Goal: Task Accomplishment & Management: Complete application form

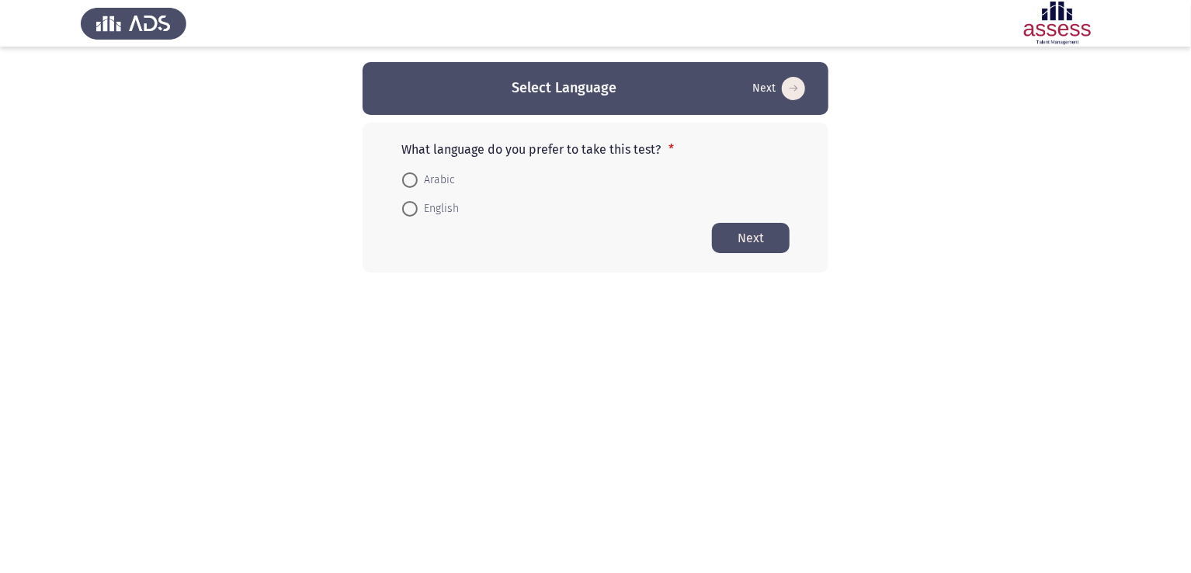
click at [407, 181] on span at bounding box center [410, 180] width 16 height 16
click at [407, 181] on input "Arabic" at bounding box center [410, 180] width 16 height 16
radio input "true"
click at [771, 241] on button "Next" at bounding box center [751, 237] width 78 height 30
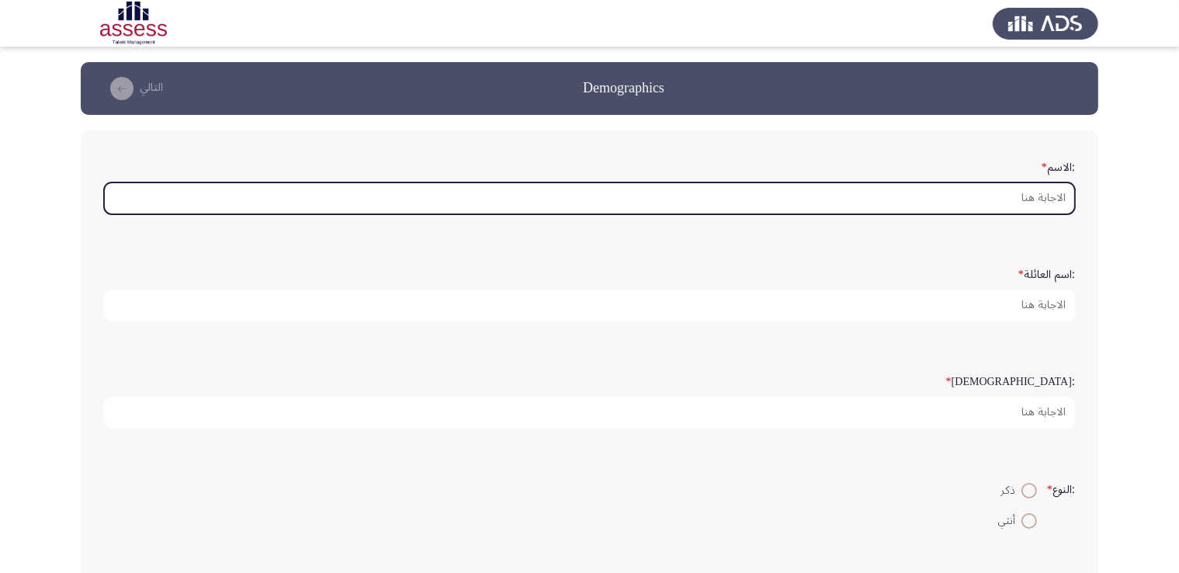
click at [1020, 199] on input ":الاسم *" at bounding box center [589, 198] width 971 height 32
type input "s"
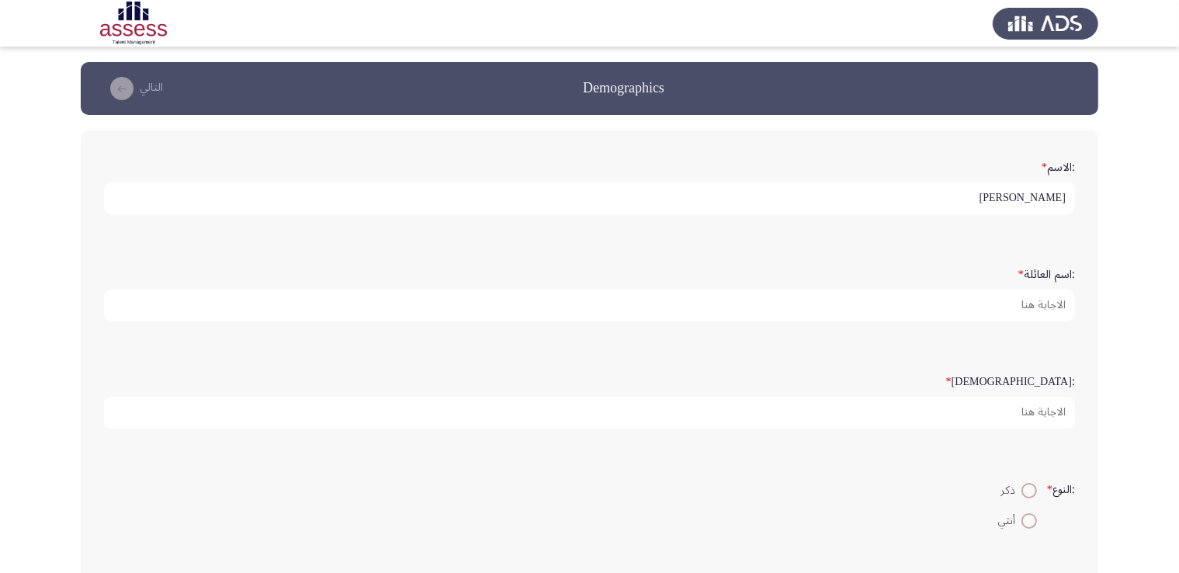
click at [1054, 196] on input "[PERSON_NAME]" at bounding box center [589, 198] width 971 height 32
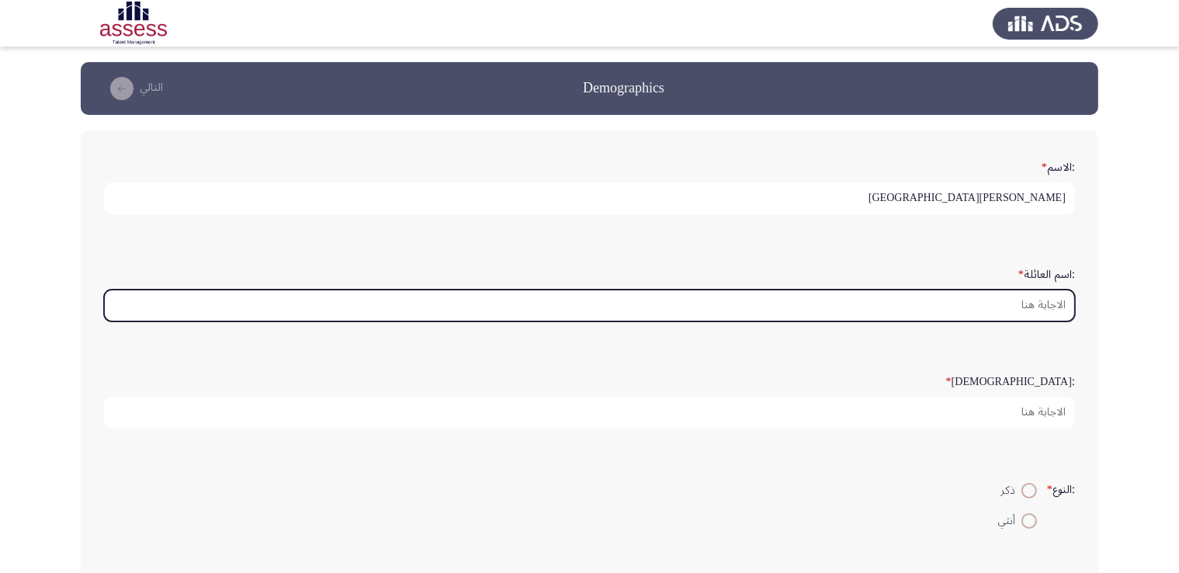
click at [1024, 304] on input ":اسم العائلة *" at bounding box center [589, 306] width 971 height 32
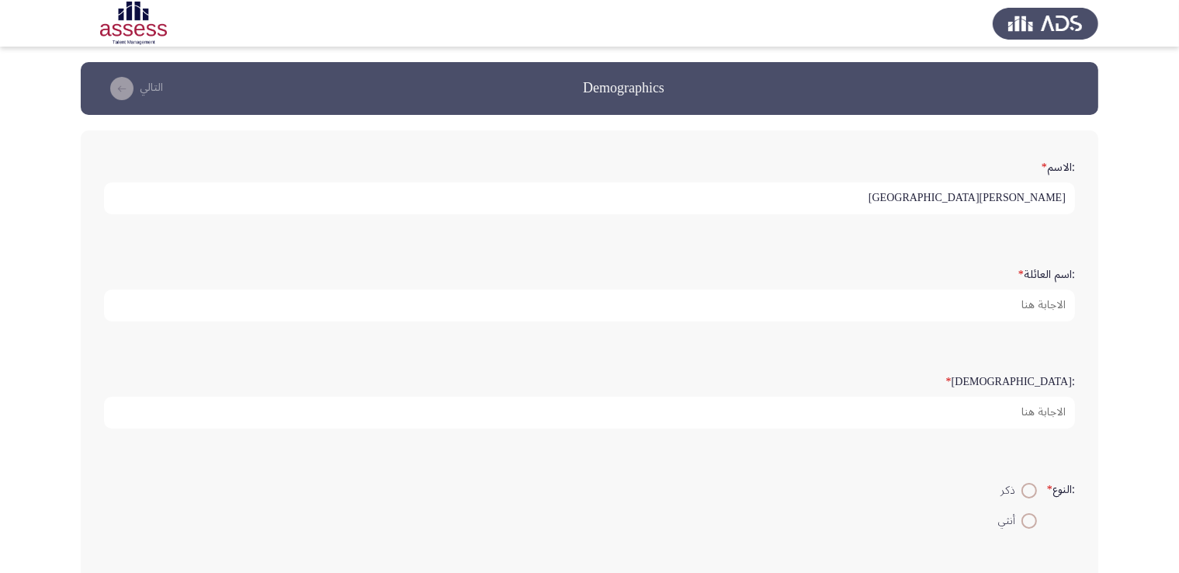
click at [1019, 196] on input "[PERSON_NAME][GEOGRAPHIC_DATA]" at bounding box center [589, 198] width 971 height 32
click at [1041, 196] on input "[PERSON_NAME]" at bounding box center [589, 198] width 971 height 32
click at [1043, 196] on input "[PERSON_NAME]" at bounding box center [589, 198] width 971 height 32
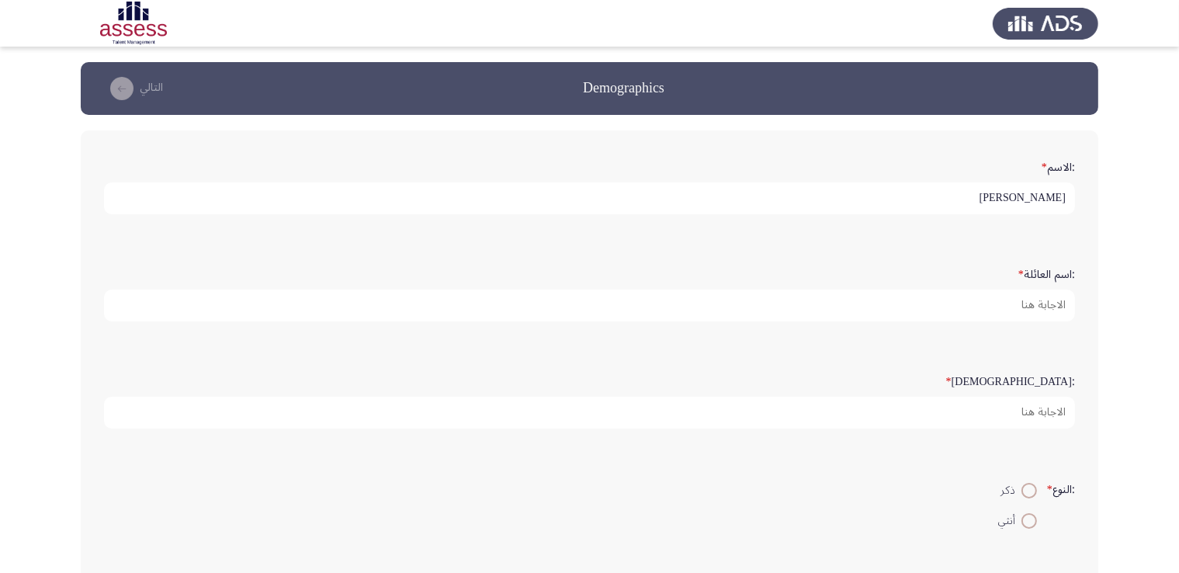
click at [1043, 196] on input "[PERSON_NAME]" at bounding box center [589, 198] width 971 height 32
click at [1047, 197] on input "[PERSON_NAME]" at bounding box center [589, 198] width 971 height 32
type input "Sohaila"
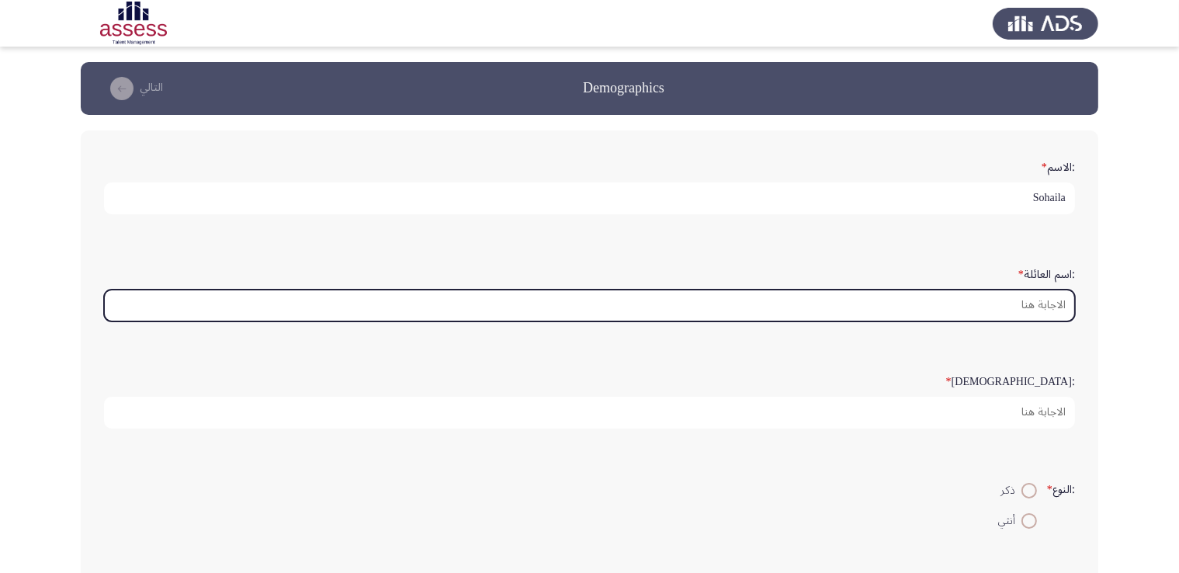
click at [1043, 300] on input ":اسم العائلة *" at bounding box center [589, 306] width 971 height 32
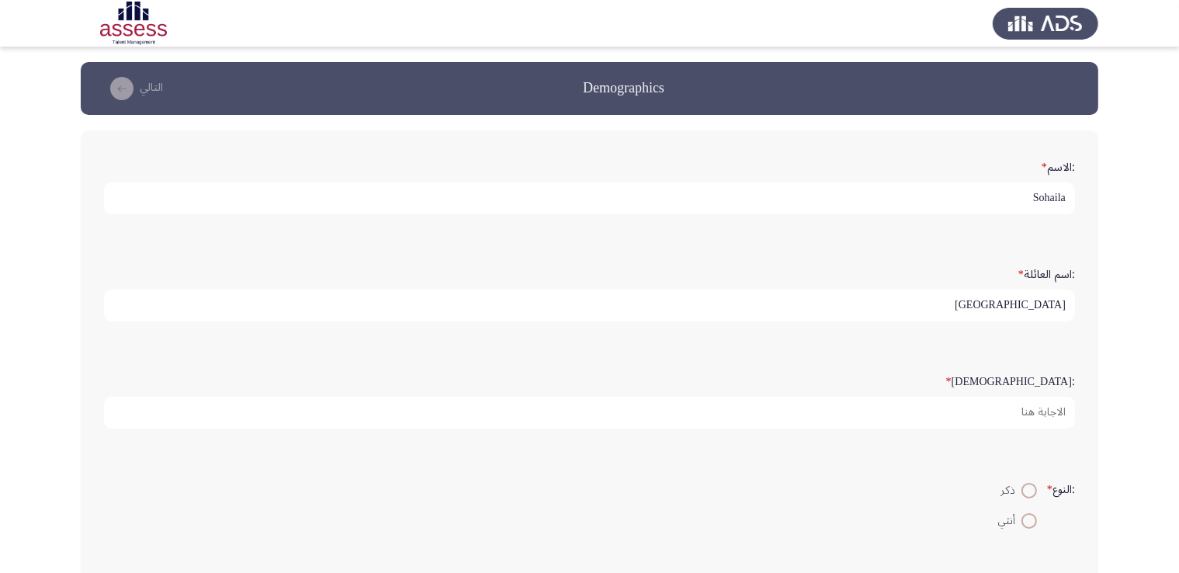
type input "[GEOGRAPHIC_DATA]"
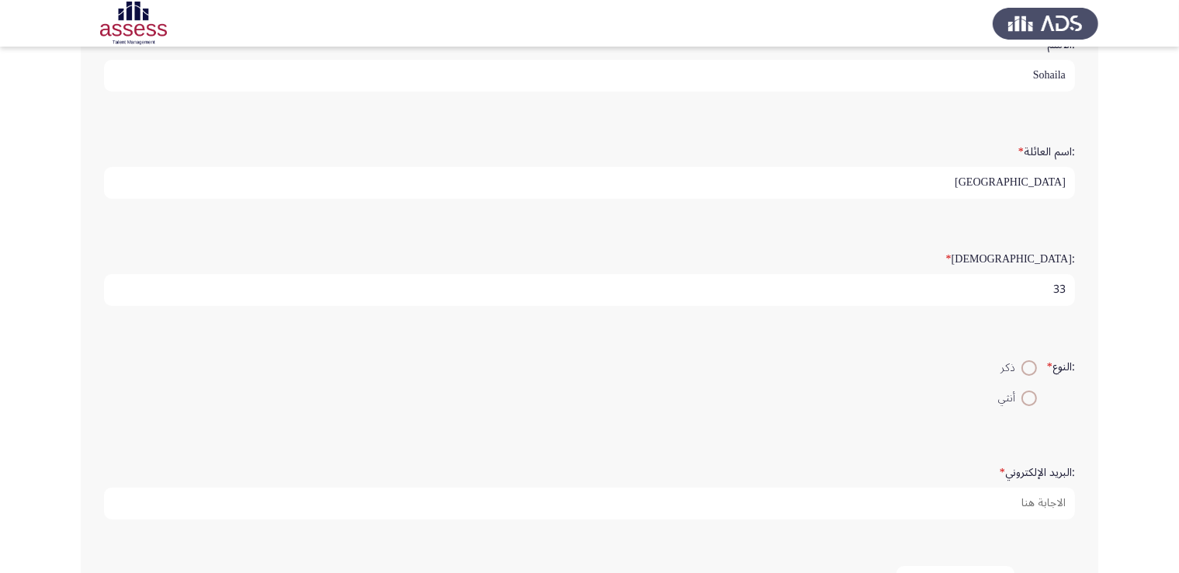
scroll to position [135, 0]
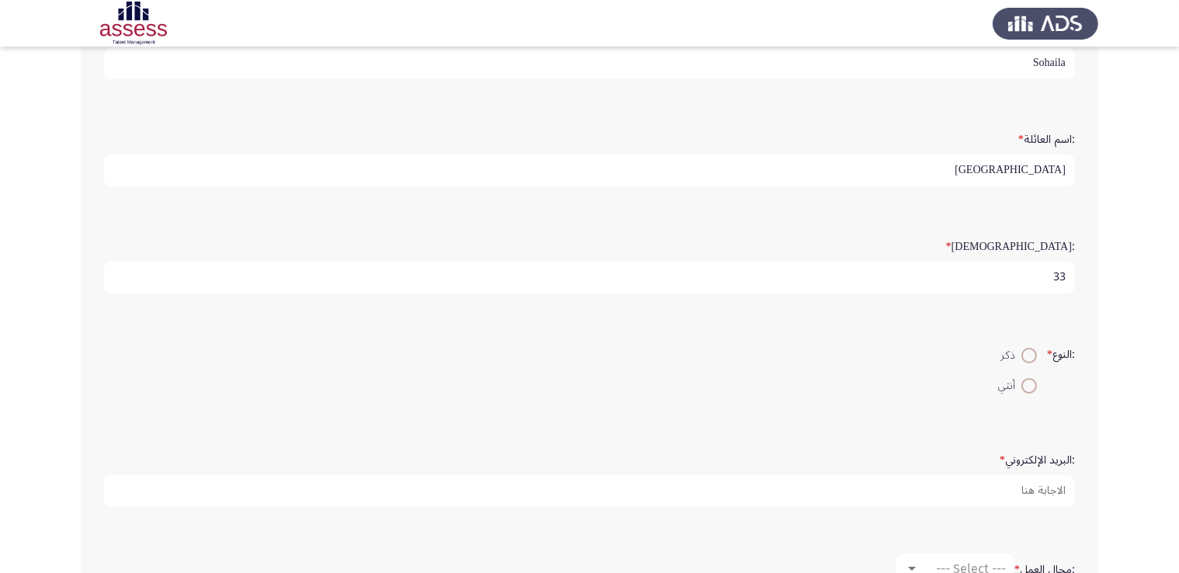
type input "33"
click at [1023, 378] on span at bounding box center [1030, 386] width 16 height 16
click at [1023, 378] on input "أنثي" at bounding box center [1030, 386] width 16 height 16
radio input "true"
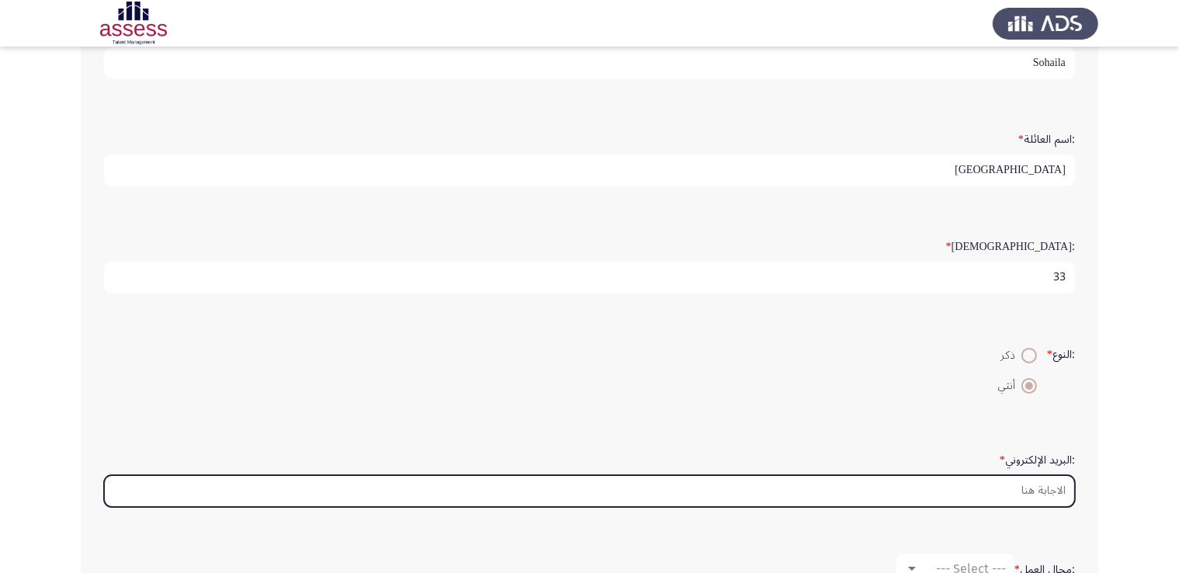
click at [977, 475] on input ":البريد الإلكتروني *" at bounding box center [589, 491] width 971 height 32
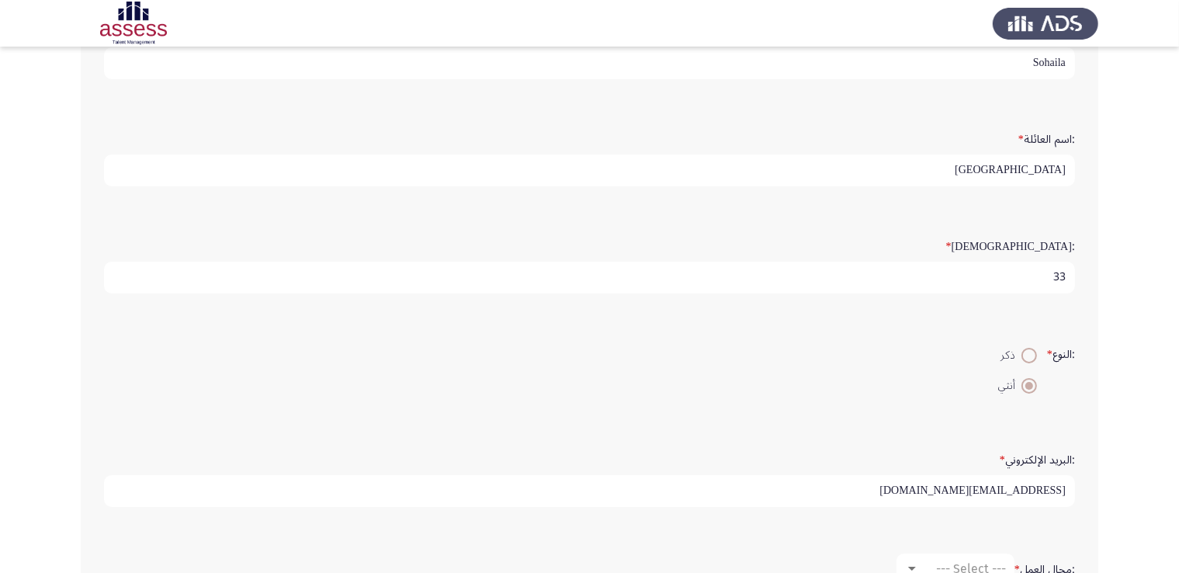
type input "[EMAIL_ADDRESS][DOMAIN_NAME]"
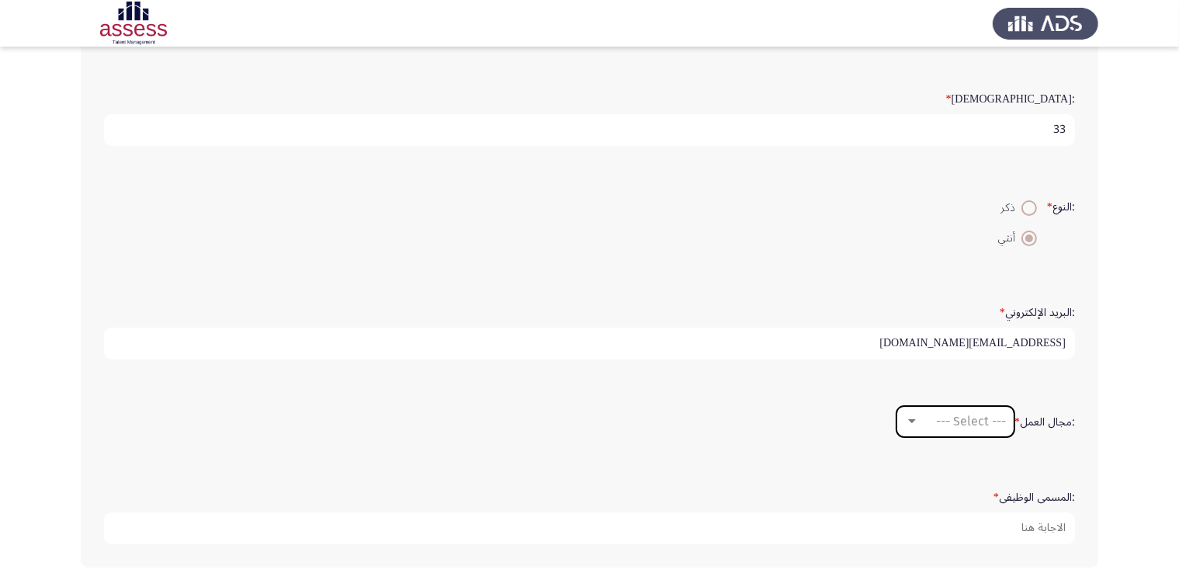
scroll to position [292, 0]
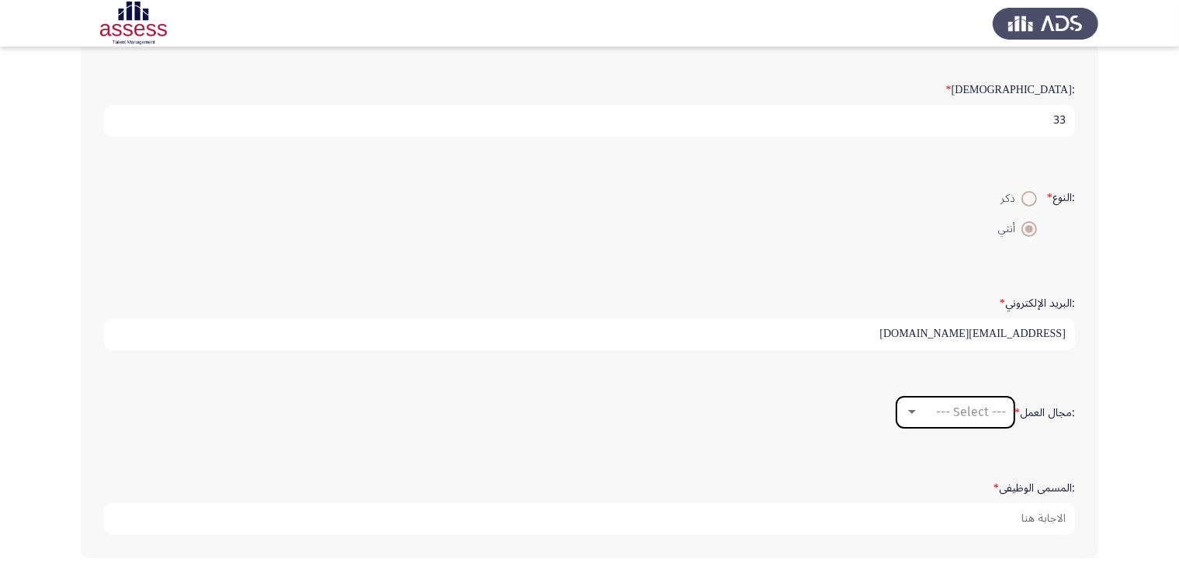
click at [910, 406] on div at bounding box center [912, 412] width 14 height 12
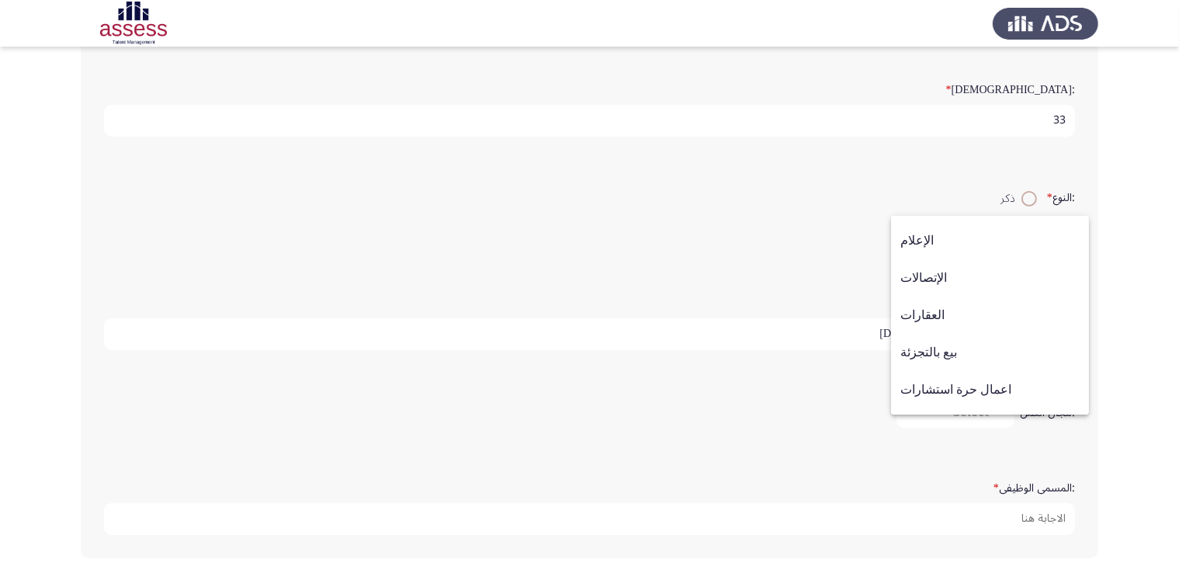
scroll to position [509, 0]
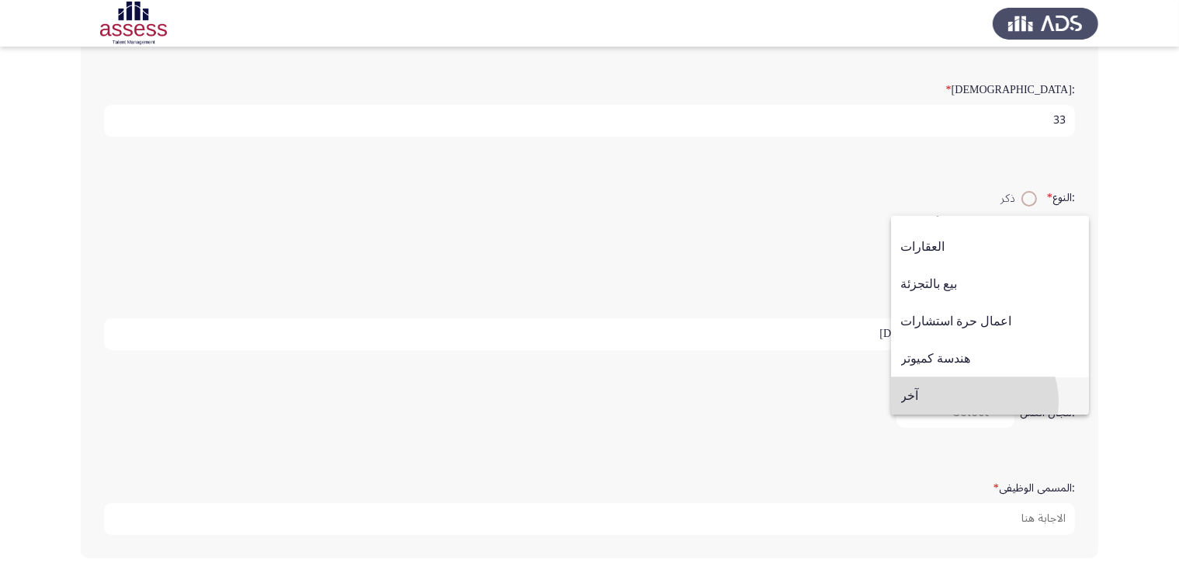
click at [971, 401] on span "آخر" at bounding box center [990, 395] width 178 height 37
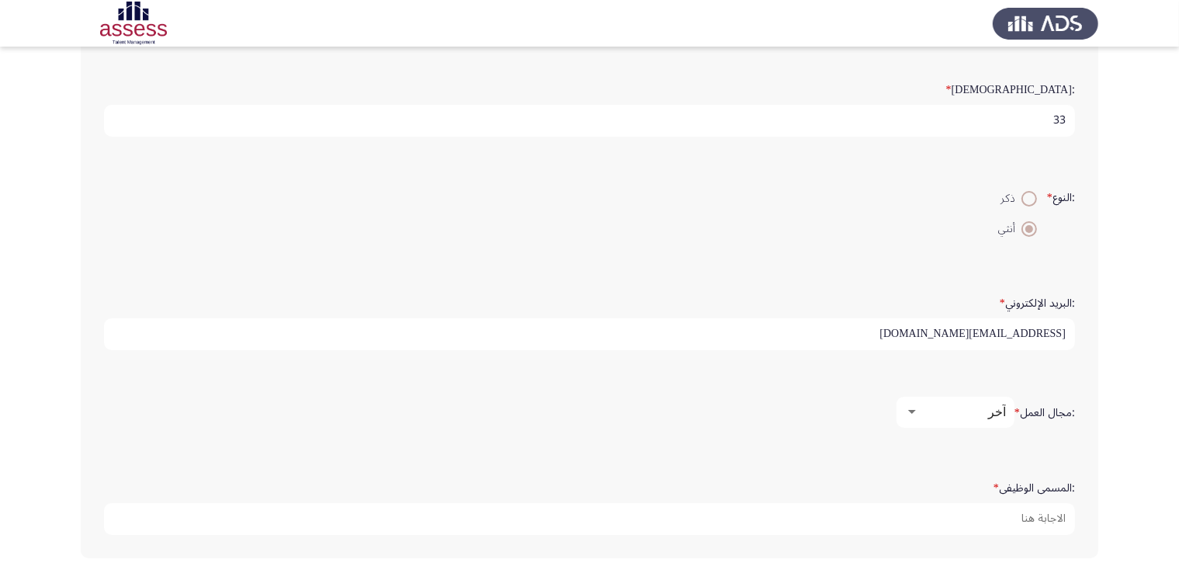
scroll to position [349, 0]
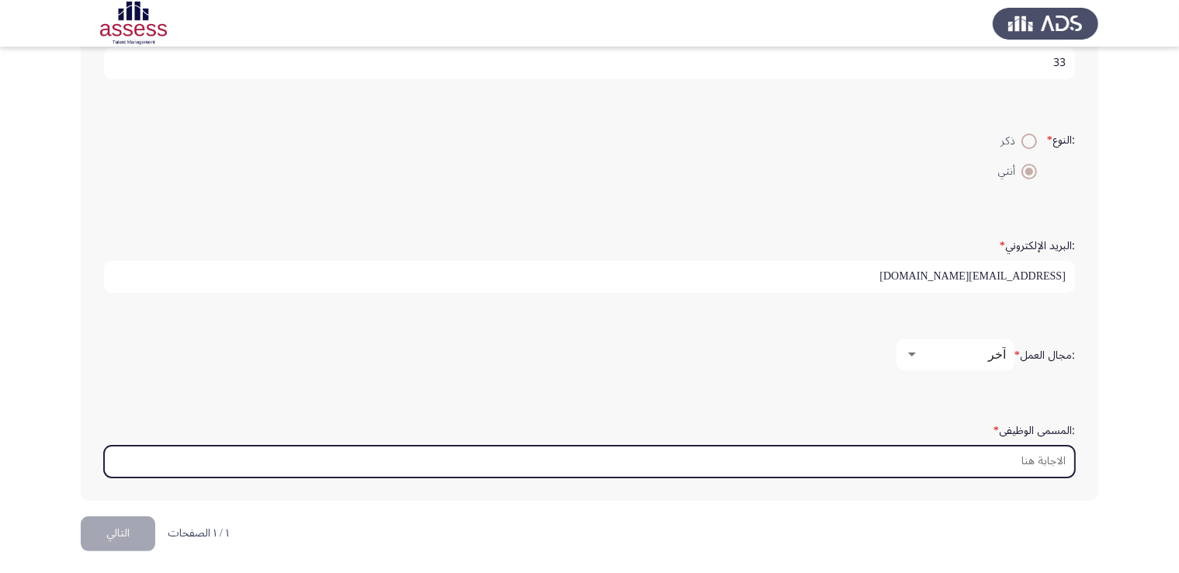
click at [946, 464] on input ":المسمى الوظيفى *" at bounding box center [589, 462] width 971 height 32
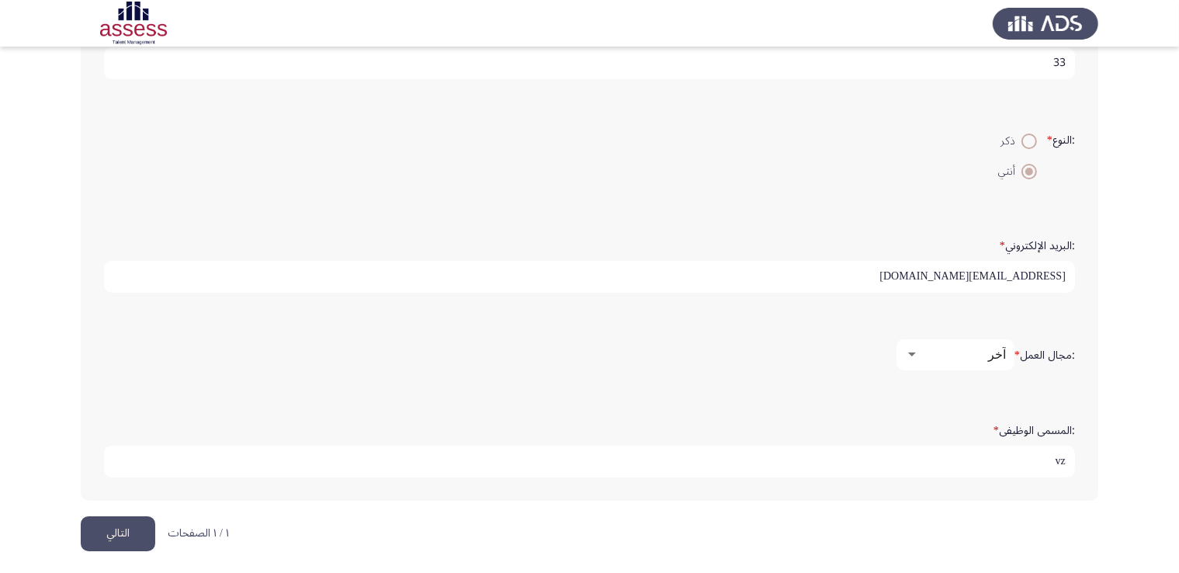
type input "v"
type input "Head of Chairman'office"
click at [129, 540] on button "التالي" at bounding box center [118, 533] width 75 height 35
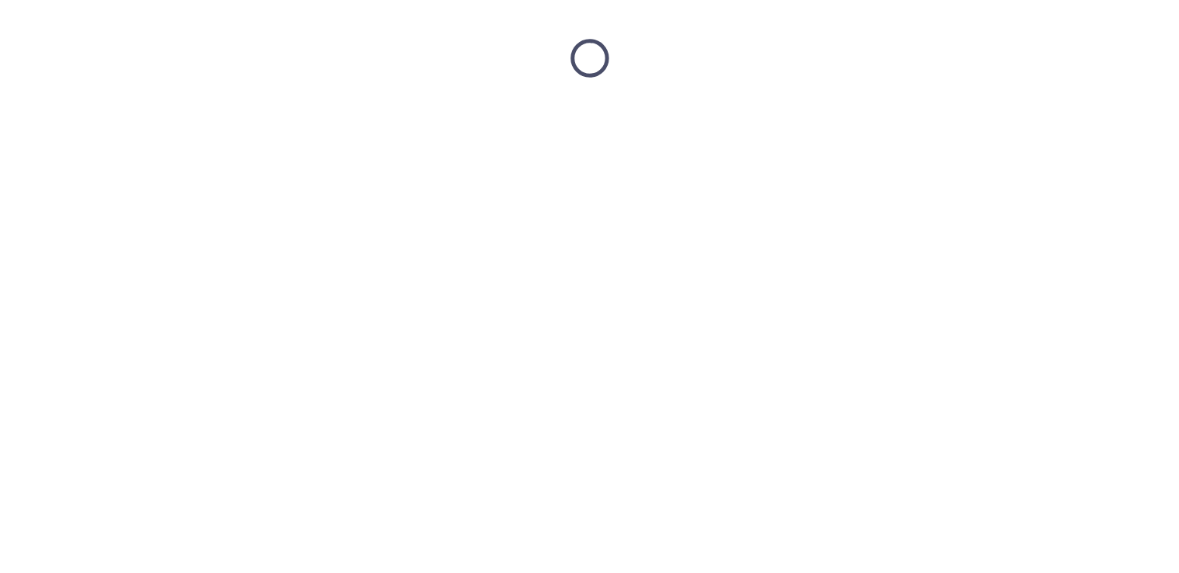
scroll to position [0, 0]
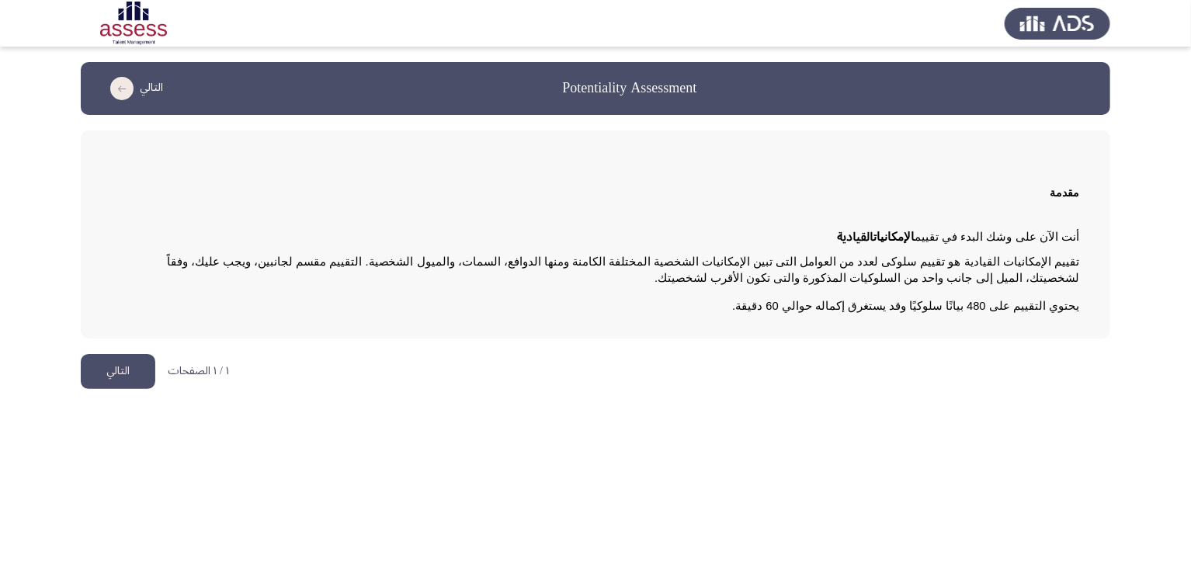
click at [127, 363] on button "التالي" at bounding box center [118, 371] width 75 height 35
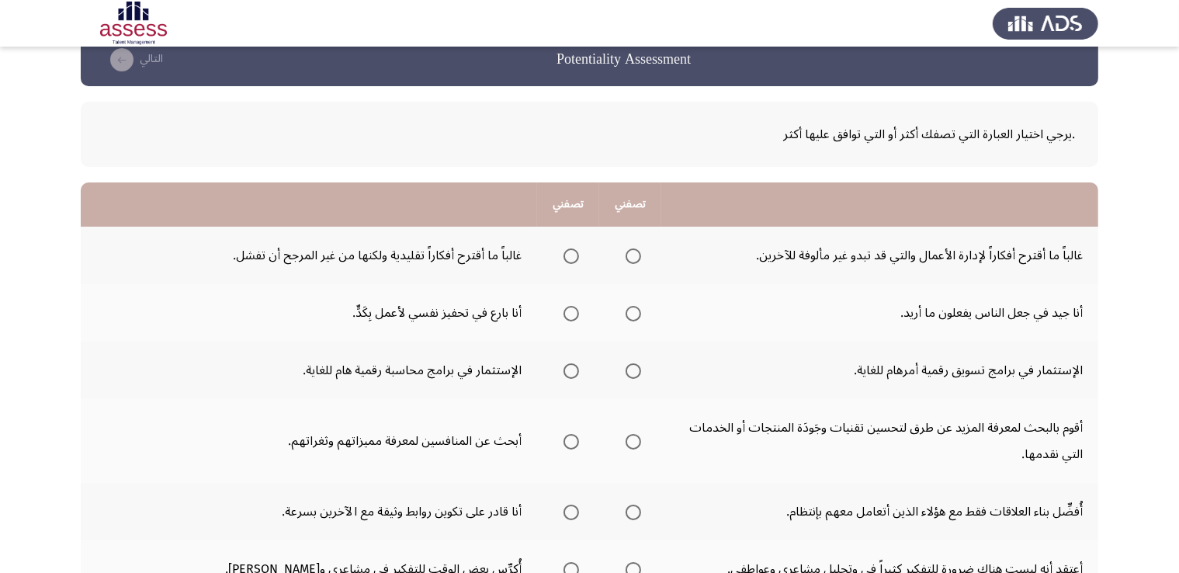
scroll to position [37, 0]
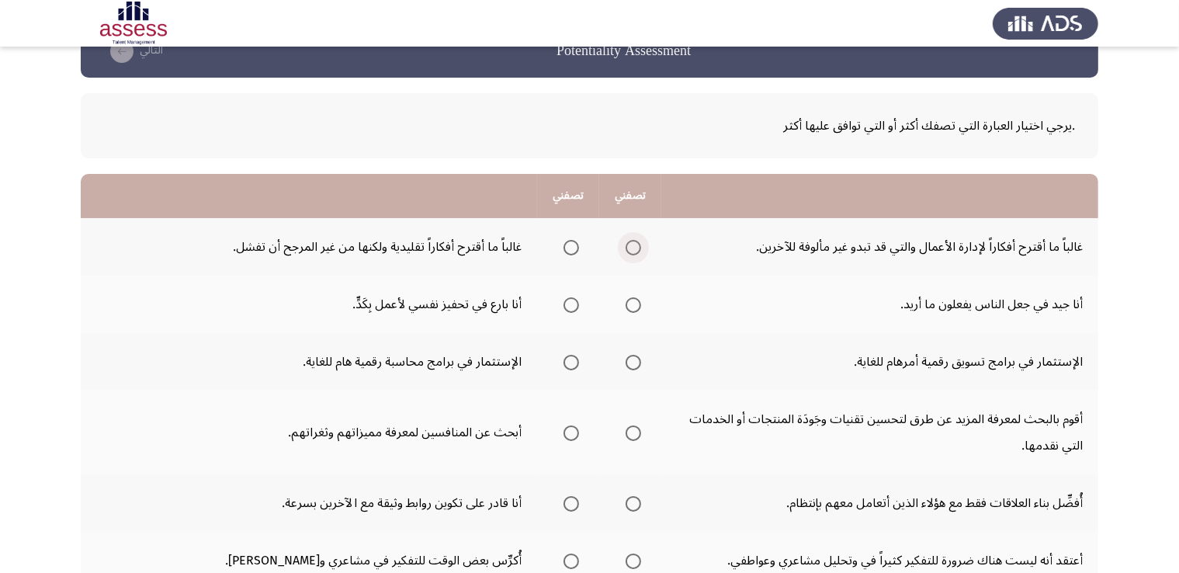
click at [632, 247] on span "Select an option" at bounding box center [634, 248] width 16 height 16
click at [632, 247] on input "Select an option" at bounding box center [634, 248] width 16 height 16
click at [568, 302] on span "Select an option" at bounding box center [572, 305] width 16 height 16
click at [568, 302] on input "Select an option" at bounding box center [572, 305] width 16 height 16
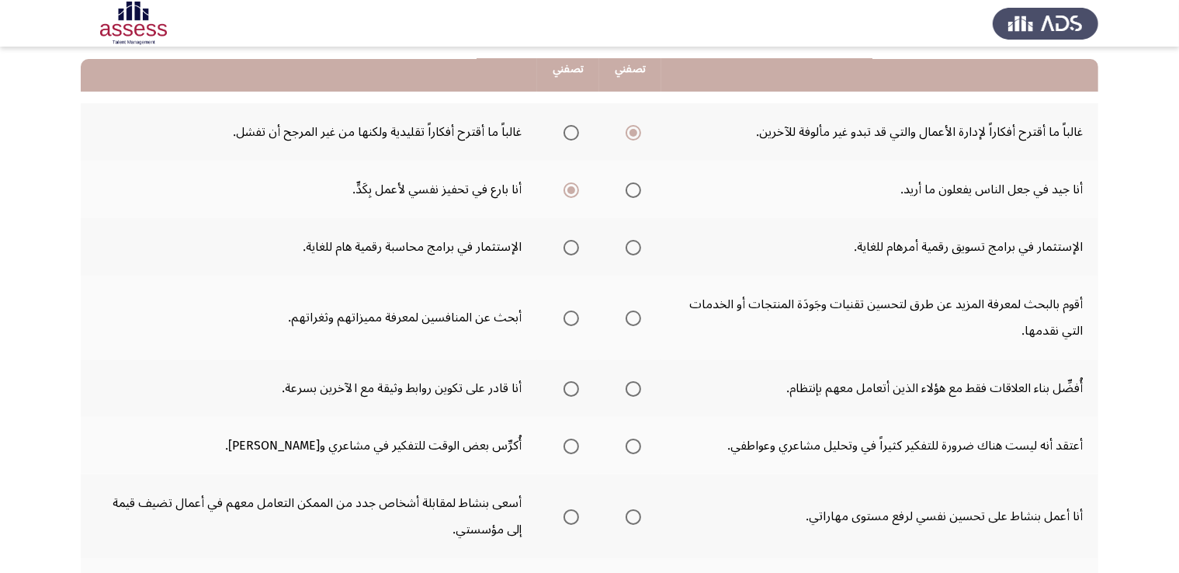
scroll to position [158, 0]
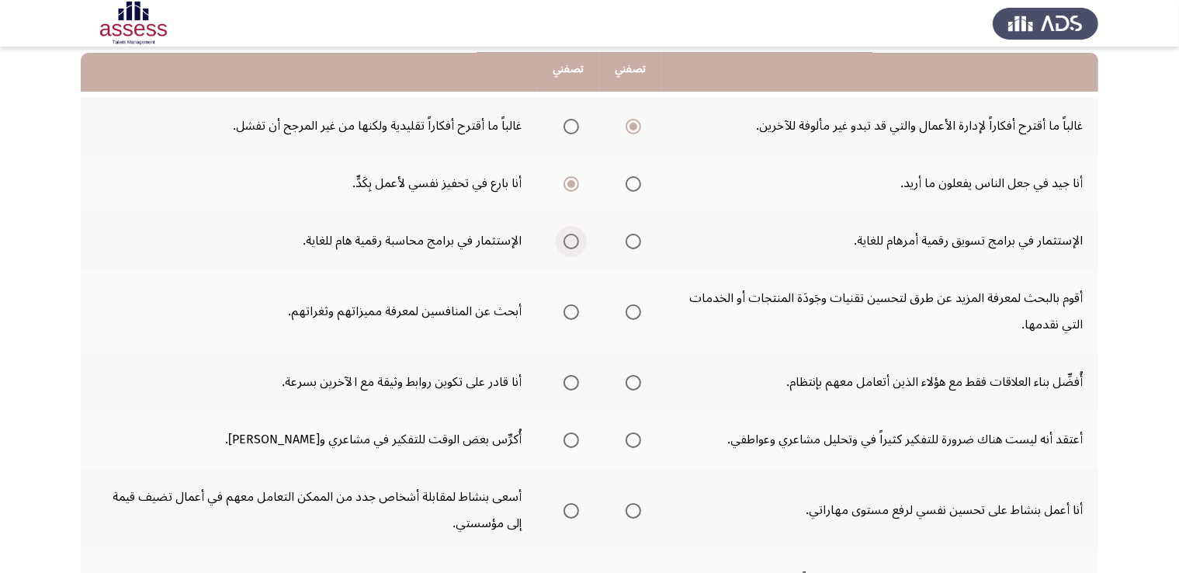
click at [572, 239] on span "Select an option" at bounding box center [572, 242] width 16 height 16
click at [572, 239] on input "Select an option" at bounding box center [572, 242] width 16 height 16
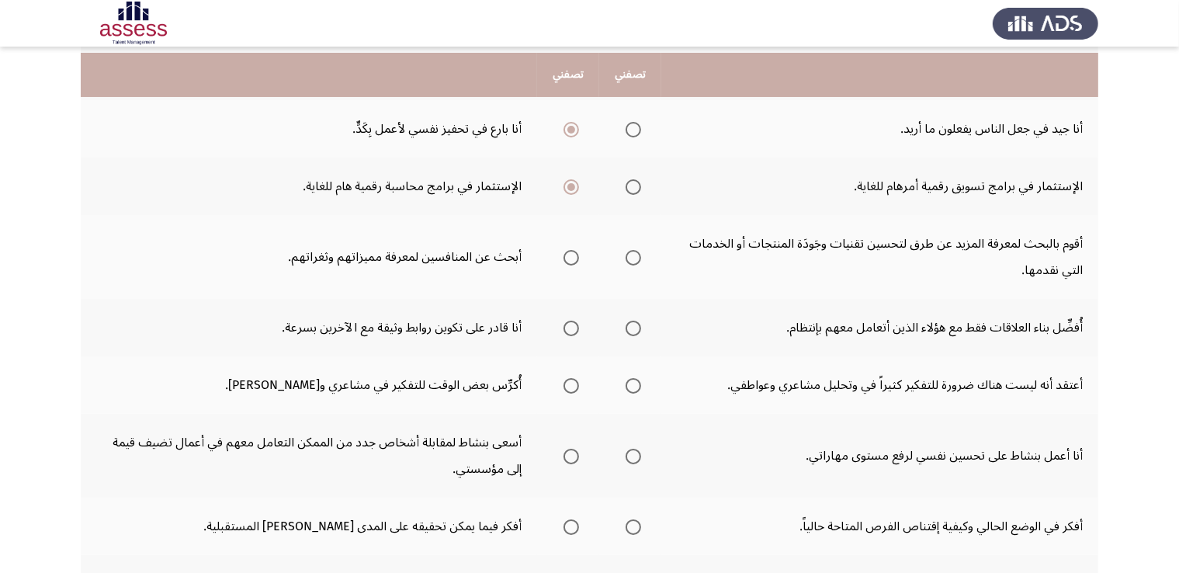
scroll to position [219, 0]
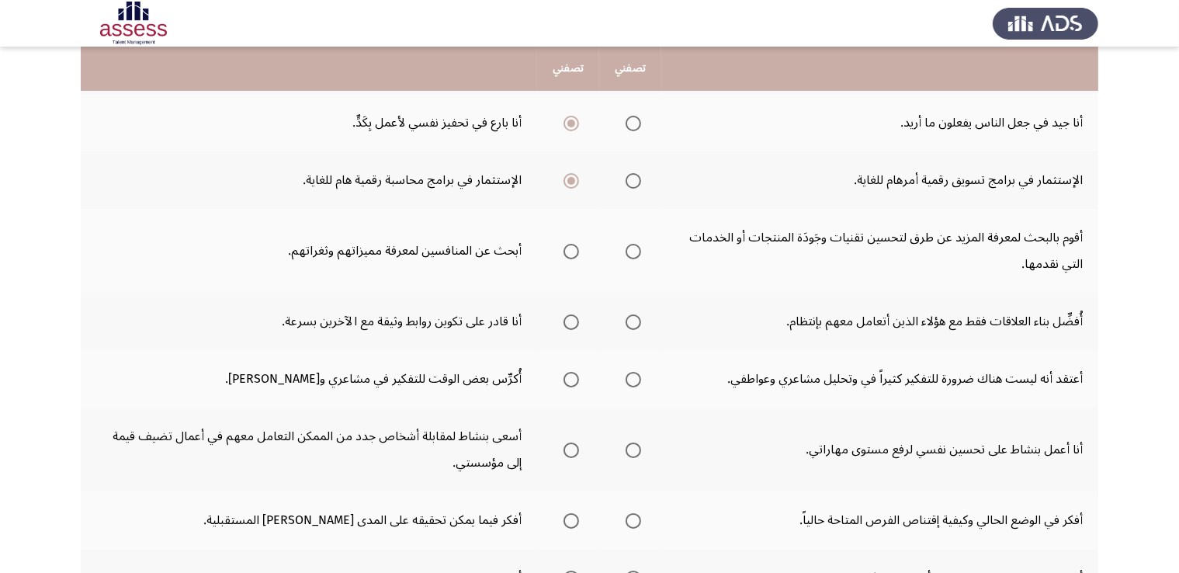
click at [571, 252] on span "Select an option" at bounding box center [572, 252] width 16 height 16
click at [571, 252] on input "Select an option" at bounding box center [572, 252] width 16 height 16
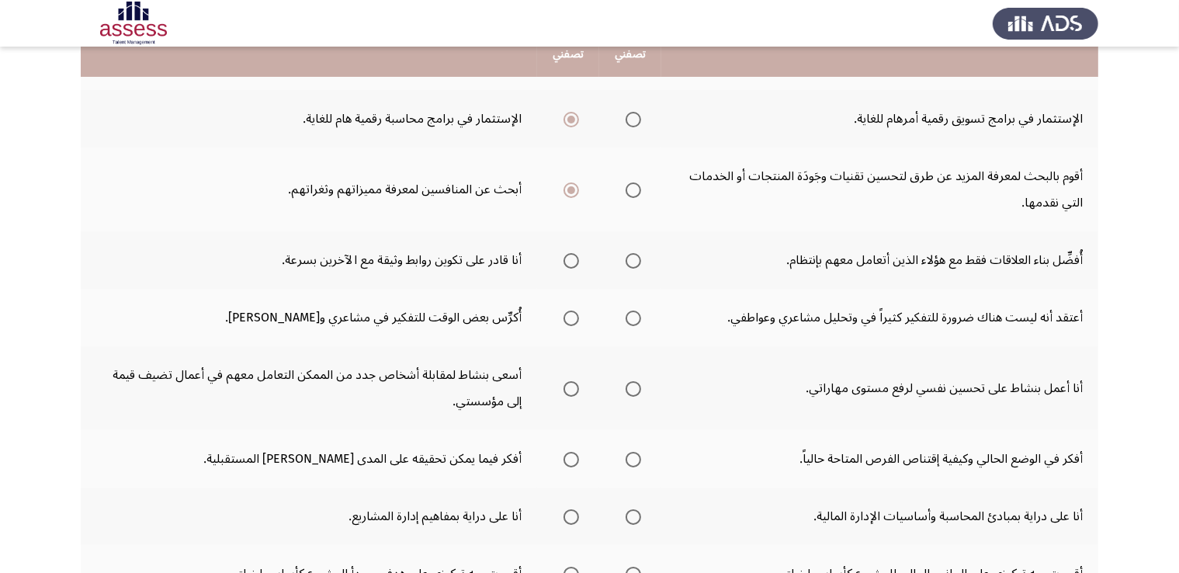
scroll to position [292, 0]
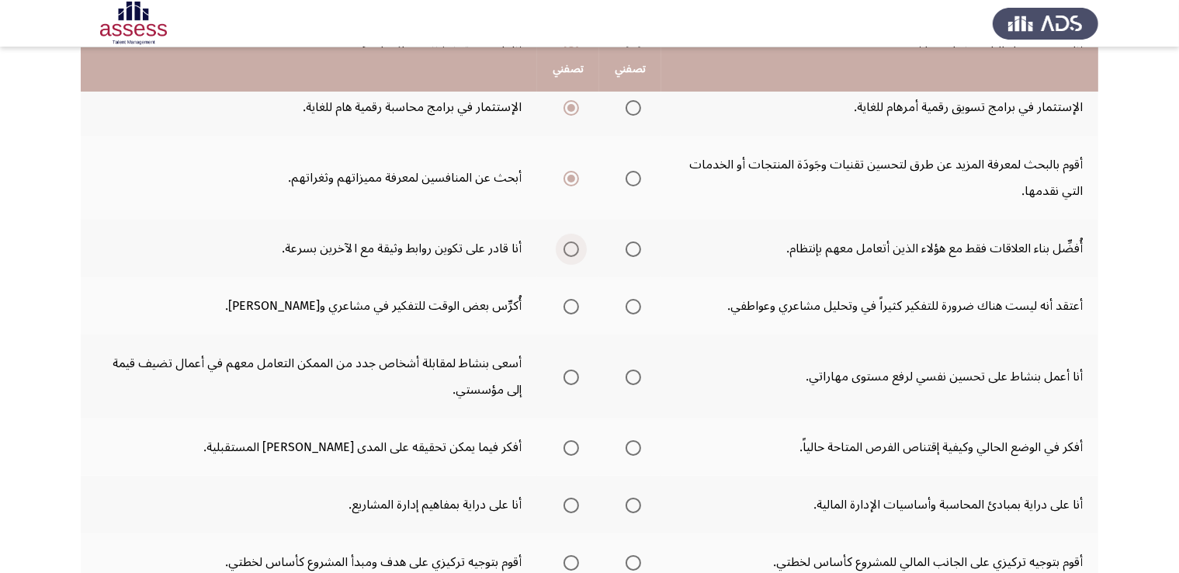
click at [573, 241] on span "Select an option" at bounding box center [572, 249] width 16 height 16
click at [573, 241] on input "Select an option" at bounding box center [572, 249] width 16 height 16
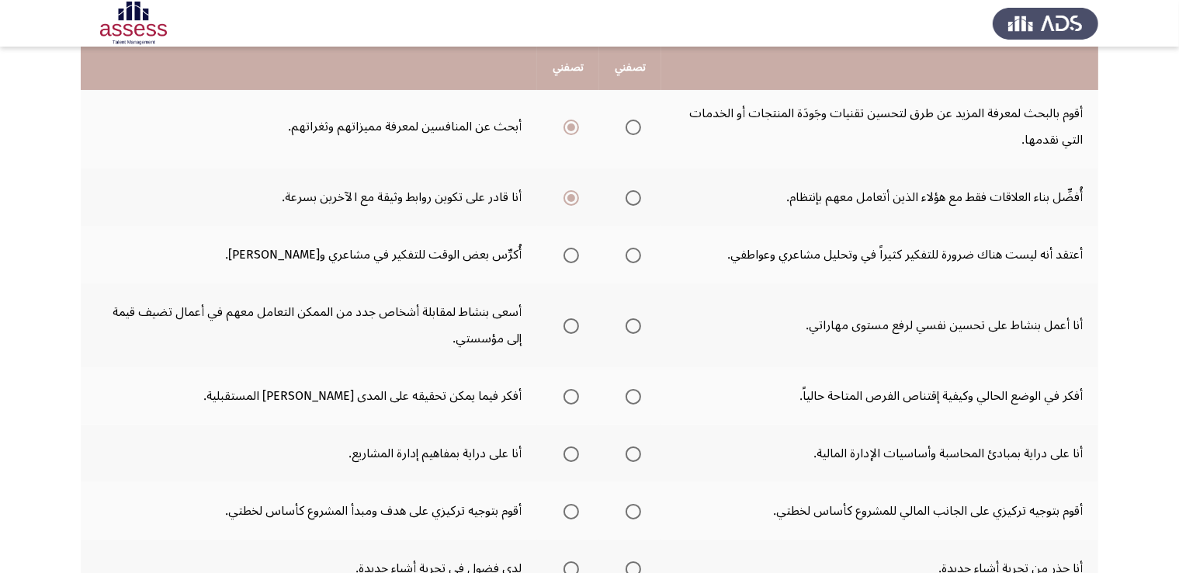
scroll to position [342, 0]
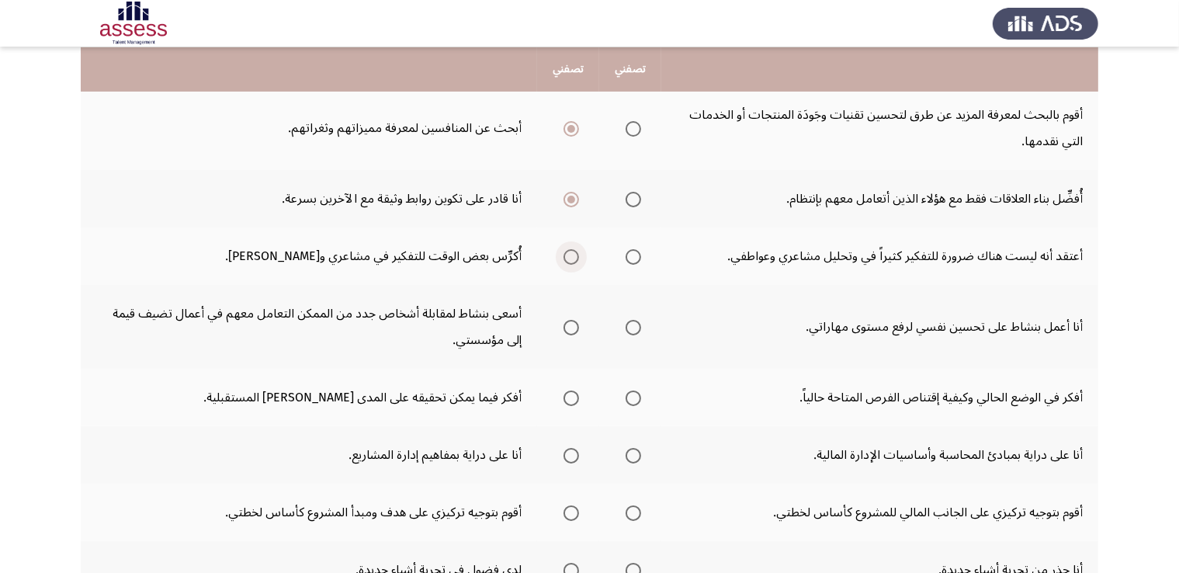
click at [570, 254] on span "Select an option" at bounding box center [572, 257] width 16 height 16
click at [570, 254] on input "Select an option" at bounding box center [572, 257] width 16 height 16
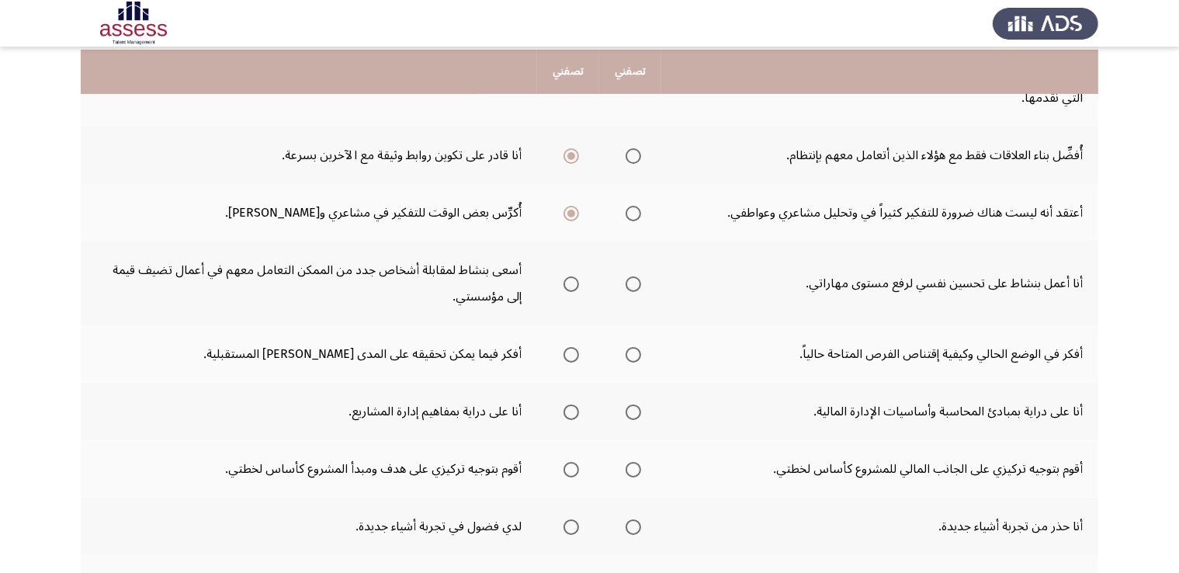
scroll to position [388, 0]
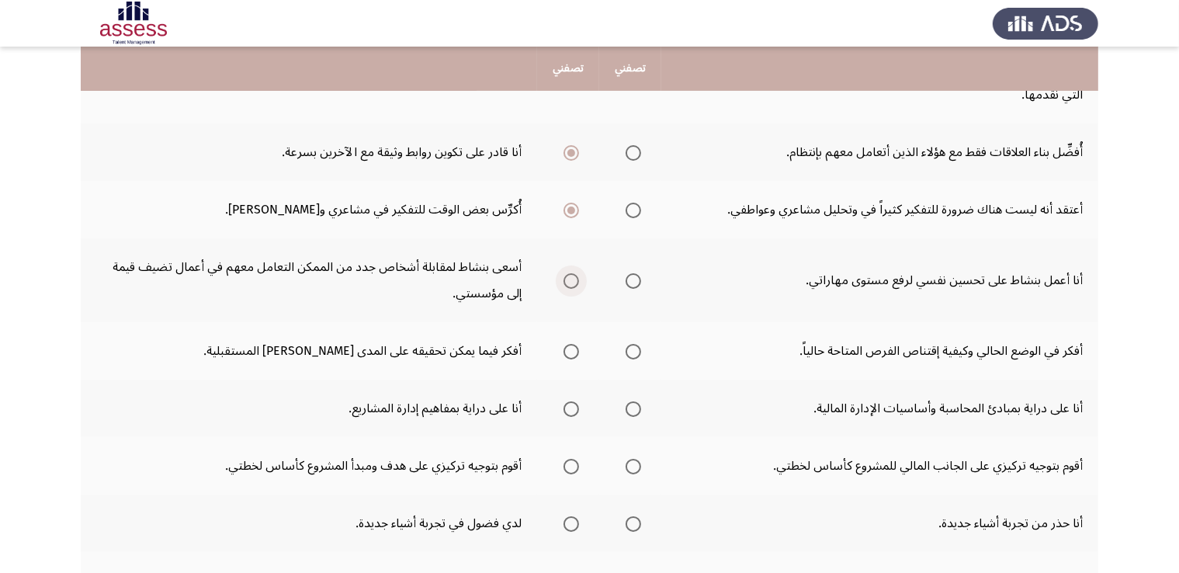
click at [568, 277] on span "Select an option" at bounding box center [572, 281] width 16 height 16
click at [568, 277] on input "Select an option" at bounding box center [572, 281] width 16 height 16
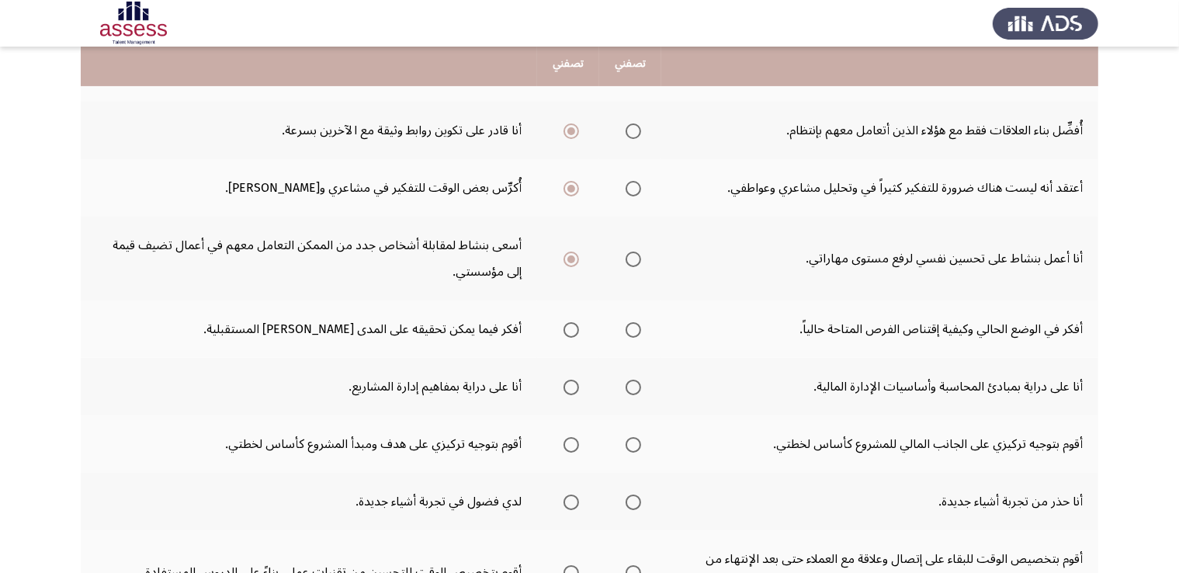
scroll to position [416, 0]
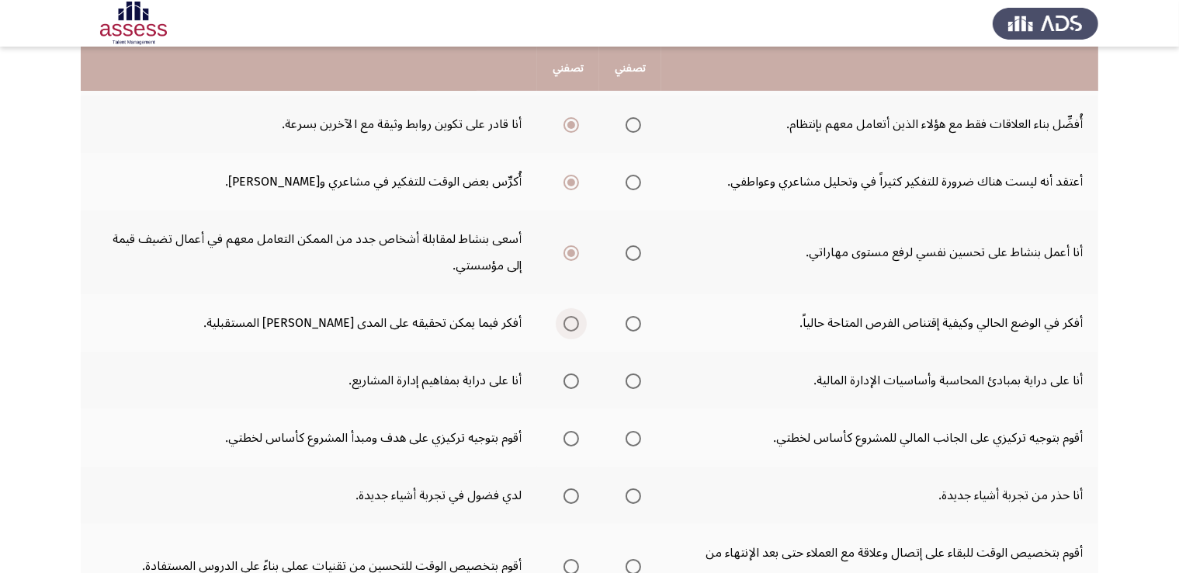
click at [574, 316] on span "Select an option" at bounding box center [572, 324] width 16 height 16
click at [574, 316] on input "Select an option" at bounding box center [572, 324] width 16 height 16
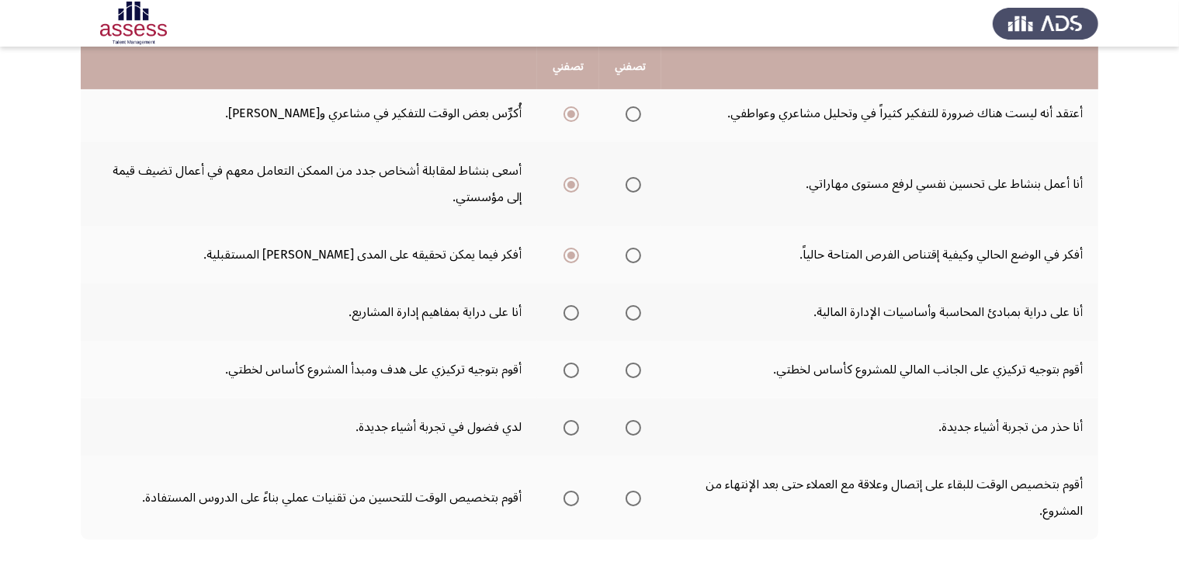
scroll to position [495, 0]
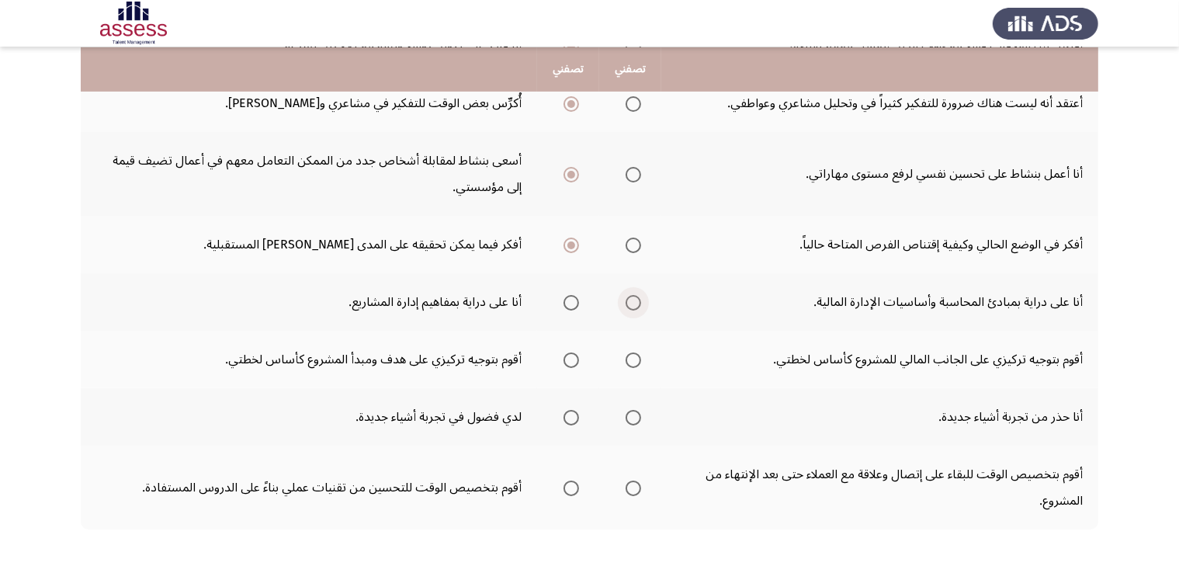
click at [636, 296] on span "Select an option" at bounding box center [634, 303] width 16 height 16
click at [636, 296] on input "Select an option" at bounding box center [634, 303] width 16 height 16
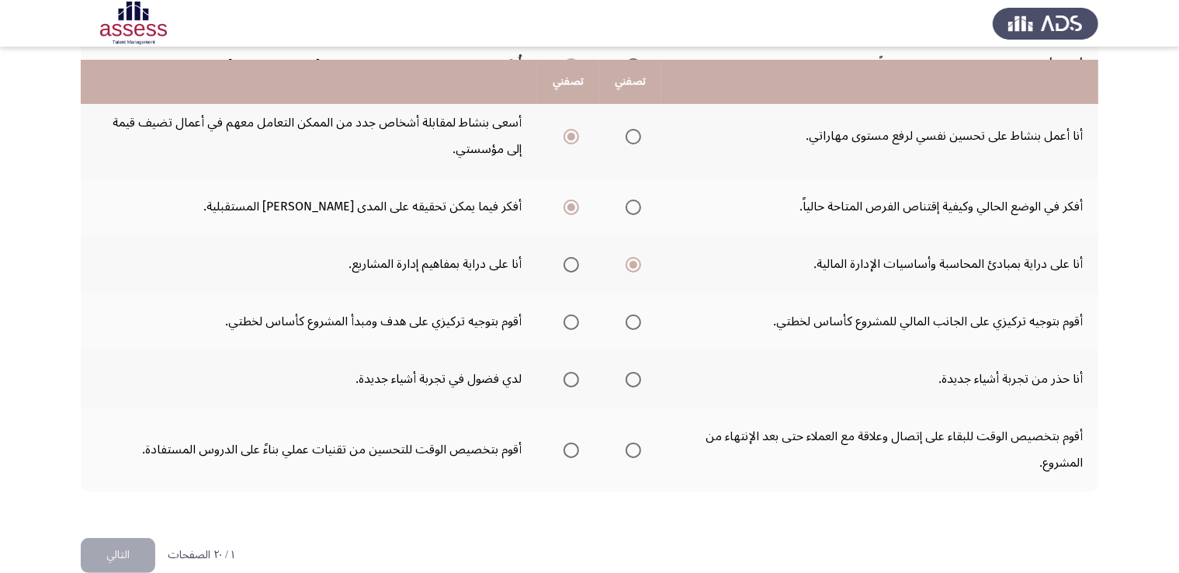
scroll to position [547, 0]
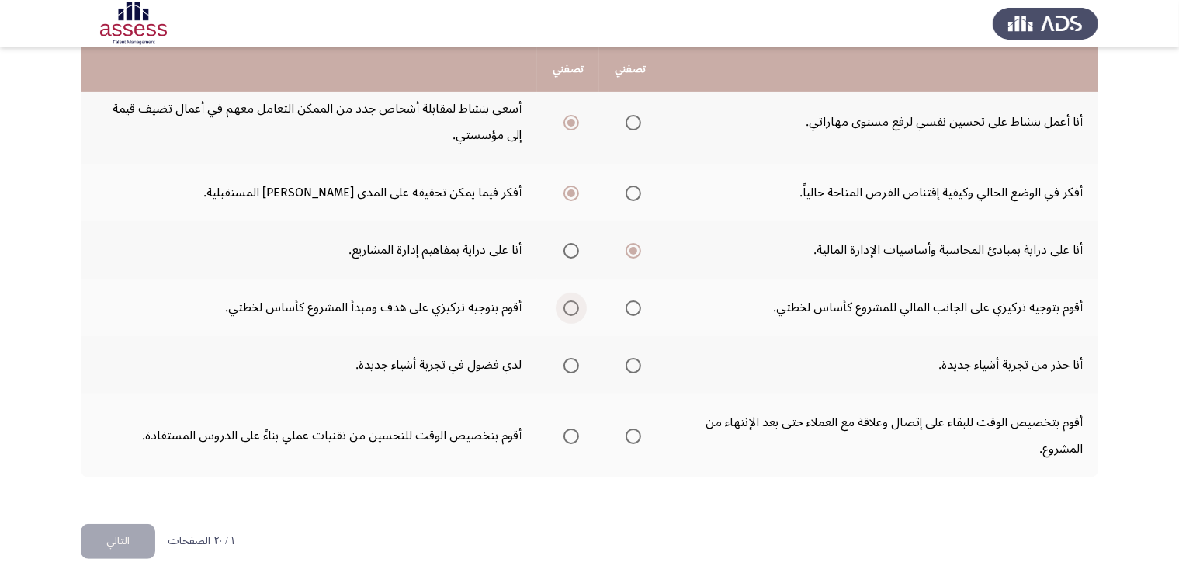
click at [570, 301] on span "Select an option" at bounding box center [572, 308] width 16 height 16
click at [570, 301] on input "Select an option" at bounding box center [572, 308] width 16 height 16
click at [569, 361] on span "Select an option" at bounding box center [572, 366] width 16 height 16
click at [569, 361] on input "Select an option" at bounding box center [572, 366] width 16 height 16
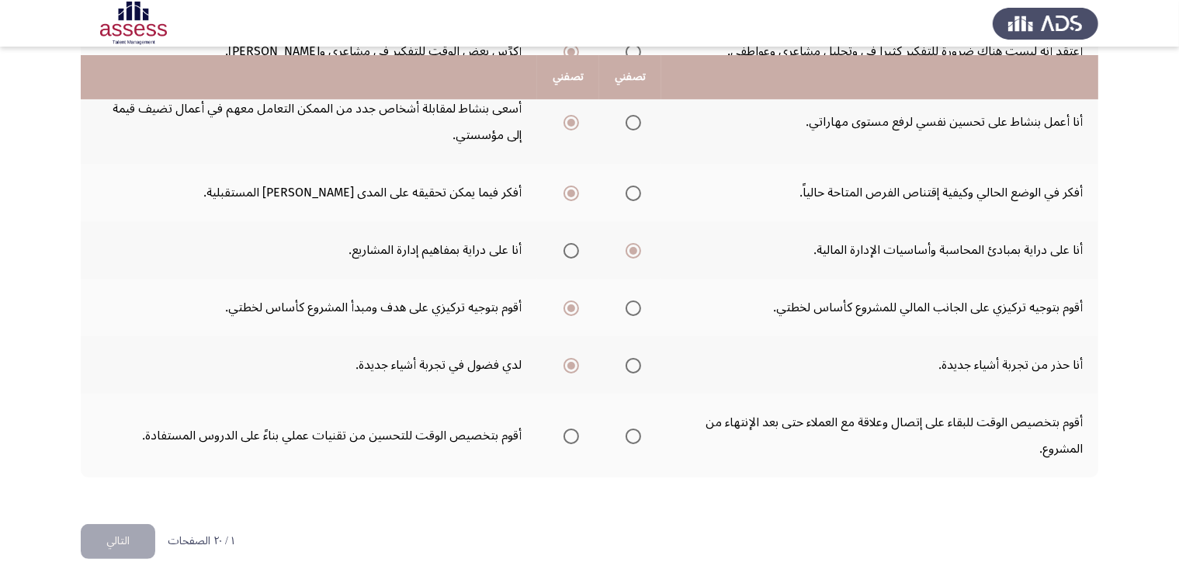
scroll to position [555, 0]
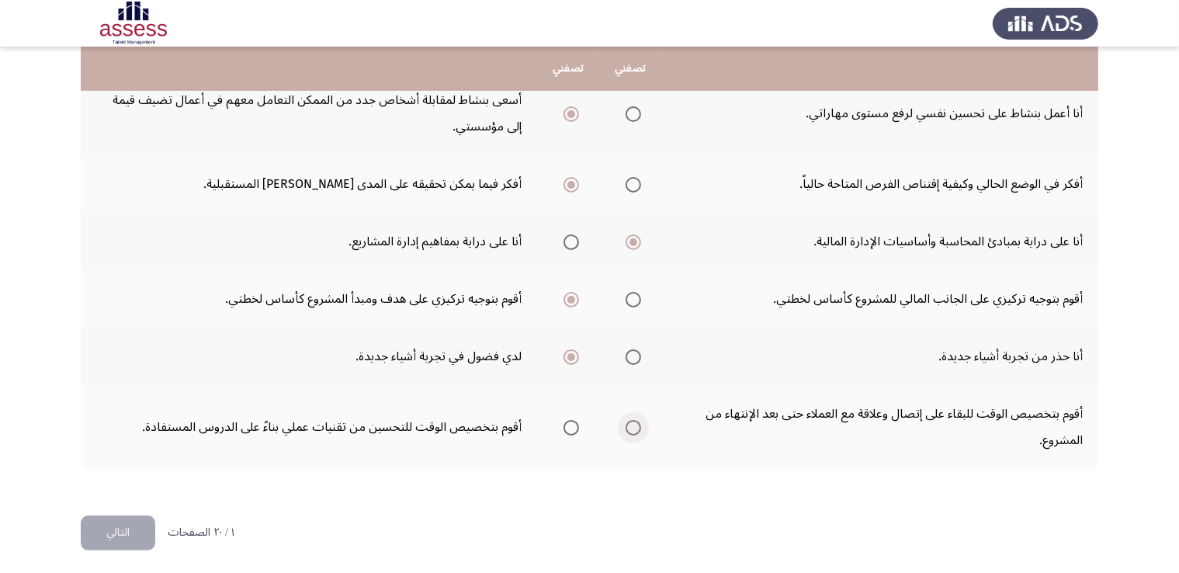
click at [622, 420] on label "Select an option" at bounding box center [631, 428] width 22 height 16
click at [626, 420] on input "Select an option" at bounding box center [634, 428] width 16 height 16
click at [109, 526] on button "التالي" at bounding box center [118, 533] width 75 height 35
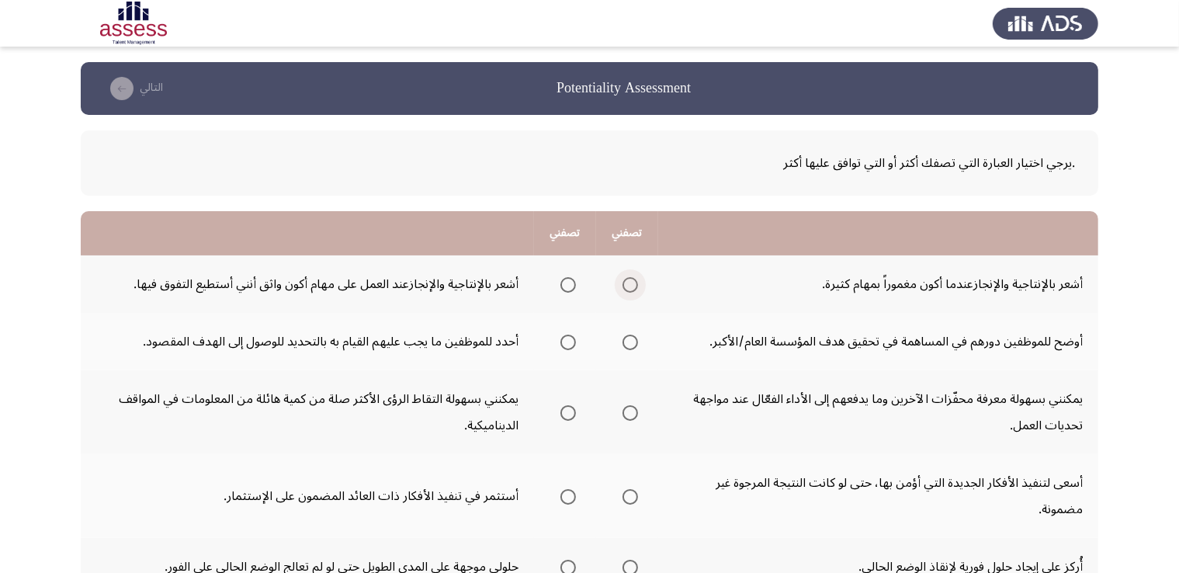
click at [627, 281] on span "Select an option" at bounding box center [631, 285] width 16 height 16
click at [627, 281] on input "Select an option" at bounding box center [631, 285] width 16 height 16
click at [568, 347] on span "Select an option" at bounding box center [569, 343] width 16 height 16
click at [568, 347] on input "Select an option" at bounding box center [569, 343] width 16 height 16
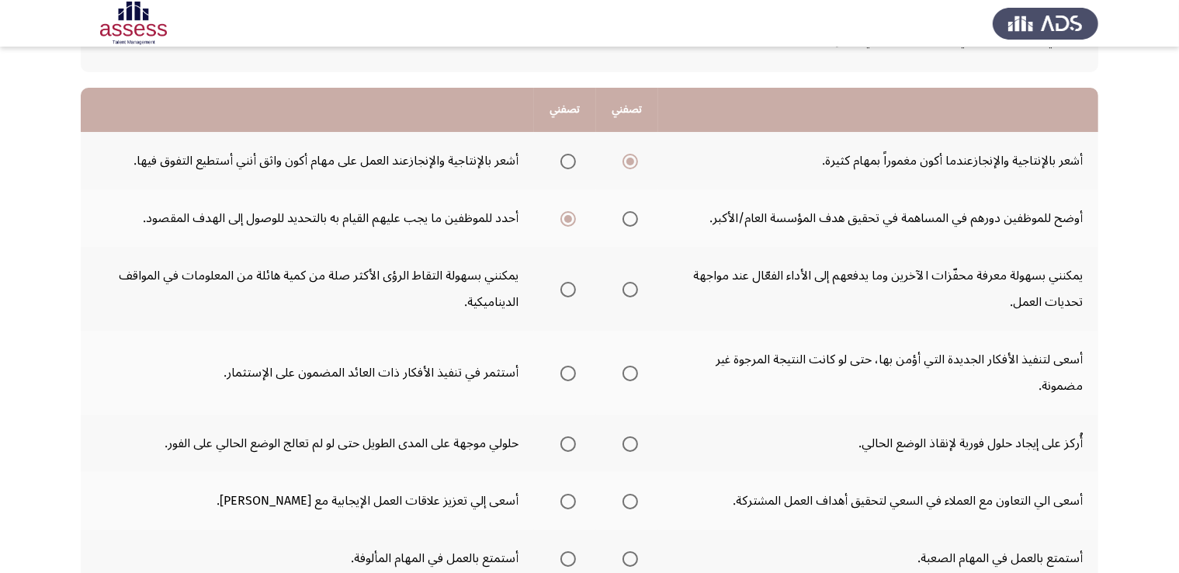
scroll to position [126, 0]
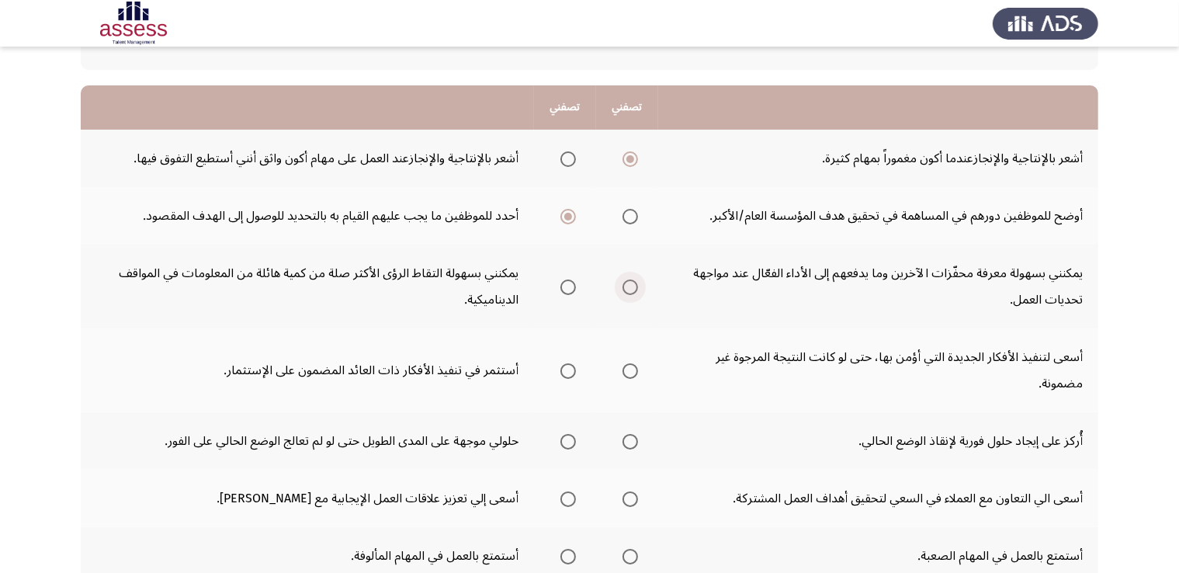
click at [629, 280] on span "Select an option" at bounding box center [631, 287] width 16 height 16
click at [629, 280] on input "Select an option" at bounding box center [631, 287] width 16 height 16
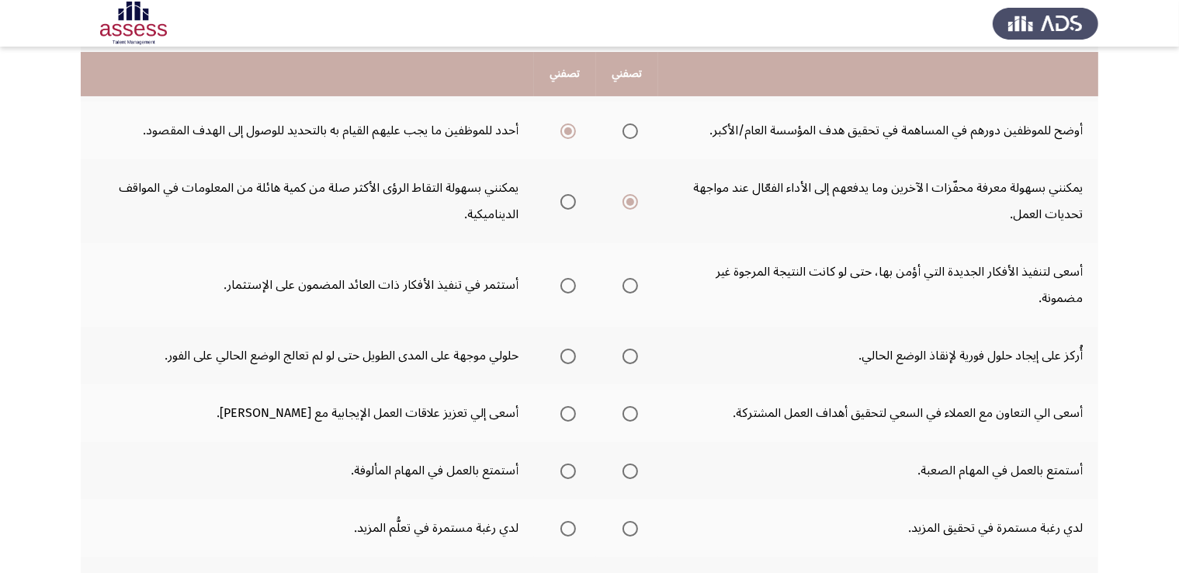
scroll to position [227, 0]
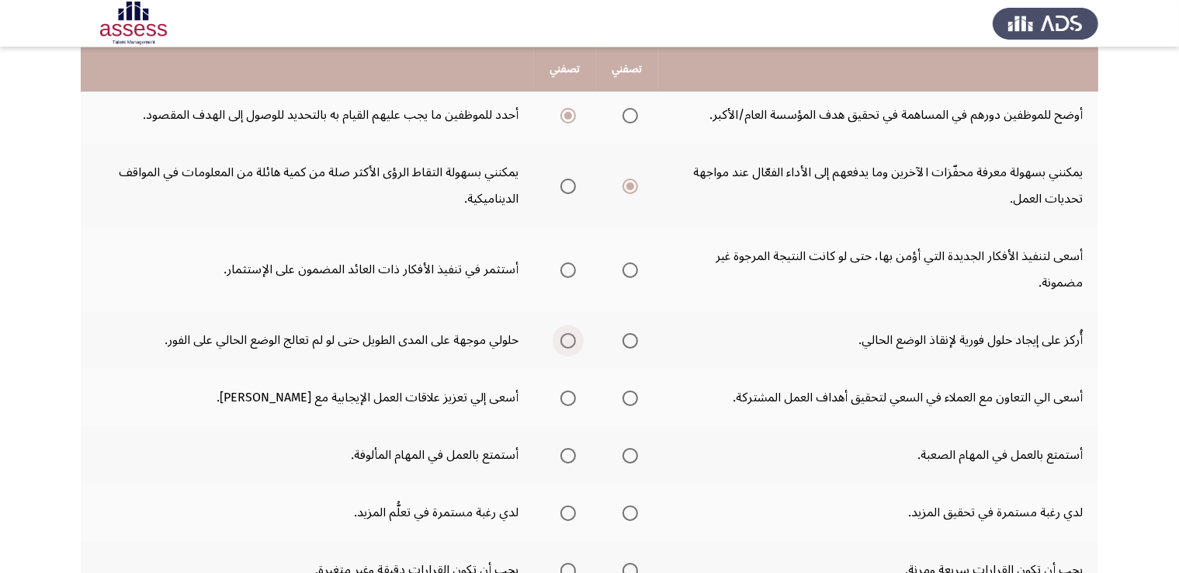
click at [566, 338] on span "Select an option" at bounding box center [569, 341] width 16 height 16
click at [566, 338] on input "Select an option" at bounding box center [569, 341] width 16 height 16
click at [634, 273] on span "Select an option" at bounding box center [631, 270] width 16 height 16
click at [634, 273] on input "Select an option" at bounding box center [631, 270] width 16 height 16
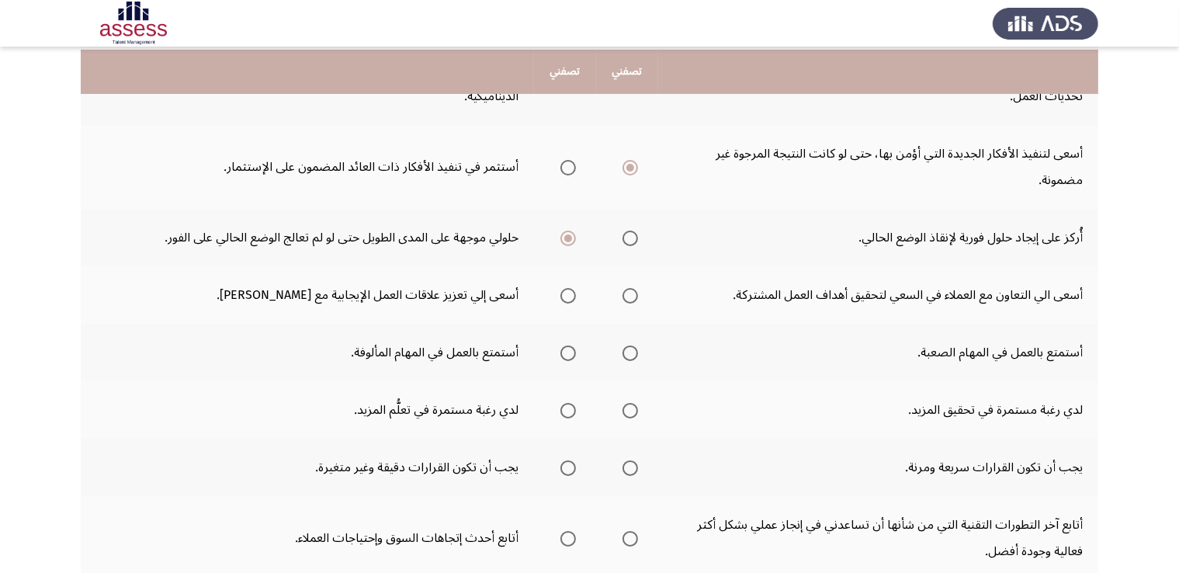
scroll to position [334, 0]
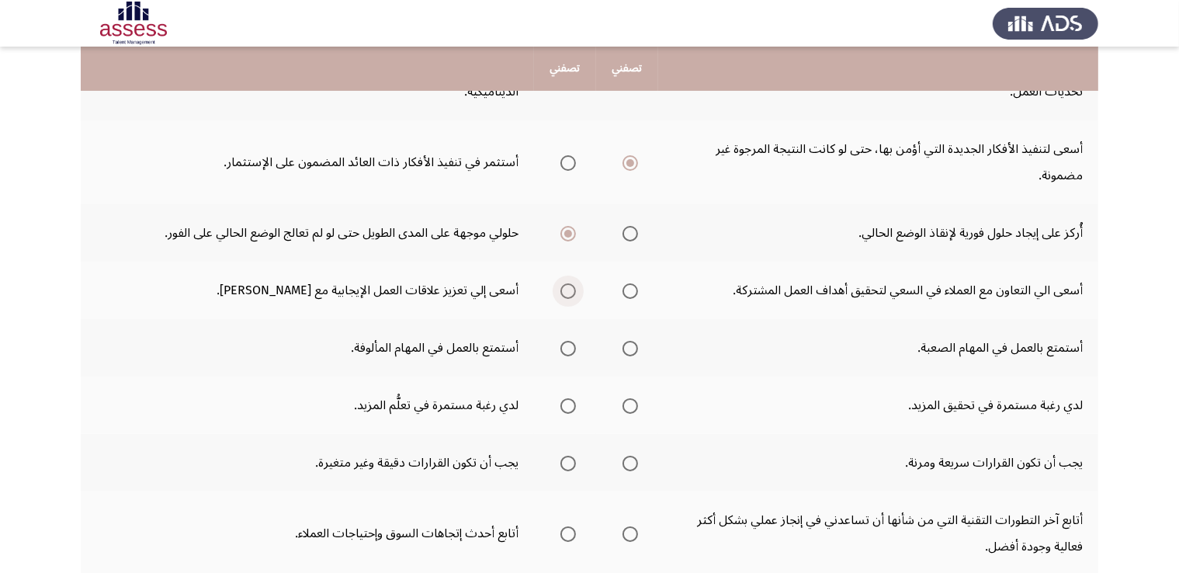
click at [564, 291] on span "Select an option" at bounding box center [569, 291] width 16 height 16
click at [564, 291] on input "Select an option" at bounding box center [569, 291] width 16 height 16
click at [637, 343] on span "Select an option" at bounding box center [631, 349] width 16 height 16
click at [637, 343] on input "Select an option" at bounding box center [631, 349] width 16 height 16
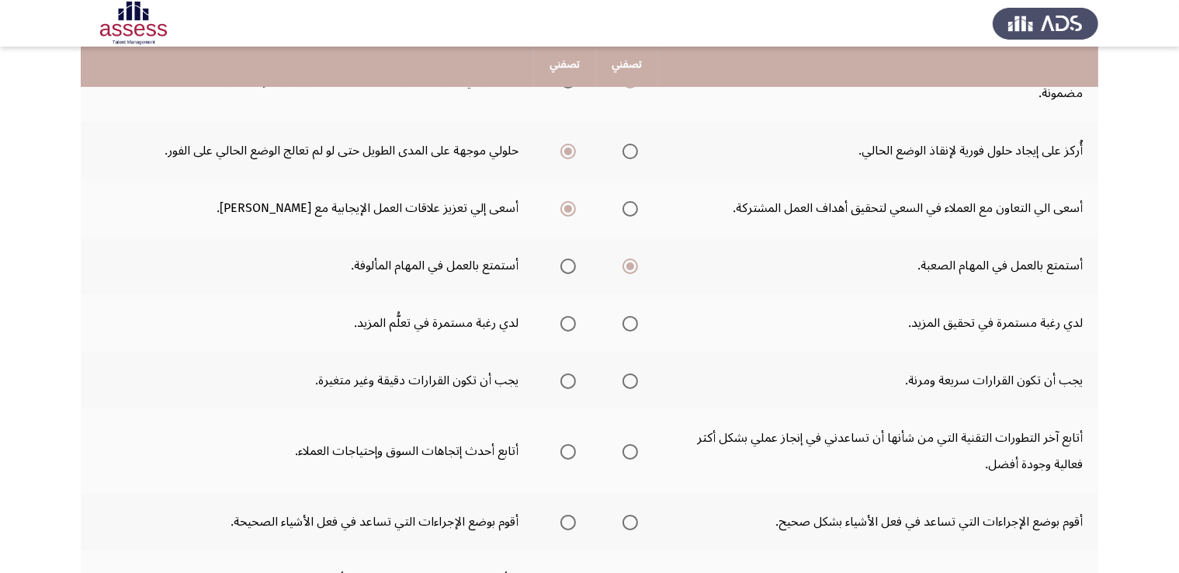
scroll to position [418, 0]
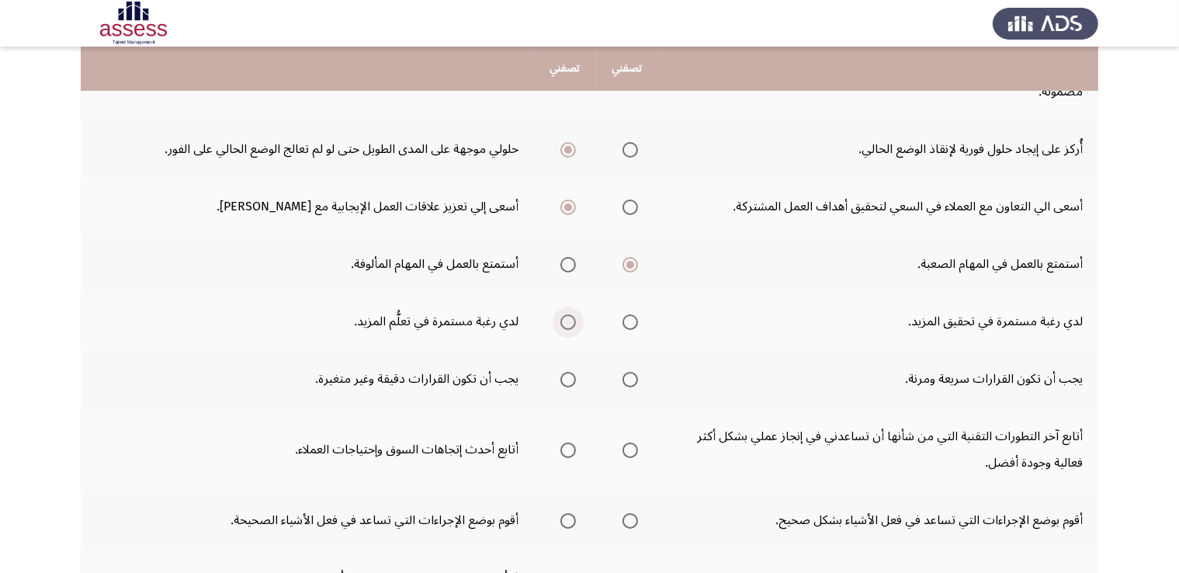
click at [568, 322] on span "Select an option" at bounding box center [568, 322] width 0 height 0
click at [571, 318] on input "Select an option" at bounding box center [569, 322] width 16 height 16
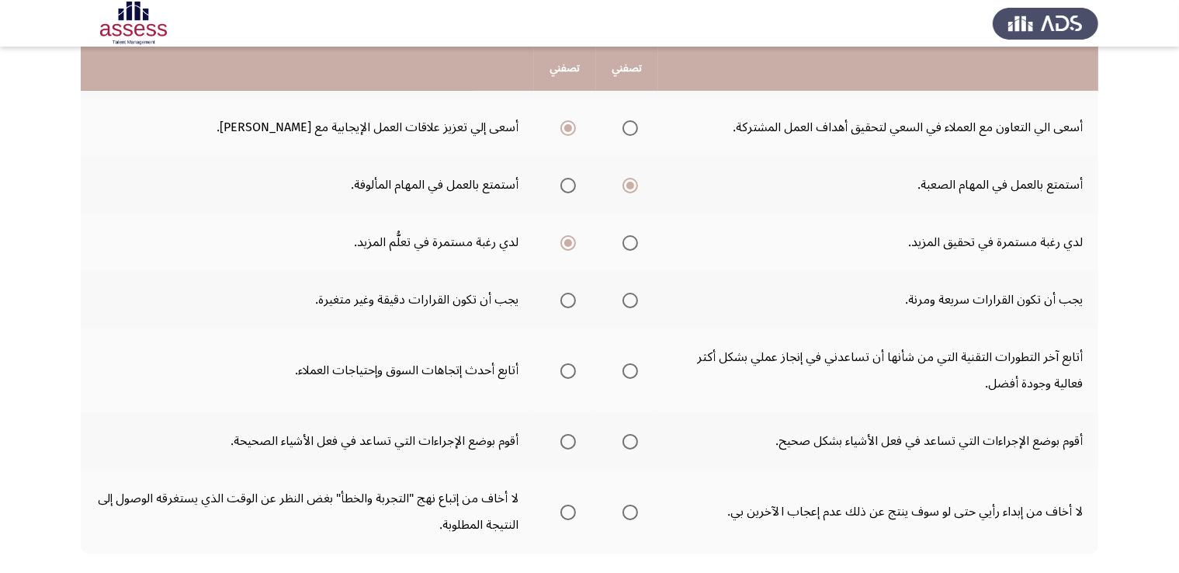
scroll to position [505, 0]
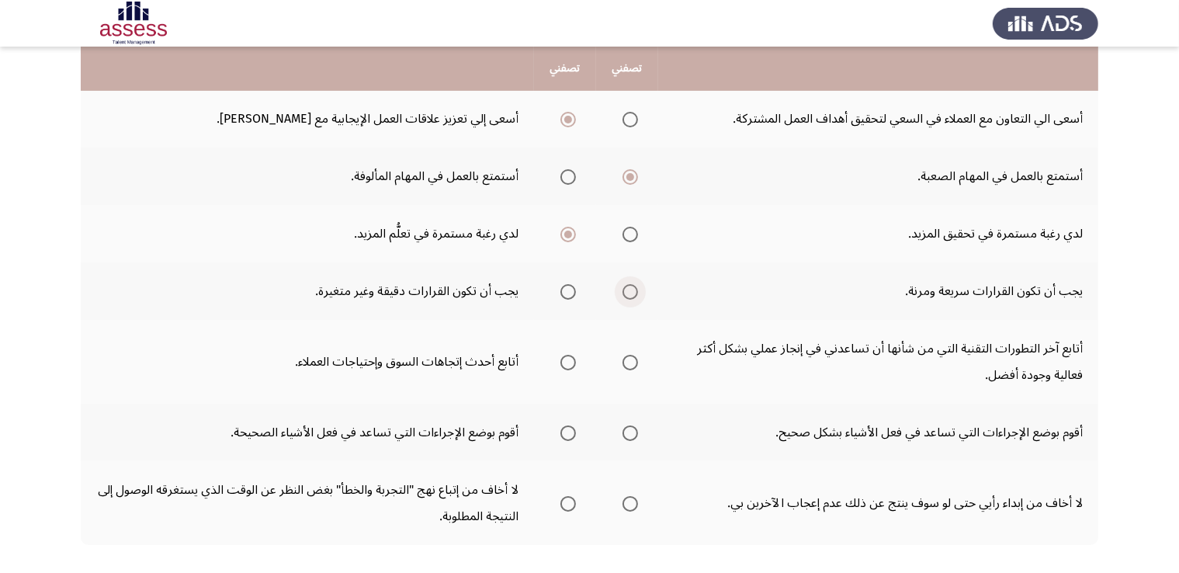
click at [637, 286] on span "Select an option" at bounding box center [631, 292] width 16 height 16
click at [637, 286] on input "Select an option" at bounding box center [631, 292] width 16 height 16
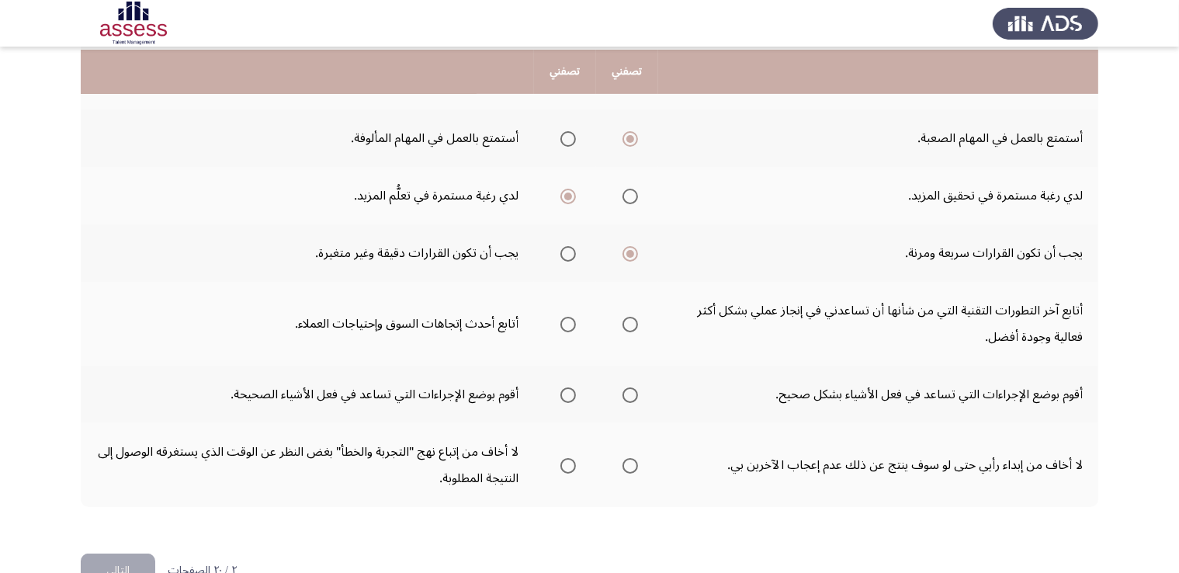
scroll to position [553, 0]
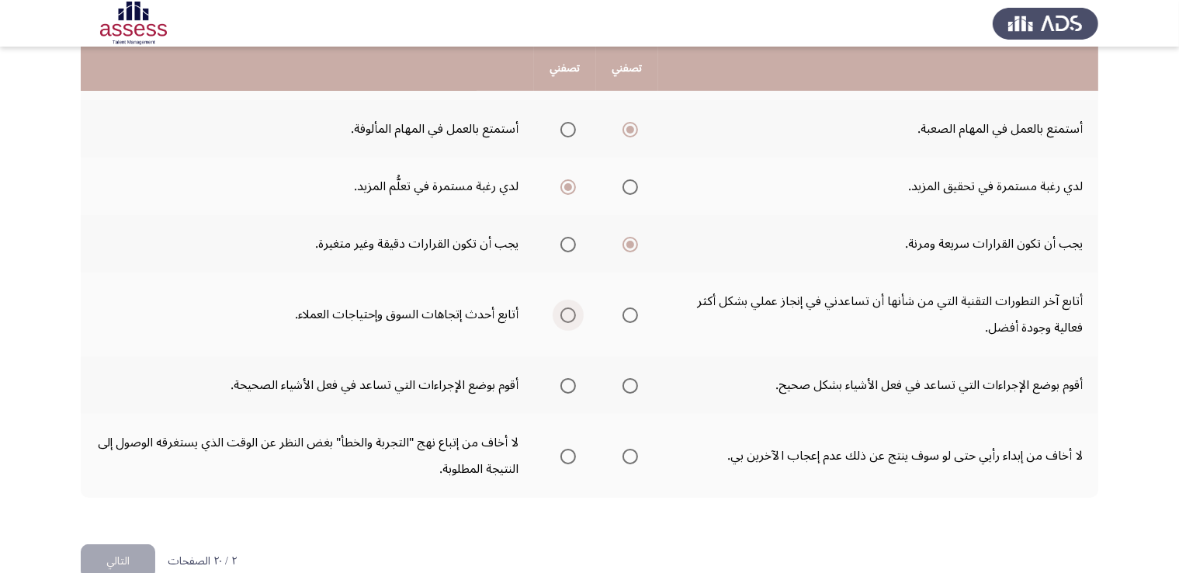
click at [568, 307] on span "Select an option" at bounding box center [569, 315] width 16 height 16
click at [568, 307] on input "Select an option" at bounding box center [569, 315] width 16 height 16
click at [569, 372] on mat-radio-group "Select an option" at bounding box center [565, 385] width 22 height 26
click at [569, 380] on span "Select an option" at bounding box center [569, 386] width 16 height 16
click at [569, 380] on input "Select an option" at bounding box center [569, 386] width 16 height 16
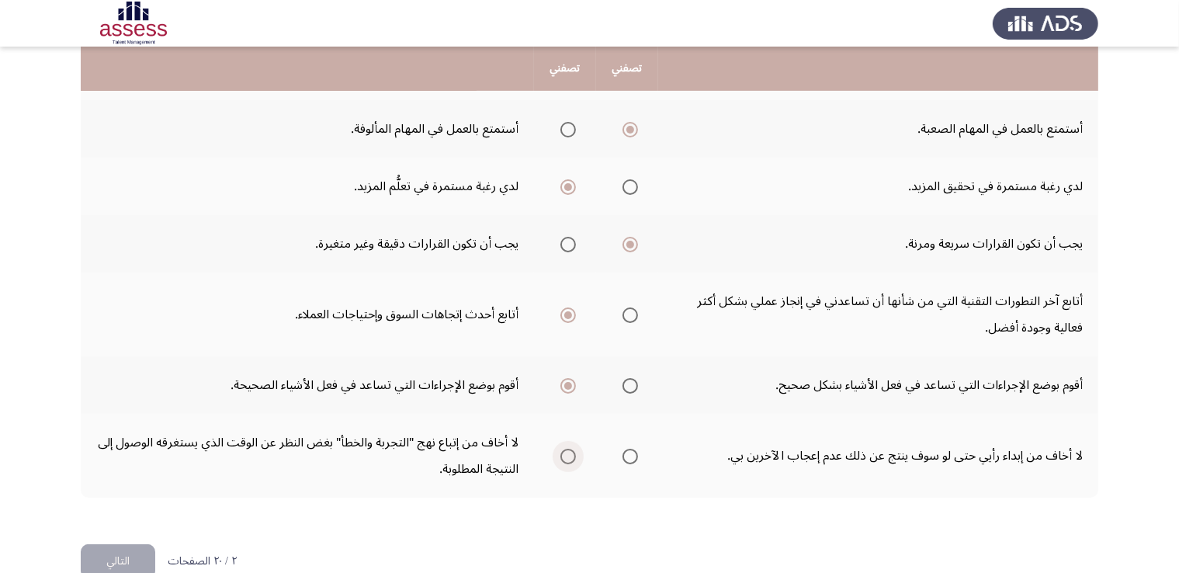
click at [568, 449] on span "Select an option" at bounding box center [569, 457] width 16 height 16
click at [568, 449] on input "Select an option" at bounding box center [569, 457] width 16 height 16
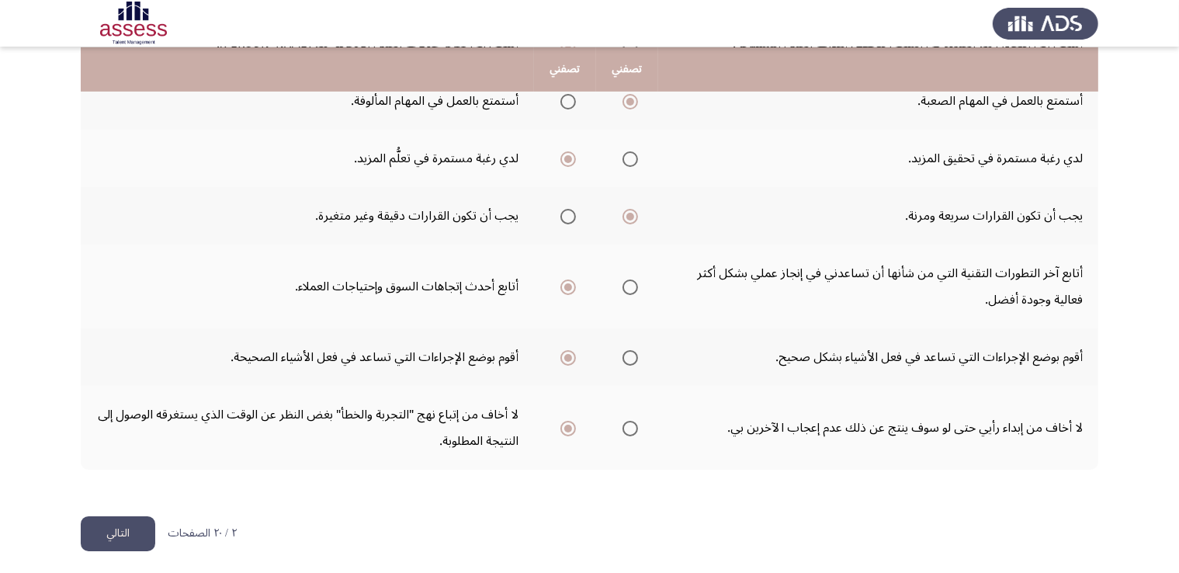
click at [118, 523] on button "التالي" at bounding box center [118, 533] width 75 height 35
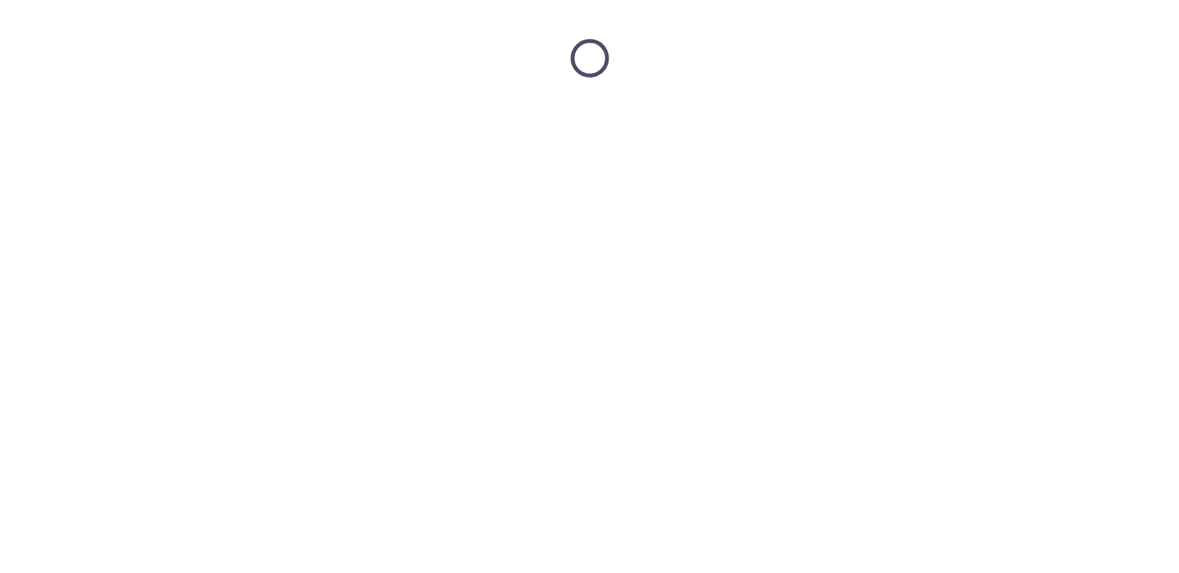
scroll to position [0, 0]
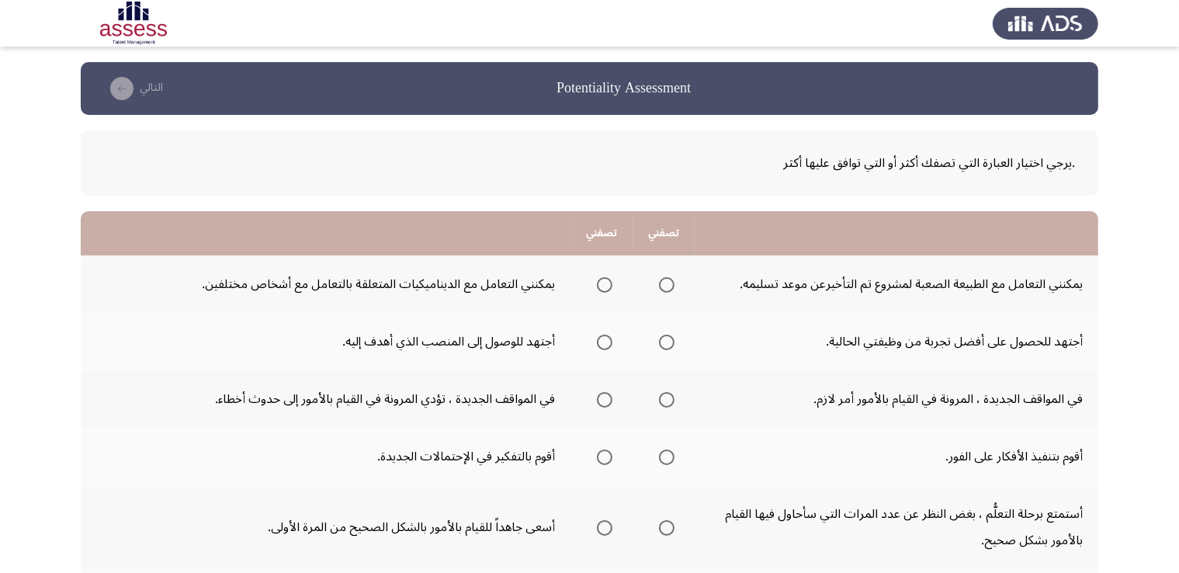
click at [668, 289] on span "Select an option" at bounding box center [667, 285] width 16 height 16
click at [668, 289] on input "Select an option" at bounding box center [667, 285] width 16 height 16
click at [665, 339] on span "Select an option" at bounding box center [667, 343] width 16 height 16
click at [665, 339] on input "Select an option" at bounding box center [667, 343] width 16 height 16
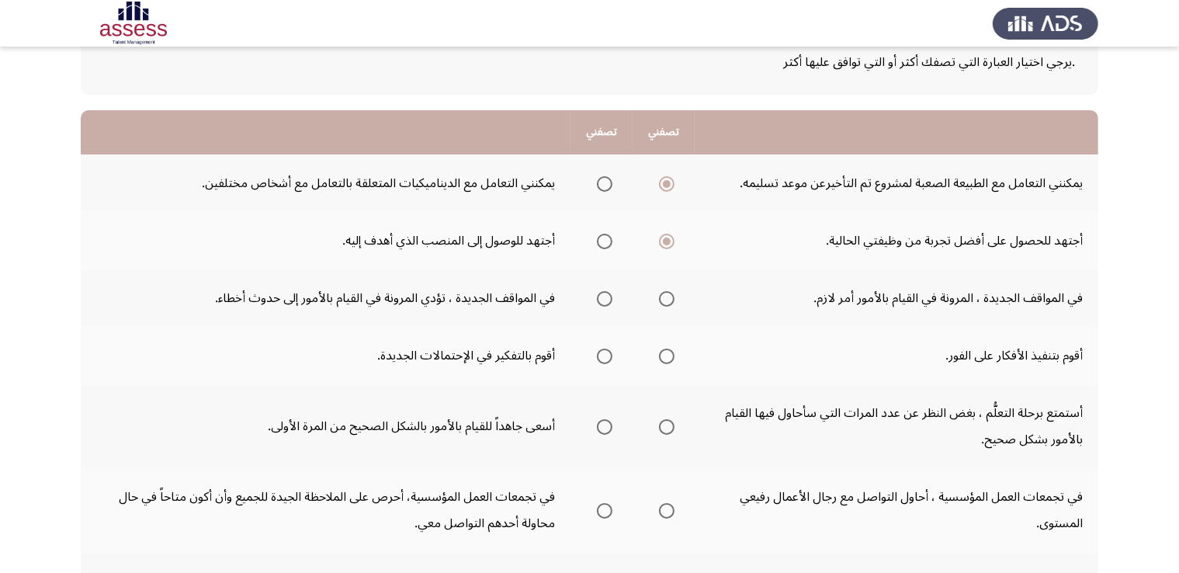
scroll to position [109, 0]
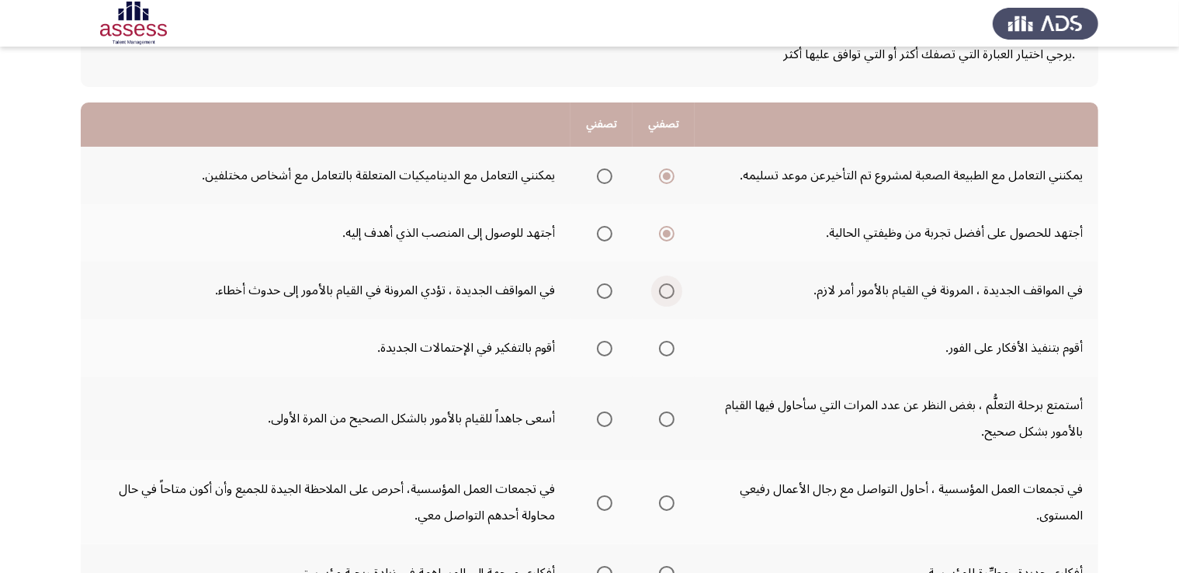
click at [665, 289] on span "Select an option" at bounding box center [667, 291] width 16 height 16
click at [665, 289] on input "Select an option" at bounding box center [667, 291] width 16 height 16
click at [610, 345] on span "Select an option" at bounding box center [605, 349] width 16 height 16
click at [610, 345] on input "Select an option" at bounding box center [605, 349] width 16 height 16
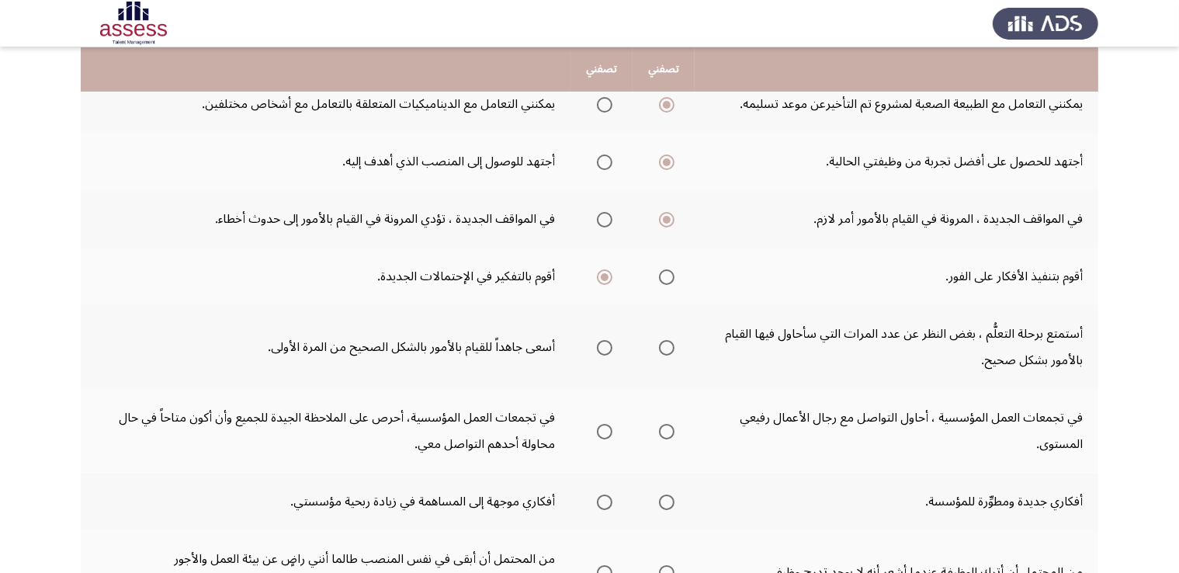
scroll to position [189, 0]
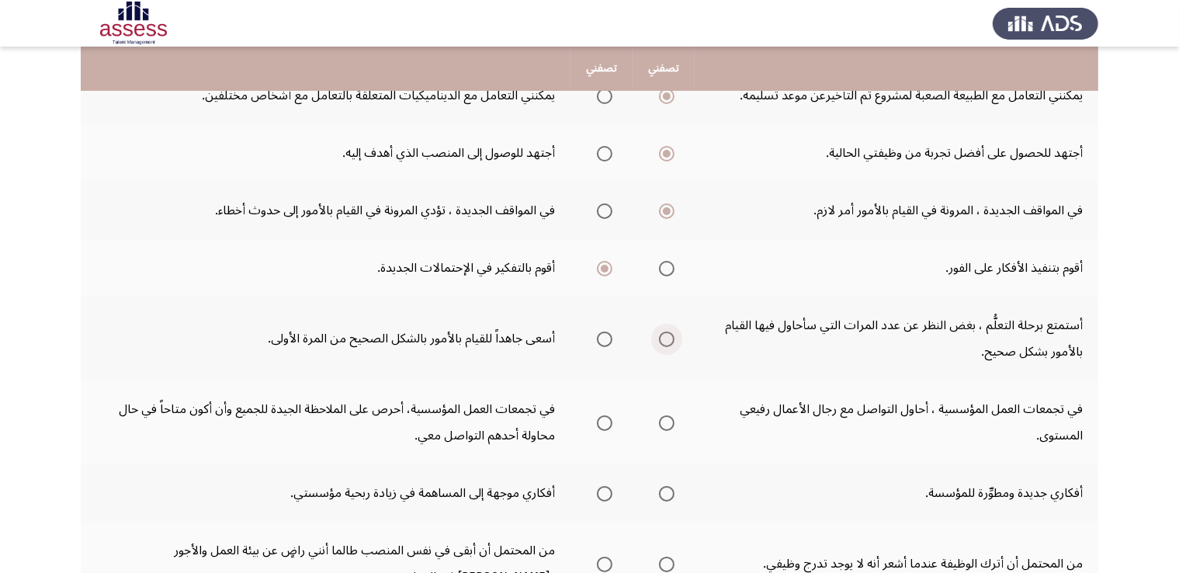
click at [665, 340] on span "Select an option" at bounding box center [667, 340] width 16 height 16
click at [665, 340] on input "Select an option" at bounding box center [667, 340] width 16 height 16
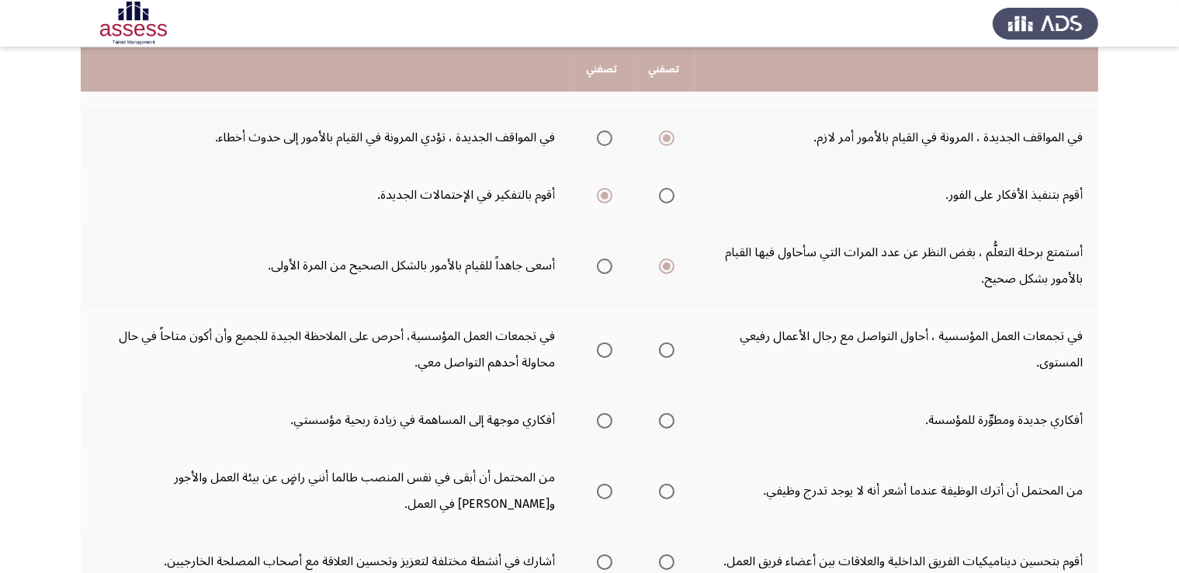
scroll to position [264, 0]
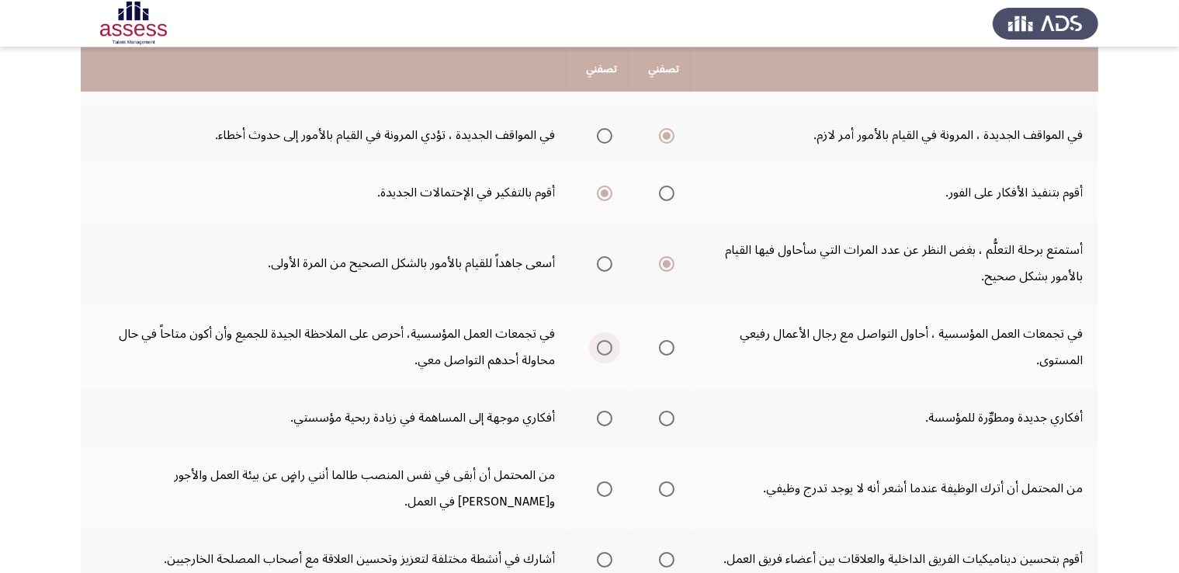
click at [606, 340] on span "Select an option" at bounding box center [605, 348] width 16 height 16
click at [606, 340] on input "Select an option" at bounding box center [605, 348] width 16 height 16
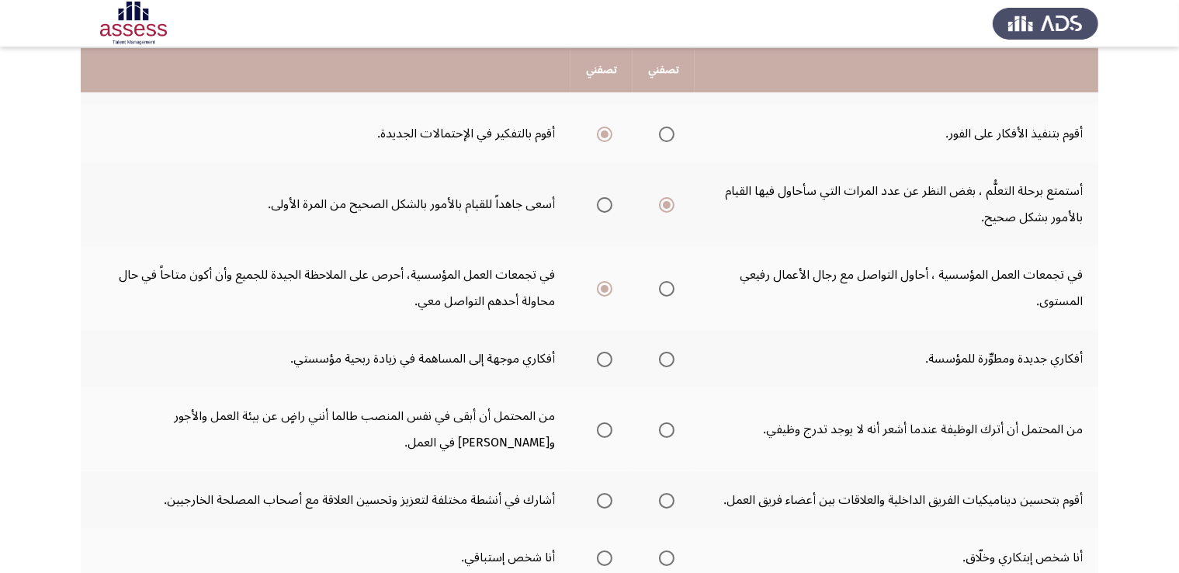
scroll to position [325, 0]
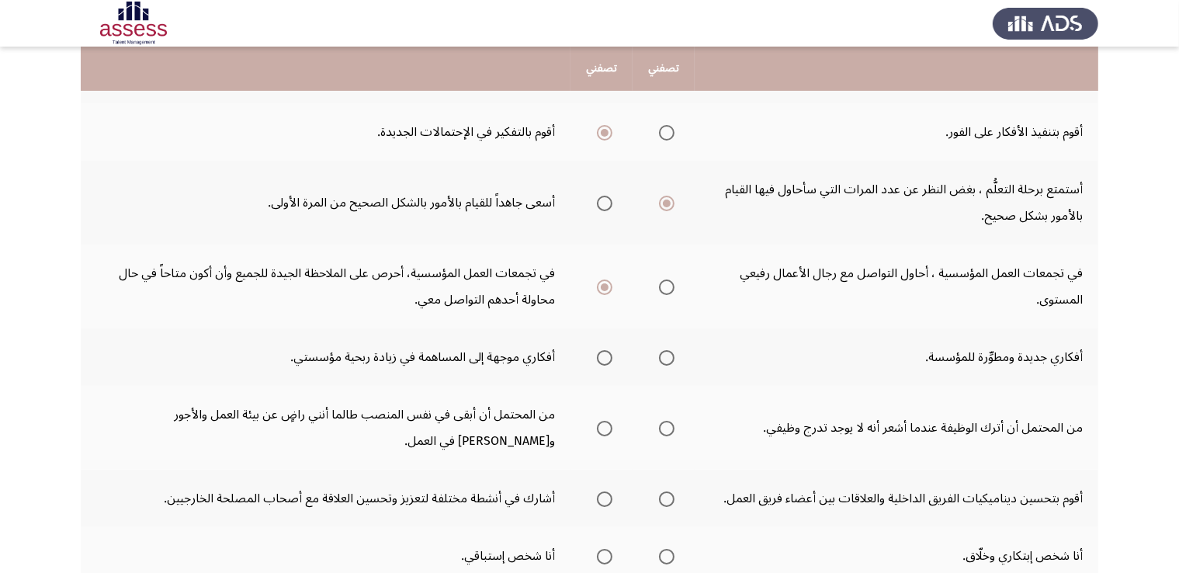
click at [677, 355] on th at bounding box center [664, 356] width 62 height 57
click at [655, 350] on label "Select an option" at bounding box center [664, 358] width 22 height 16
click at [659, 350] on input "Select an option" at bounding box center [667, 358] width 16 height 16
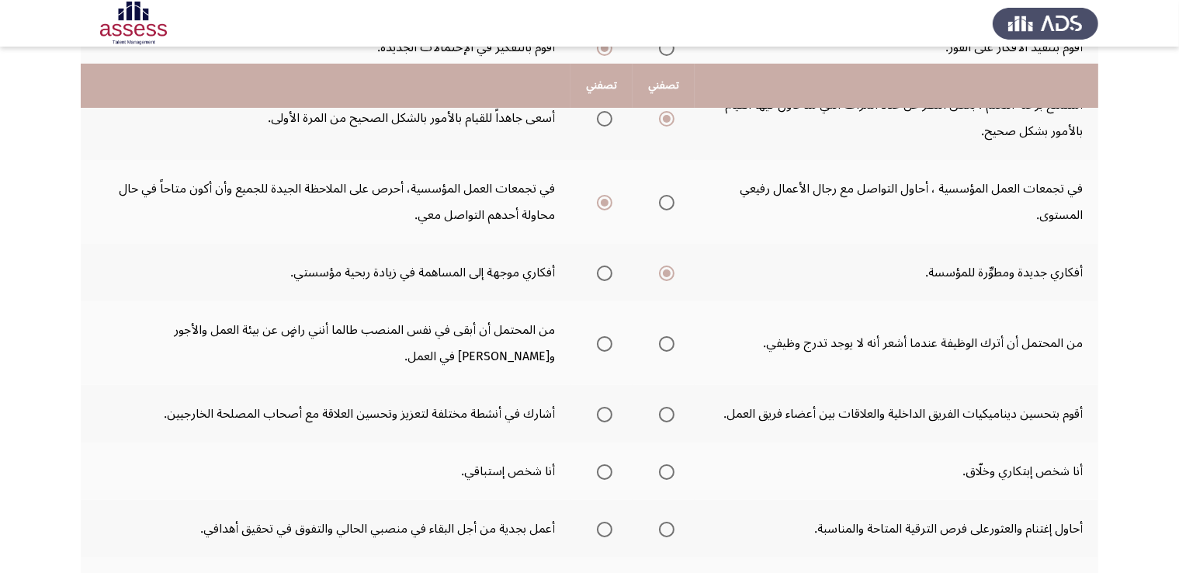
scroll to position [425, 0]
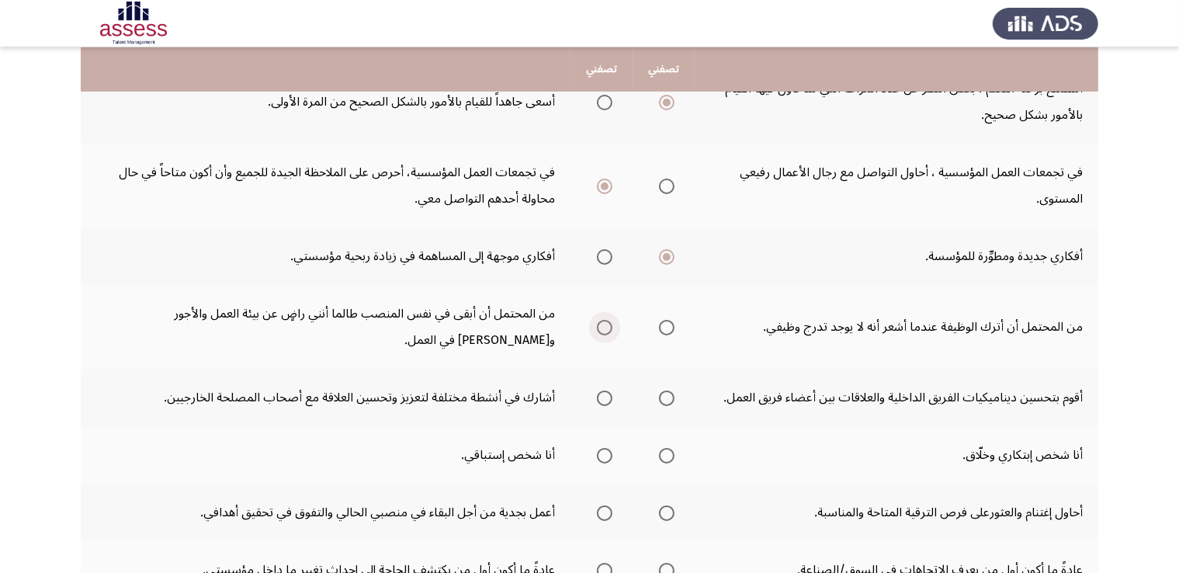
click at [609, 320] on span "Select an option" at bounding box center [605, 328] width 16 height 16
click at [609, 320] on input "Select an option" at bounding box center [605, 328] width 16 height 16
click at [984, 411] on td "أقوم بتحسين ديناميكيات الفريق الداخلية والعلاقات بين أعضاء فريق العمل." at bounding box center [897, 397] width 404 height 57
click at [666, 394] on span "Select an option" at bounding box center [667, 399] width 16 height 16
click at [666, 394] on input "Select an option" at bounding box center [667, 399] width 16 height 16
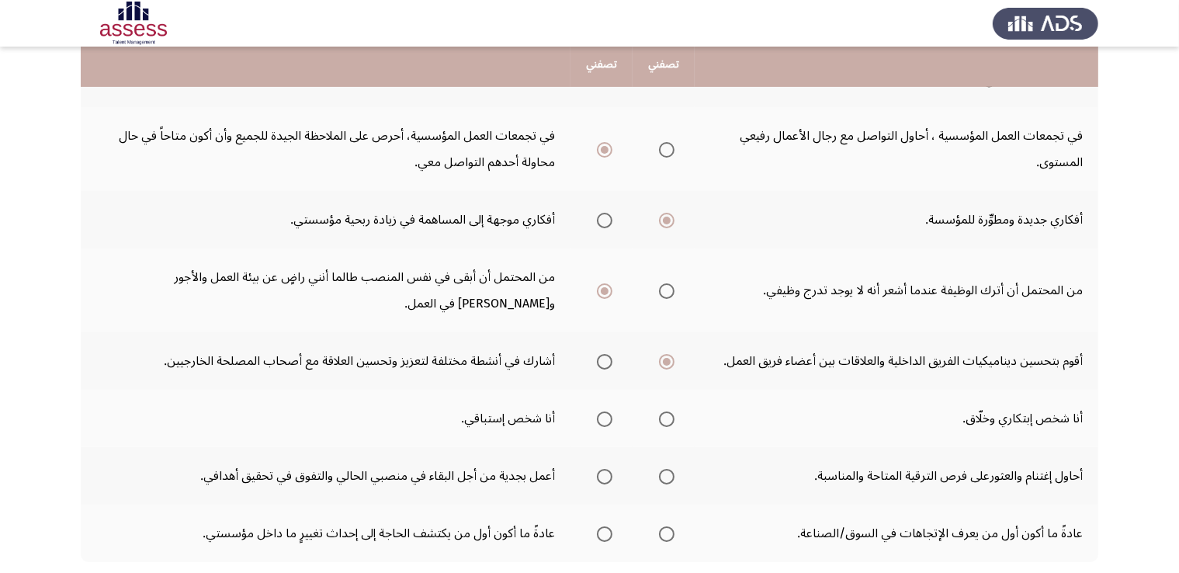
scroll to position [519, 0]
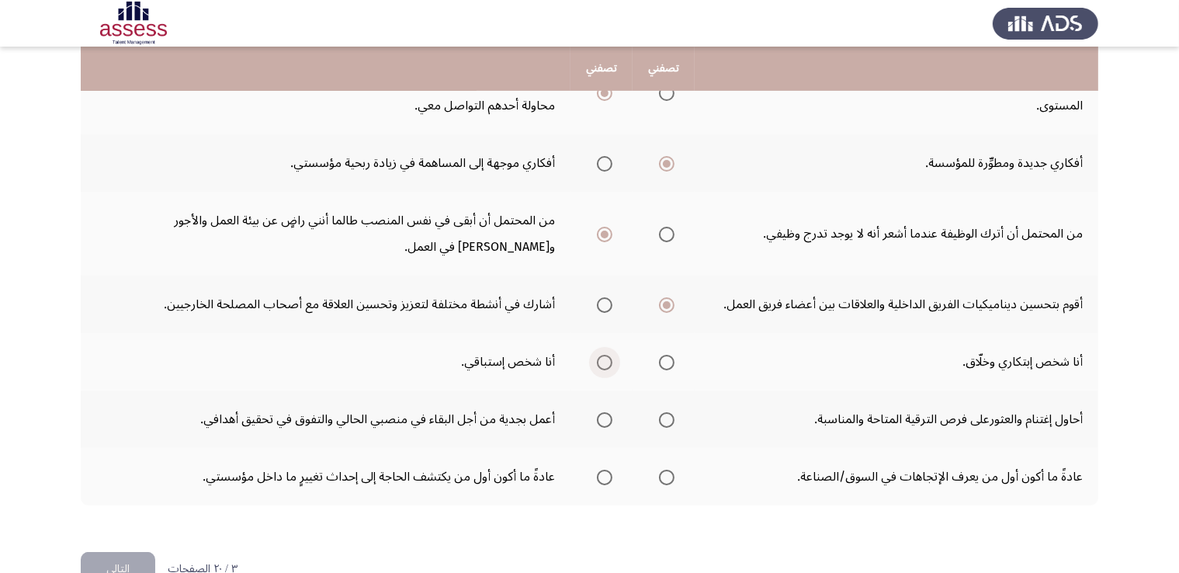
click at [598, 355] on span "Select an option" at bounding box center [605, 363] width 16 height 16
click at [598, 355] on input "Select an option" at bounding box center [605, 363] width 16 height 16
click at [604, 417] on span "Select an option" at bounding box center [605, 420] width 16 height 16
click at [604, 417] on input "Select an option" at bounding box center [605, 420] width 16 height 16
click at [606, 471] on span "Select an option" at bounding box center [605, 478] width 16 height 16
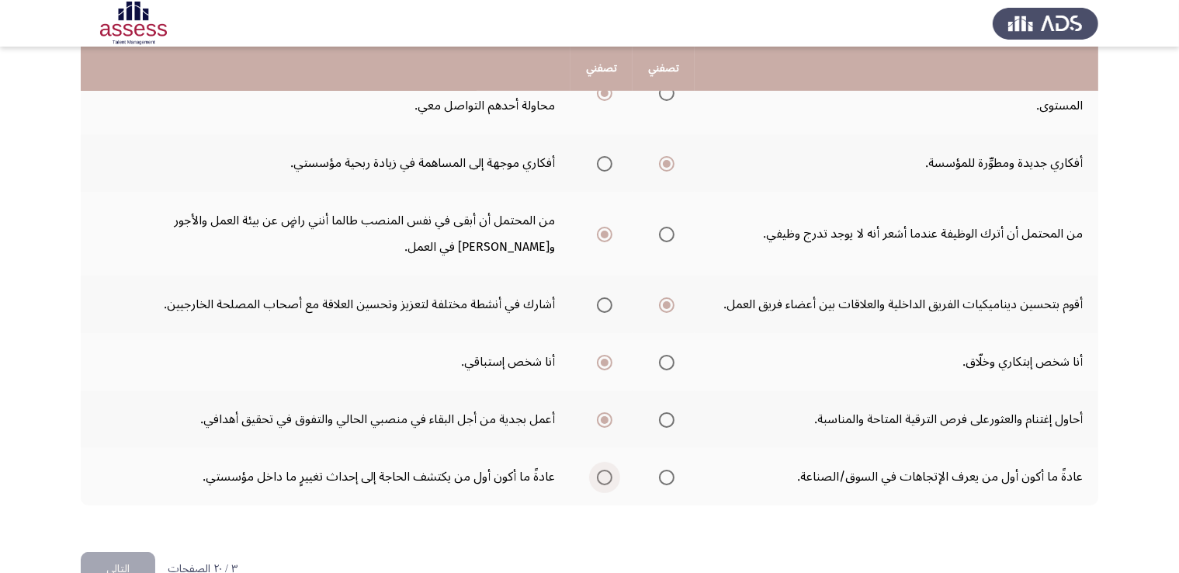
click at [606, 471] on input "Select an option" at bounding box center [605, 478] width 16 height 16
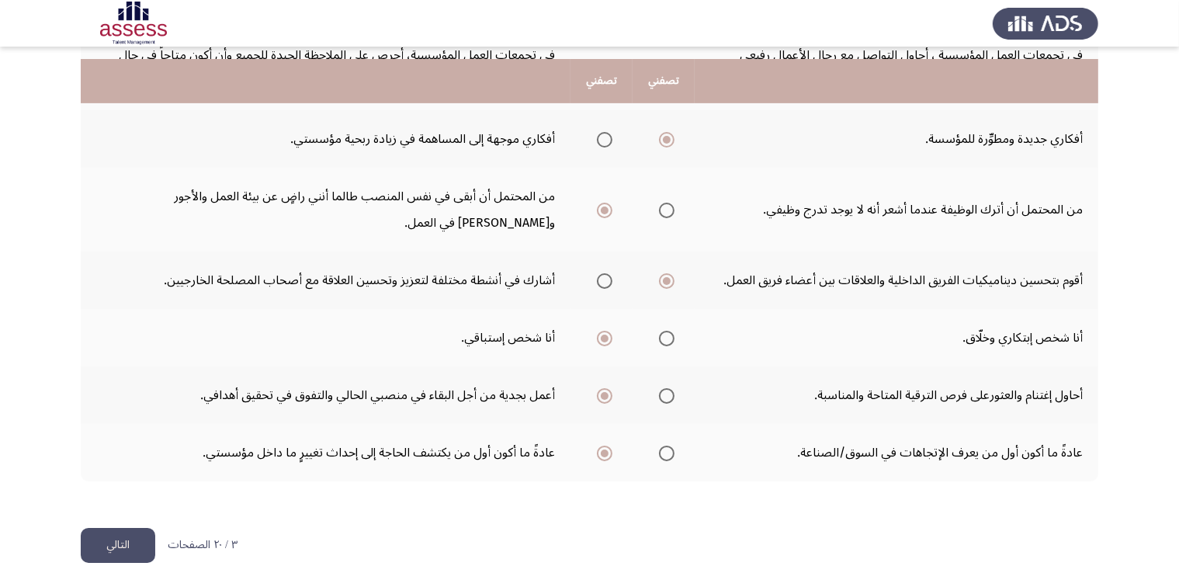
scroll to position [555, 0]
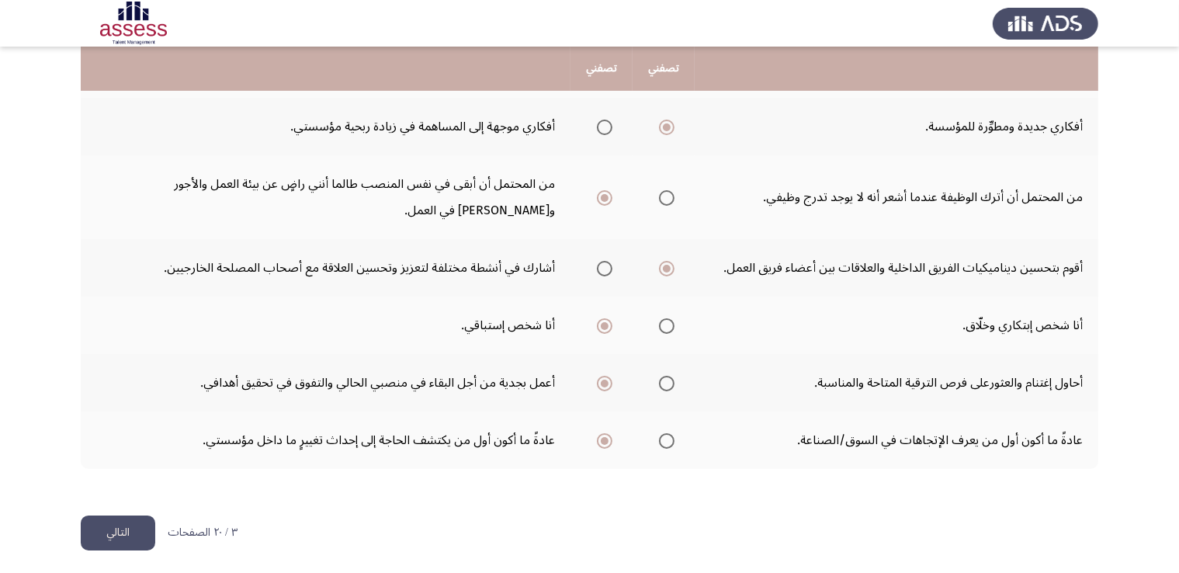
click at [115, 524] on button "التالي" at bounding box center [118, 533] width 75 height 35
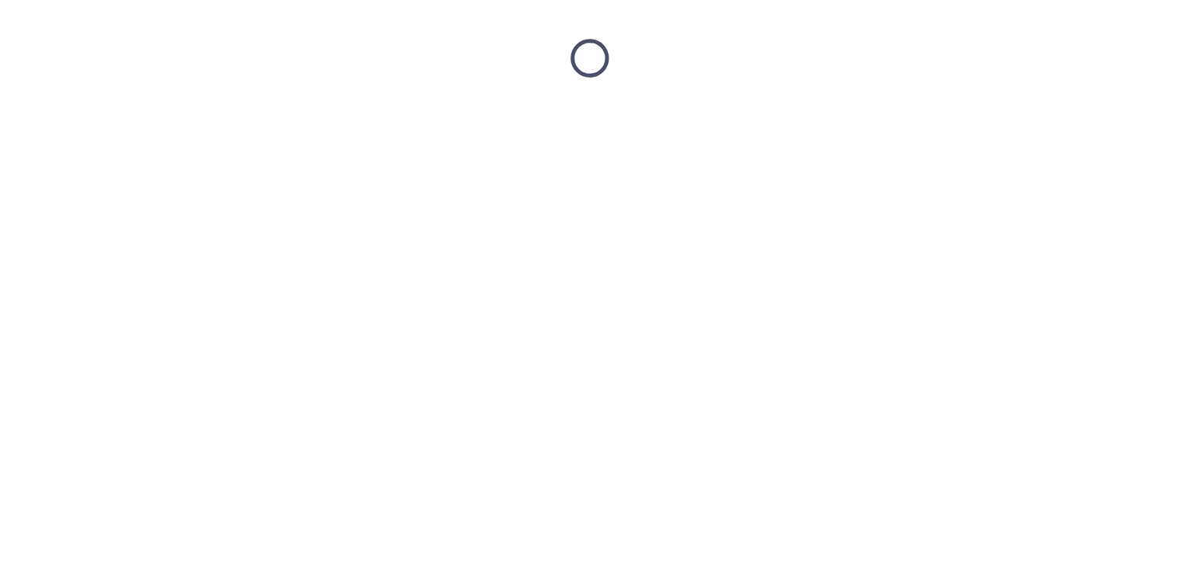
scroll to position [0, 0]
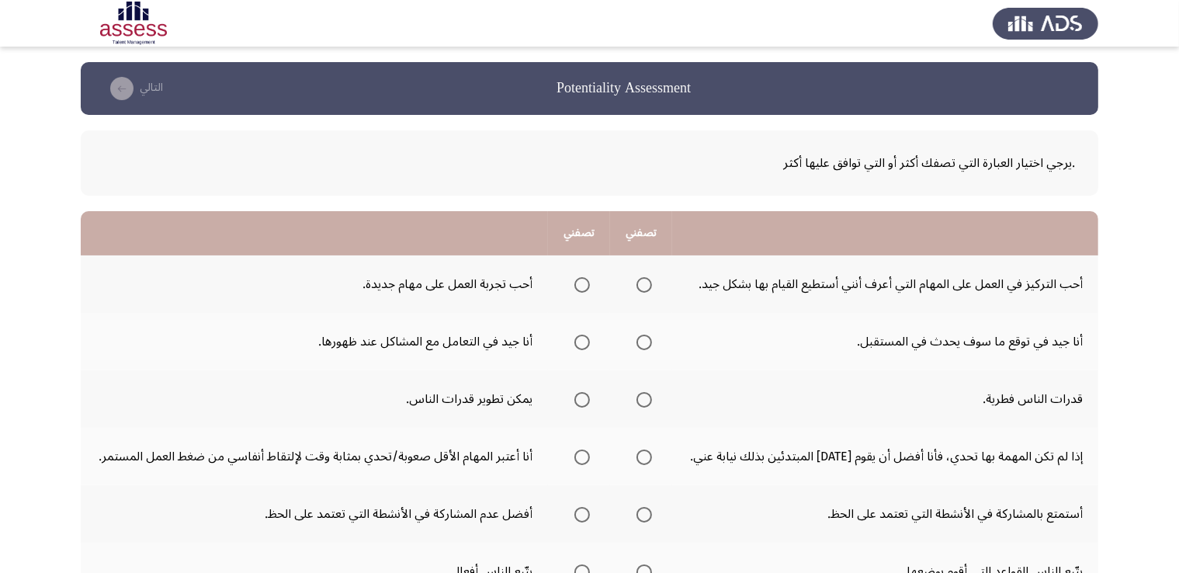
click at [590, 278] on span "Select an option" at bounding box center [583, 285] width 16 height 16
click at [590, 278] on input "Select an option" at bounding box center [583, 285] width 16 height 16
click at [652, 344] on span "Select an option" at bounding box center [645, 343] width 16 height 16
click at [652, 344] on input "Select an option" at bounding box center [645, 343] width 16 height 16
click at [587, 403] on span "Select an option" at bounding box center [583, 400] width 16 height 16
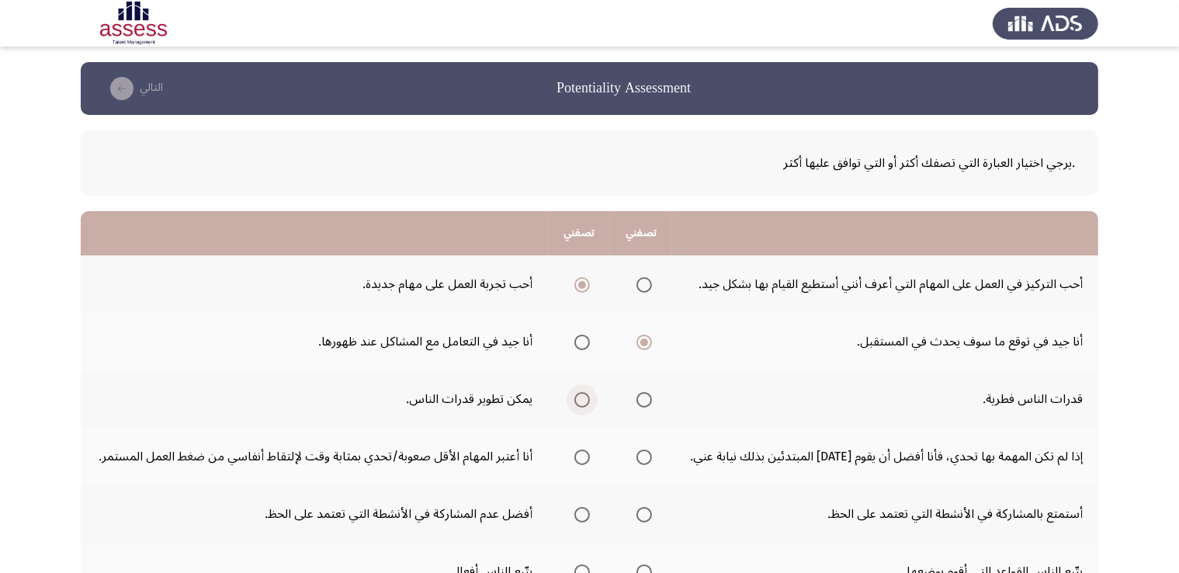
click at [587, 403] on input "Select an option" at bounding box center [583, 400] width 16 height 16
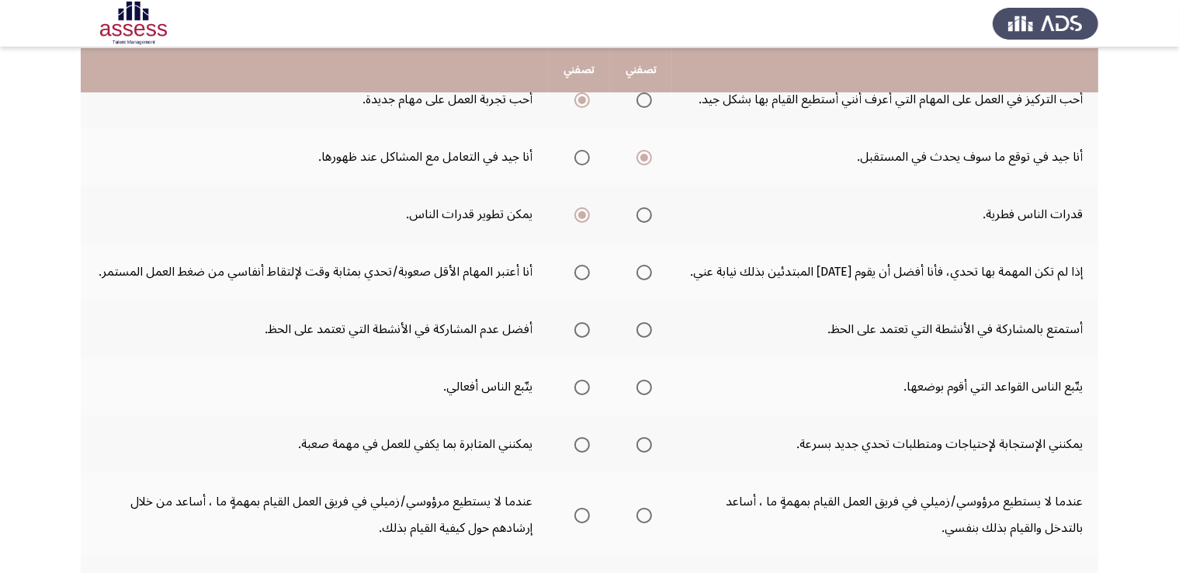
scroll to position [186, 0]
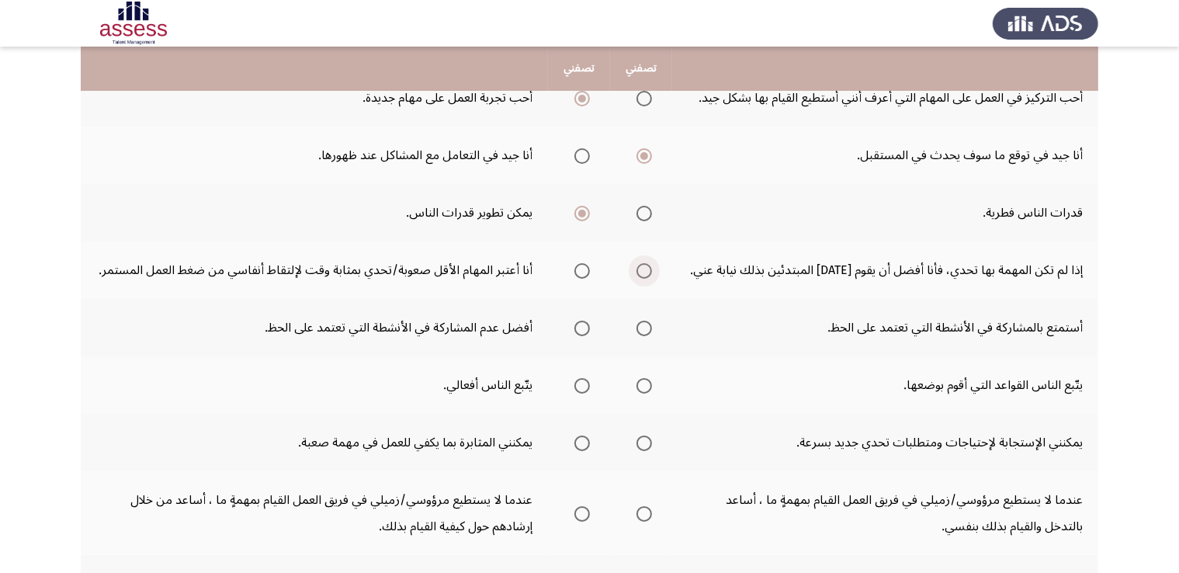
click at [649, 269] on span "Select an option" at bounding box center [645, 271] width 16 height 16
click at [649, 269] on input "Select an option" at bounding box center [645, 271] width 16 height 16
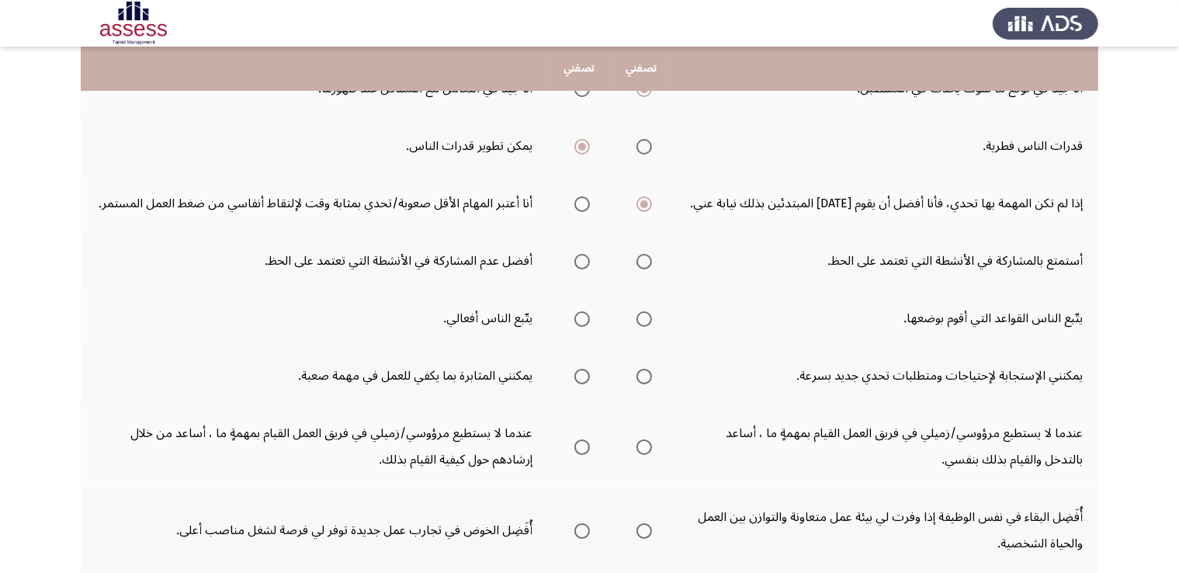
scroll to position [261, 0]
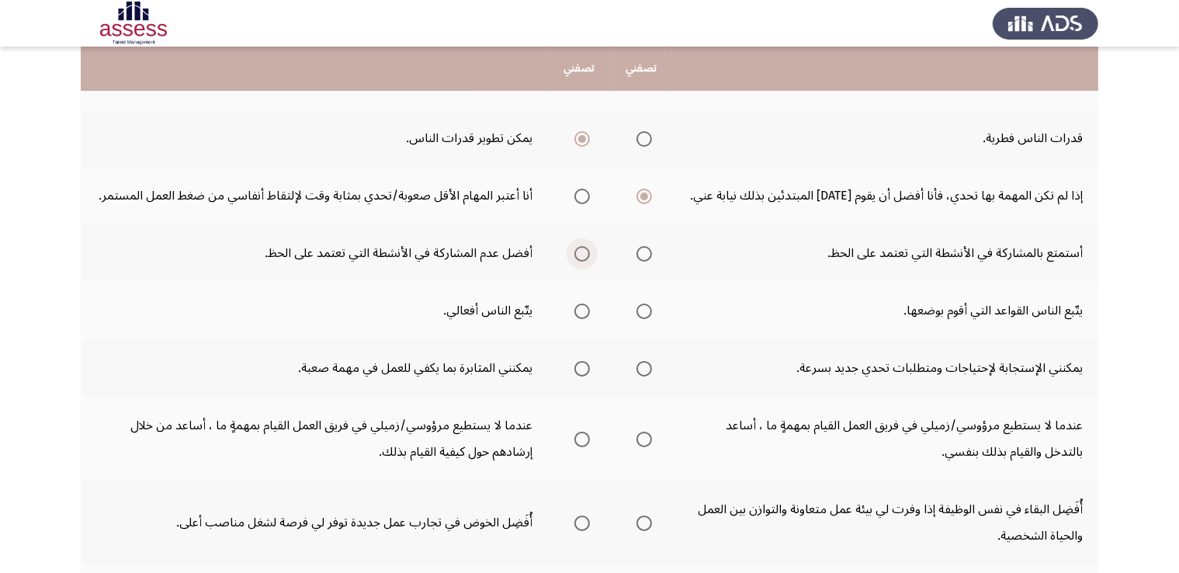
click at [585, 259] on span "Select an option" at bounding box center [583, 254] width 16 height 16
click at [585, 259] on input "Select an option" at bounding box center [583, 254] width 16 height 16
click at [585, 311] on span "Select an option" at bounding box center [583, 312] width 16 height 16
click at [585, 311] on input "Select an option" at bounding box center [583, 312] width 16 height 16
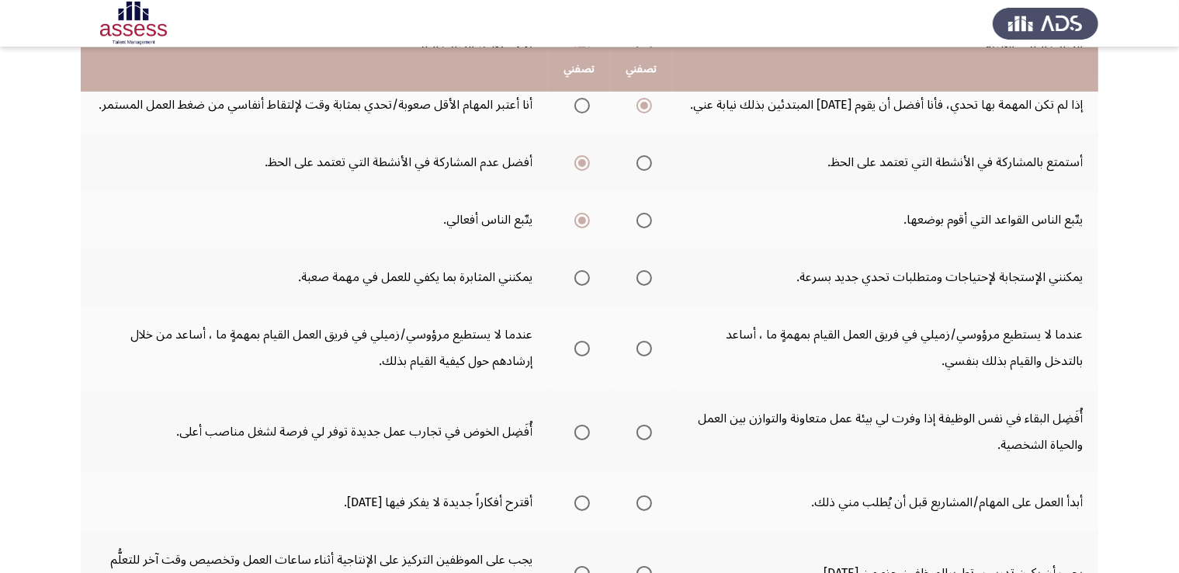
scroll to position [358, 0]
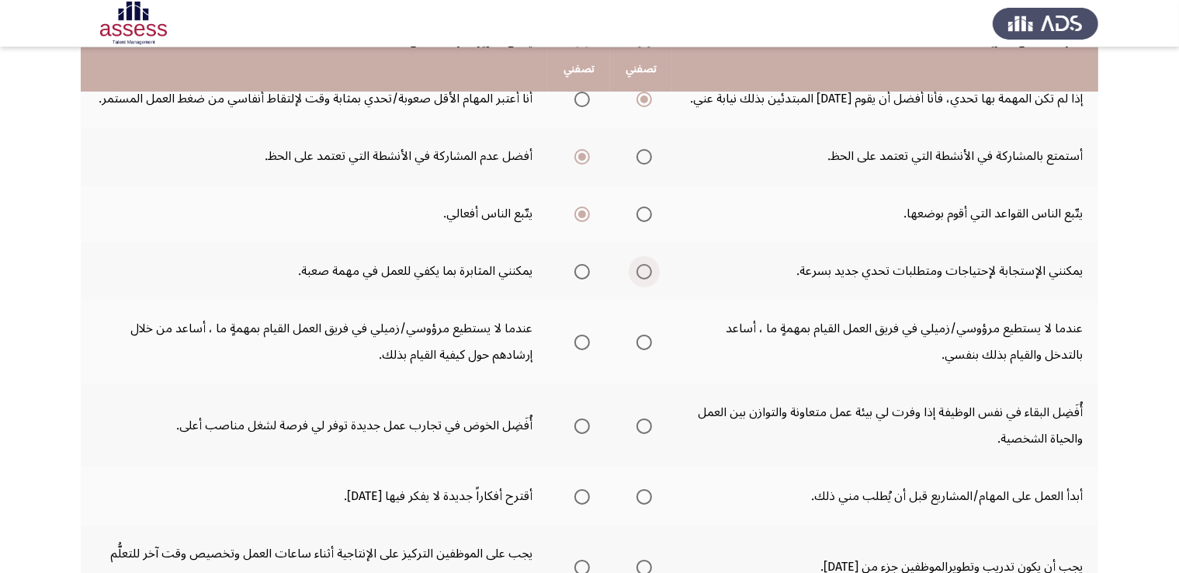
click at [639, 269] on span "Select an option" at bounding box center [645, 272] width 16 height 16
click at [639, 269] on input "Select an option" at bounding box center [645, 272] width 16 height 16
click at [585, 340] on span "Select an option" at bounding box center [583, 343] width 16 height 16
click at [585, 340] on input "Select an option" at bounding box center [583, 343] width 16 height 16
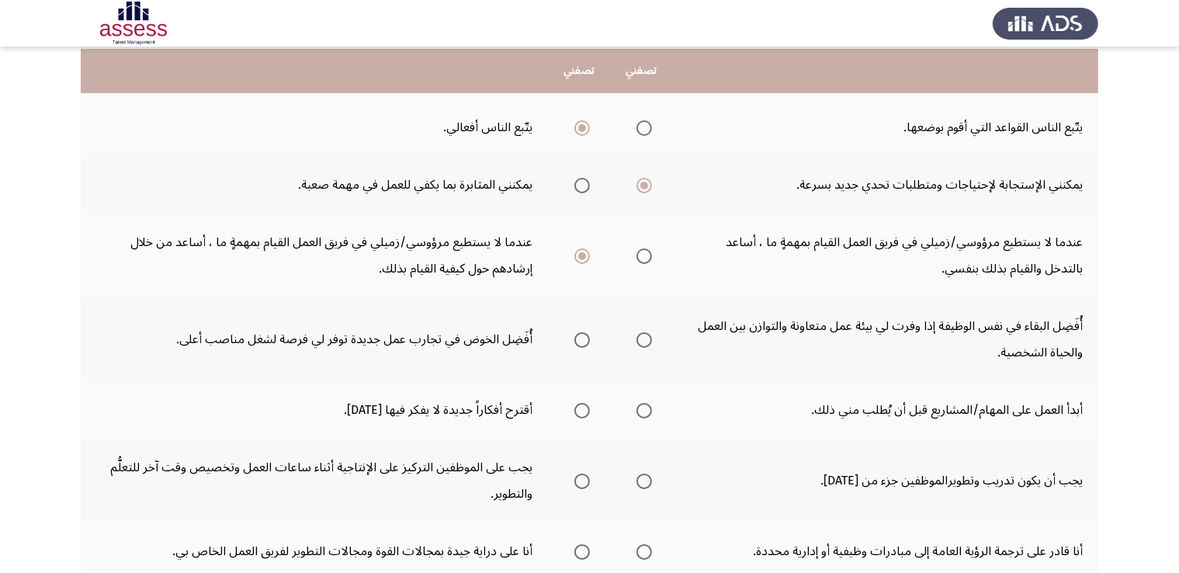
scroll to position [446, 0]
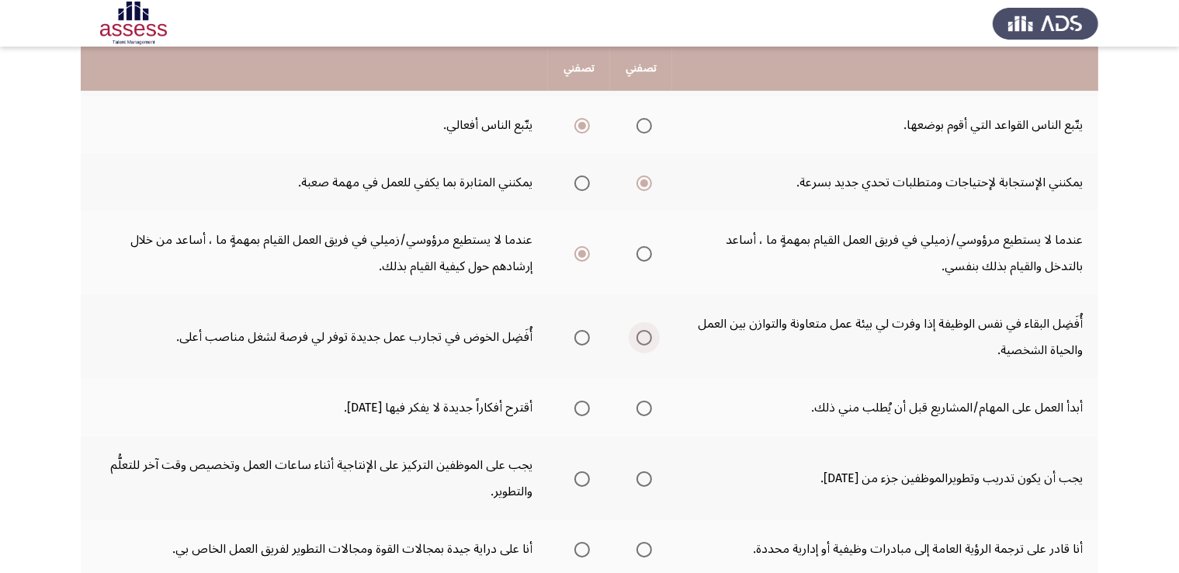
click at [641, 332] on span "Select an option" at bounding box center [645, 338] width 16 height 16
click at [641, 332] on input "Select an option" at bounding box center [645, 338] width 16 height 16
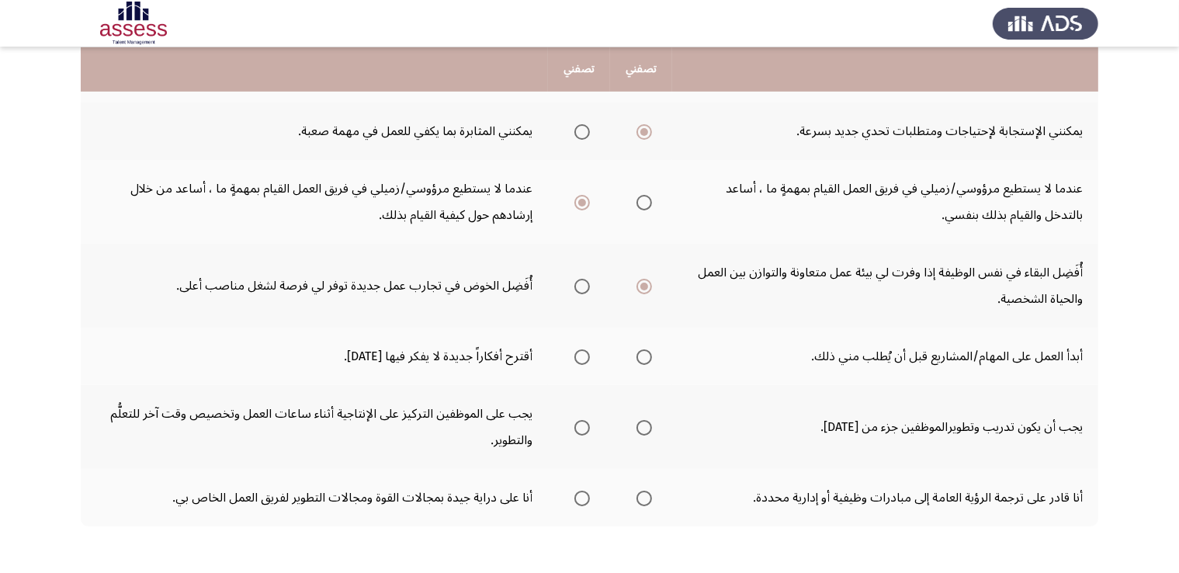
scroll to position [512, 0]
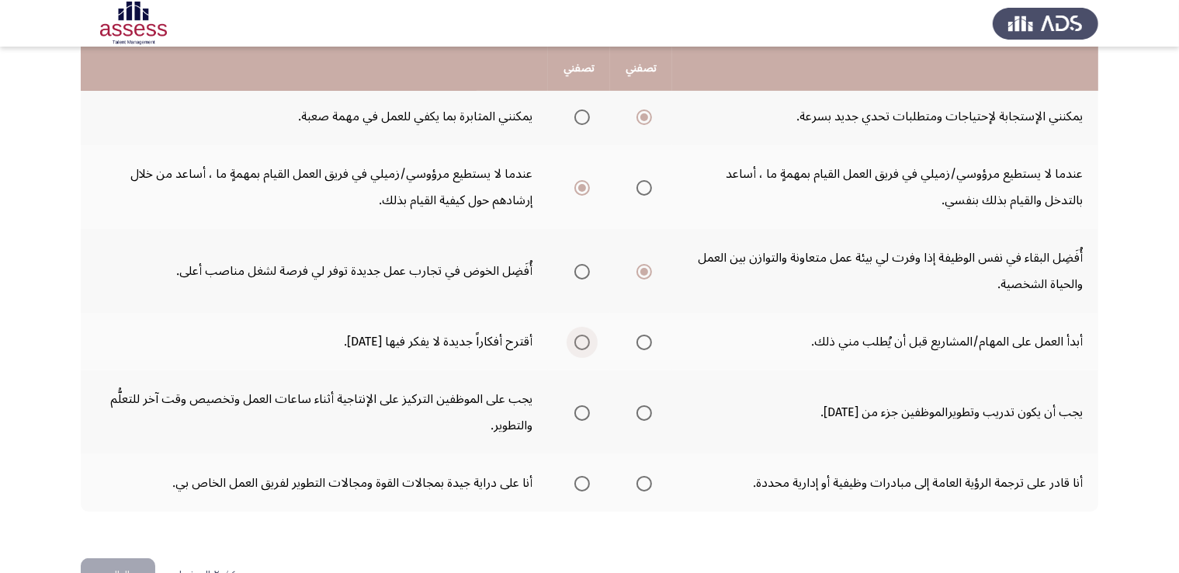
click at [582, 339] on span "Select an option" at bounding box center [583, 343] width 16 height 16
click at [582, 339] on input "Select an option" at bounding box center [583, 343] width 16 height 16
click at [640, 411] on span "Select an option" at bounding box center [645, 413] width 16 height 16
click at [640, 411] on input "Select an option" at bounding box center [645, 413] width 16 height 16
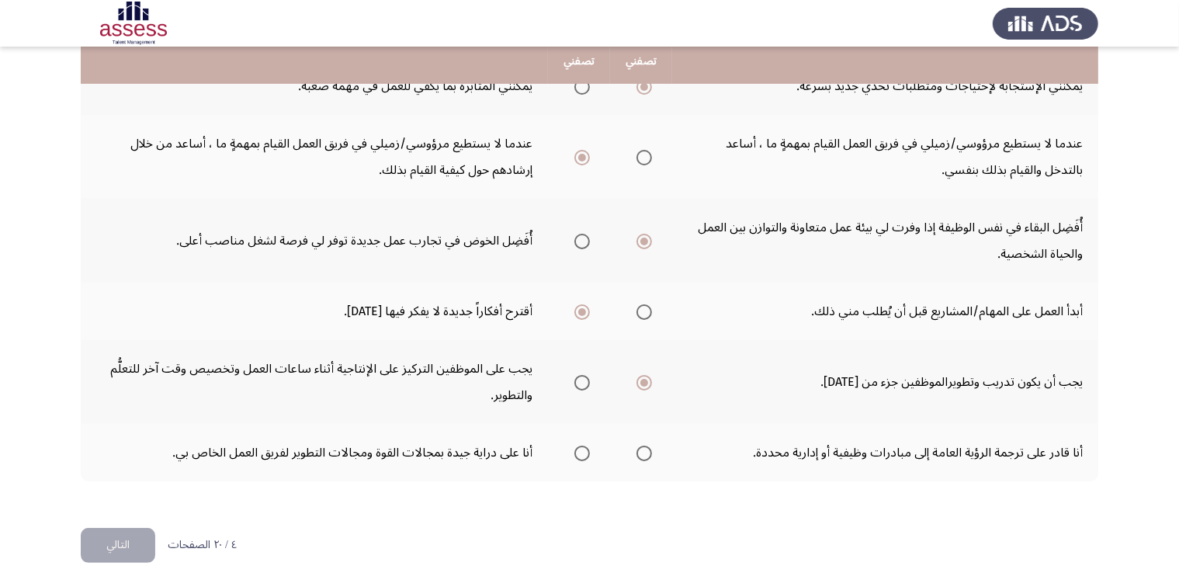
scroll to position [555, 0]
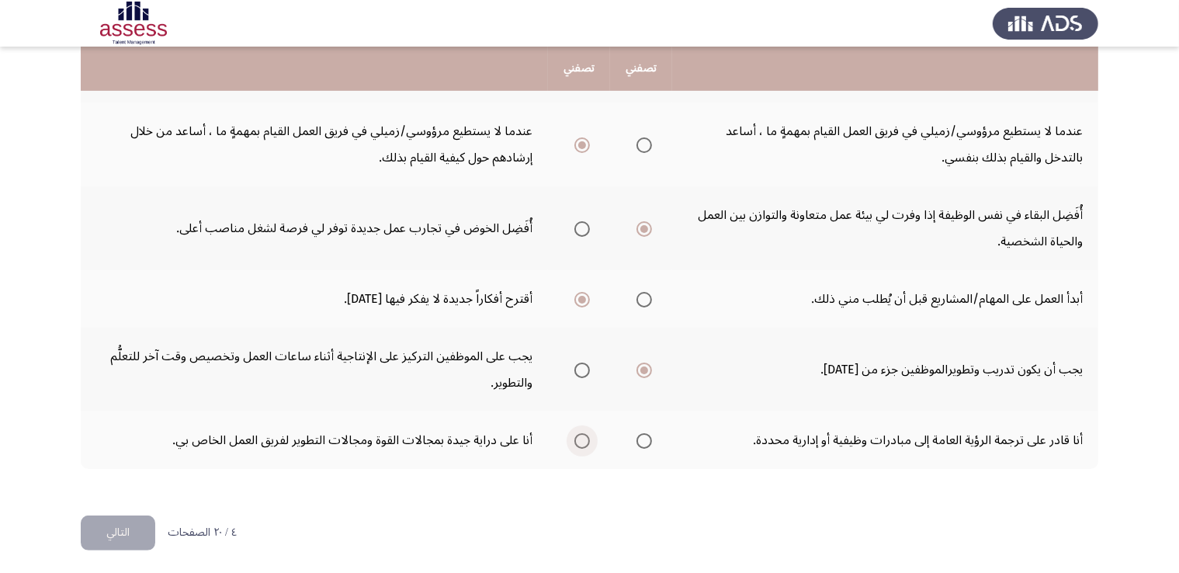
click at [575, 439] on label "Select an option" at bounding box center [579, 441] width 22 height 16
click at [575, 439] on input "Select an option" at bounding box center [583, 441] width 16 height 16
click at [126, 523] on button "التالي" at bounding box center [118, 533] width 75 height 35
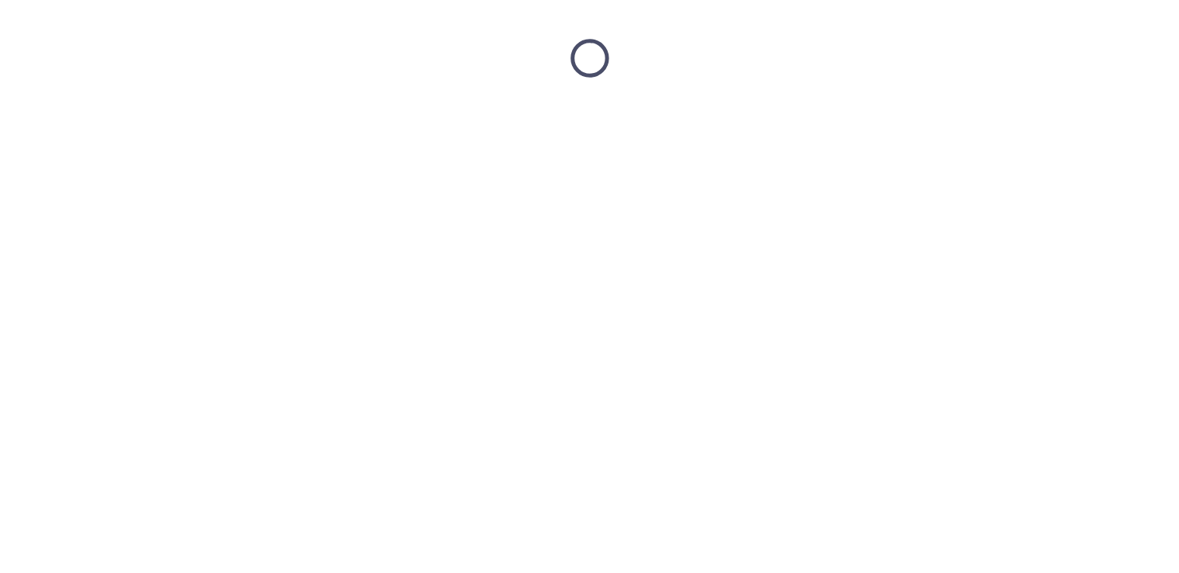
scroll to position [0, 0]
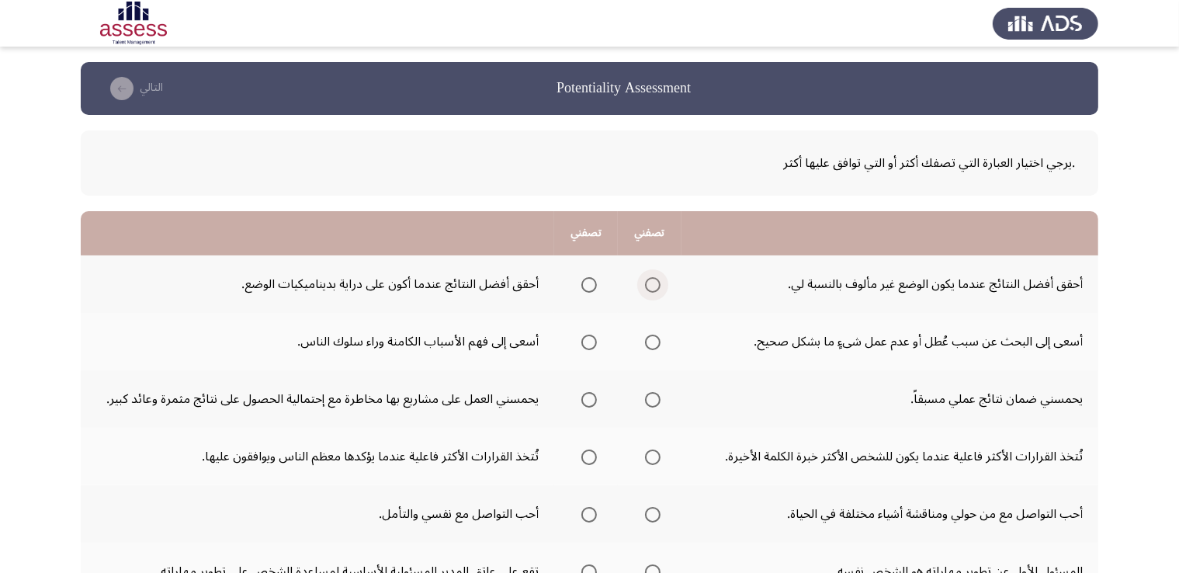
click at [647, 282] on span "Select an option" at bounding box center [653, 285] width 16 height 16
click at [647, 282] on input "Select an option" at bounding box center [653, 285] width 16 height 16
click at [592, 339] on span "Select an option" at bounding box center [590, 343] width 16 height 16
click at [592, 339] on input "Select an option" at bounding box center [590, 343] width 16 height 16
click at [592, 408] on mat-radio-group "Select an option" at bounding box center [586, 399] width 22 height 26
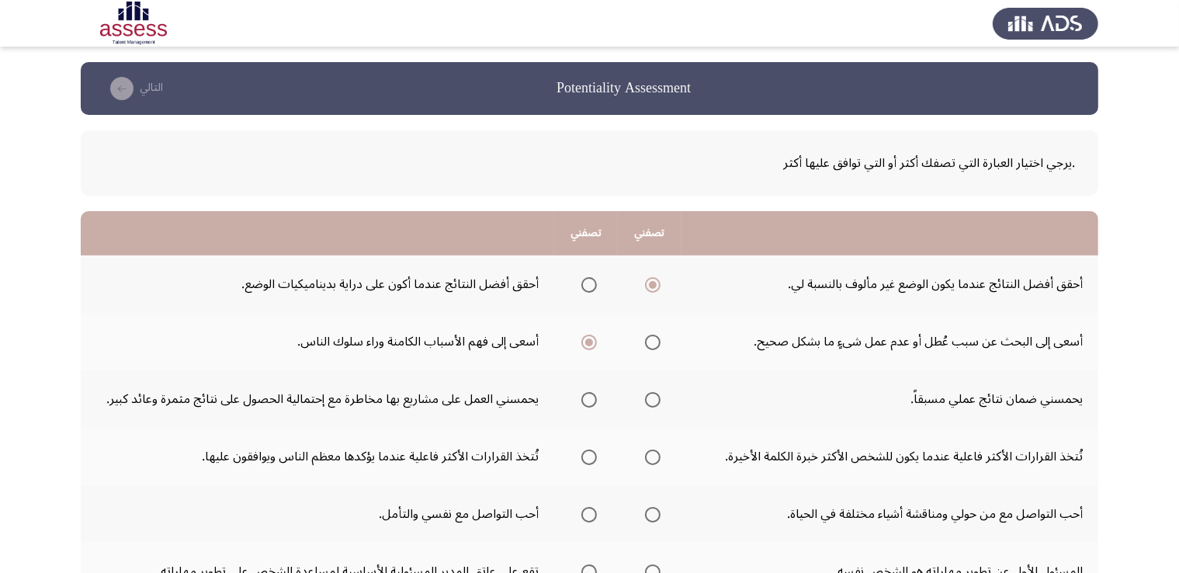
drag, startPoint x: 592, startPoint y: 407, endPoint x: 588, endPoint y: 395, distance: 12.3
click at [588, 395] on mat-radio-group "Select an option" at bounding box center [586, 399] width 22 height 26
click at [588, 395] on span "Select an option" at bounding box center [590, 400] width 16 height 16
click at [588, 395] on input "Select an option" at bounding box center [590, 400] width 16 height 16
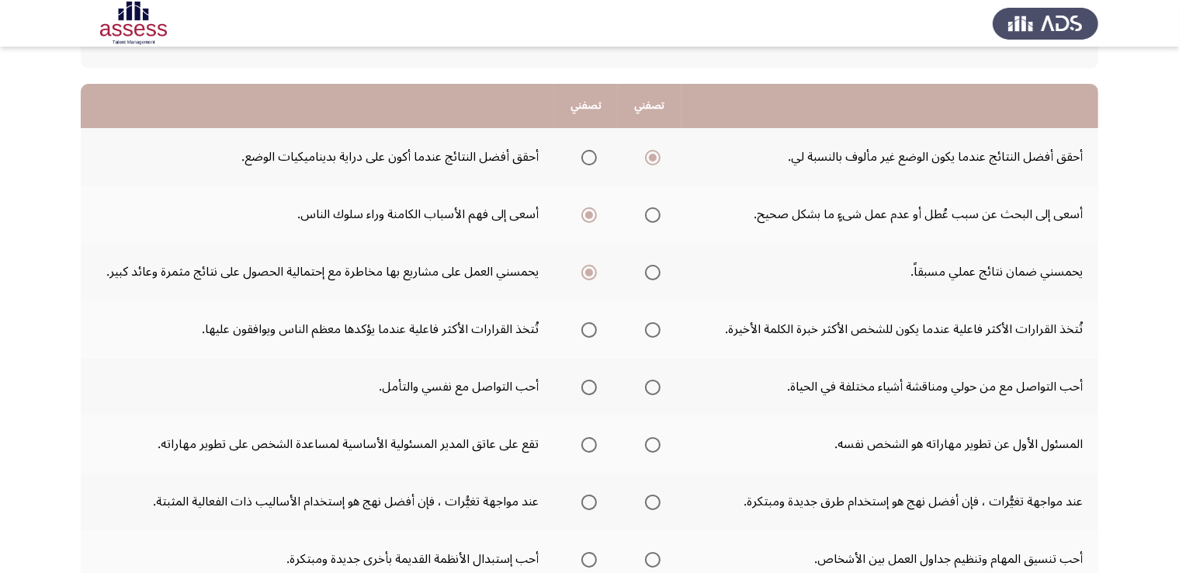
scroll to position [136, 0]
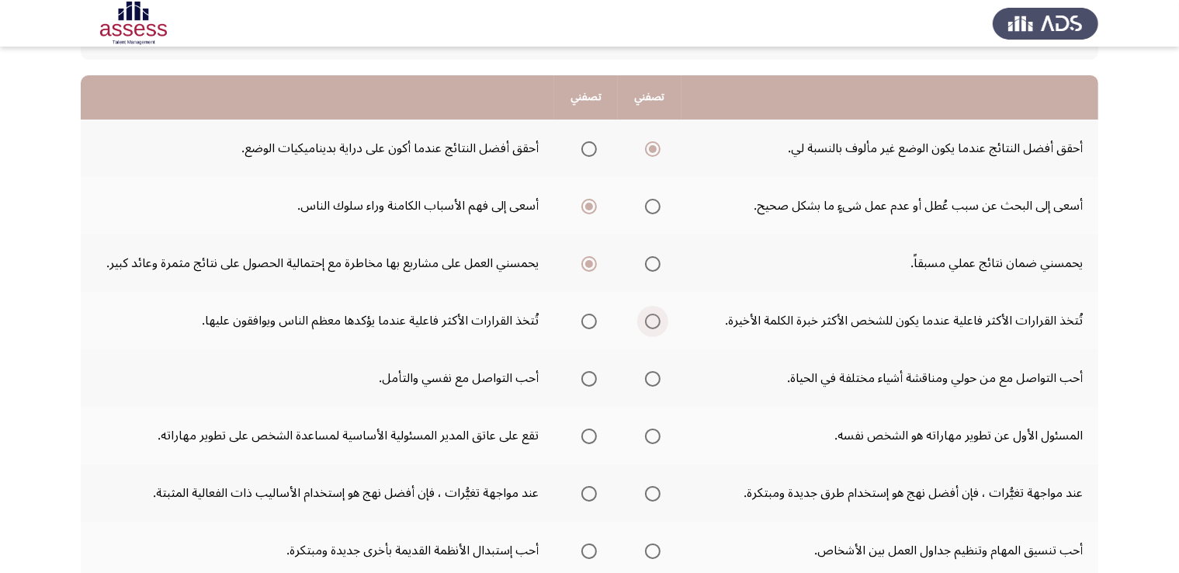
click at [645, 316] on span "Select an option" at bounding box center [653, 322] width 16 height 16
click at [645, 316] on input "Select an option" at bounding box center [653, 322] width 16 height 16
click at [652, 376] on span "Select an option" at bounding box center [653, 379] width 16 height 16
click at [652, 376] on input "Select an option" at bounding box center [653, 379] width 16 height 16
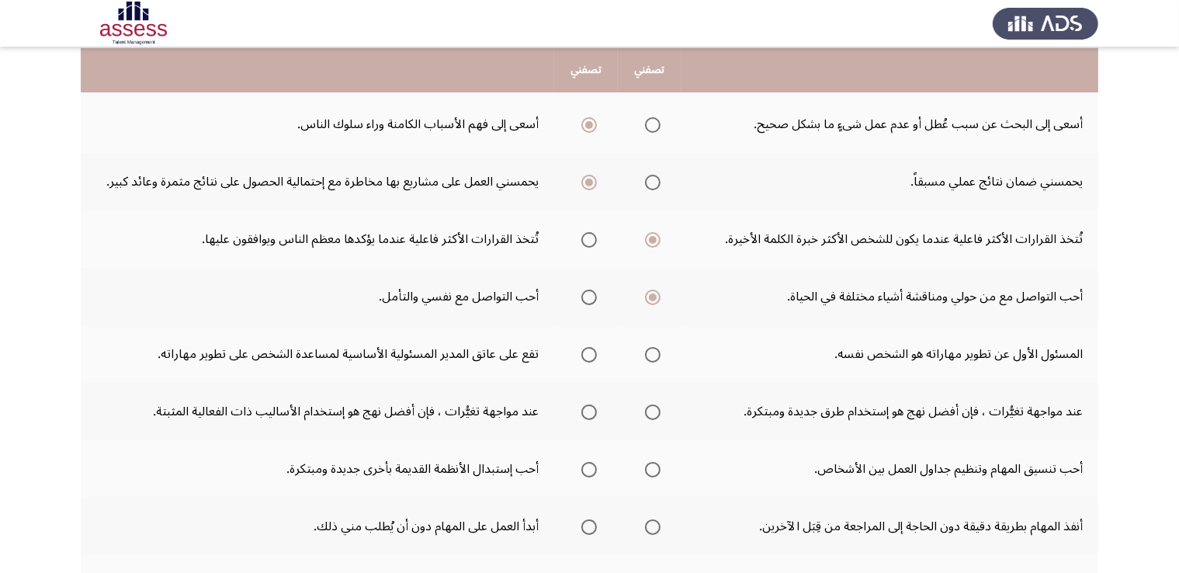
scroll to position [224, 0]
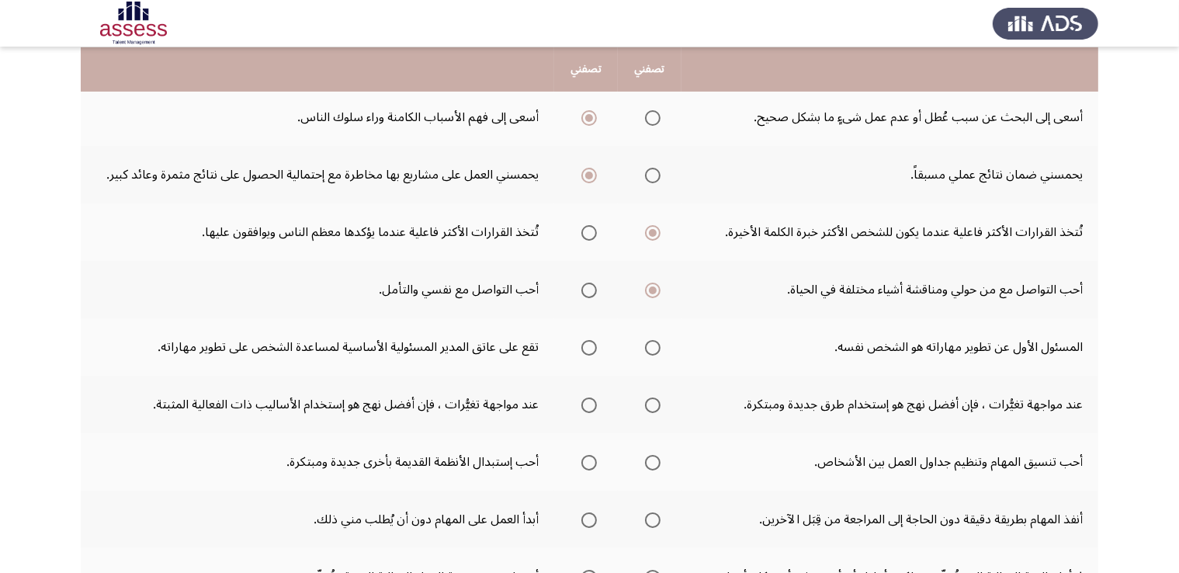
click at [651, 342] on span "Select an option" at bounding box center [653, 348] width 16 height 16
click at [651, 342] on input "Select an option" at bounding box center [653, 348] width 16 height 16
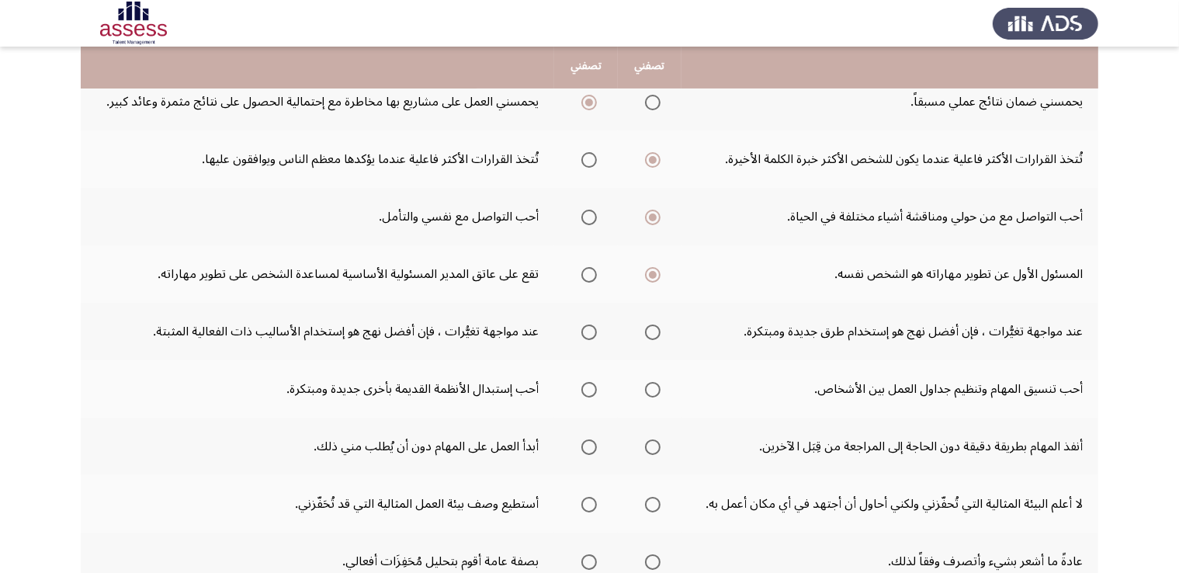
scroll to position [304, 0]
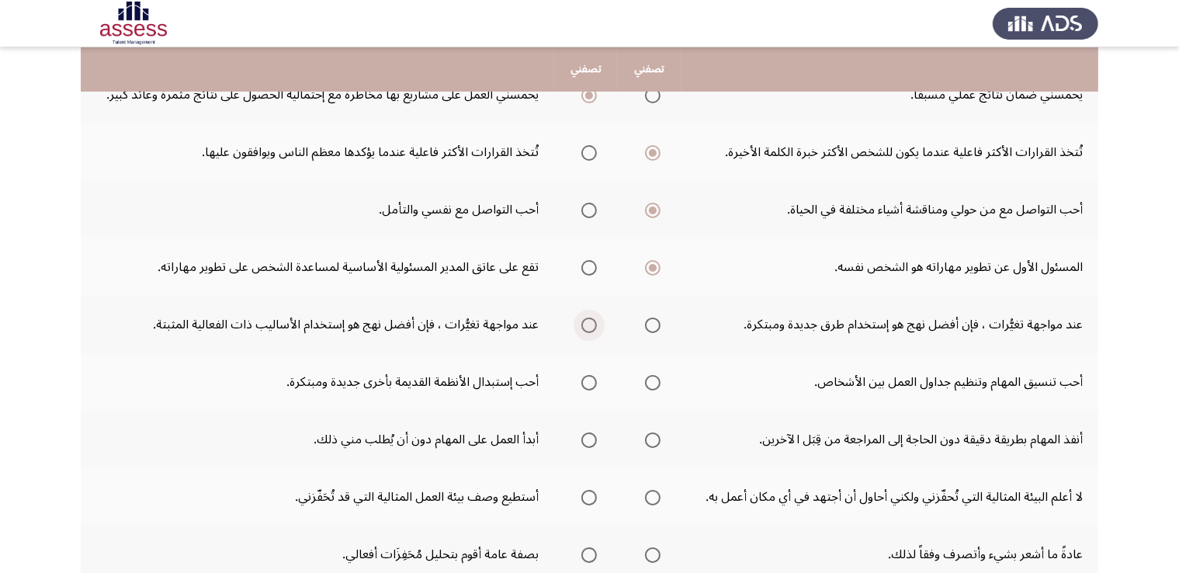
click at [588, 318] on span "Select an option" at bounding box center [590, 326] width 16 height 16
click at [588, 318] on input "Select an option" at bounding box center [590, 326] width 16 height 16
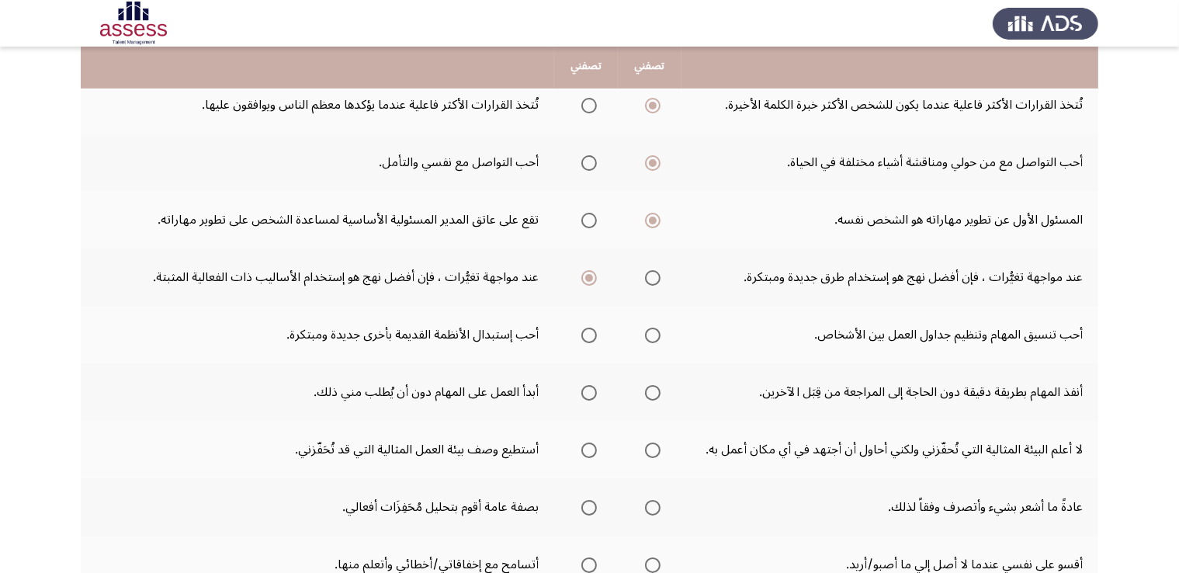
scroll to position [357, 0]
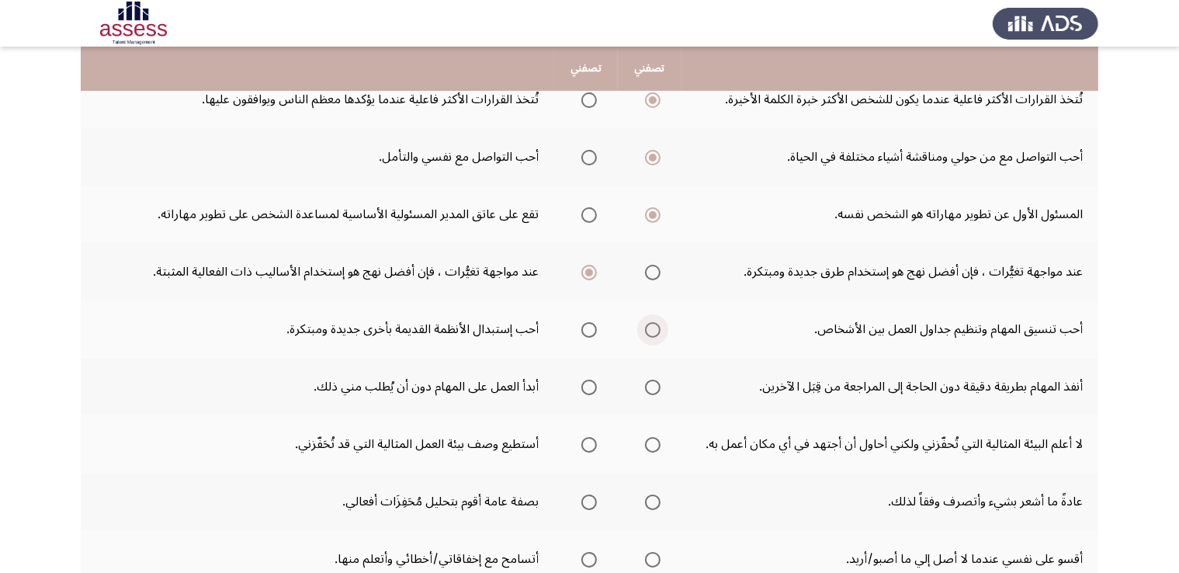
click at [647, 332] on span "Select an option" at bounding box center [653, 330] width 16 height 16
click at [647, 332] on input "Select an option" at bounding box center [653, 330] width 16 height 16
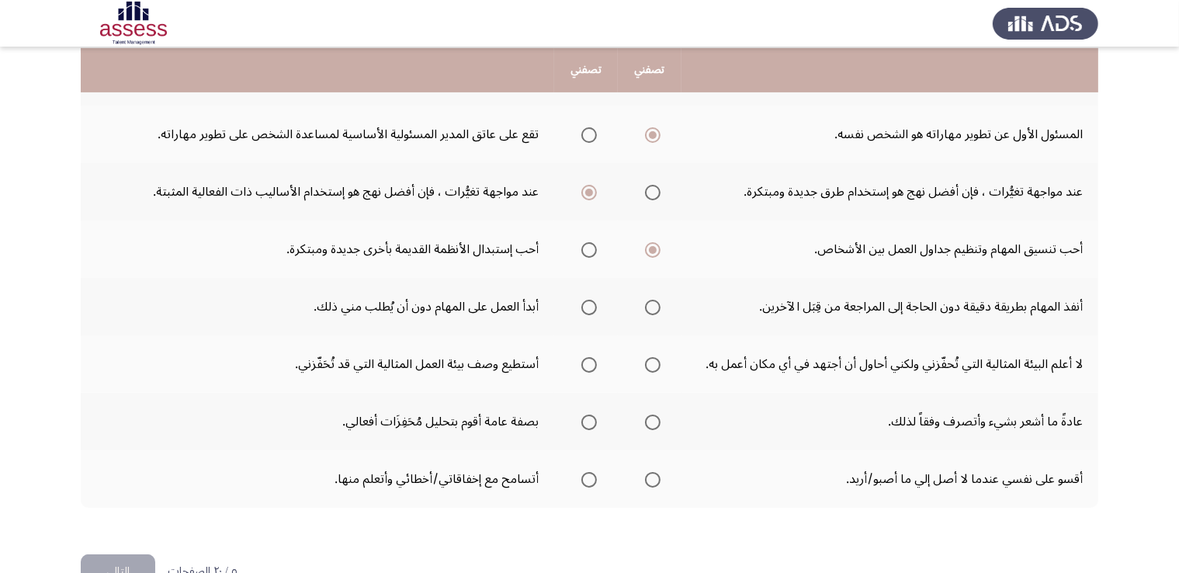
scroll to position [438, 0]
click at [585, 299] on span "Select an option" at bounding box center [590, 307] width 16 height 16
click at [585, 299] on input "Select an option" at bounding box center [590, 307] width 16 height 16
click at [585, 361] on span "Select an option" at bounding box center [590, 364] width 16 height 16
click at [585, 361] on input "Select an option" at bounding box center [590, 364] width 16 height 16
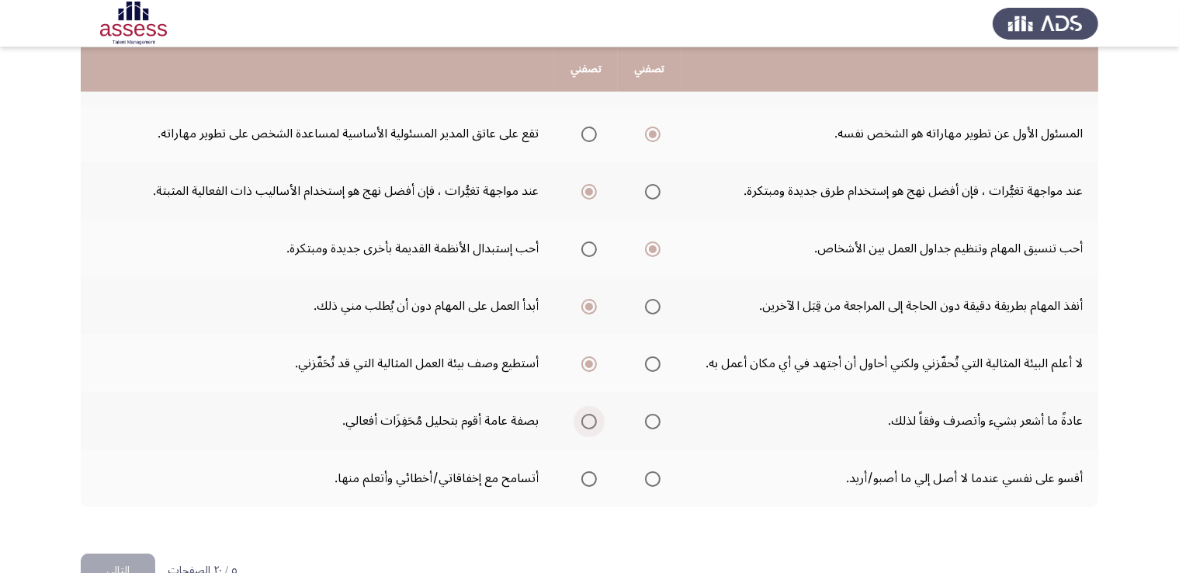
click at [588, 417] on span "Select an option" at bounding box center [590, 422] width 16 height 16
click at [588, 417] on input "Select an option" at bounding box center [590, 422] width 16 height 16
click at [648, 471] on span "Select an option" at bounding box center [653, 479] width 16 height 16
click at [648, 471] on input "Select an option" at bounding box center [653, 479] width 16 height 16
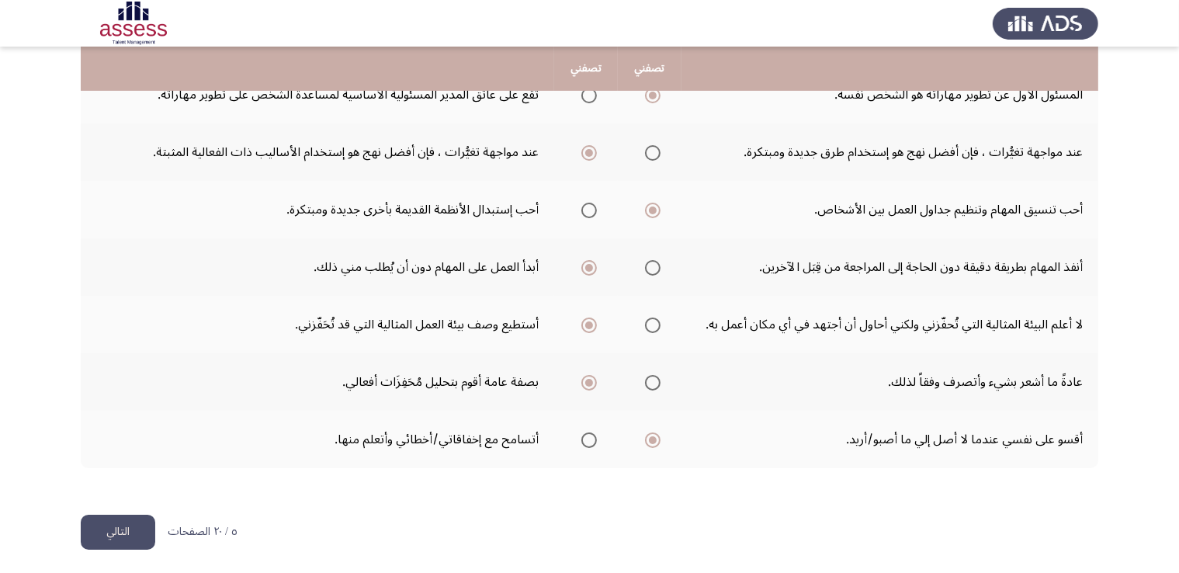
click at [127, 516] on button "التالي" at bounding box center [118, 532] width 75 height 35
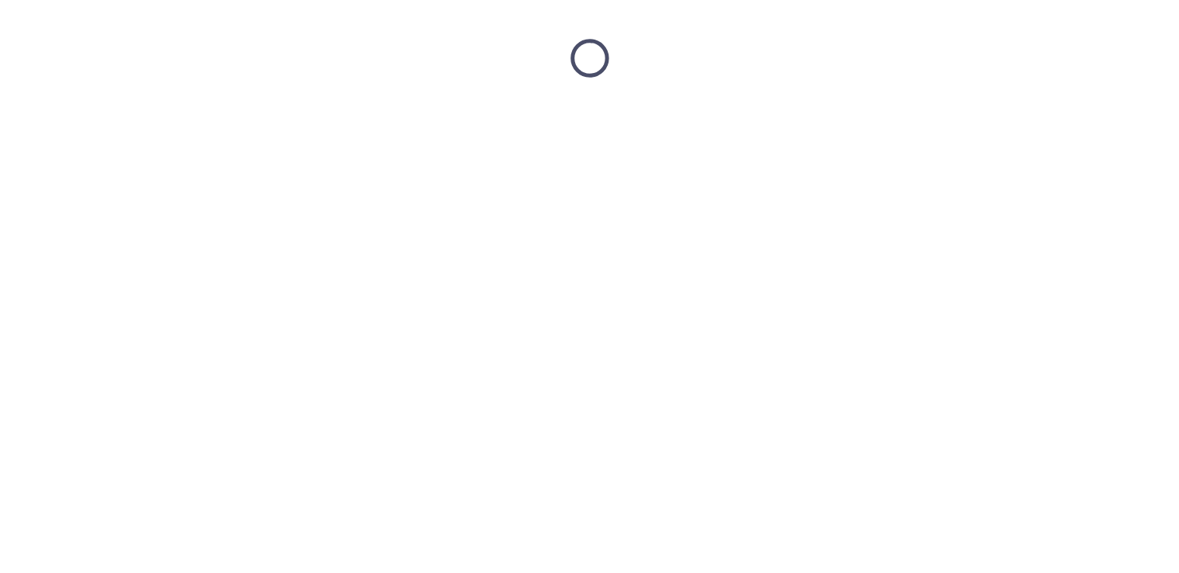
scroll to position [0, 0]
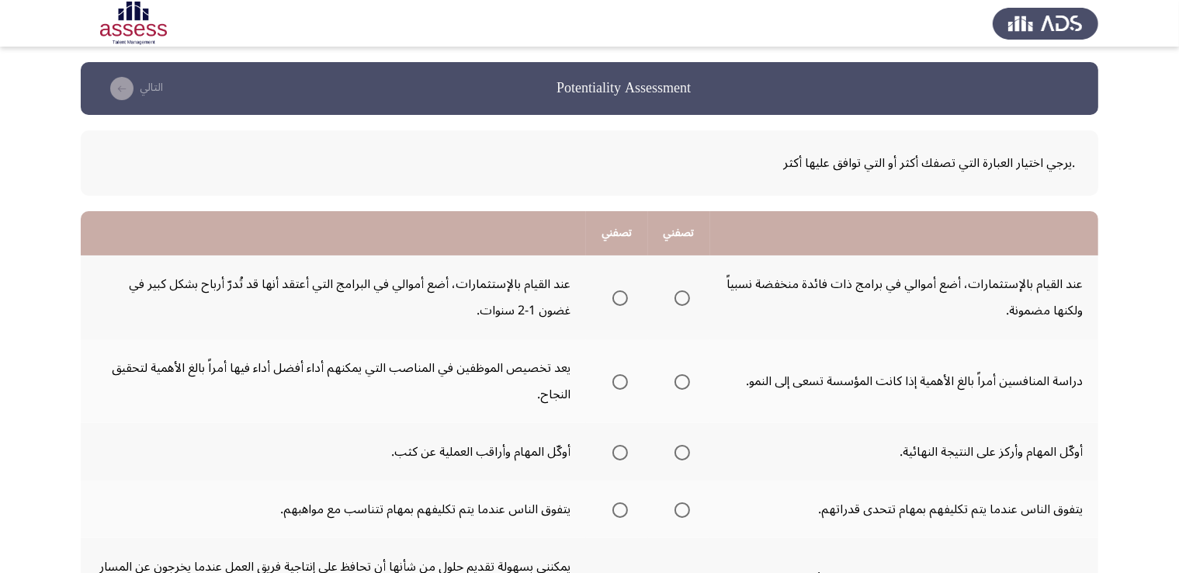
drag, startPoint x: 685, startPoint y: 307, endPoint x: 687, endPoint y: 299, distance: 8.1
click at [687, 299] on mat-radio-group "Select an option" at bounding box center [679, 297] width 22 height 26
click at [687, 299] on span "Select an option" at bounding box center [683, 298] width 16 height 16
click at [687, 299] on input "Select an option" at bounding box center [683, 298] width 16 height 16
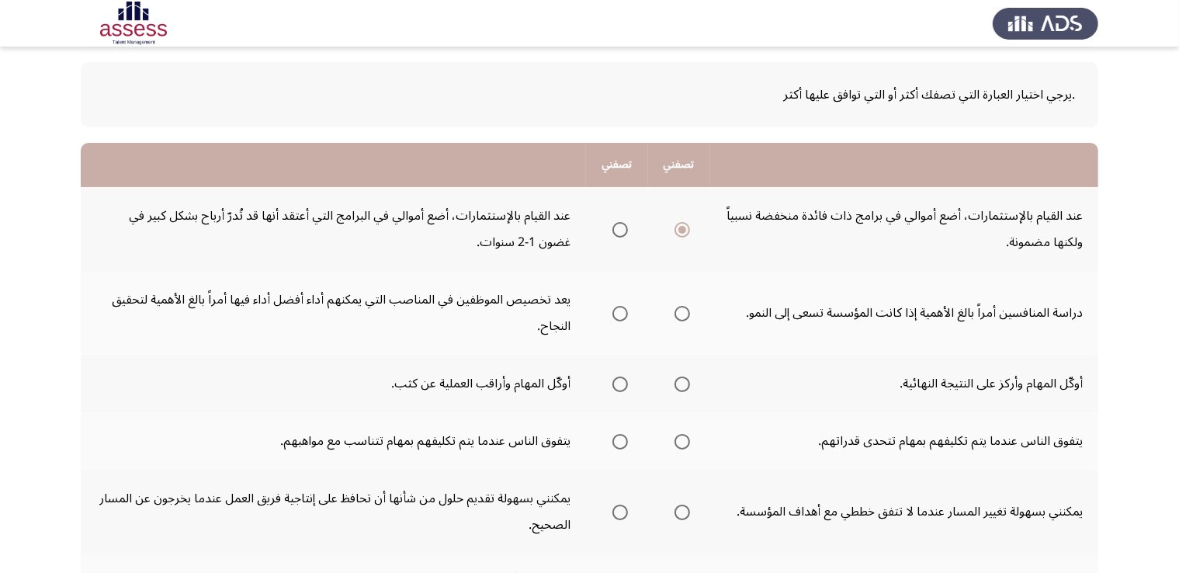
scroll to position [75, 0]
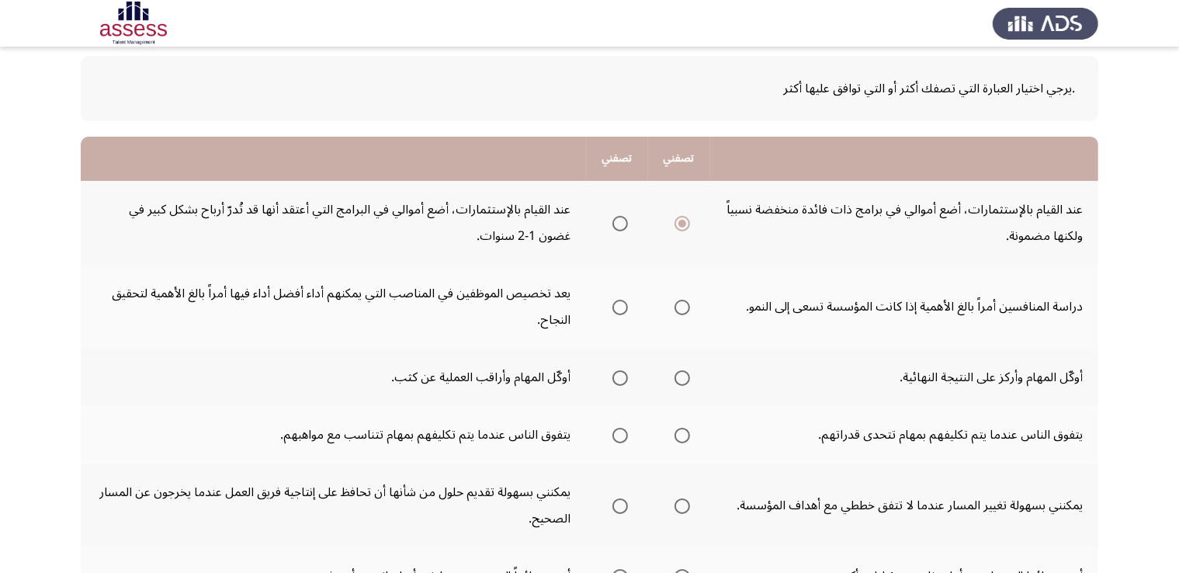
click at [631, 305] on th at bounding box center [617, 307] width 62 height 84
click at [618, 305] on span "Select an option" at bounding box center [621, 308] width 16 height 16
click at [618, 305] on input "Select an option" at bounding box center [621, 308] width 16 height 16
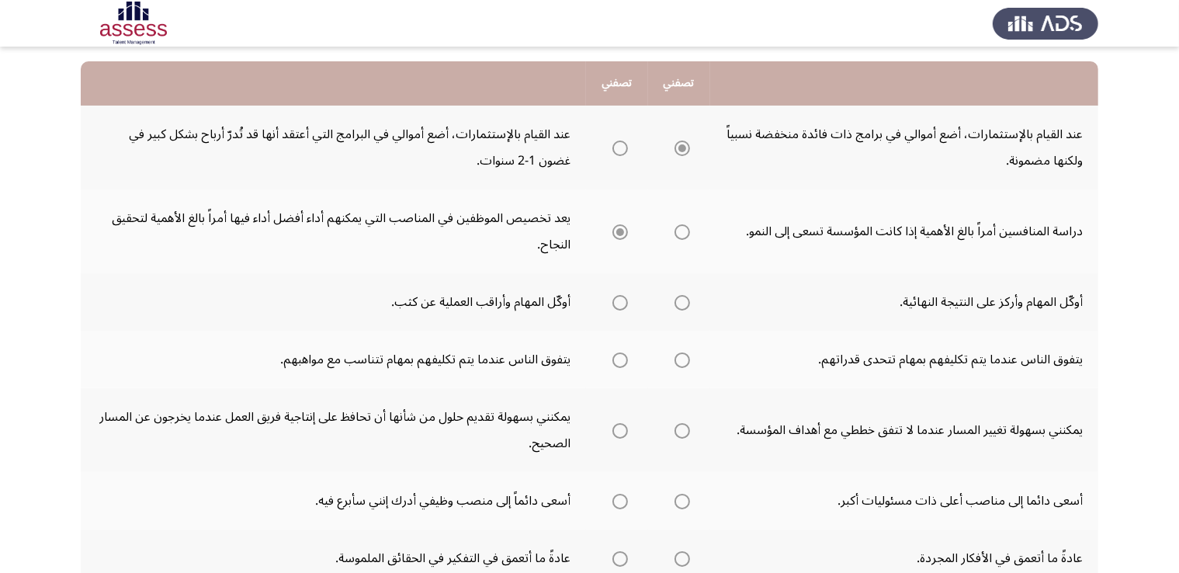
scroll to position [157, 0]
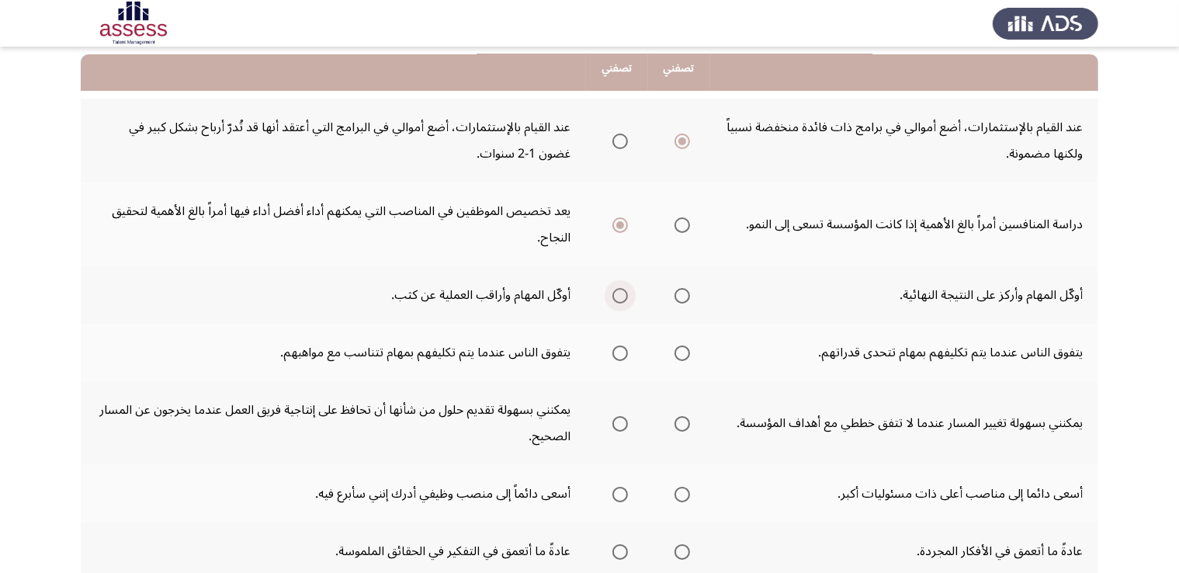
click at [628, 291] on span "Select an option" at bounding box center [621, 296] width 16 height 16
click at [628, 291] on input "Select an option" at bounding box center [621, 296] width 16 height 16
click at [1165, 406] on app-assessment-container "Potentiality Assessment التالي .يرجي اختيار العبارة التي تصفك أكثر أو التي تواف…" at bounding box center [589, 422] width 1179 height 1035
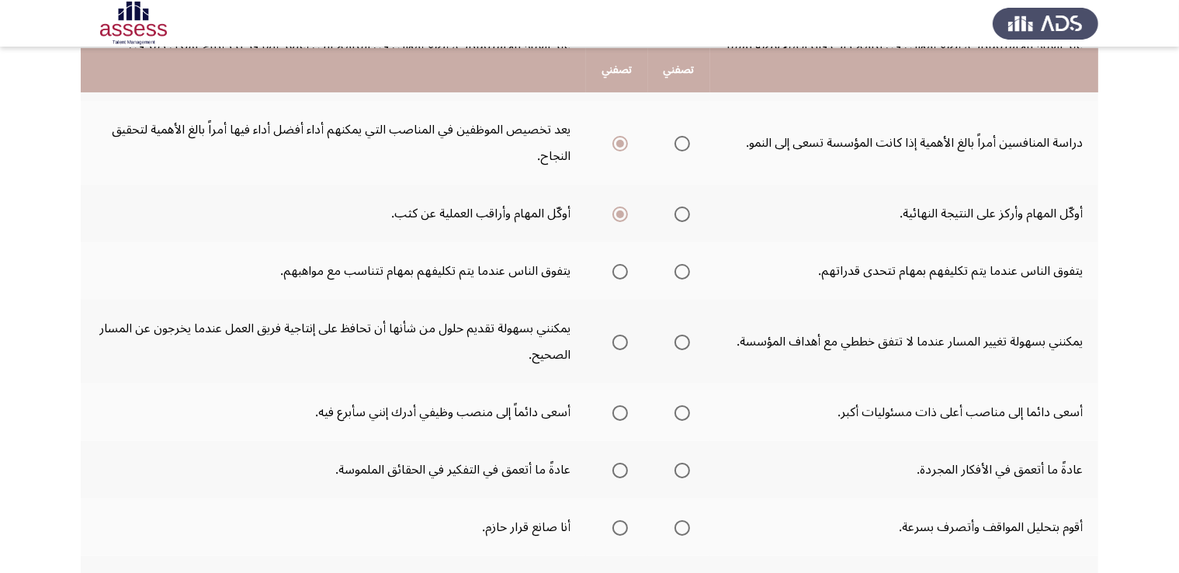
scroll to position [239, 0]
click at [689, 272] on span "Select an option" at bounding box center [683, 271] width 16 height 16
click at [689, 272] on input "Select an option" at bounding box center [683, 271] width 16 height 16
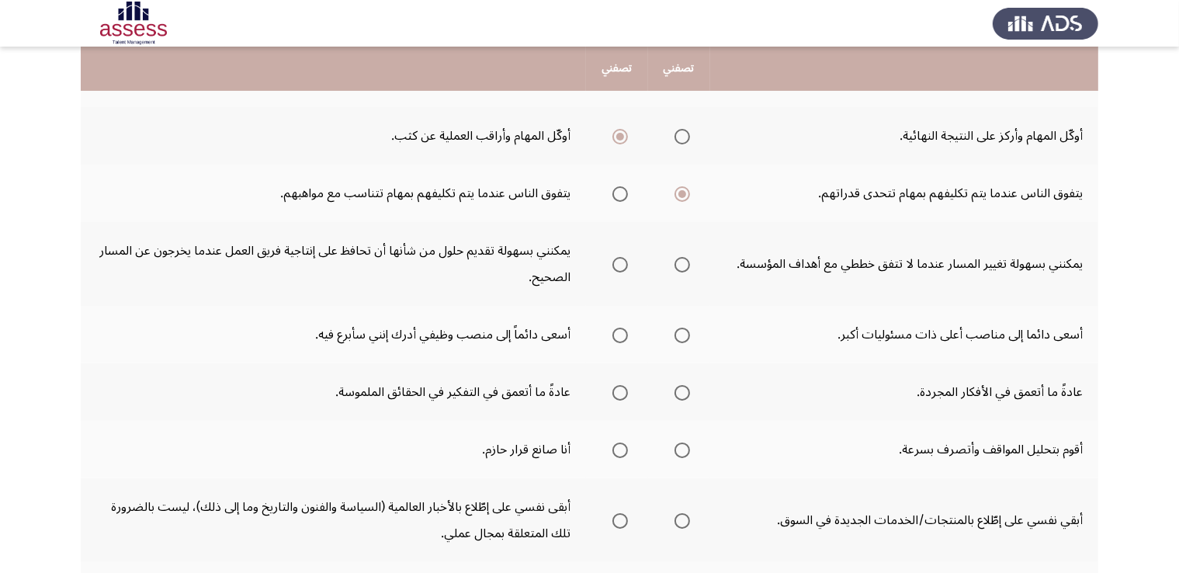
scroll to position [321, 0]
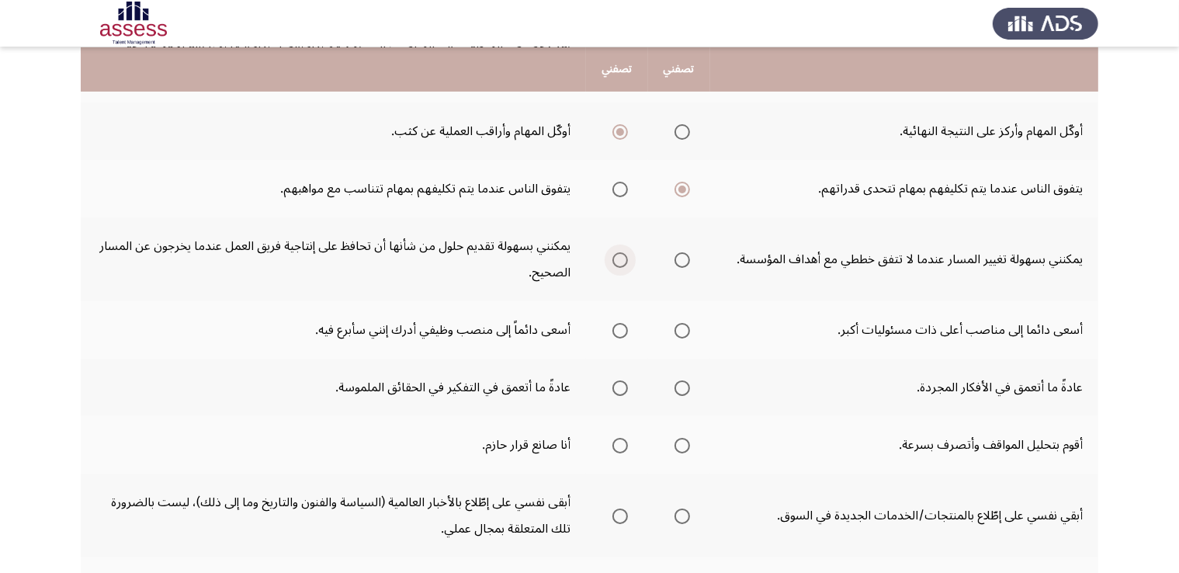
click at [628, 254] on span "Select an option" at bounding box center [621, 260] width 16 height 16
click at [628, 254] on input "Select an option" at bounding box center [621, 260] width 16 height 16
click at [627, 324] on span "Select an option" at bounding box center [621, 331] width 16 height 16
click at [627, 324] on input "Select an option" at bounding box center [621, 331] width 16 height 16
click at [688, 385] on span "Select an option" at bounding box center [683, 388] width 16 height 16
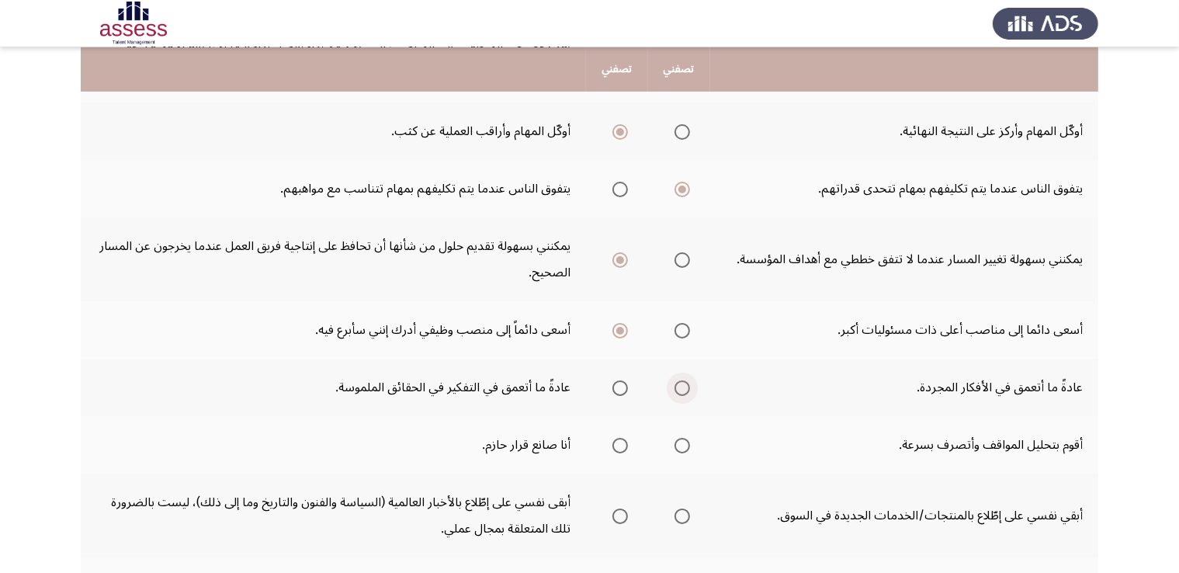
click at [688, 385] on input "Select an option" at bounding box center [683, 388] width 16 height 16
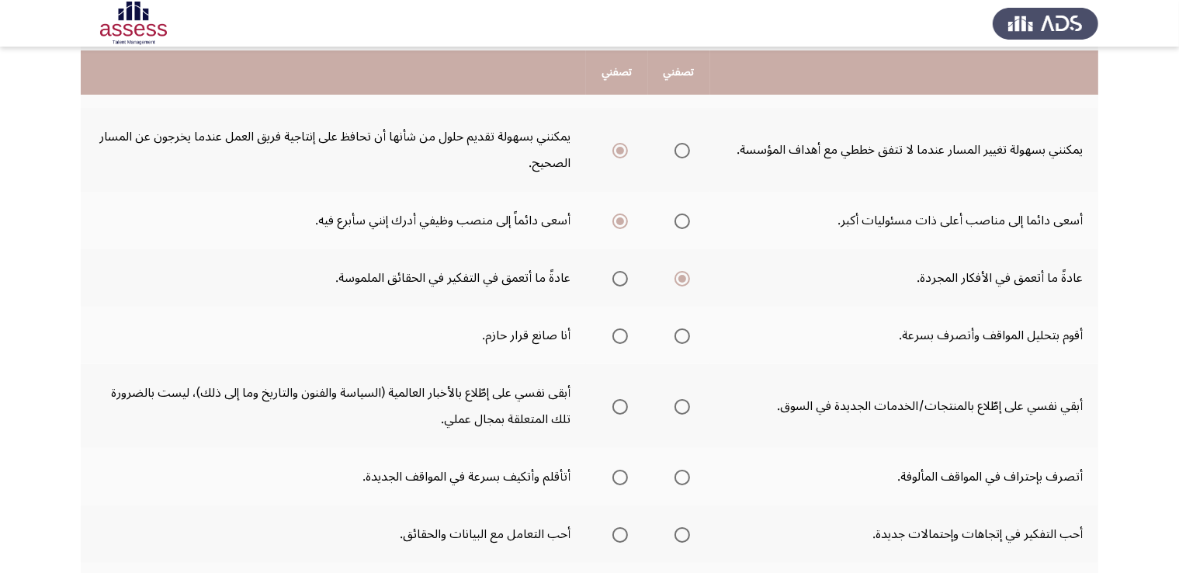
scroll to position [434, 0]
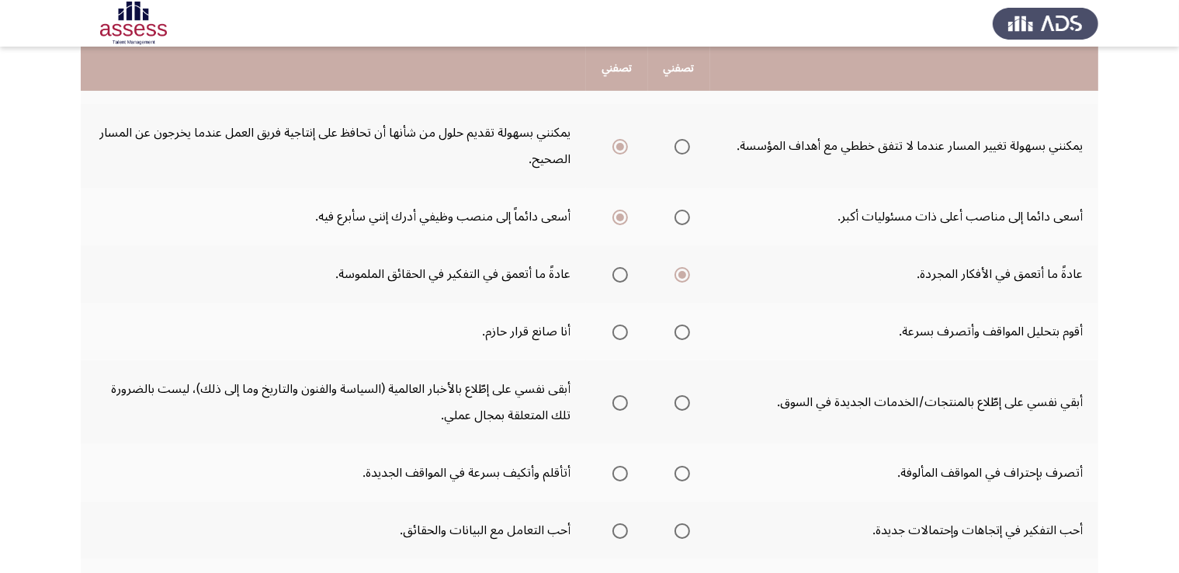
click at [690, 330] on span "Select an option" at bounding box center [683, 333] width 16 height 16
click at [690, 330] on input "Select an option" at bounding box center [683, 333] width 16 height 16
click at [611, 398] on label "Select an option" at bounding box center [617, 403] width 22 height 16
click at [613, 398] on input "Select an option" at bounding box center [621, 403] width 16 height 16
click at [611, 398] on label "Select an option" at bounding box center [617, 403] width 22 height 16
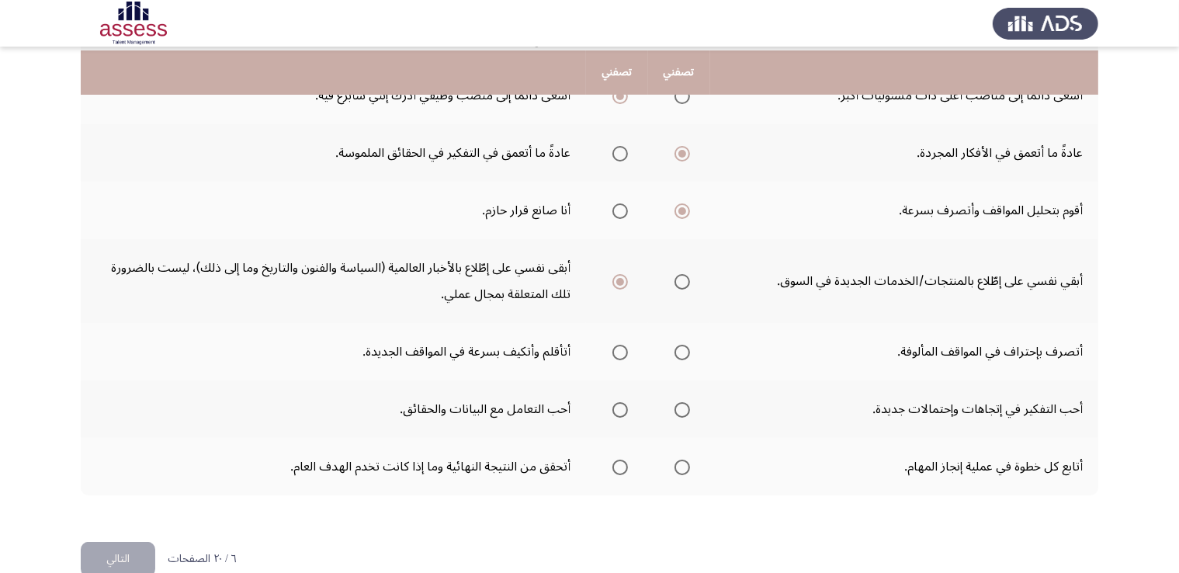
scroll to position [559, 0]
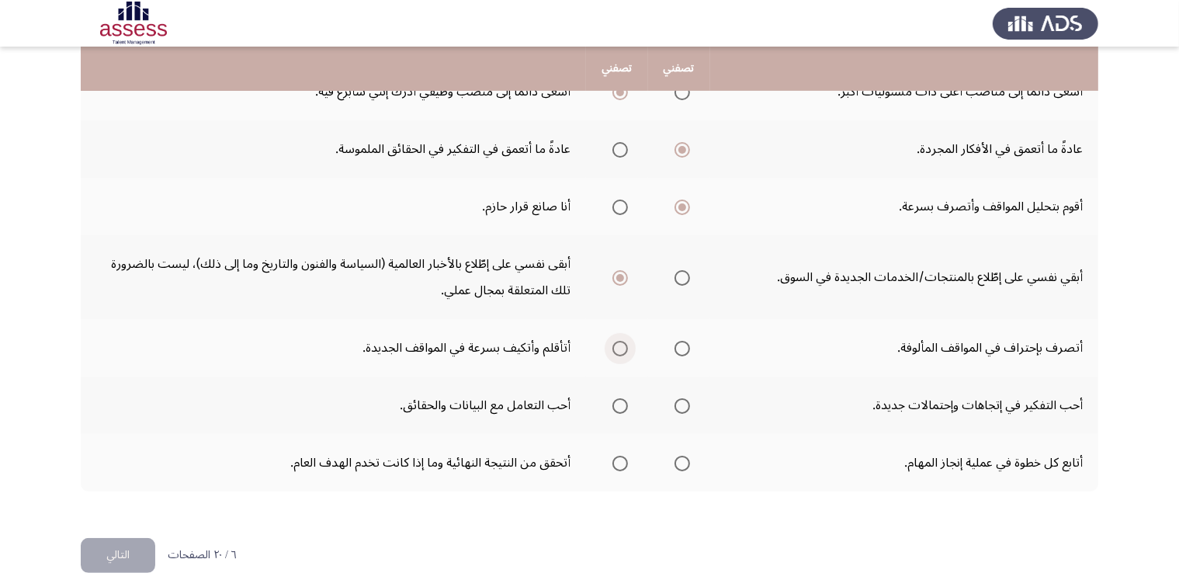
click at [623, 346] on span "Select an option" at bounding box center [621, 349] width 16 height 16
click at [623, 346] on input "Select an option" at bounding box center [621, 349] width 16 height 16
click at [678, 404] on span "Select an option" at bounding box center [683, 406] width 16 height 16
click at [678, 404] on input "Select an option" at bounding box center [683, 406] width 16 height 16
click at [686, 460] on span "Select an option" at bounding box center [683, 464] width 16 height 16
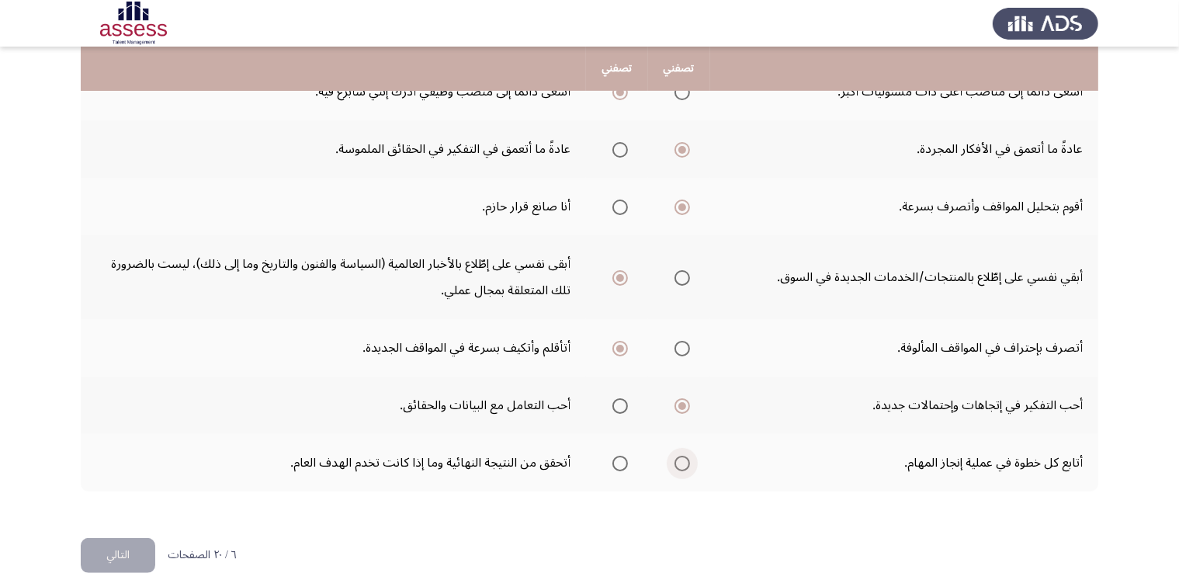
click at [686, 460] on input "Select an option" at bounding box center [683, 464] width 16 height 16
click at [141, 565] on button "التالي" at bounding box center [118, 555] width 75 height 35
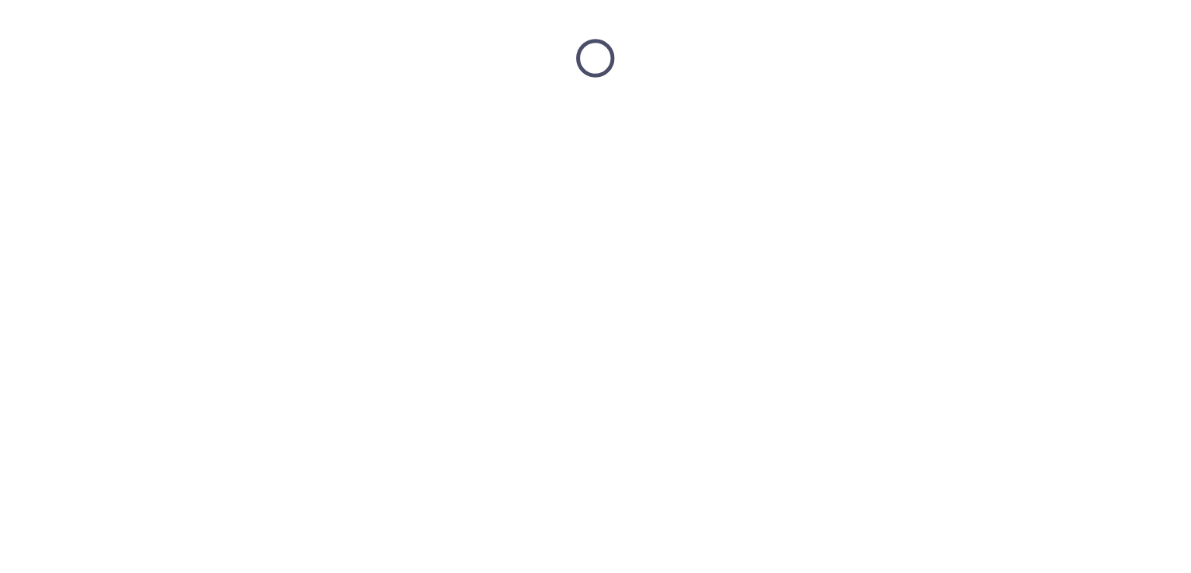
click at [730, 116] on html at bounding box center [595, 58] width 1191 height 116
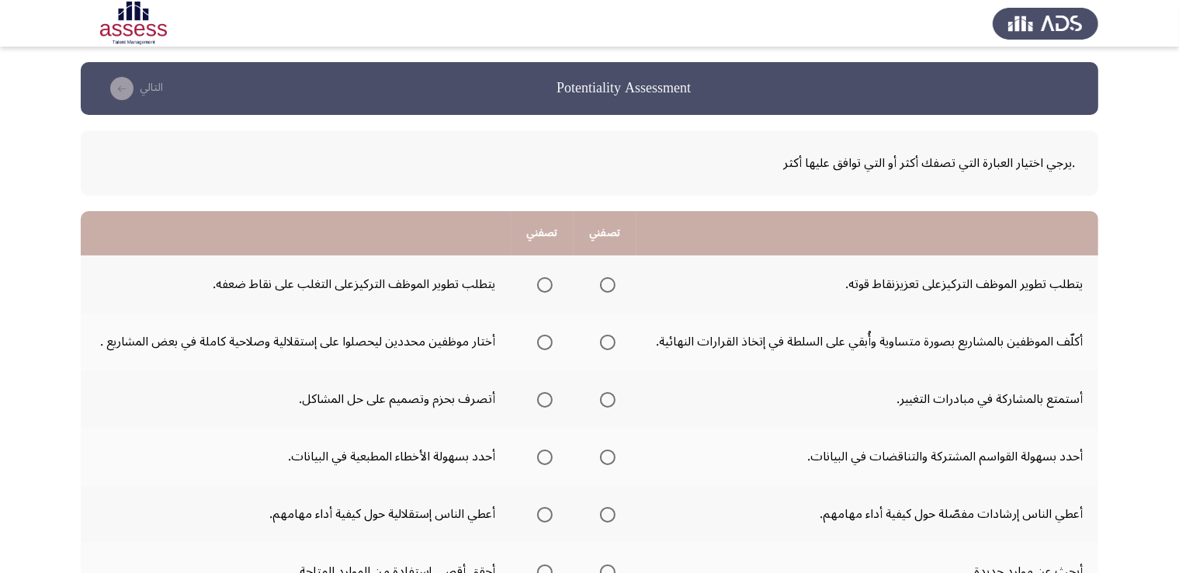
click at [730, 364] on td "أكلّف الموظفين بالمشاريع بصورة متساوية وأُبقي على السلطة في إتخاذ القرارات النه…" at bounding box center [868, 341] width 462 height 57
click at [614, 280] on span "Select an option" at bounding box center [608, 285] width 16 height 16
click at [614, 280] on input "Select an option" at bounding box center [608, 285] width 16 height 16
click at [543, 347] on span "Select an option" at bounding box center [545, 343] width 16 height 16
click at [543, 347] on input "Select an option" at bounding box center [545, 343] width 16 height 16
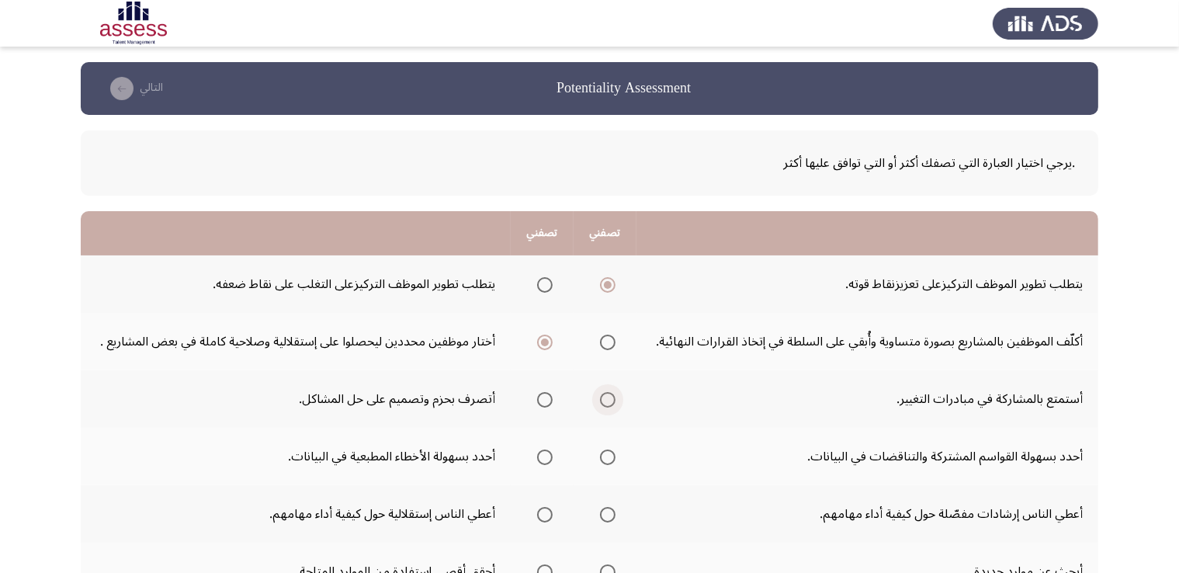
click at [603, 401] on span "Select an option" at bounding box center [608, 400] width 16 height 16
click at [603, 401] on input "Select an option" at bounding box center [608, 400] width 16 height 16
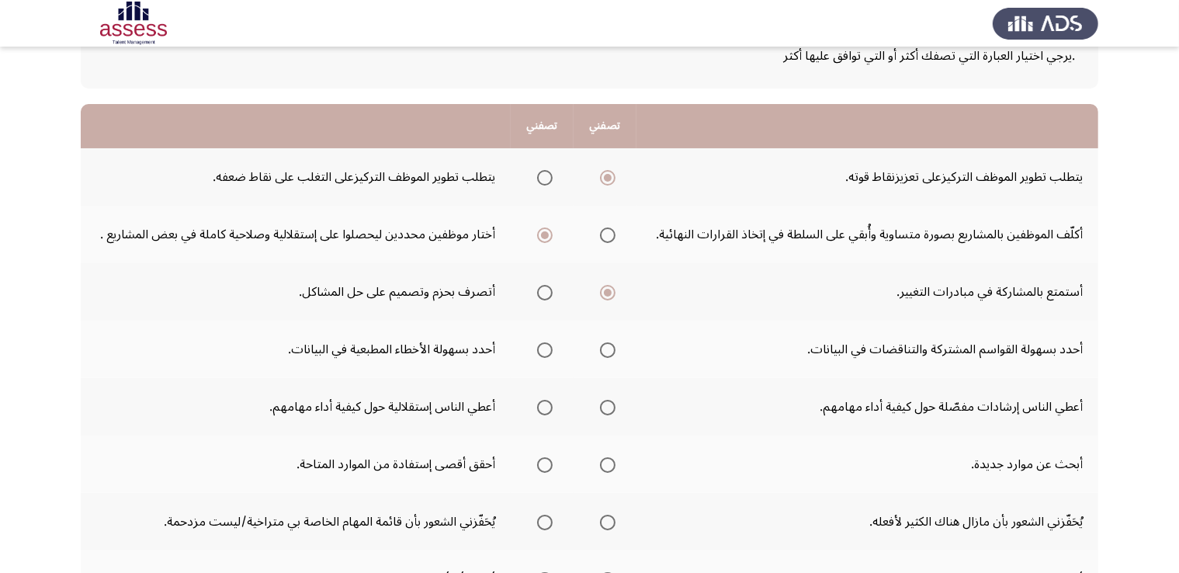
scroll to position [109, 0]
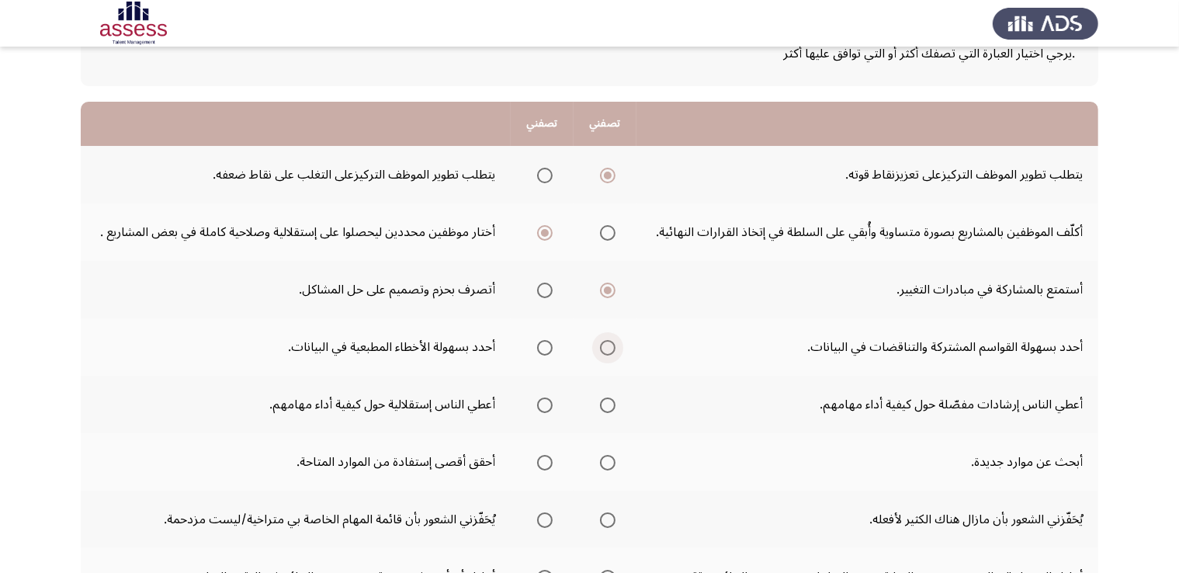
click at [609, 348] on span "Select an option" at bounding box center [608, 348] width 16 height 16
click at [609, 348] on input "Select an option" at bounding box center [608, 348] width 16 height 16
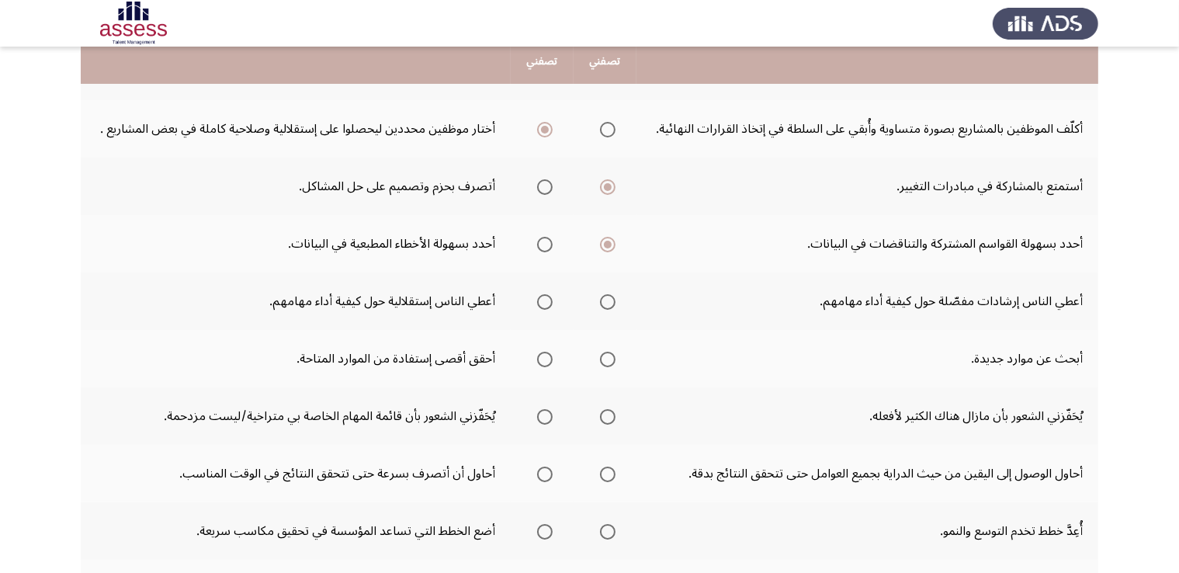
scroll to position [216, 0]
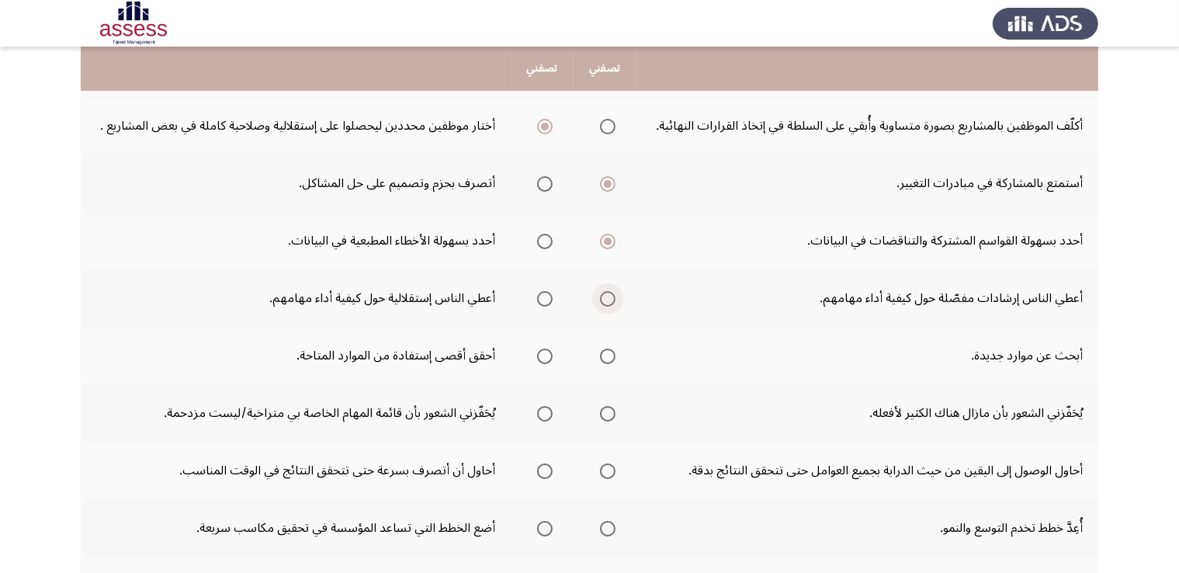
click at [606, 301] on span "Select an option" at bounding box center [608, 299] width 16 height 16
click at [606, 301] on input "Select an option" at bounding box center [608, 299] width 16 height 16
click at [550, 352] on span "Select an option" at bounding box center [545, 357] width 16 height 16
click at [550, 352] on input "Select an option" at bounding box center [545, 357] width 16 height 16
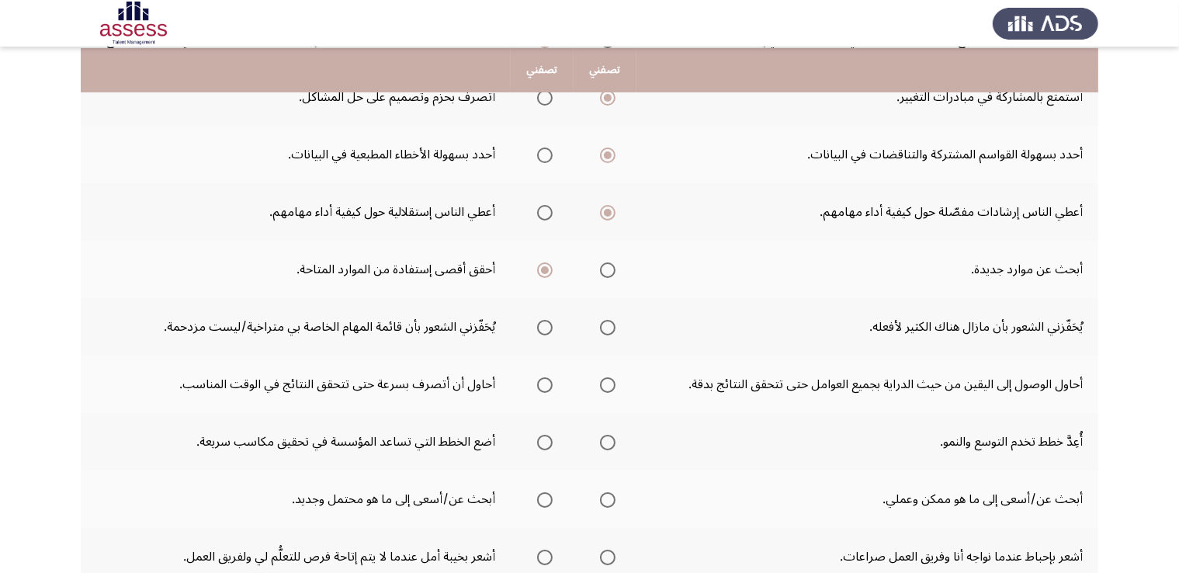
scroll to position [304, 0]
click at [613, 321] on span "Select an option" at bounding box center [608, 326] width 16 height 16
click at [613, 321] on input "Select an option" at bounding box center [608, 326] width 16 height 16
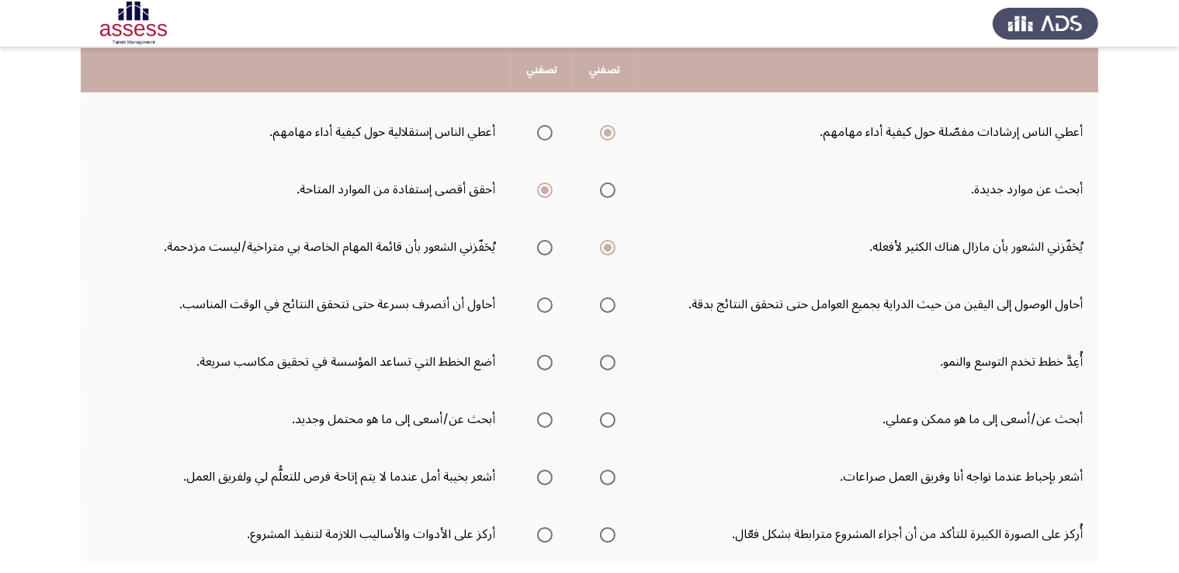
scroll to position [387, 0]
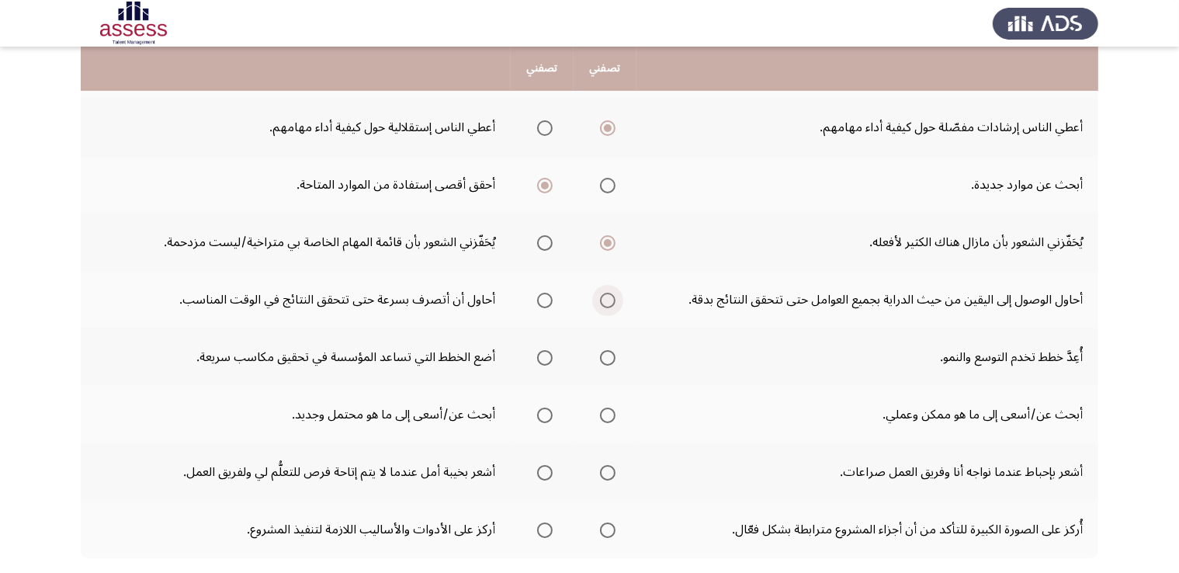
click at [616, 293] on span "Select an option" at bounding box center [608, 301] width 16 height 16
click at [616, 293] on input "Select an option" at bounding box center [608, 301] width 16 height 16
click at [606, 361] on span "Select an option" at bounding box center [608, 358] width 16 height 16
click at [606, 361] on input "Select an option" at bounding box center [608, 358] width 16 height 16
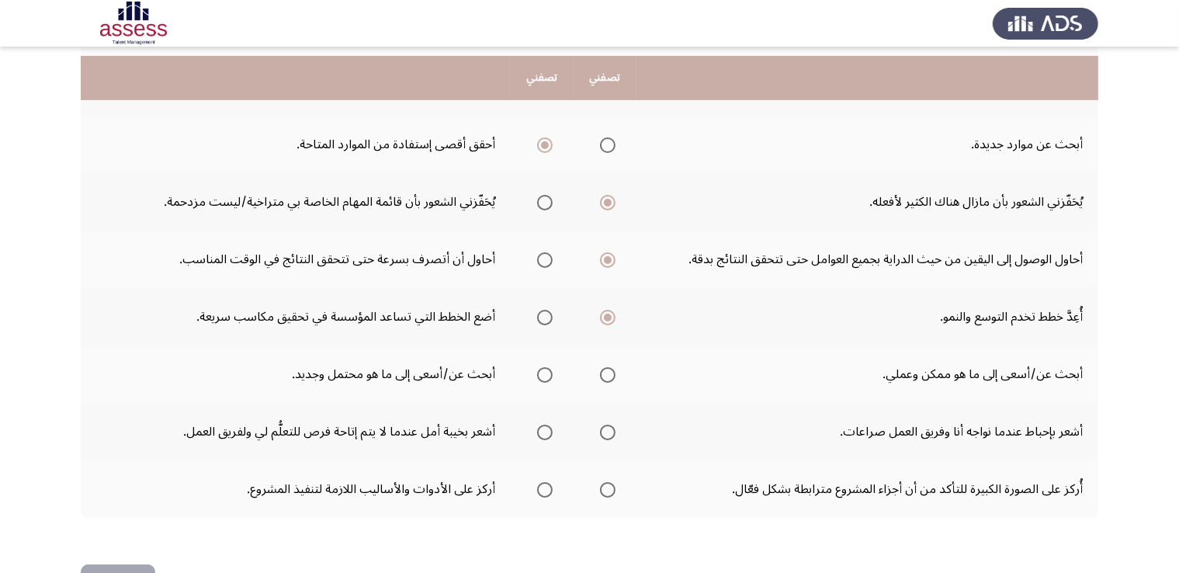
scroll to position [436, 0]
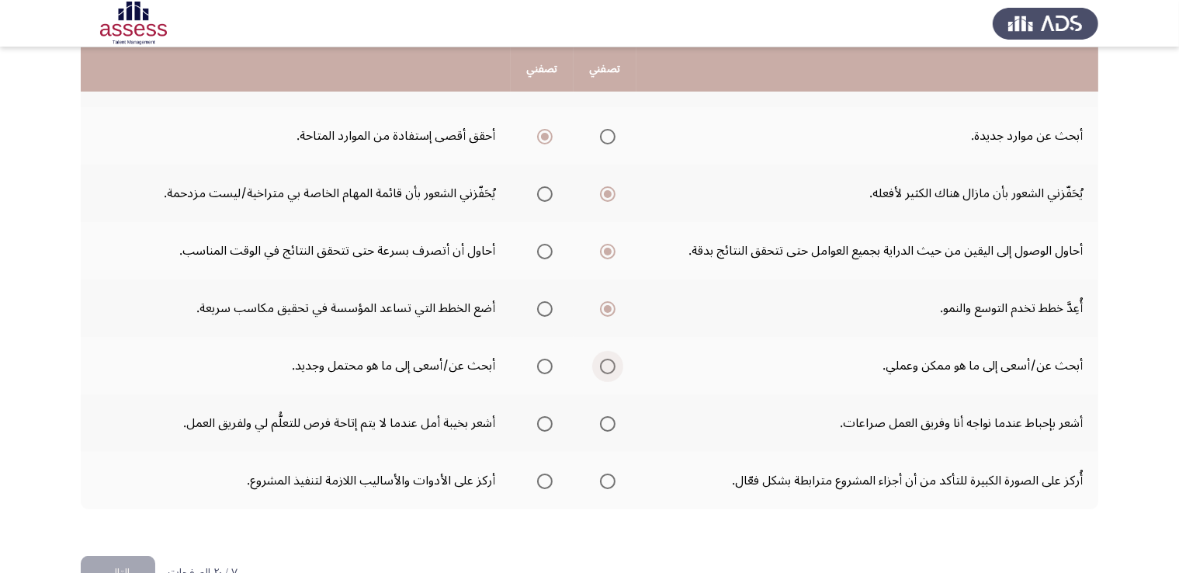
click at [607, 361] on span "Select an option" at bounding box center [608, 367] width 16 height 16
click at [607, 361] on input "Select an option" at bounding box center [608, 367] width 16 height 16
click at [614, 423] on span "Select an option" at bounding box center [608, 424] width 16 height 16
click at [614, 423] on input "Select an option" at bounding box center [608, 424] width 16 height 16
click at [609, 479] on span "Select an option" at bounding box center [608, 482] width 16 height 16
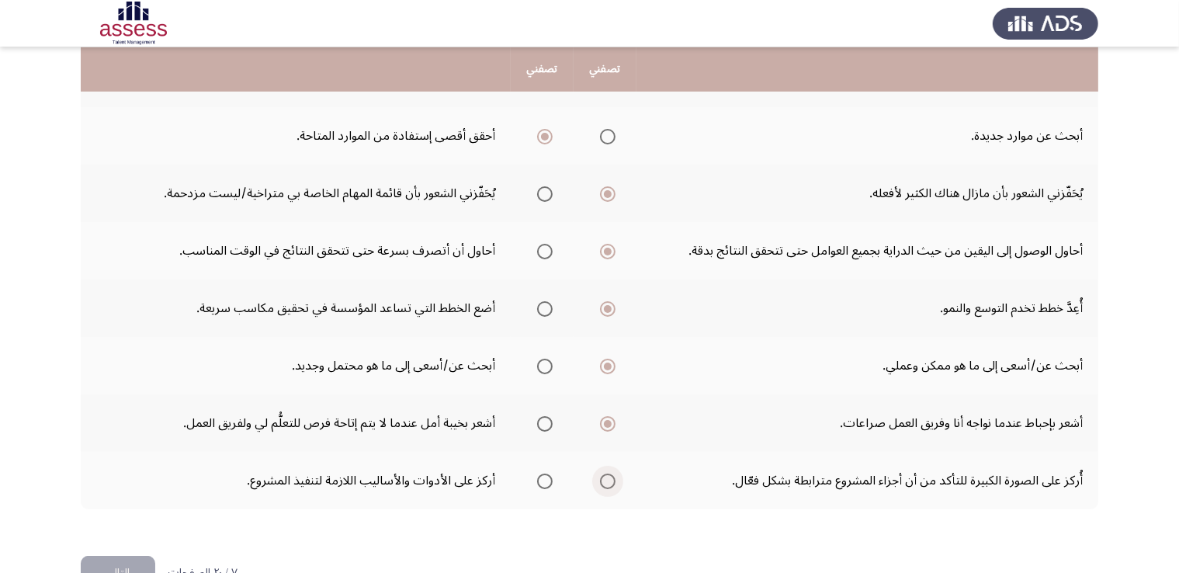
click at [609, 479] on input "Select an option" at bounding box center [608, 482] width 16 height 16
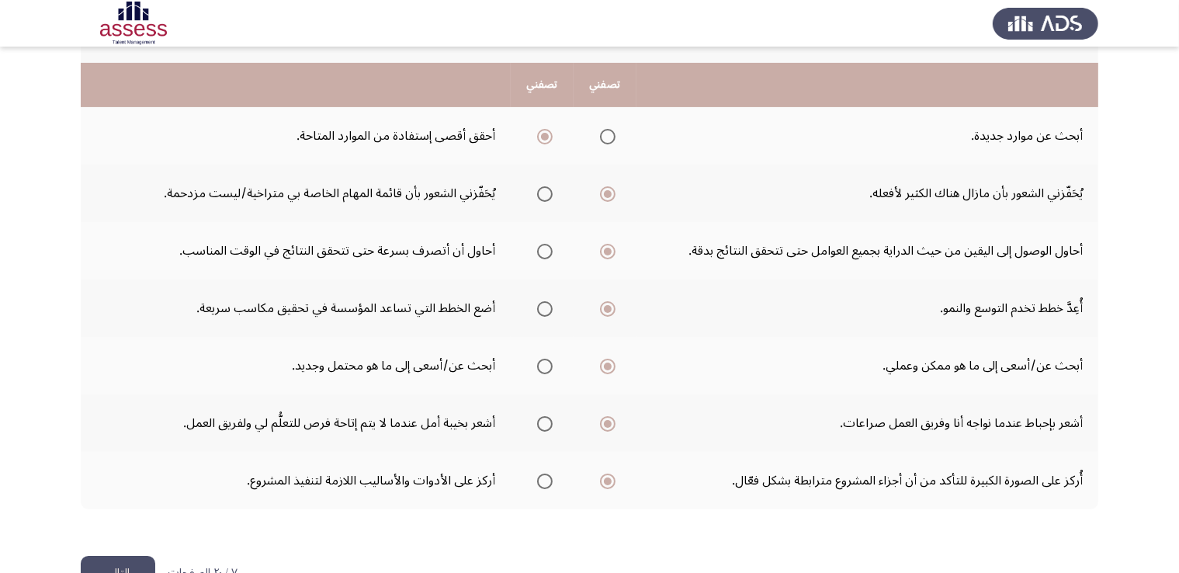
scroll to position [477, 0]
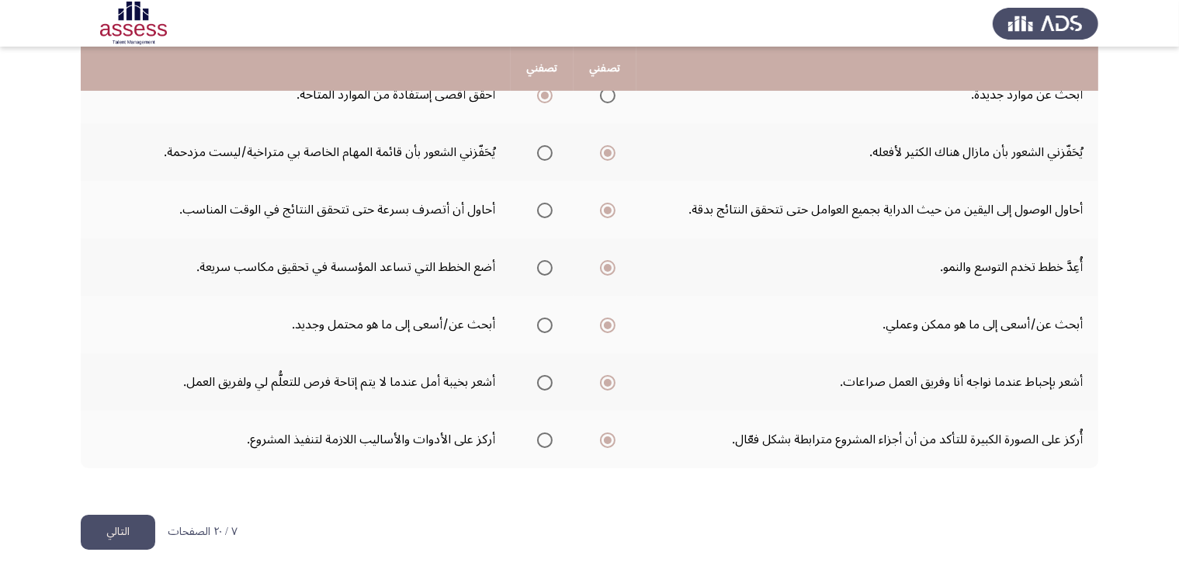
click at [130, 507] on div ".يرجي اختيار العبارة التي تصفك أكثر أو التي توافق عليها أكثر تصفني تصفني يتطلب …" at bounding box center [590, 76] width 1018 height 877
click at [130, 525] on button "التالي" at bounding box center [118, 532] width 75 height 35
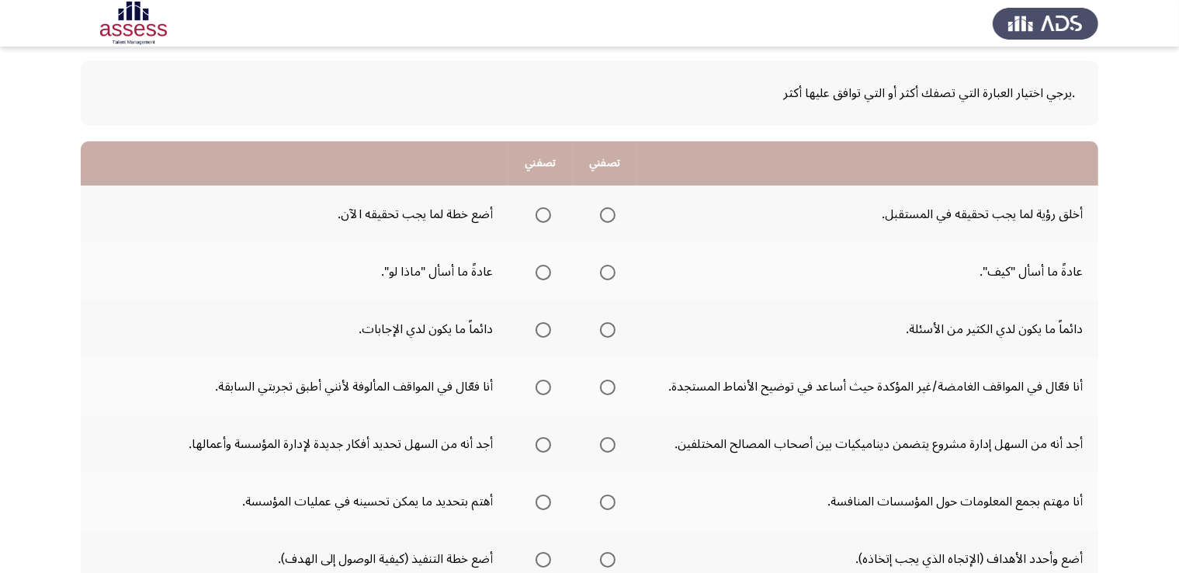
scroll to position [71, 0]
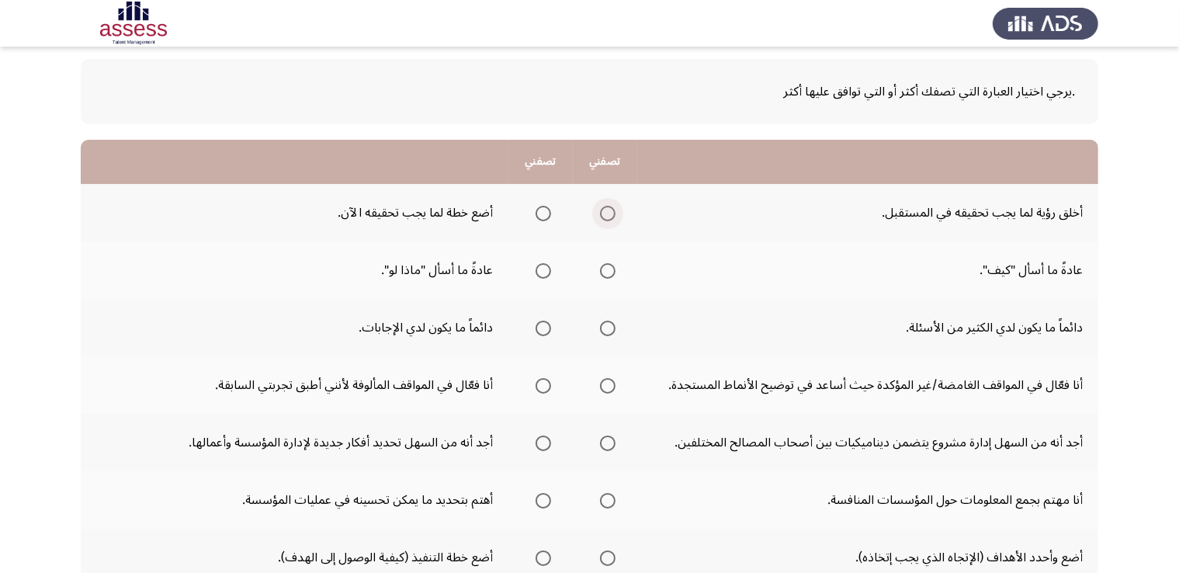
click at [608, 212] on span "Select an option" at bounding box center [608, 214] width 16 height 16
click at [608, 212] on input "Select an option" at bounding box center [608, 214] width 16 height 16
click at [607, 274] on span "Select an option" at bounding box center [608, 271] width 16 height 16
click at [607, 274] on input "Select an option" at bounding box center [608, 271] width 16 height 16
click at [608, 328] on span "Select an option" at bounding box center [608, 329] width 16 height 16
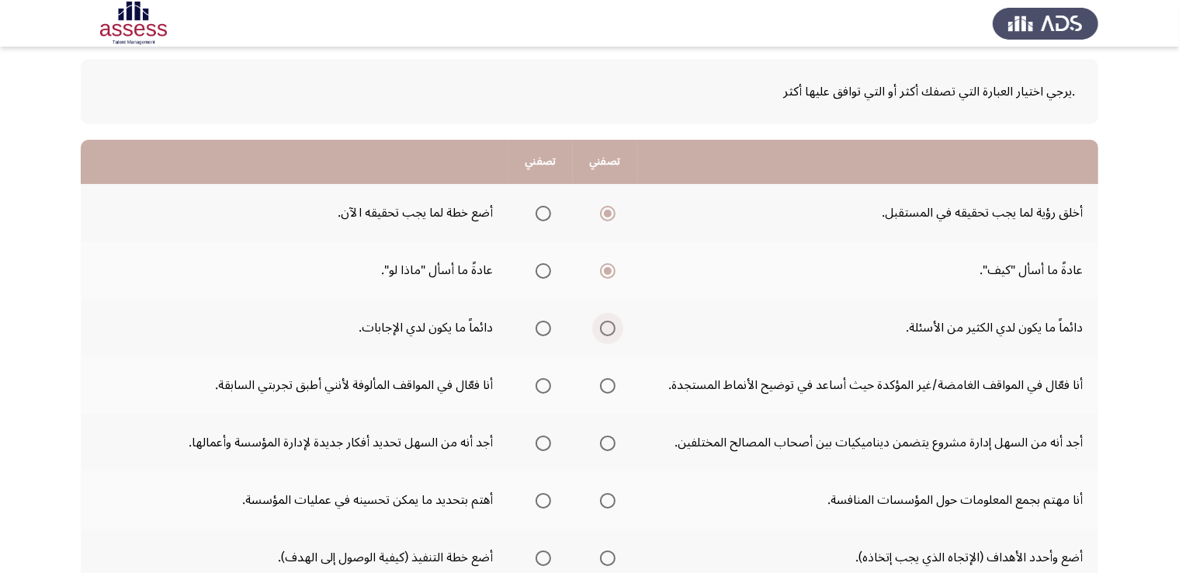
click at [608, 328] on input "Select an option" at bounding box center [608, 329] width 16 height 16
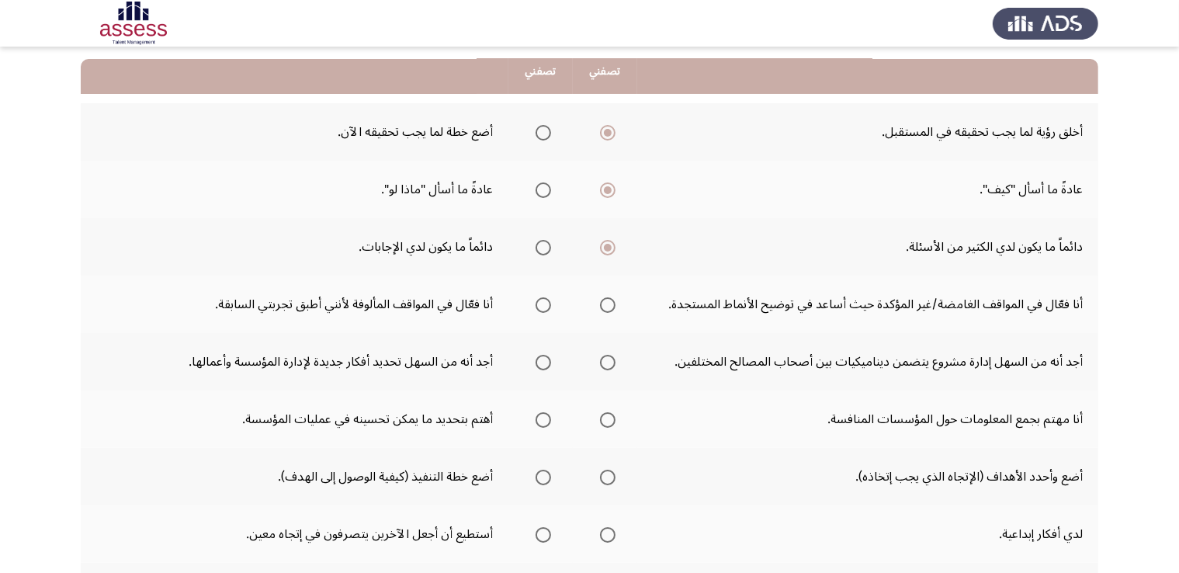
scroll to position [163, 0]
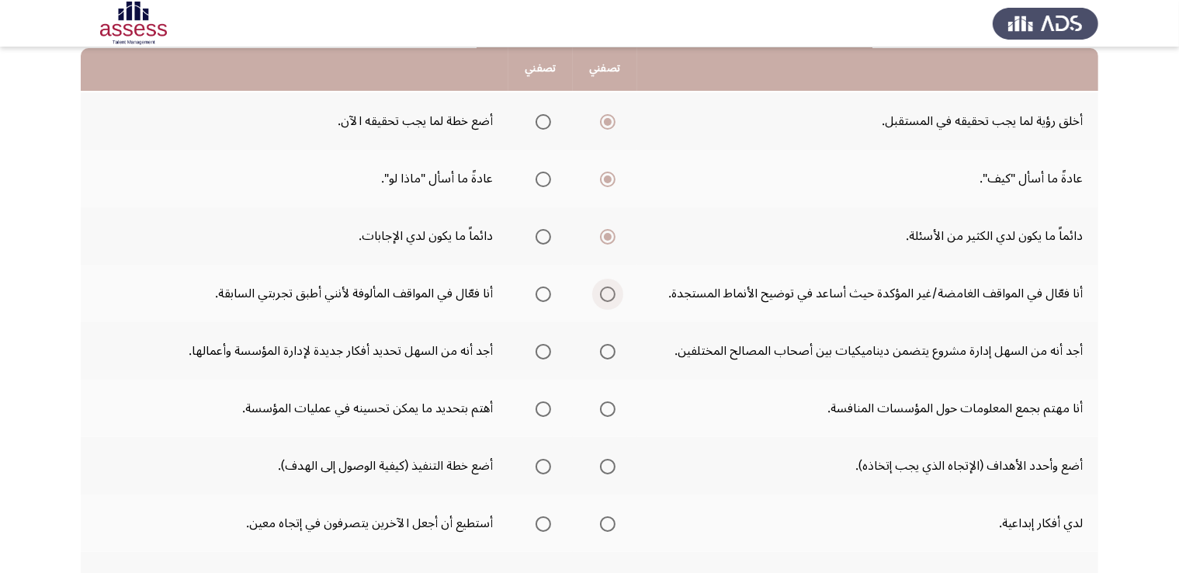
click at [609, 288] on span "Select an option" at bounding box center [608, 294] width 16 height 16
click at [609, 288] on input "Select an option" at bounding box center [608, 294] width 16 height 16
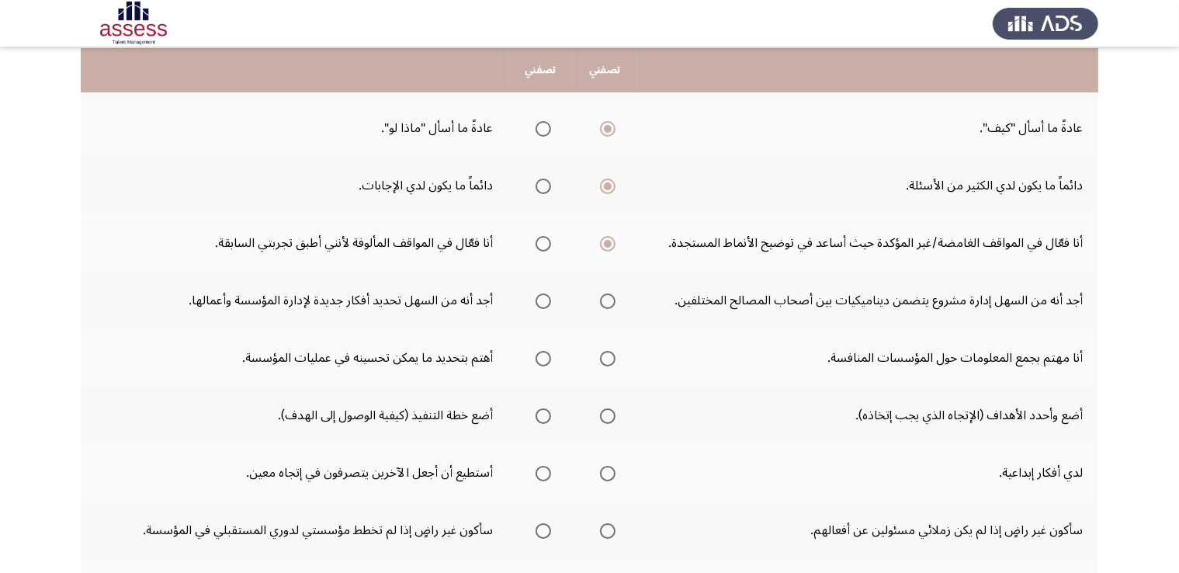
scroll to position [214, 0]
click at [550, 297] on span "Select an option" at bounding box center [544, 301] width 16 height 16
click at [550, 297] on input "Select an option" at bounding box center [544, 301] width 16 height 16
click at [537, 354] on span "Select an option" at bounding box center [544, 358] width 16 height 16
click at [537, 354] on input "Select an option" at bounding box center [544, 358] width 16 height 16
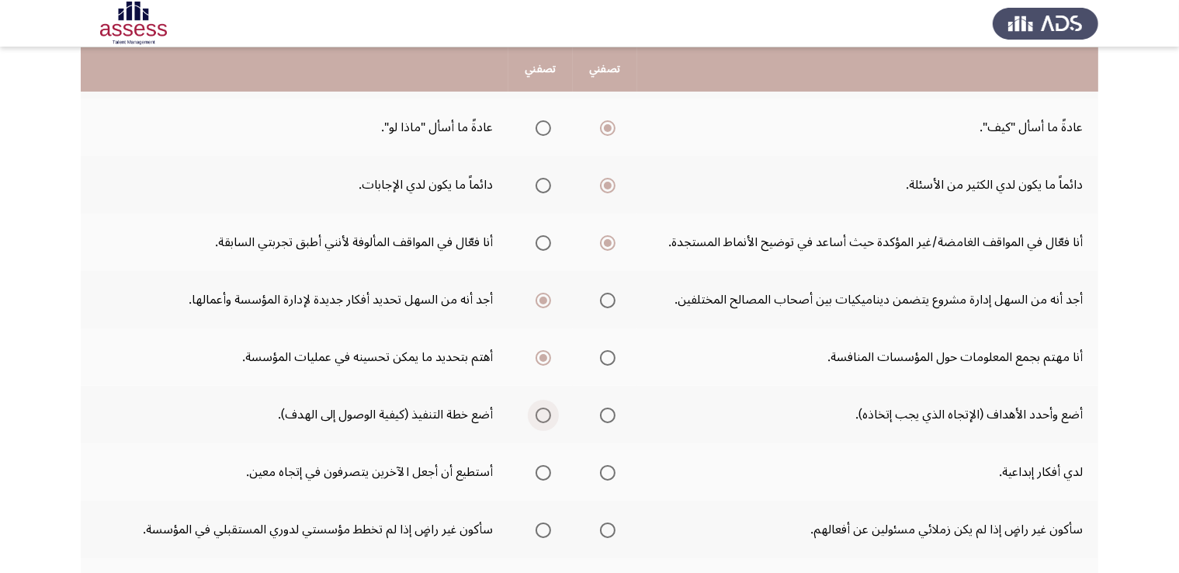
click at [547, 408] on span "Select an option" at bounding box center [544, 416] width 16 height 16
click at [547, 408] on input "Select an option" at bounding box center [544, 416] width 16 height 16
click at [543, 476] on span "Select an option" at bounding box center [544, 473] width 16 height 16
click at [543, 476] on input "Select an option" at bounding box center [544, 473] width 16 height 16
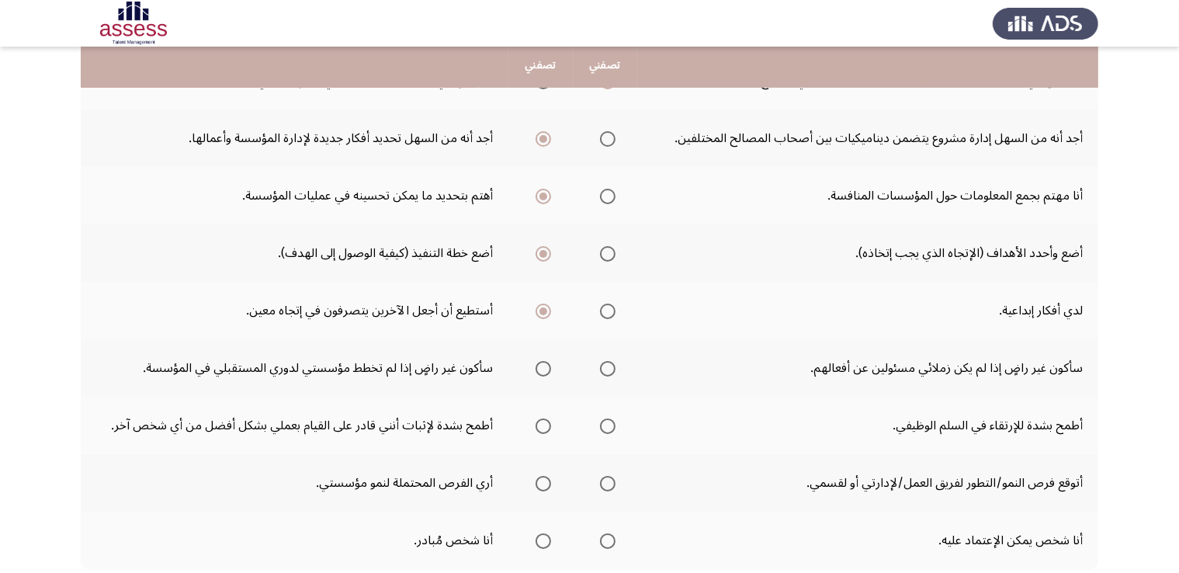
scroll to position [383, 0]
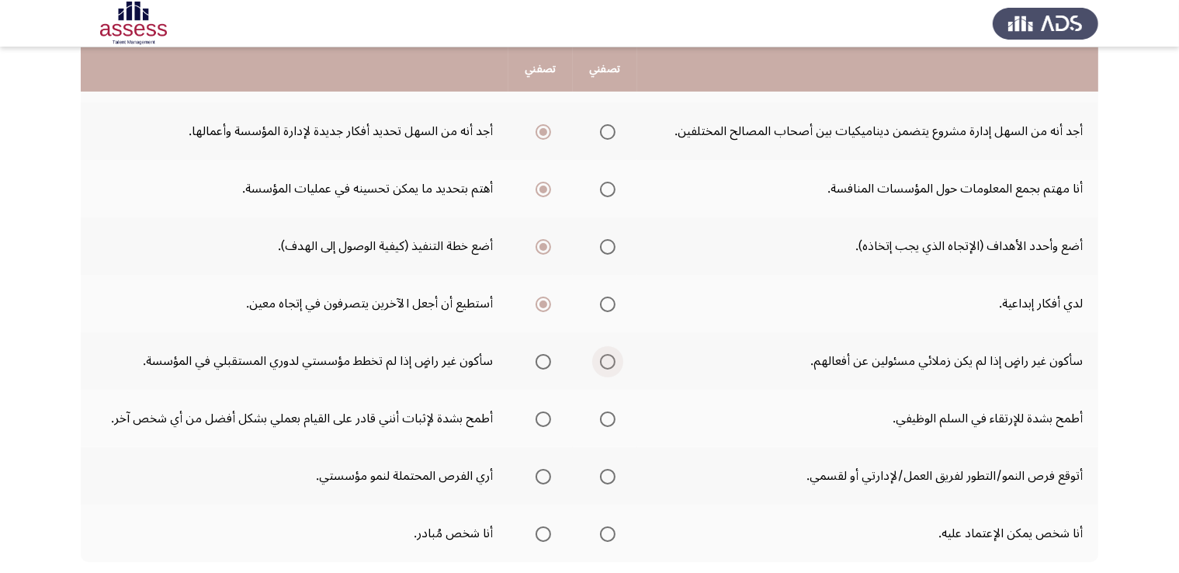
click at [612, 356] on span "Select an option" at bounding box center [608, 362] width 16 height 16
click at [612, 356] on input "Select an option" at bounding box center [608, 362] width 16 height 16
click at [541, 414] on span "Select an option" at bounding box center [544, 419] width 16 height 16
click at [541, 414] on input "Select an option" at bounding box center [544, 419] width 16 height 16
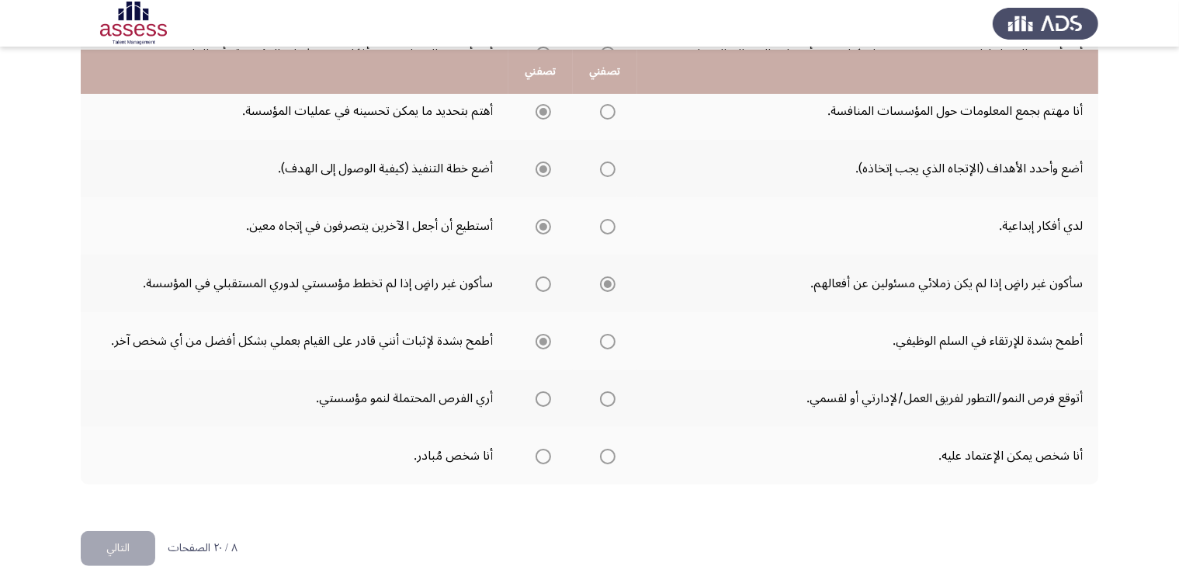
scroll to position [463, 0]
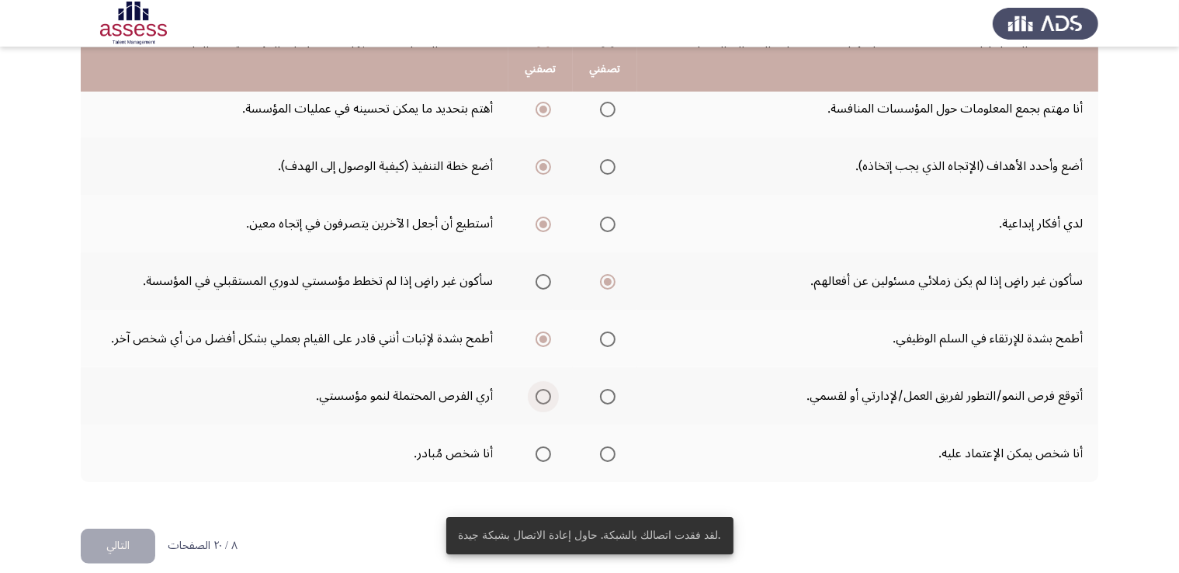
click at [543, 389] on span "Select an option" at bounding box center [544, 397] width 16 height 16
click at [543, 389] on input "Select an option" at bounding box center [544, 397] width 16 height 16
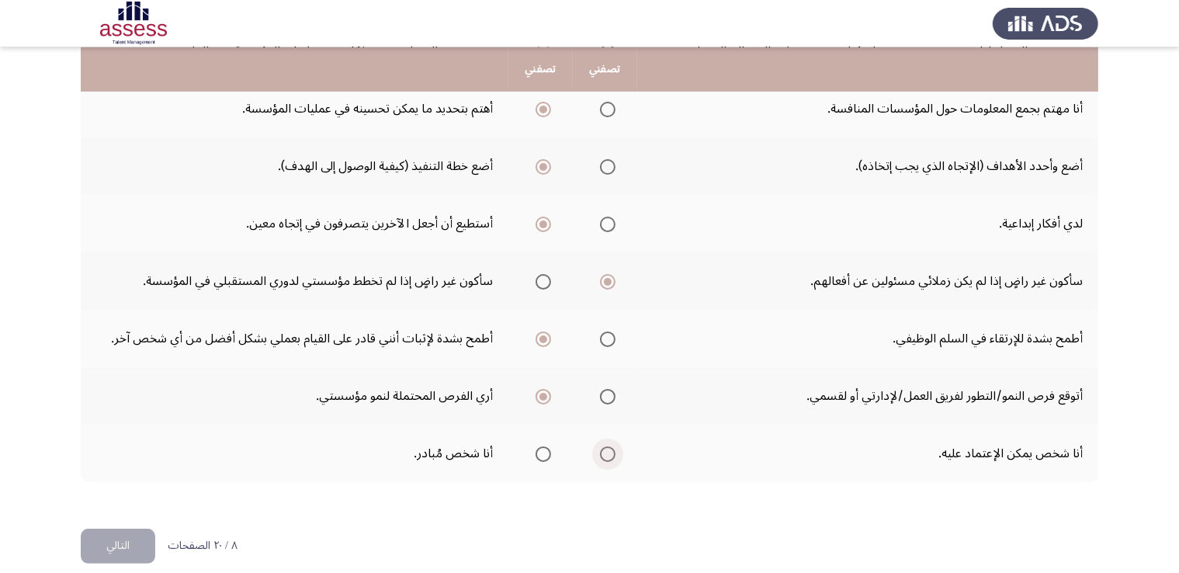
click at [609, 448] on span "Select an option" at bounding box center [608, 454] width 16 height 16
click at [609, 448] on input "Select an option" at bounding box center [608, 454] width 16 height 16
click at [91, 550] on button "التالي" at bounding box center [118, 546] width 75 height 35
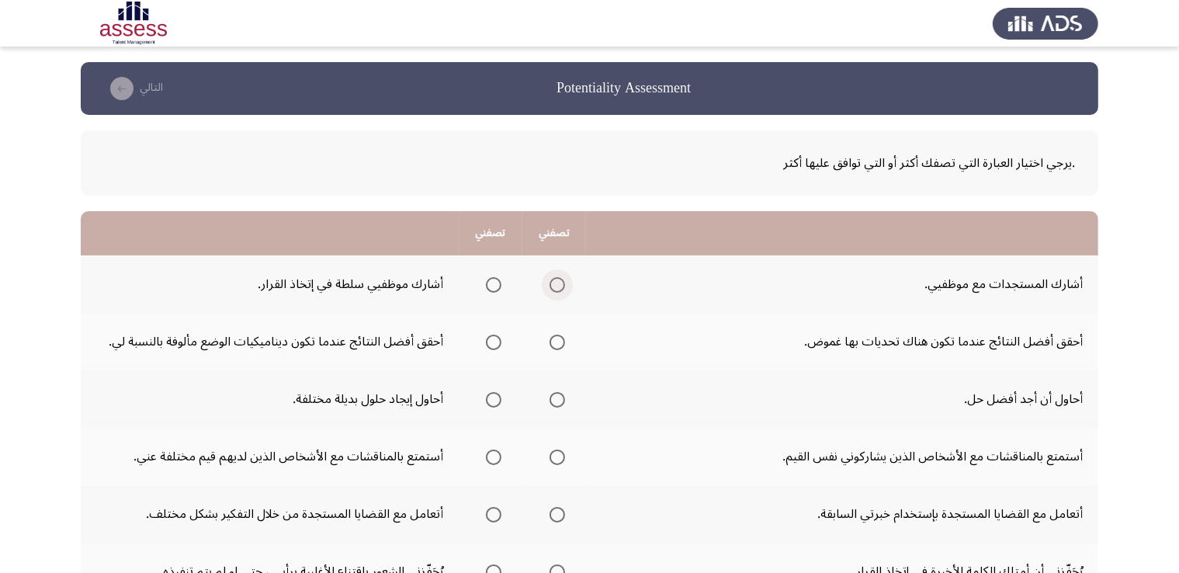
click at [556, 283] on span "Select an option" at bounding box center [558, 285] width 16 height 16
click at [556, 283] on input "Select an option" at bounding box center [558, 285] width 16 height 16
click at [561, 345] on span "Select an option" at bounding box center [558, 343] width 16 height 16
click at [561, 345] on input "Select an option" at bounding box center [558, 343] width 16 height 16
click at [488, 402] on span "Select an option" at bounding box center [494, 400] width 16 height 16
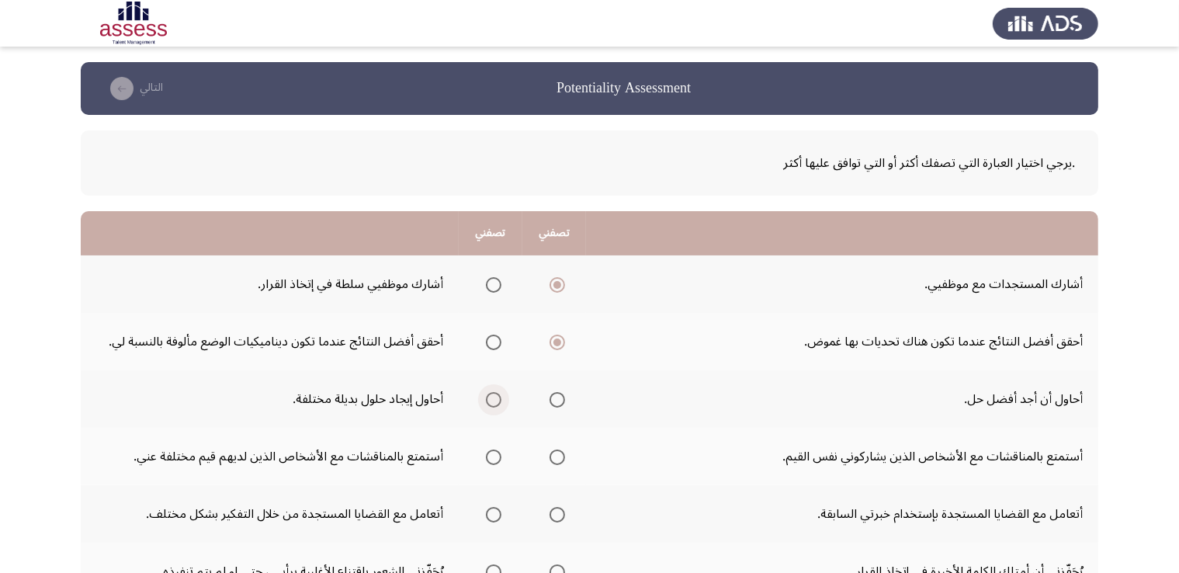
click at [497, 393] on span "Select an option" at bounding box center [494, 400] width 16 height 16
click at [497, 393] on input "Select an option" at bounding box center [494, 400] width 16 height 16
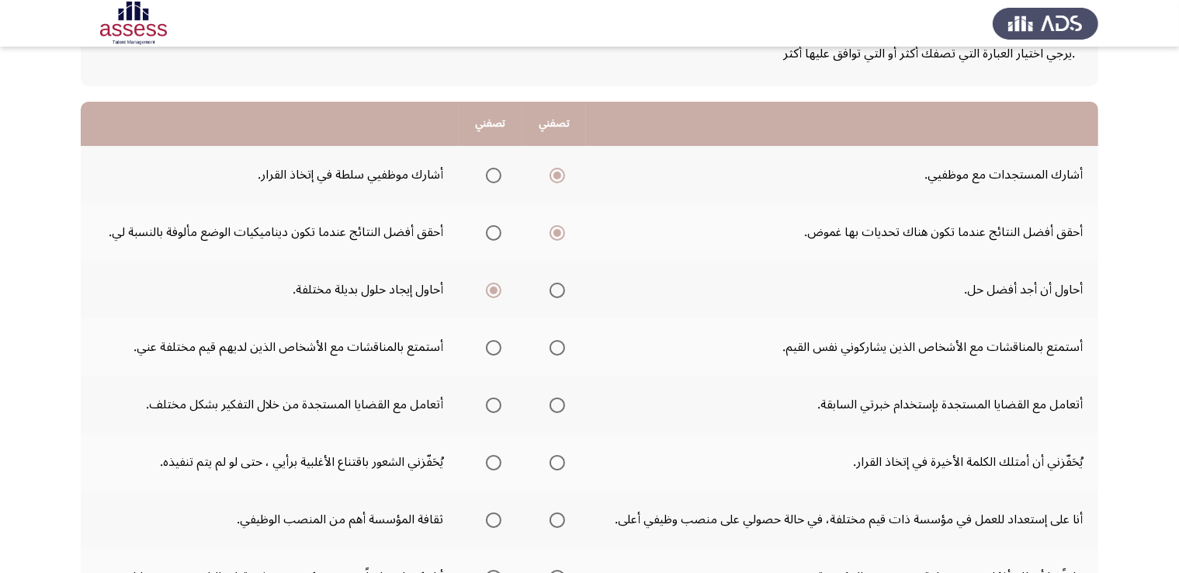
scroll to position [129, 0]
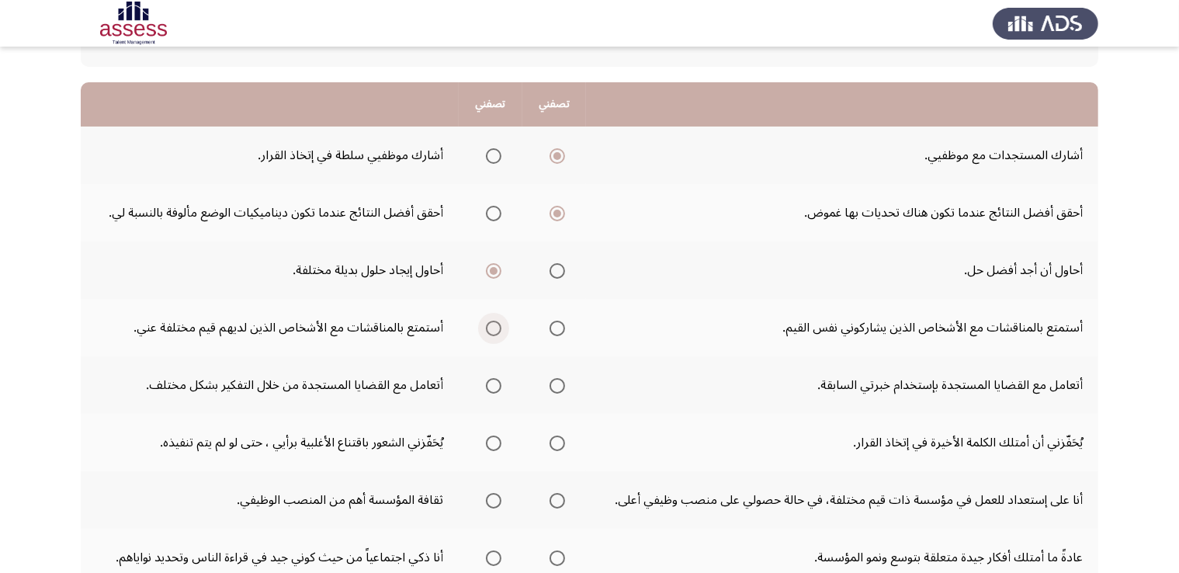
click at [496, 325] on span "Select an option" at bounding box center [494, 329] width 16 height 16
click at [496, 325] on input "Select an option" at bounding box center [494, 329] width 16 height 16
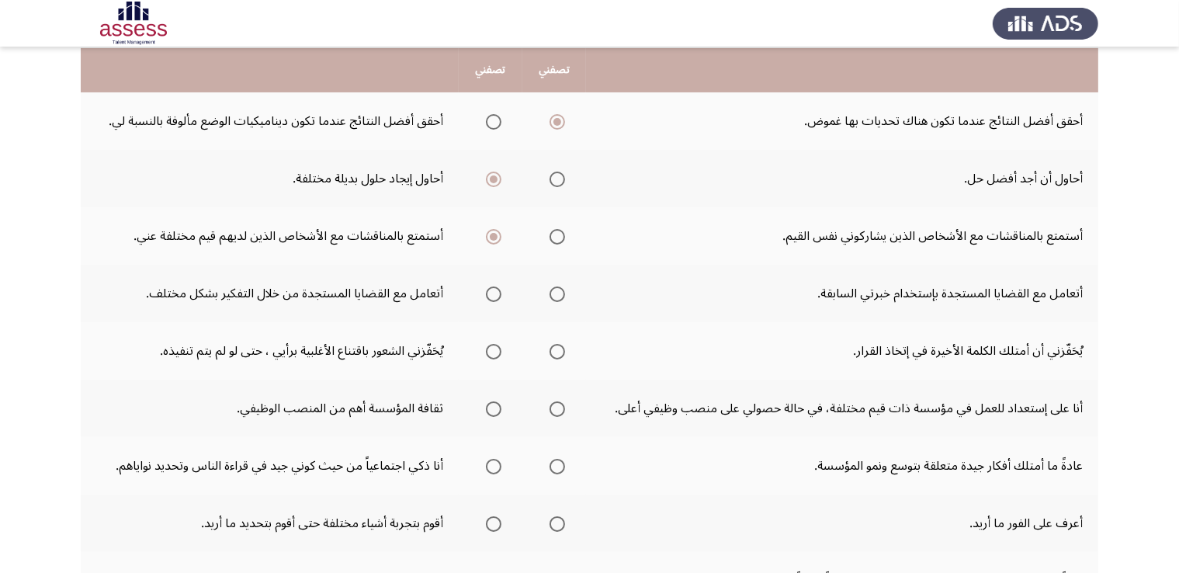
scroll to position [222, 0]
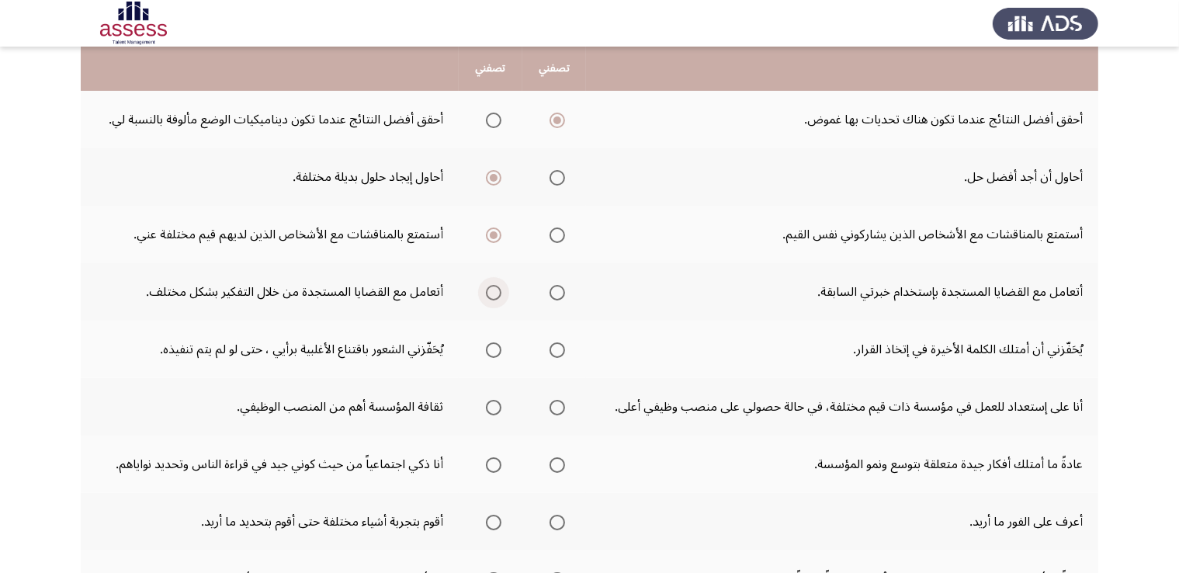
click at [491, 290] on span "Select an option" at bounding box center [494, 293] width 16 height 16
click at [491, 290] on input "Select an option" at bounding box center [494, 293] width 16 height 16
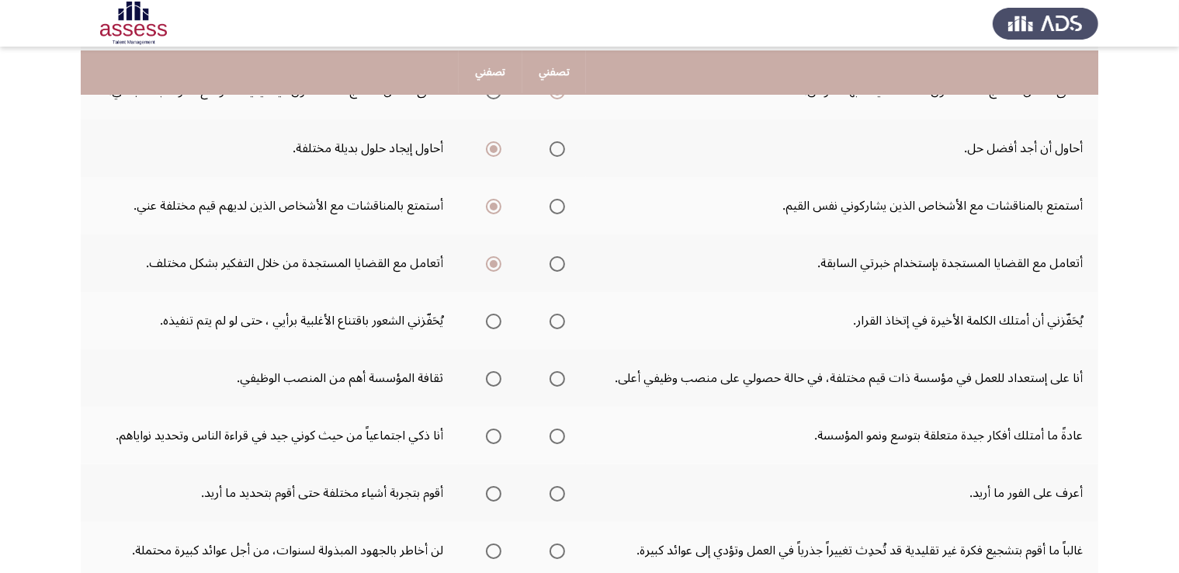
scroll to position [269, 0]
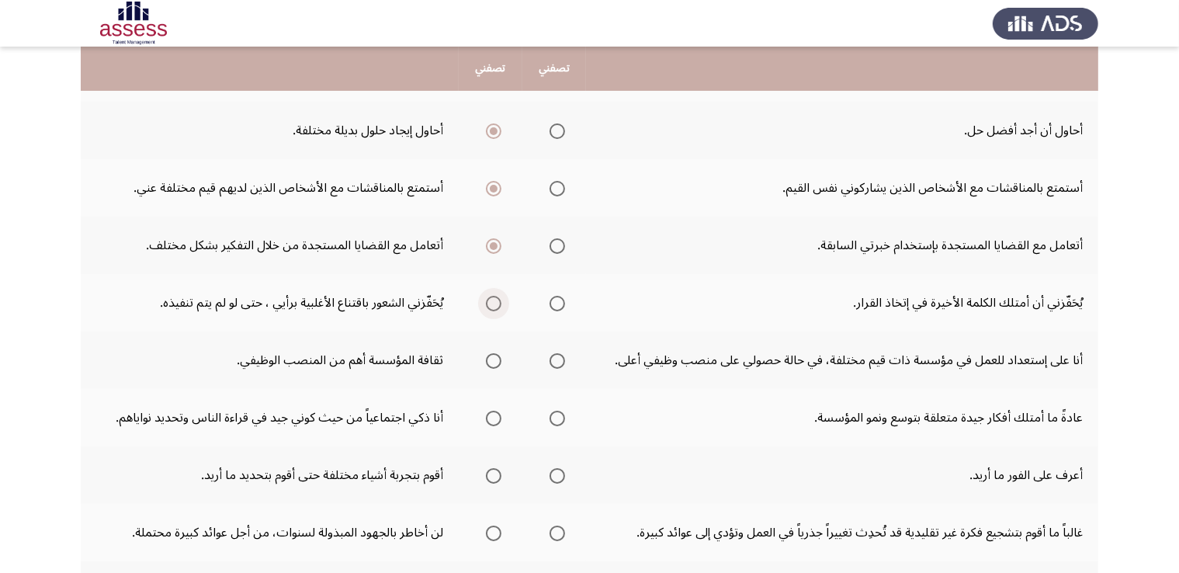
click at [496, 297] on span "Select an option" at bounding box center [494, 304] width 16 height 16
click at [496, 297] on input "Select an option" at bounding box center [494, 304] width 16 height 16
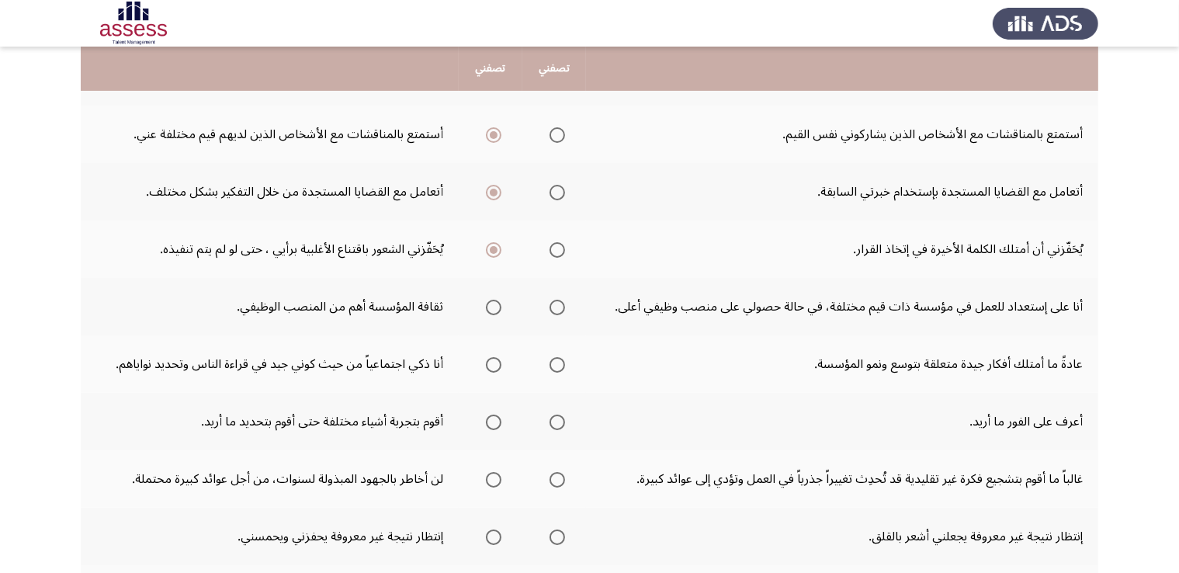
scroll to position [325, 0]
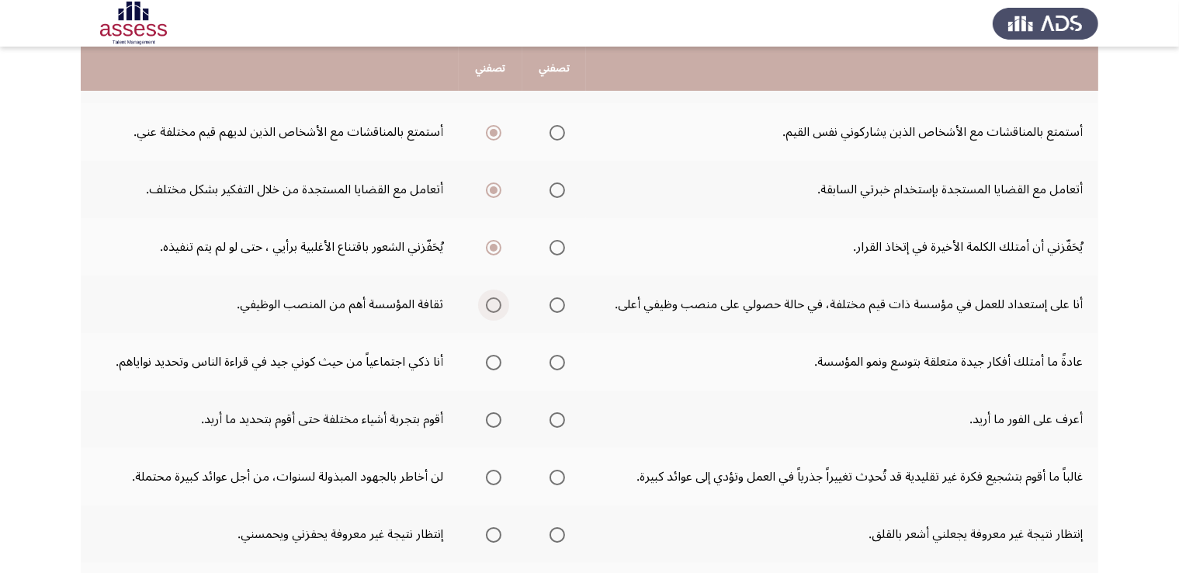
click at [500, 300] on span "Select an option" at bounding box center [494, 305] width 16 height 16
click at [500, 300] on input "Select an option" at bounding box center [494, 305] width 16 height 16
click at [497, 365] on span "Select an option" at bounding box center [494, 363] width 16 height 16
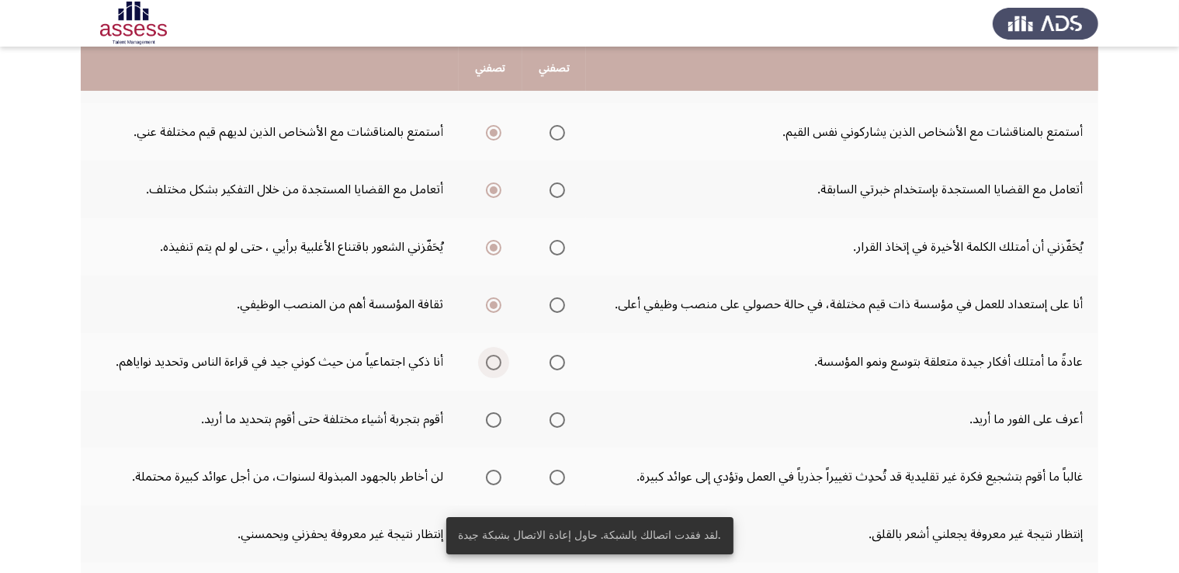
click at [489, 363] on span "Select an option" at bounding box center [494, 363] width 16 height 16
click at [489, 363] on input "Select an option" at bounding box center [494, 363] width 16 height 16
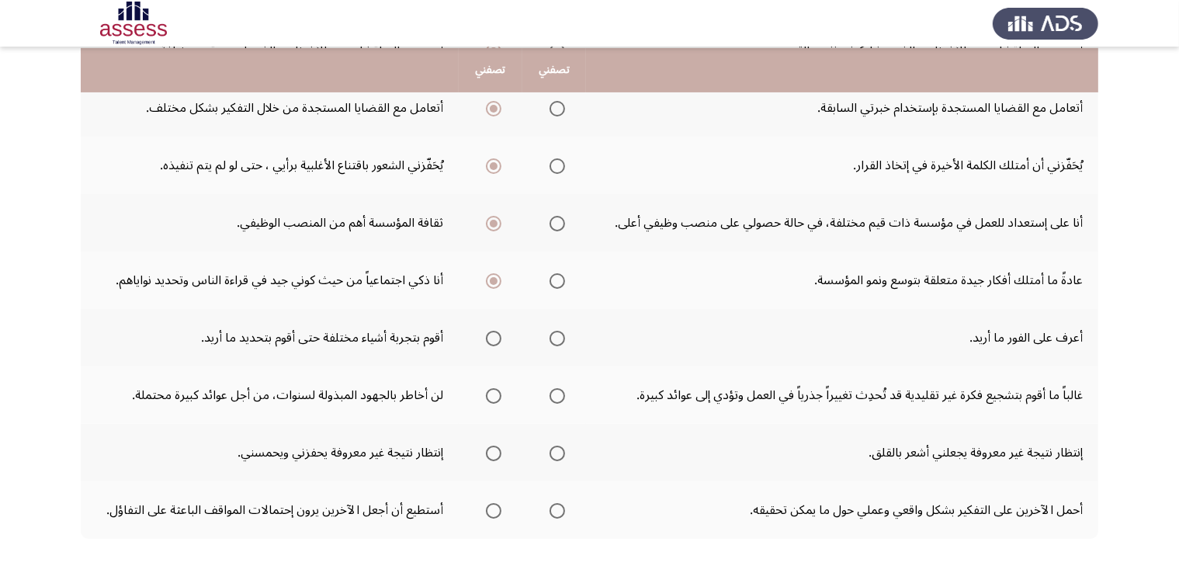
scroll to position [407, 0]
click at [502, 332] on span "Select an option" at bounding box center [494, 338] width 16 height 16
click at [502, 332] on input "Select an option" at bounding box center [494, 338] width 16 height 16
click at [554, 387] on span "Select an option" at bounding box center [558, 395] width 16 height 16
click at [554, 387] on input "Select an option" at bounding box center [558, 395] width 16 height 16
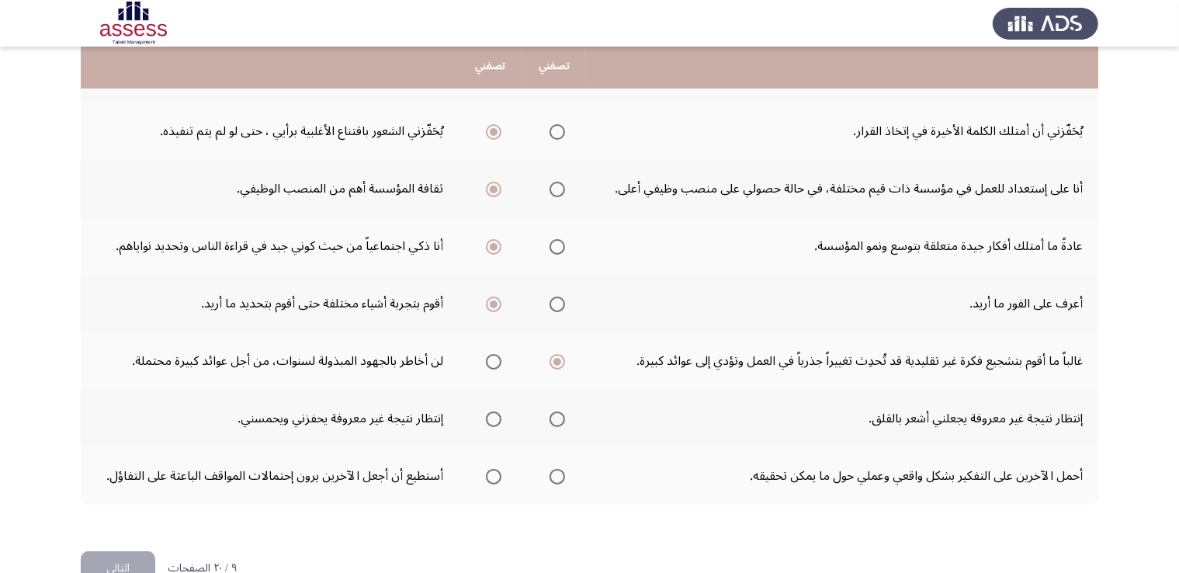
scroll to position [472, 0]
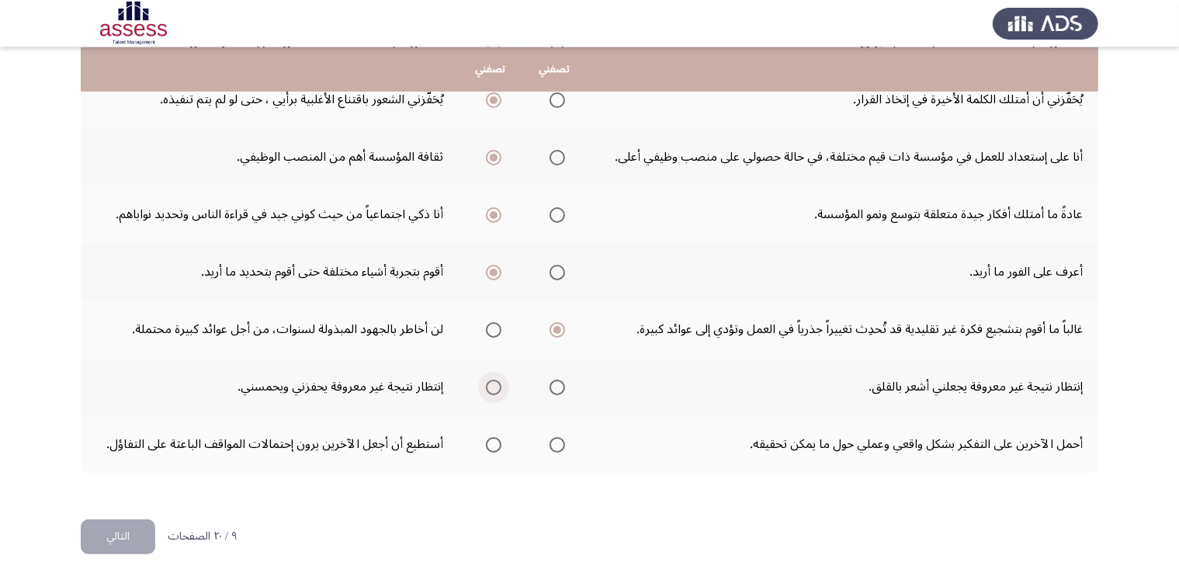
click at [493, 380] on span "Select an option" at bounding box center [494, 388] width 16 height 16
click at [493, 380] on input "Select an option" at bounding box center [494, 388] width 16 height 16
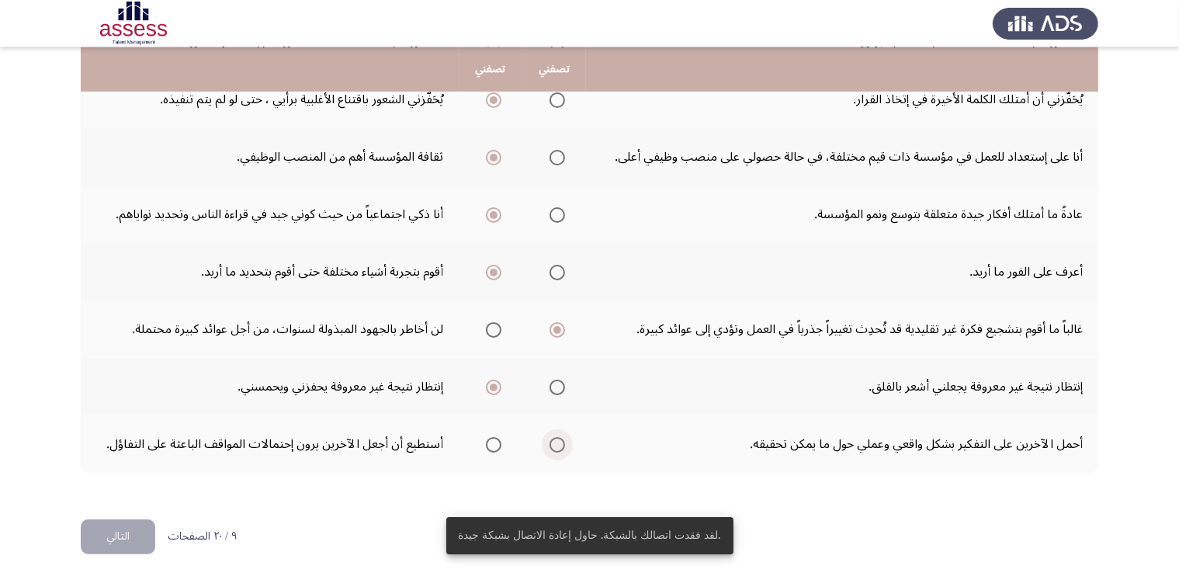
click at [560, 442] on span "Select an option" at bounding box center [558, 445] width 16 height 16
click at [560, 442] on input "Select an option" at bounding box center [558, 445] width 16 height 16
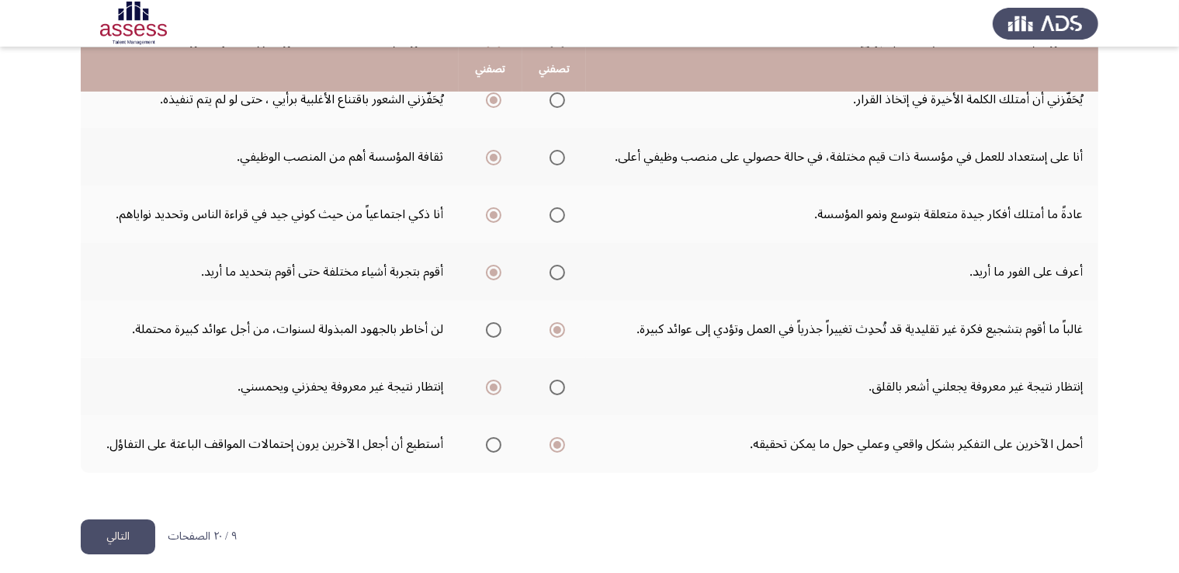
click at [134, 530] on button "التالي" at bounding box center [118, 536] width 75 height 35
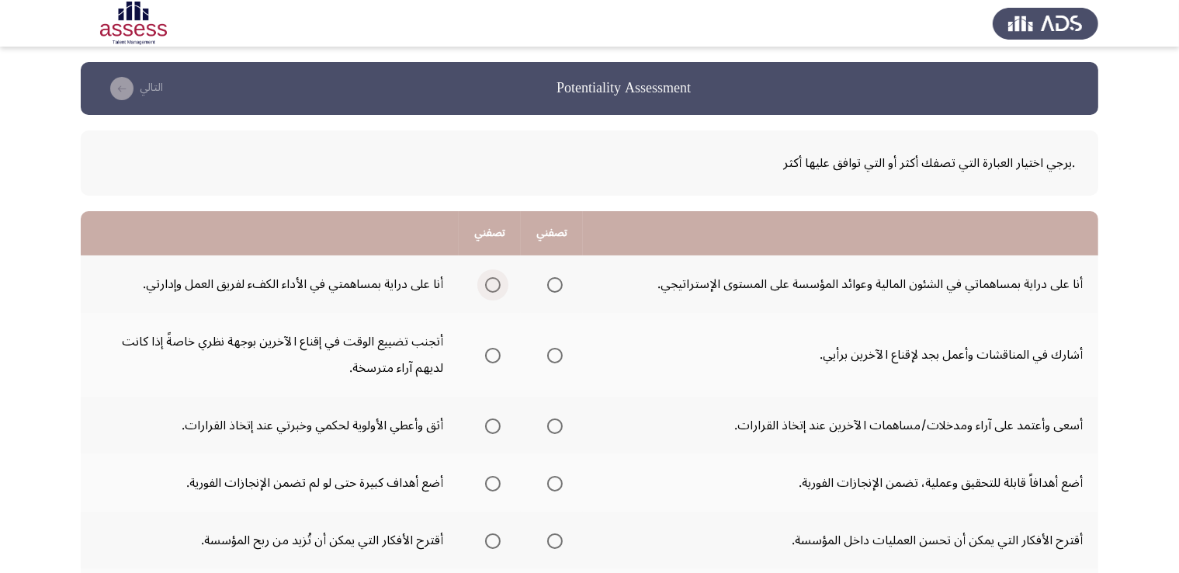
click at [495, 282] on span "Select an option" at bounding box center [493, 285] width 16 height 16
click at [495, 282] on input "Select an option" at bounding box center [493, 285] width 16 height 16
click at [491, 357] on span "Select an option" at bounding box center [493, 356] width 16 height 16
click at [491, 357] on input "Select an option" at bounding box center [493, 356] width 16 height 16
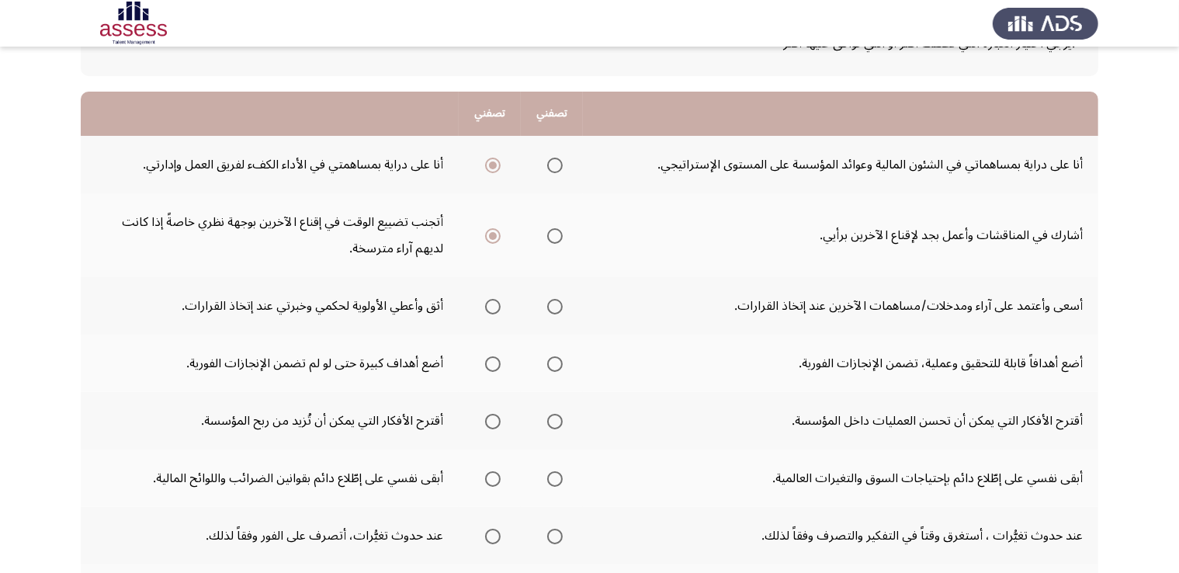
scroll to position [128, 0]
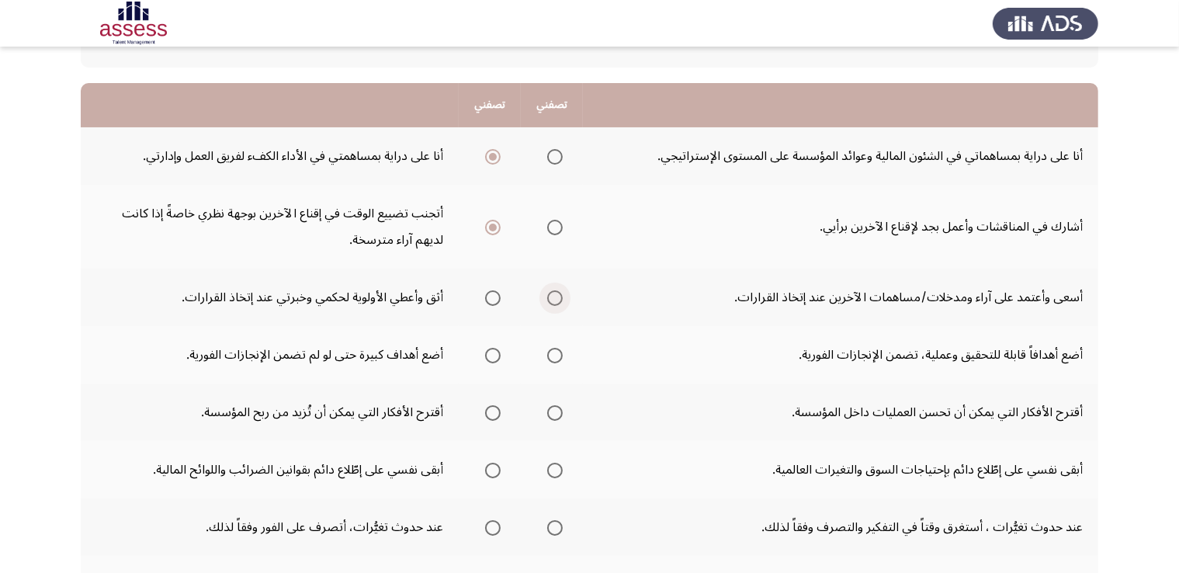
click at [557, 299] on span "Select an option" at bounding box center [555, 298] width 16 height 16
click at [557, 299] on input "Select an option" at bounding box center [555, 298] width 16 height 16
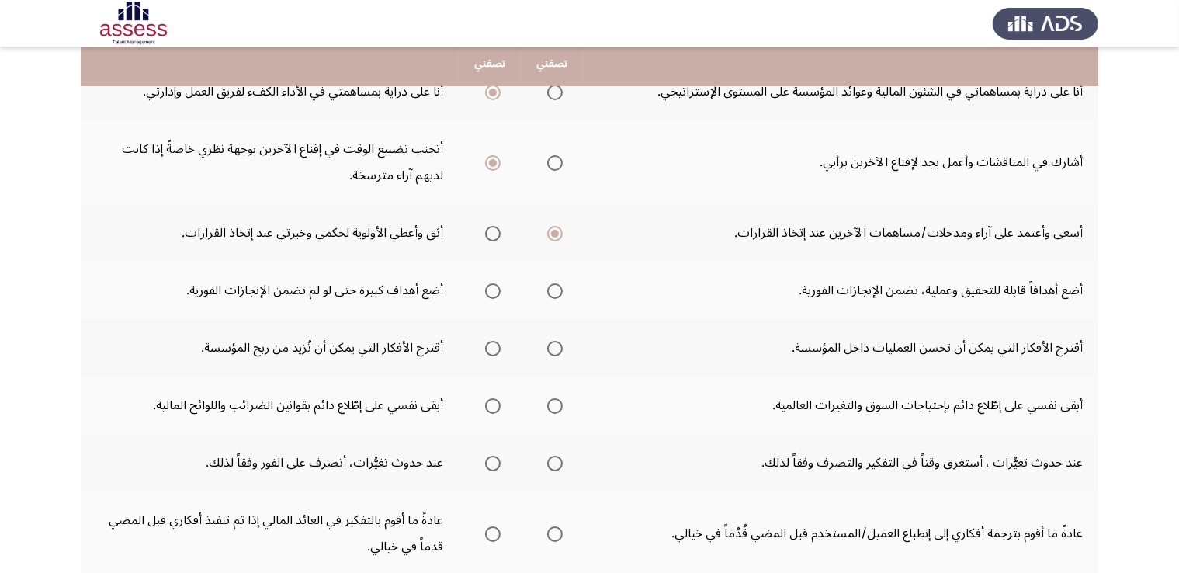
scroll to position [202, 0]
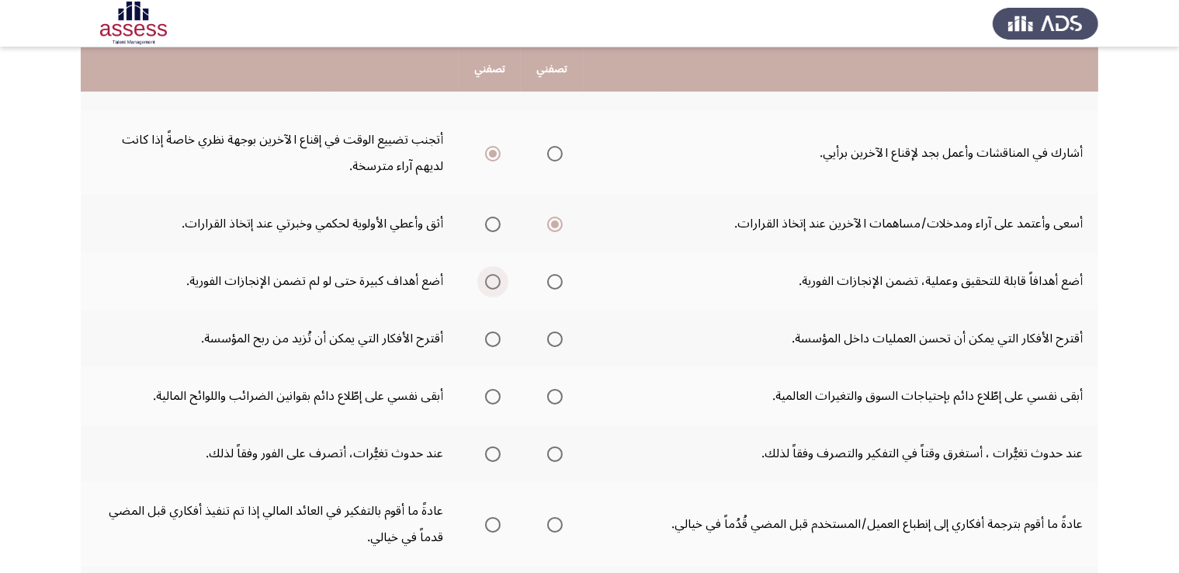
click at [494, 274] on span "Select an option" at bounding box center [493, 282] width 16 height 16
click at [494, 274] on input "Select an option" at bounding box center [493, 282] width 16 height 16
click at [561, 337] on span "Select an option" at bounding box center [555, 340] width 16 height 16
click at [561, 337] on input "Select an option" at bounding box center [555, 340] width 16 height 16
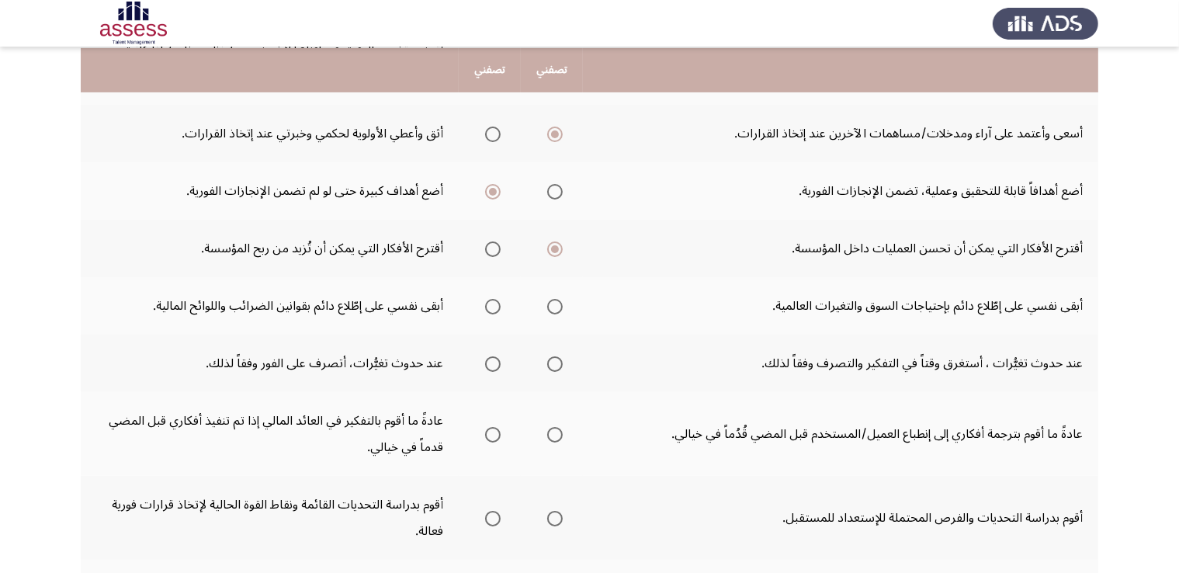
scroll to position [293, 0]
click at [543, 298] on label "Select an option" at bounding box center [552, 306] width 22 height 16
click at [547, 298] on input "Select an option" at bounding box center [555, 306] width 16 height 16
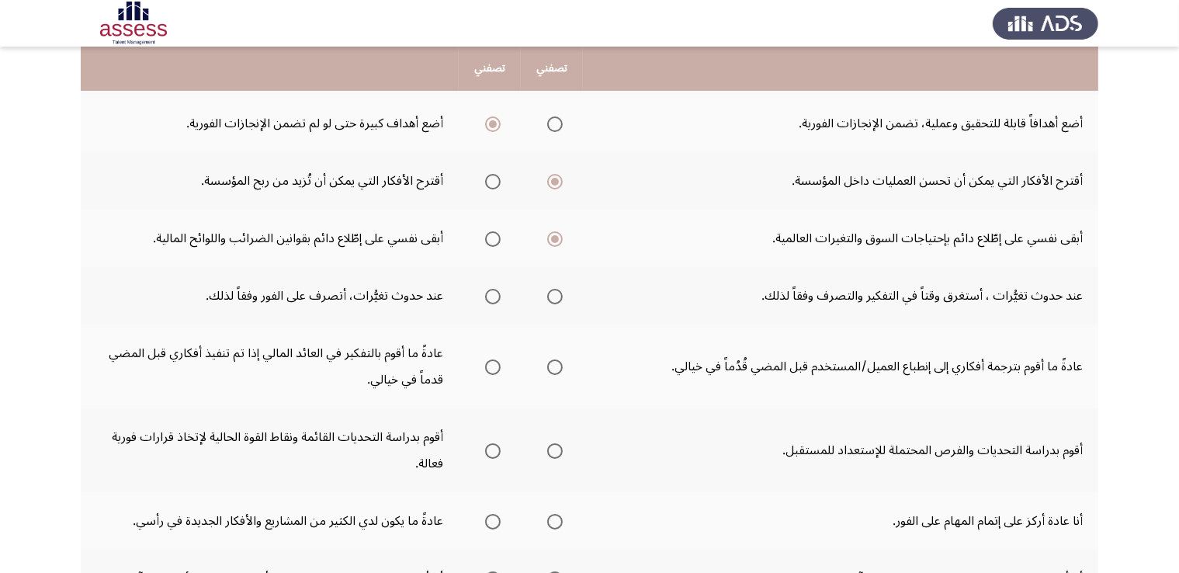
scroll to position [373, 0]
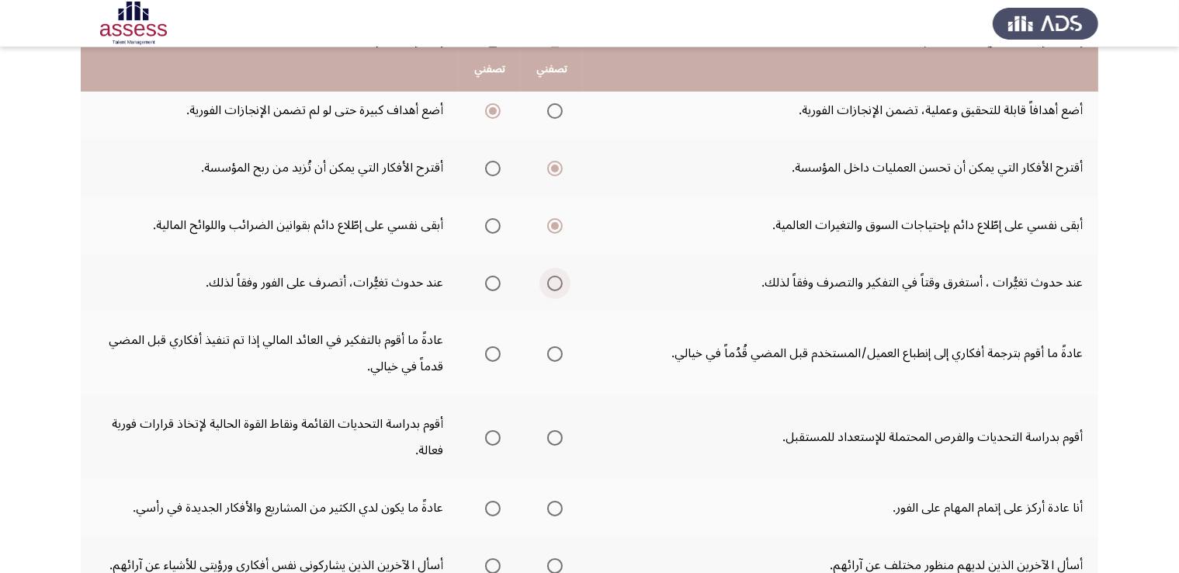
click at [550, 286] on span "Select an option" at bounding box center [555, 284] width 16 height 16
click at [550, 286] on input "Select an option" at bounding box center [555, 284] width 16 height 16
drag, startPoint x: 1174, startPoint y: 347, endPoint x: 1179, endPoint y: 370, distance: 23.8
click at [1179, 370] on app-assessment-container "Potentiality Assessment التالي .يرجي اختيار العبارة التي تصفك أكثر أو التي تواف…" at bounding box center [589, 206] width 1179 height 1035
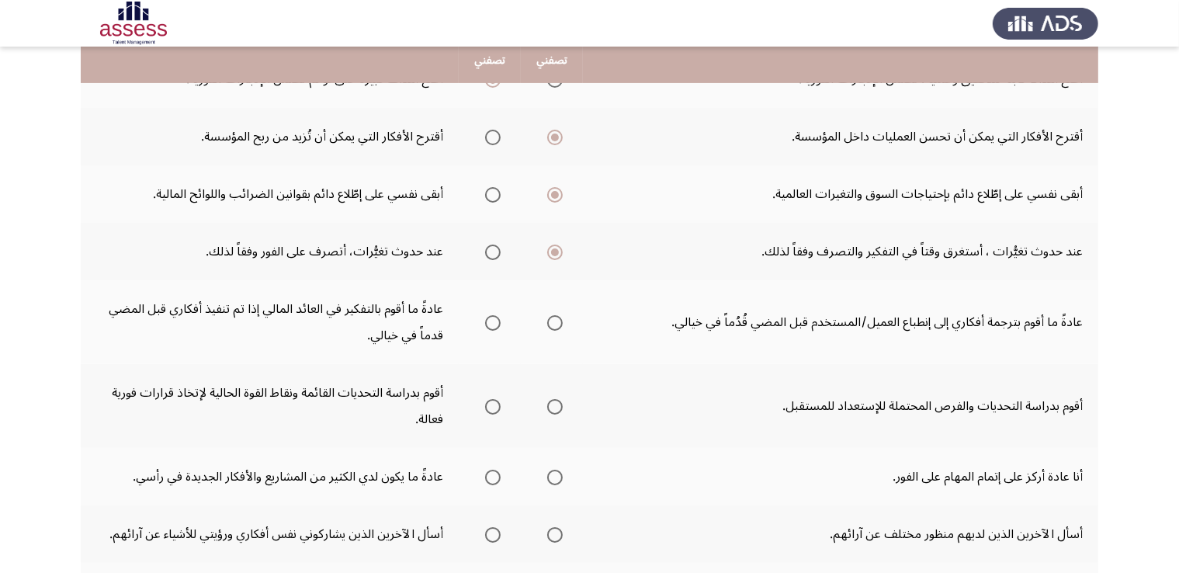
scroll to position [422, 0]
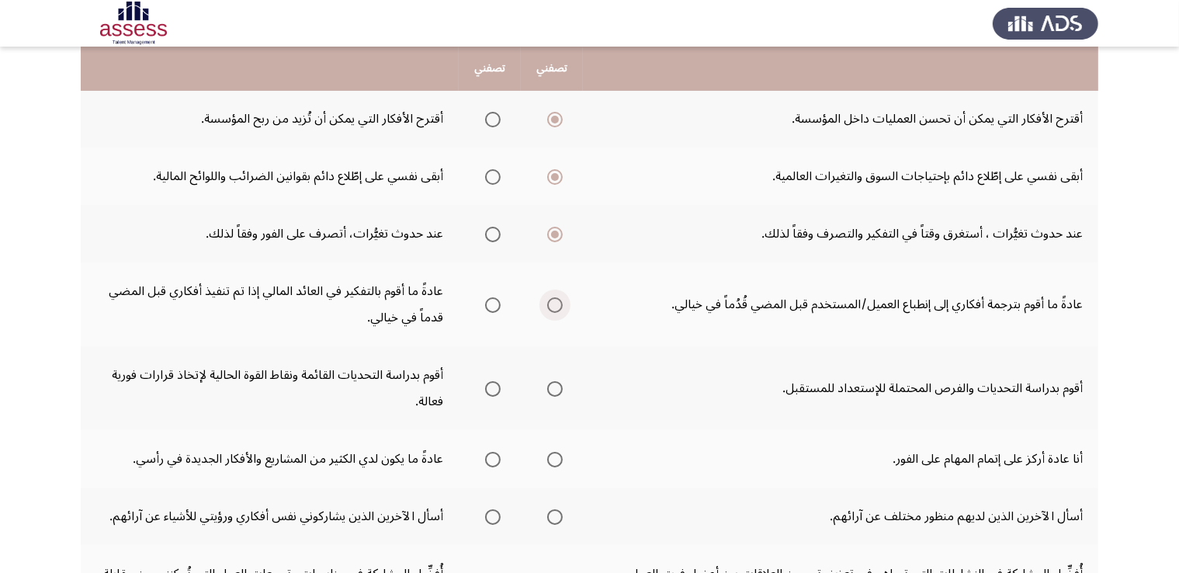
click at [561, 302] on span "Select an option" at bounding box center [555, 305] width 16 height 16
click at [561, 302] on input "Select an option" at bounding box center [555, 305] width 16 height 16
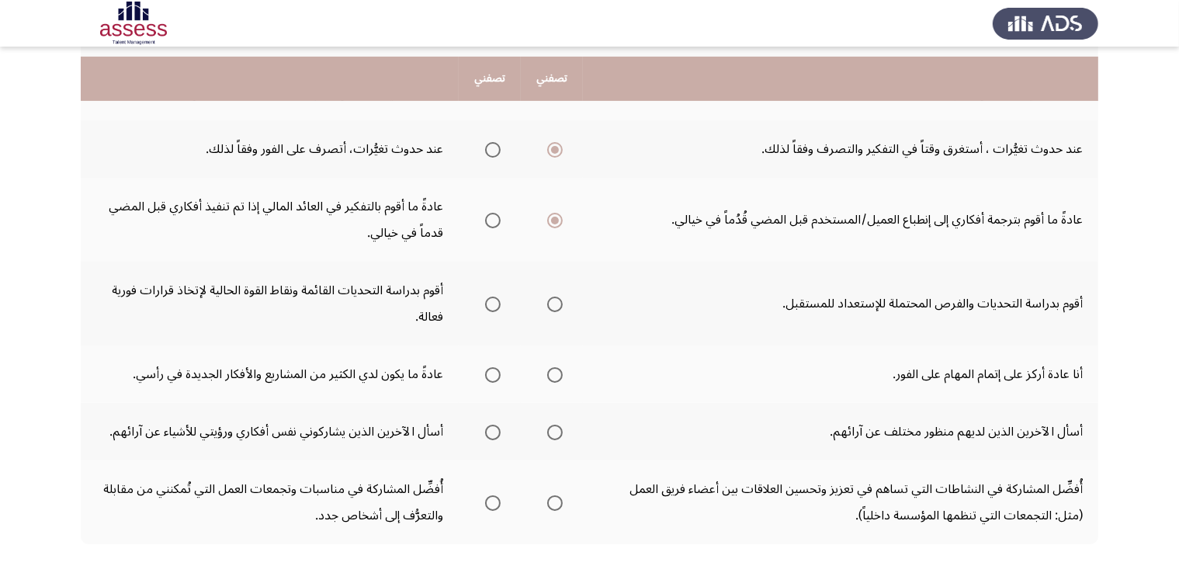
scroll to position [516, 0]
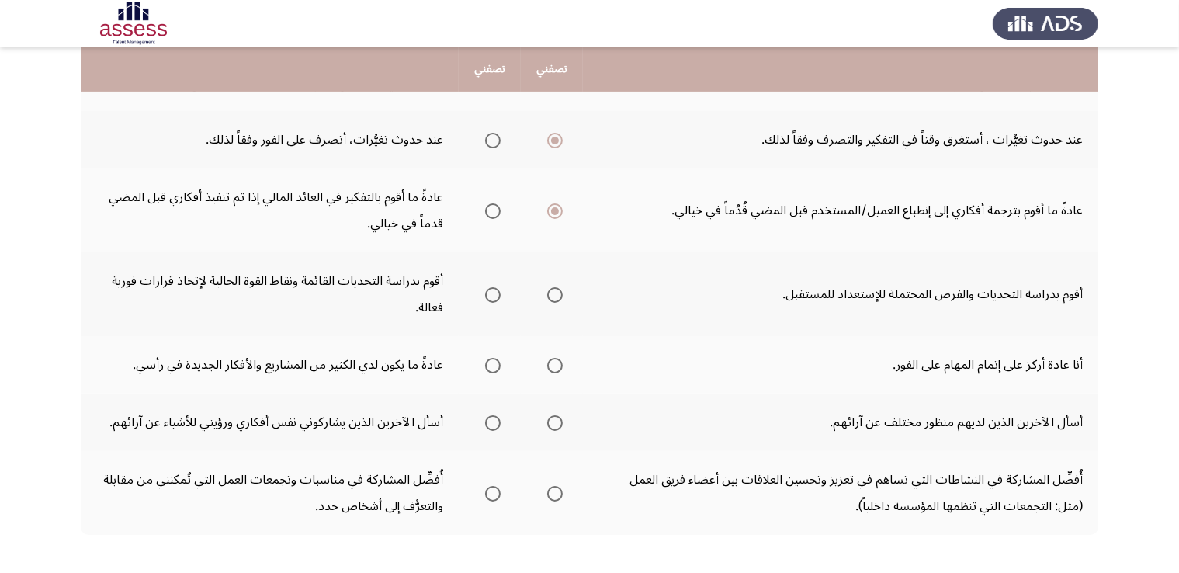
click at [769, 272] on td "أقوم بدراسة التحديات والفرص المحتملة للإستعداد للمستقبل." at bounding box center [841, 294] width 516 height 84
click at [547, 290] on span "Select an option" at bounding box center [555, 295] width 16 height 16
click at [547, 290] on input "Select an option" at bounding box center [555, 295] width 16 height 16
click at [493, 358] on span "Select an option" at bounding box center [493, 366] width 16 height 16
click at [493, 358] on input "Select an option" at bounding box center [493, 366] width 16 height 16
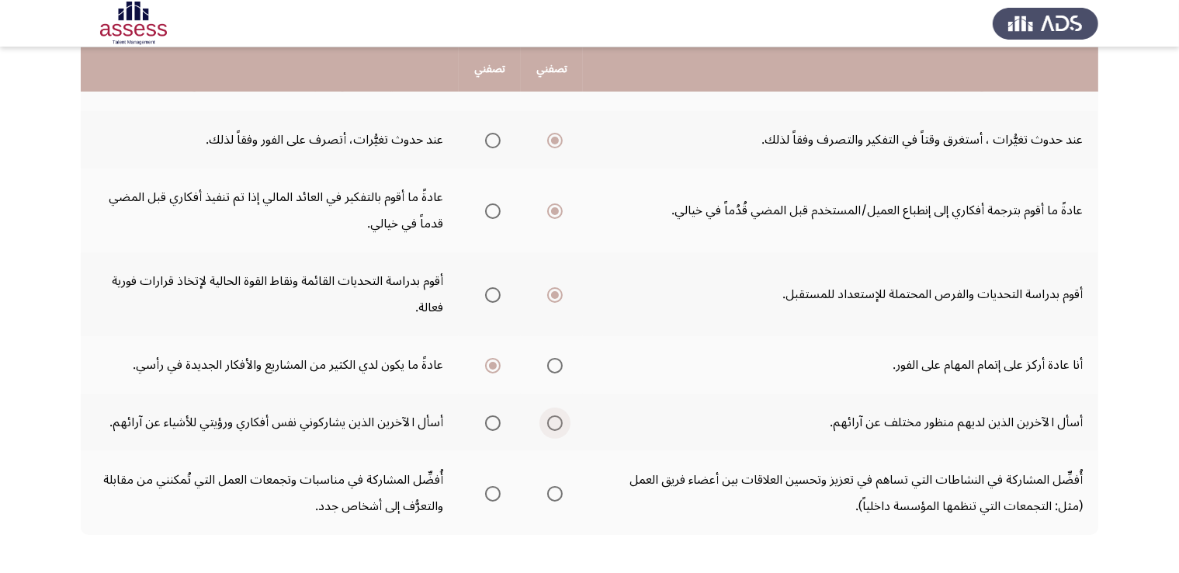
click at [558, 420] on span "Select an option" at bounding box center [555, 423] width 16 height 16
click at [558, 420] on input "Select an option" at bounding box center [555, 423] width 16 height 16
click at [537, 486] on th at bounding box center [552, 493] width 62 height 84
click at [570, 484] on th at bounding box center [552, 493] width 62 height 84
click at [553, 486] on span "Select an option" at bounding box center [555, 494] width 16 height 16
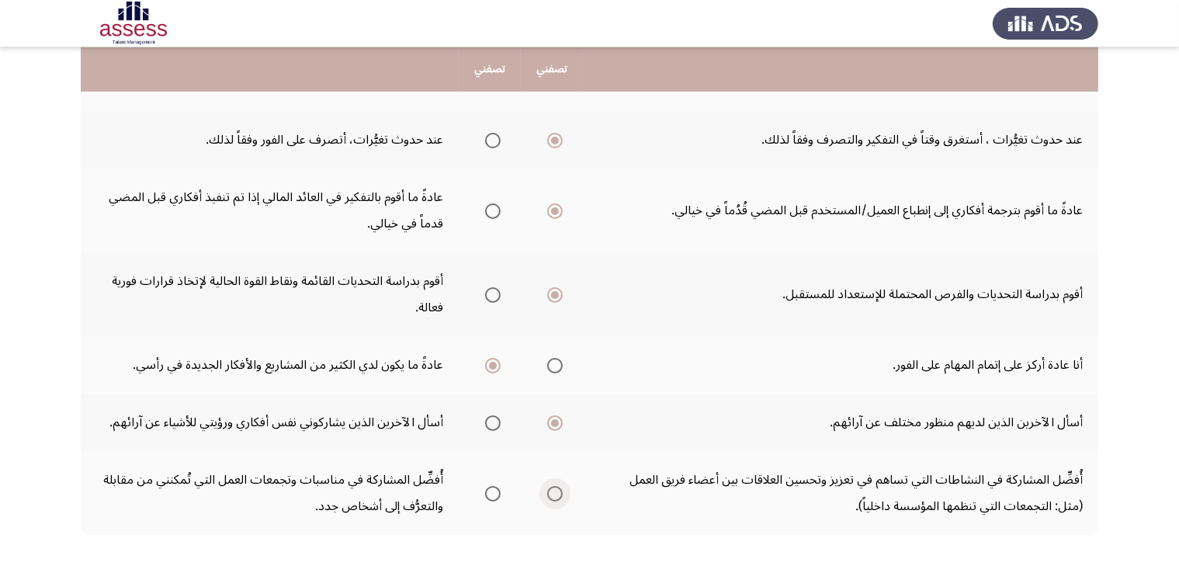
click at [553, 486] on input "Select an option" at bounding box center [555, 494] width 16 height 16
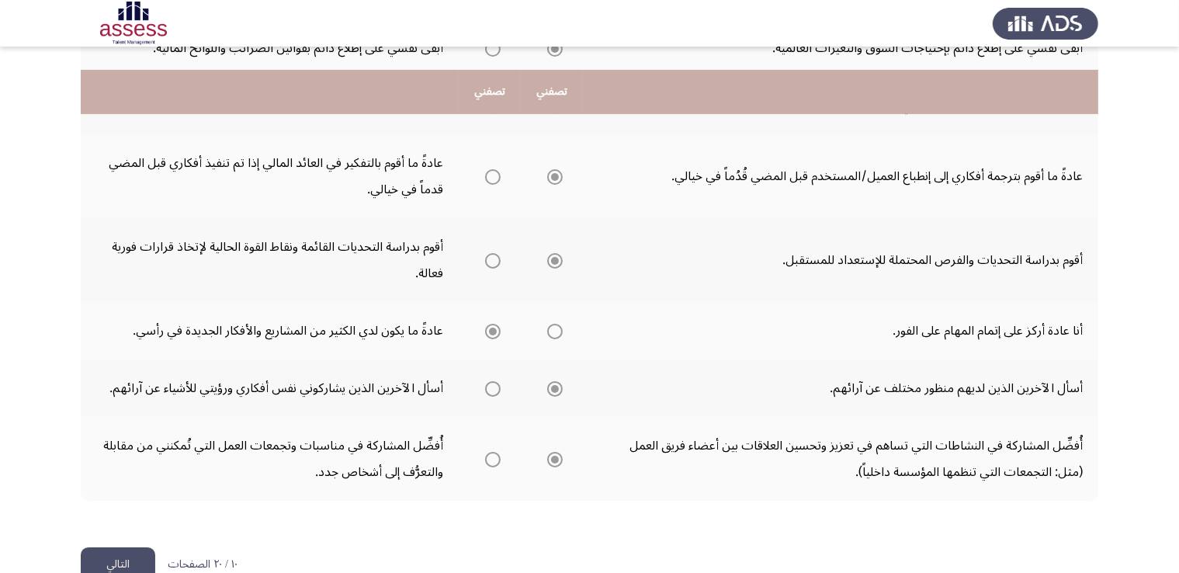
scroll to position [581, 0]
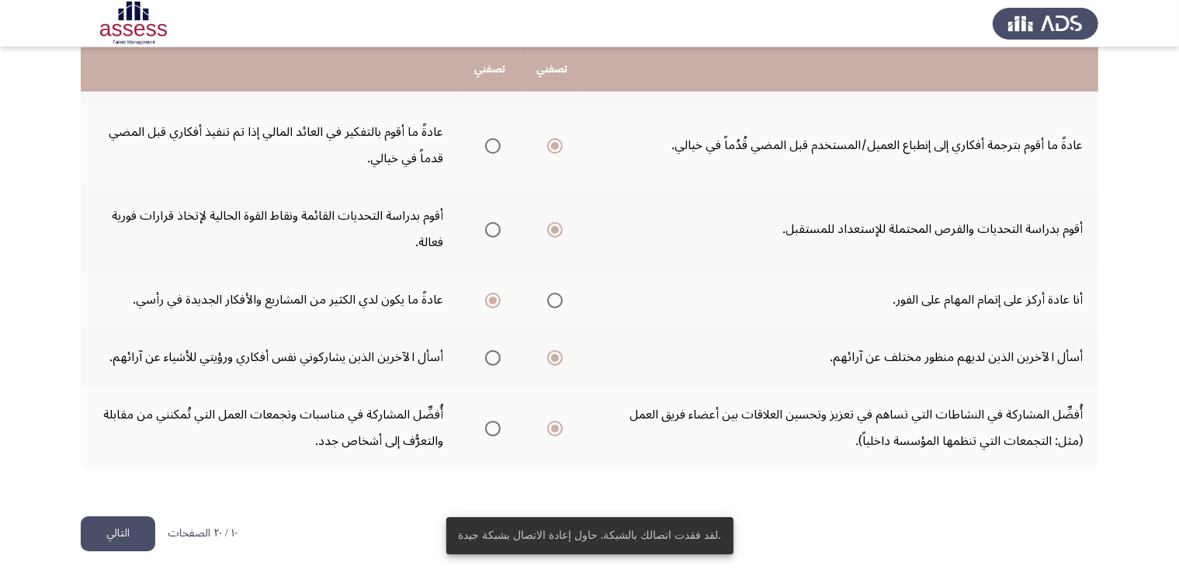
click at [161, 526] on div "١٠ / ٢٠ الصفحات التالي" at bounding box center [159, 533] width 157 height 35
click at [132, 526] on button "التالي" at bounding box center [118, 533] width 75 height 35
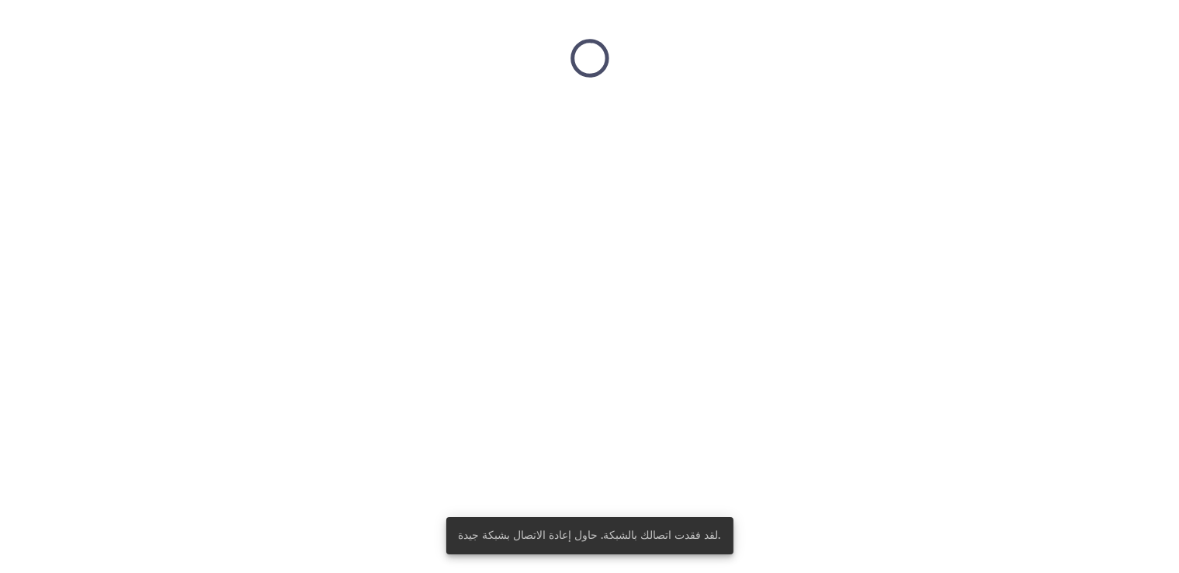
scroll to position [0, 0]
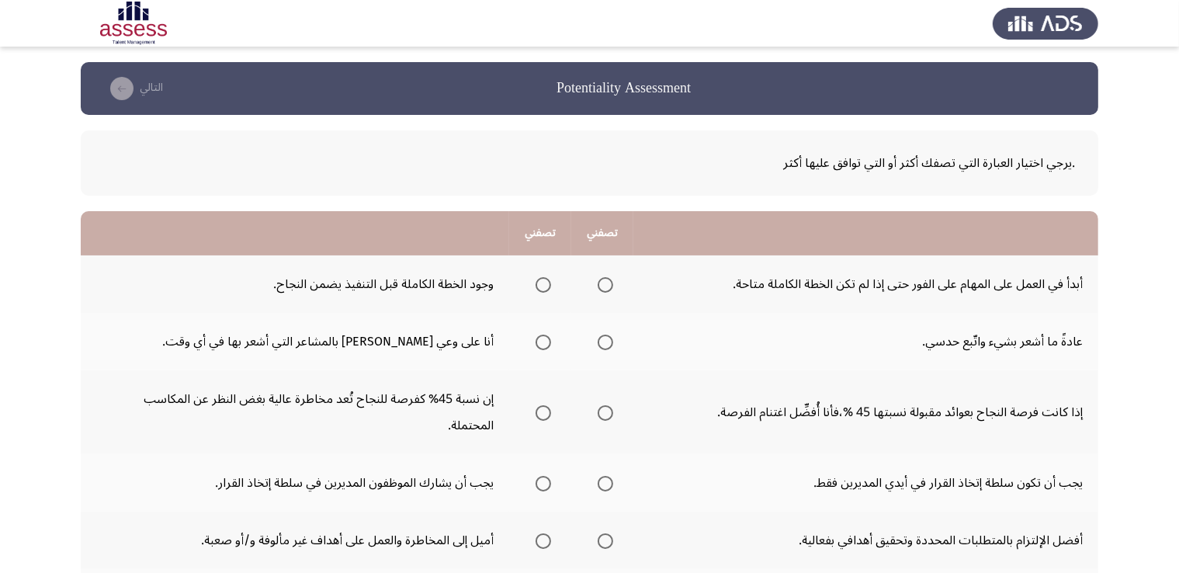
click at [553, 286] on th at bounding box center [540, 283] width 62 height 57
click at [532, 286] on label "Select an option" at bounding box center [540, 285] width 22 height 16
click at [536, 286] on input "Select an option" at bounding box center [544, 285] width 16 height 16
click at [546, 349] on mat-radio-group "Select an option" at bounding box center [540, 341] width 22 height 26
click at [544, 345] on span "Select an option" at bounding box center [544, 343] width 16 height 16
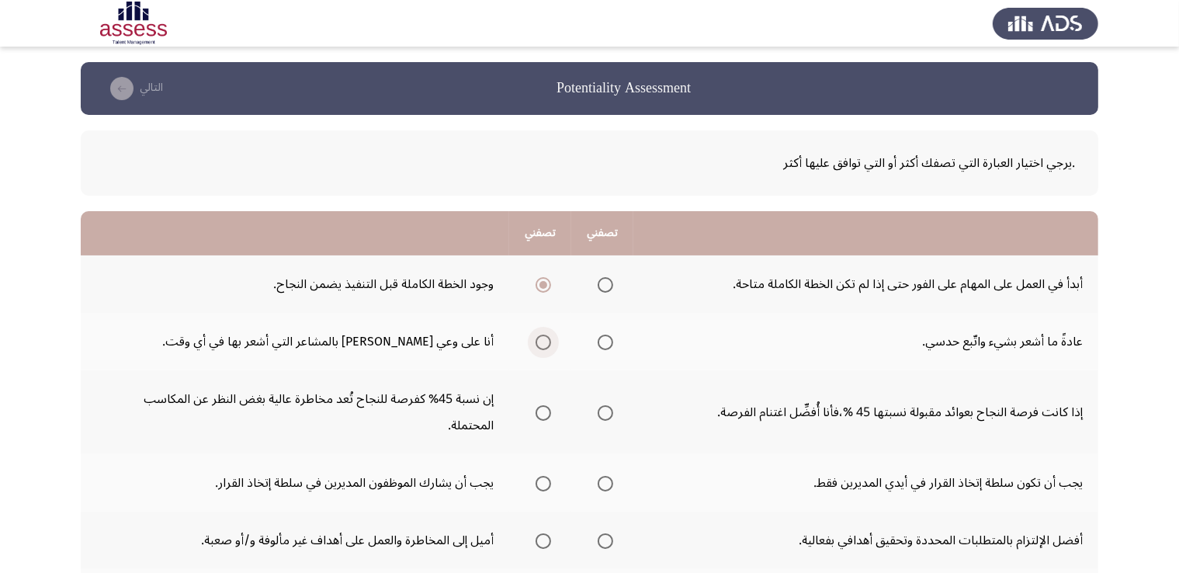
click at [544, 345] on input "Select an option" at bounding box center [544, 343] width 16 height 16
click at [540, 411] on span "Select an option" at bounding box center [544, 413] width 16 height 16
click at [540, 411] on input "Select an option" at bounding box center [544, 413] width 16 height 16
click at [536, 485] on span "Select an option" at bounding box center [544, 484] width 16 height 16
click at [536, 485] on input "Select an option" at bounding box center [544, 484] width 16 height 16
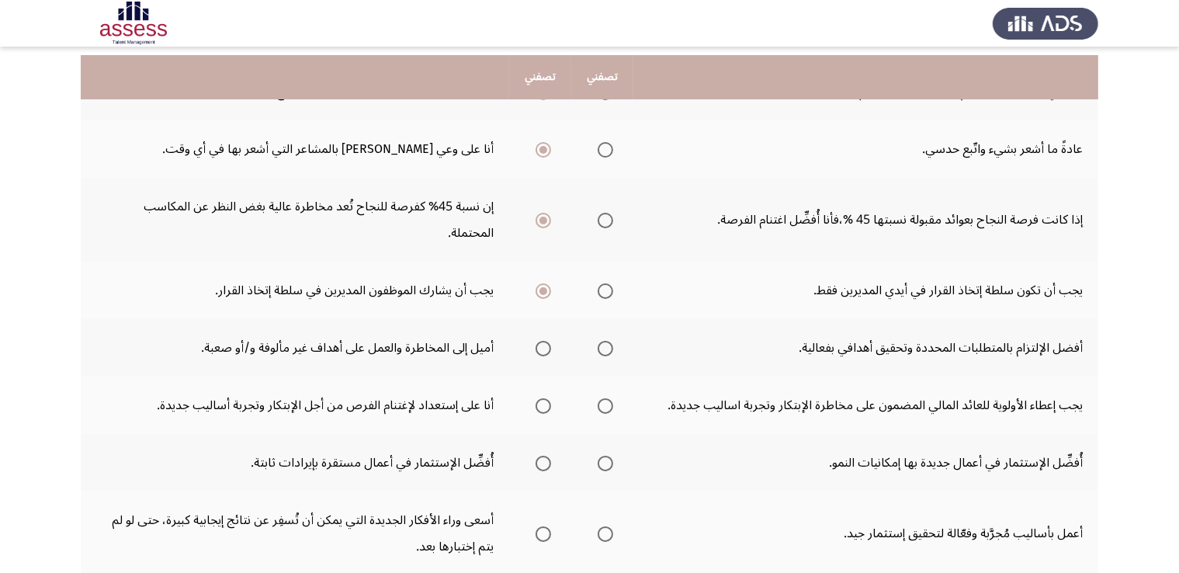
scroll to position [207, 0]
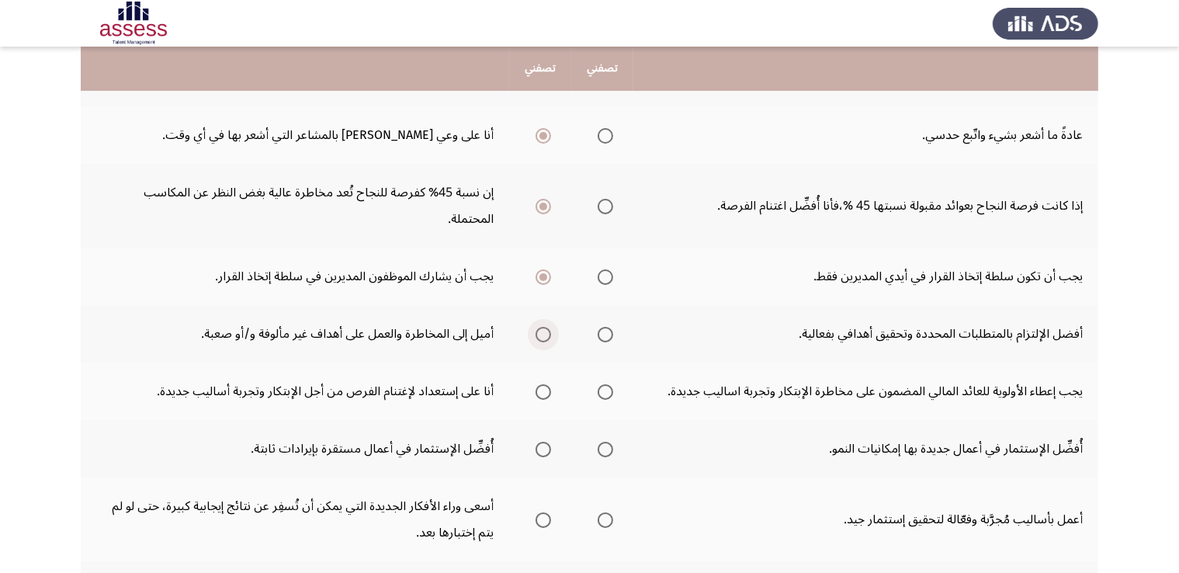
click at [551, 329] on span "Select an option" at bounding box center [544, 335] width 16 height 16
click at [551, 329] on input "Select an option" at bounding box center [544, 335] width 16 height 16
click at [543, 395] on span "Select an option" at bounding box center [544, 392] width 16 height 16
click at [543, 395] on input "Select an option" at bounding box center [544, 392] width 16 height 16
click at [613, 450] on span "Select an option" at bounding box center [606, 450] width 16 height 16
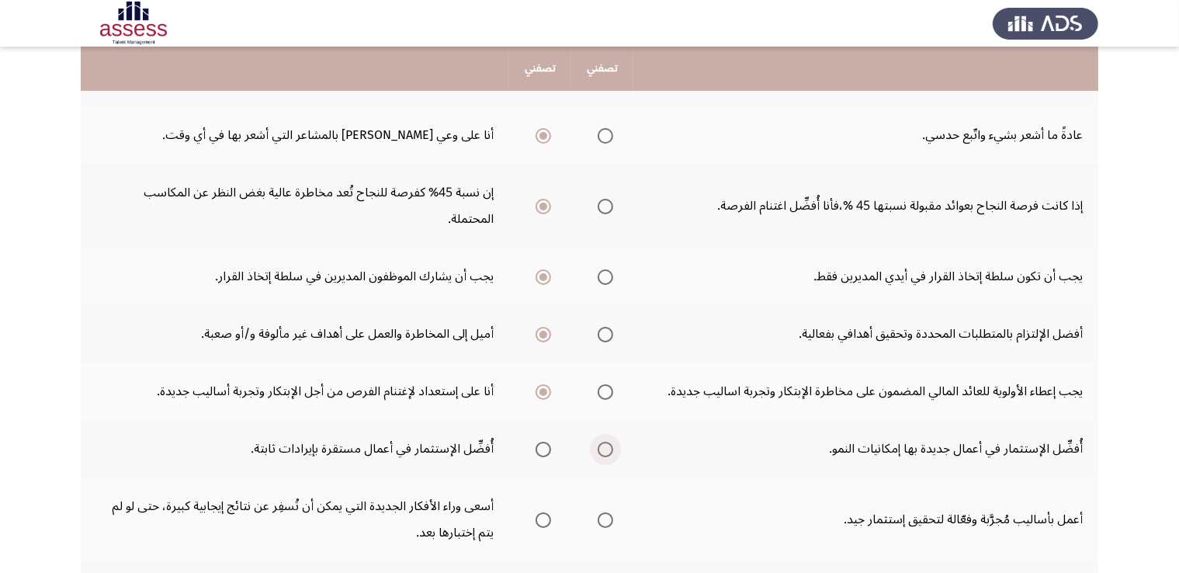
click at [613, 450] on input "Select an option" at bounding box center [606, 450] width 16 height 16
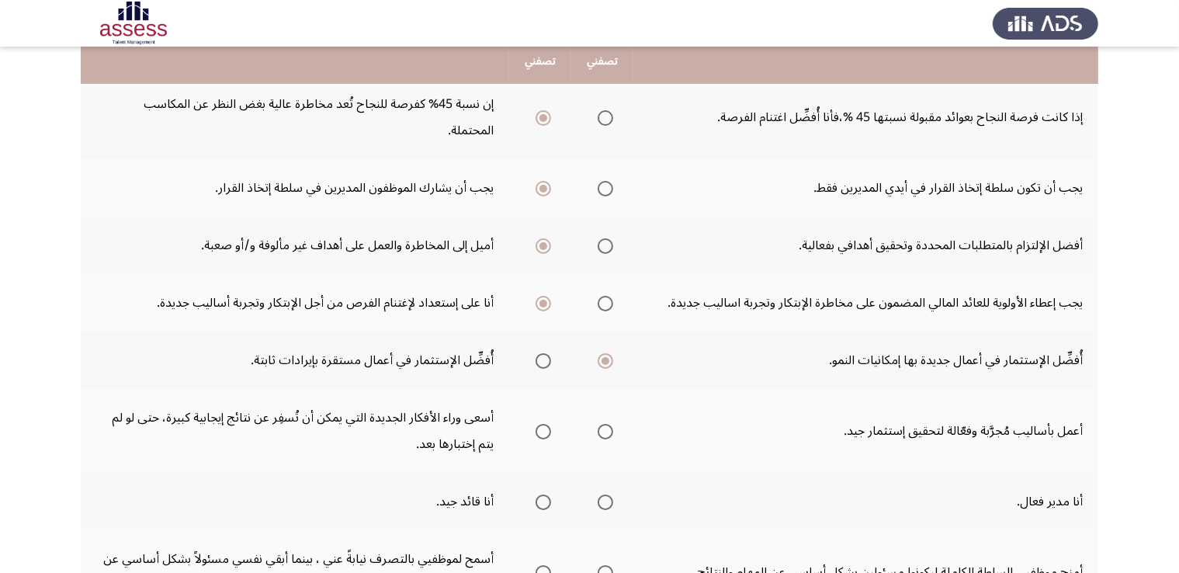
scroll to position [309, 0]
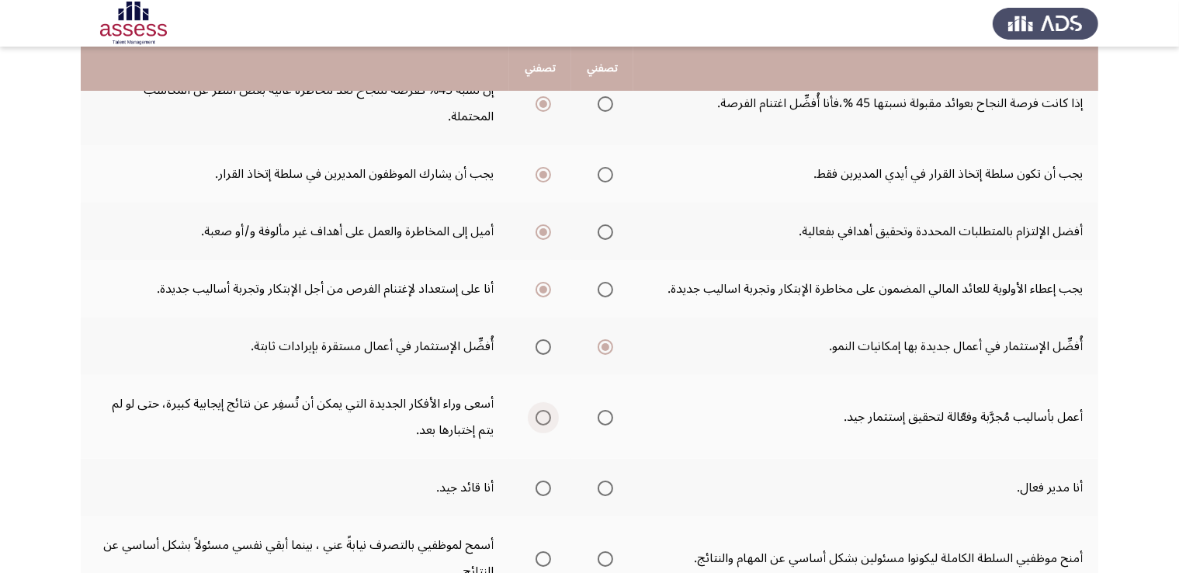
click at [542, 411] on span "Select an option" at bounding box center [544, 418] width 16 height 16
click at [542, 411] on input "Select an option" at bounding box center [544, 418] width 16 height 16
click at [544, 481] on span "Select an option" at bounding box center [544, 489] width 16 height 16
click at [544, 481] on input "Select an option" at bounding box center [544, 489] width 16 height 16
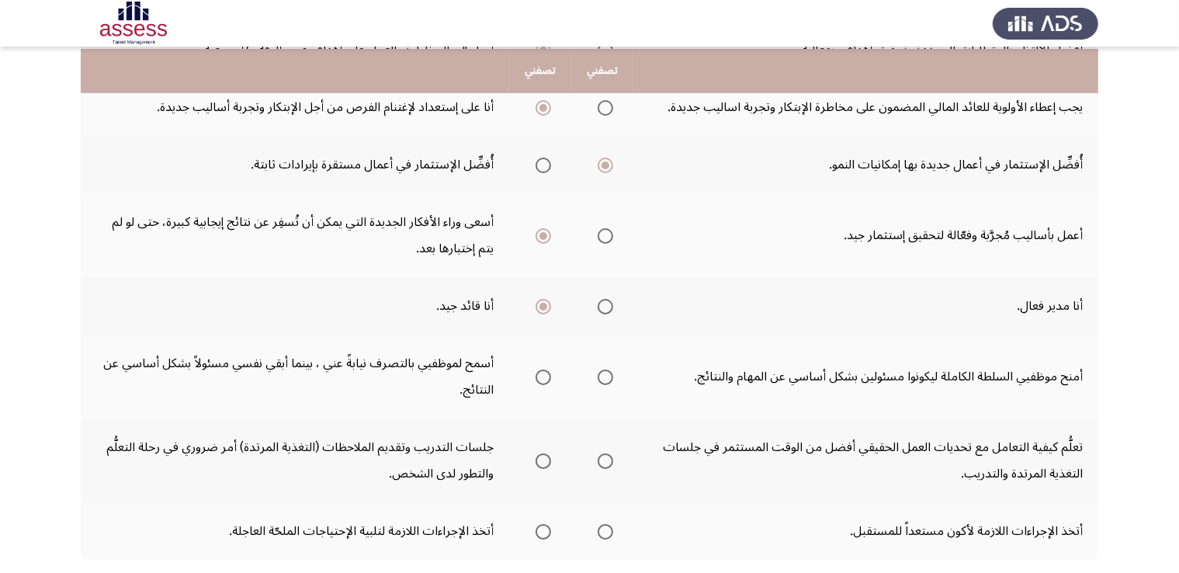
scroll to position [493, 0]
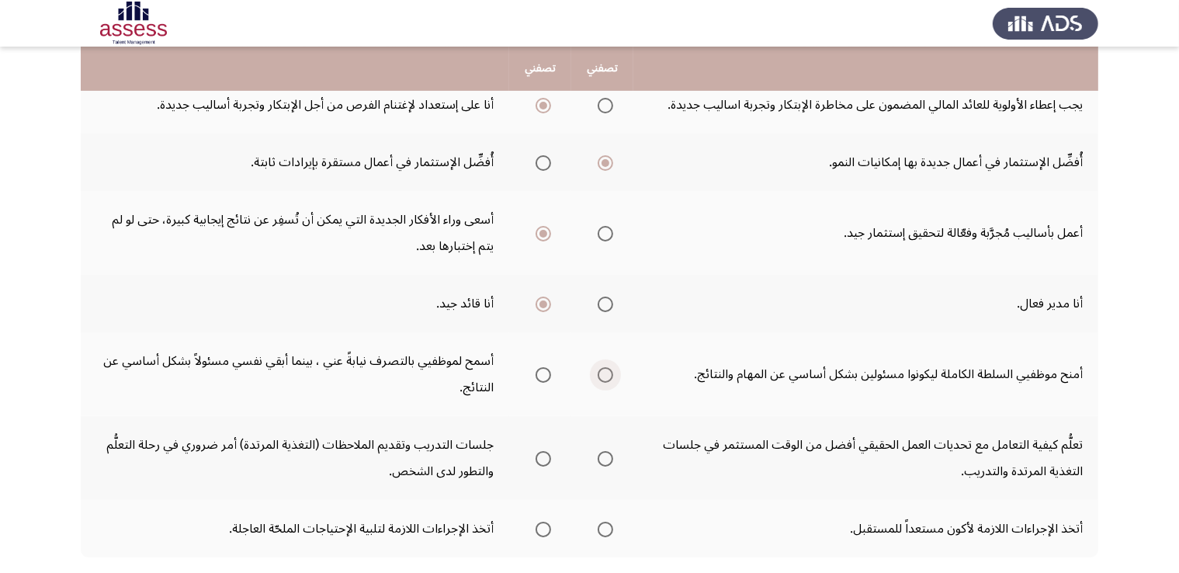
click at [599, 373] on span "Select an option" at bounding box center [606, 375] width 16 height 16
click at [599, 373] on input "Select an option" at bounding box center [606, 375] width 16 height 16
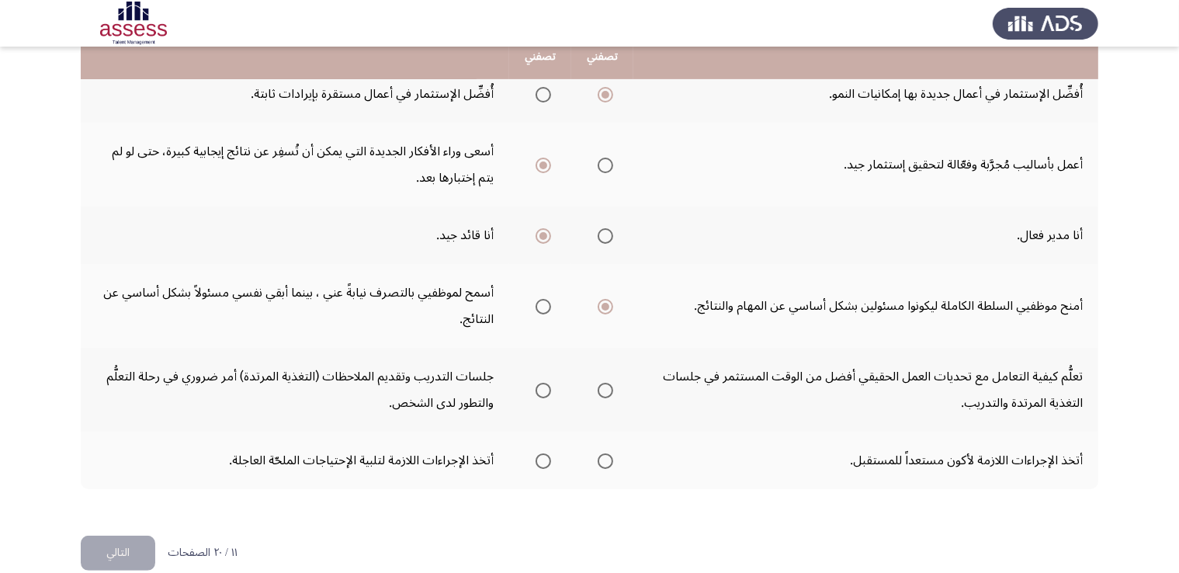
scroll to position [581, 0]
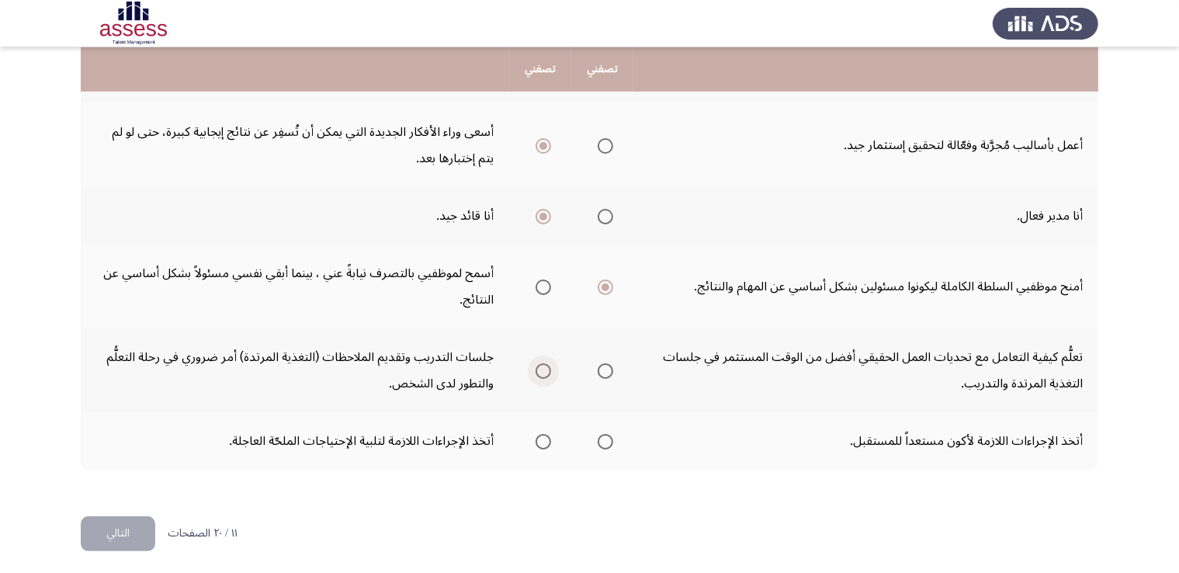
click at [538, 363] on span "Select an option" at bounding box center [544, 371] width 16 height 16
click at [538, 363] on input "Select an option" at bounding box center [544, 371] width 16 height 16
click at [609, 435] on span "Select an option" at bounding box center [606, 442] width 16 height 16
click at [609, 435] on input "Select an option" at bounding box center [606, 442] width 16 height 16
click at [143, 529] on button "التالي" at bounding box center [118, 533] width 75 height 35
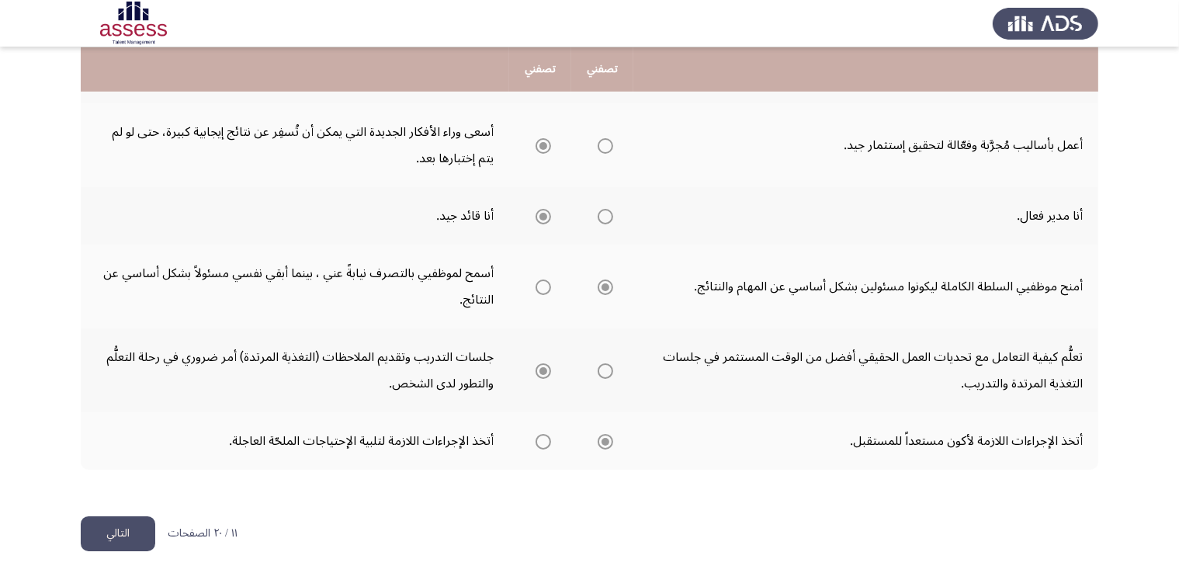
scroll to position [0, 0]
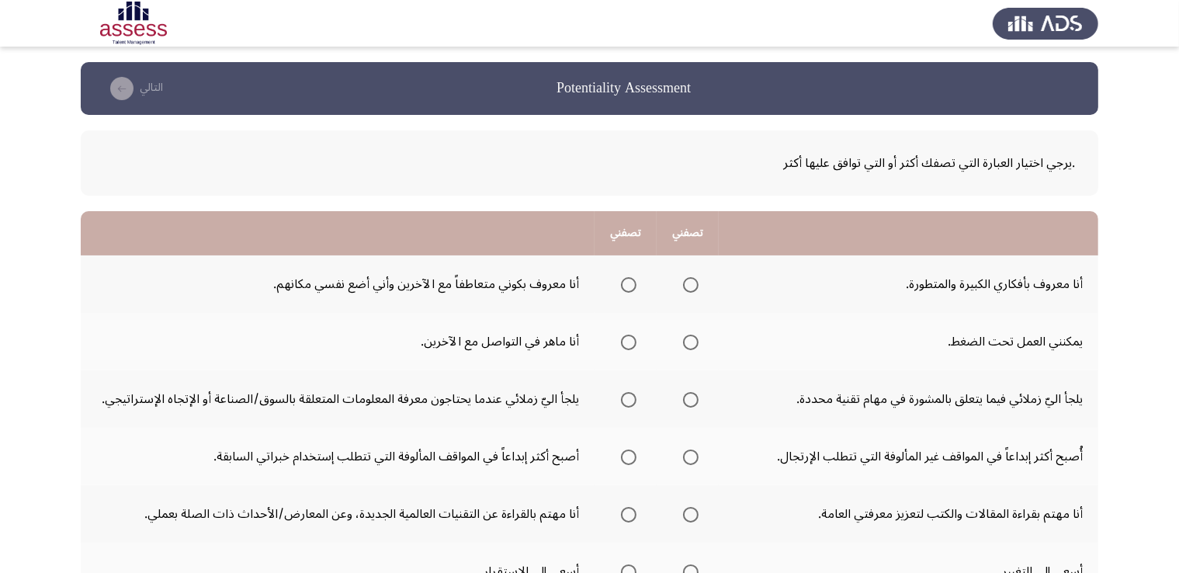
click at [759, 269] on td "أنا معروف بأفكاري الكبيرة والمتطورة." at bounding box center [909, 283] width 380 height 57
click at [694, 284] on span "Select an option" at bounding box center [691, 285] width 16 height 16
click at [694, 284] on input "Select an option" at bounding box center [691, 285] width 16 height 16
click at [693, 336] on span "Select an option" at bounding box center [691, 343] width 16 height 16
click at [693, 336] on input "Select an option" at bounding box center [691, 343] width 16 height 16
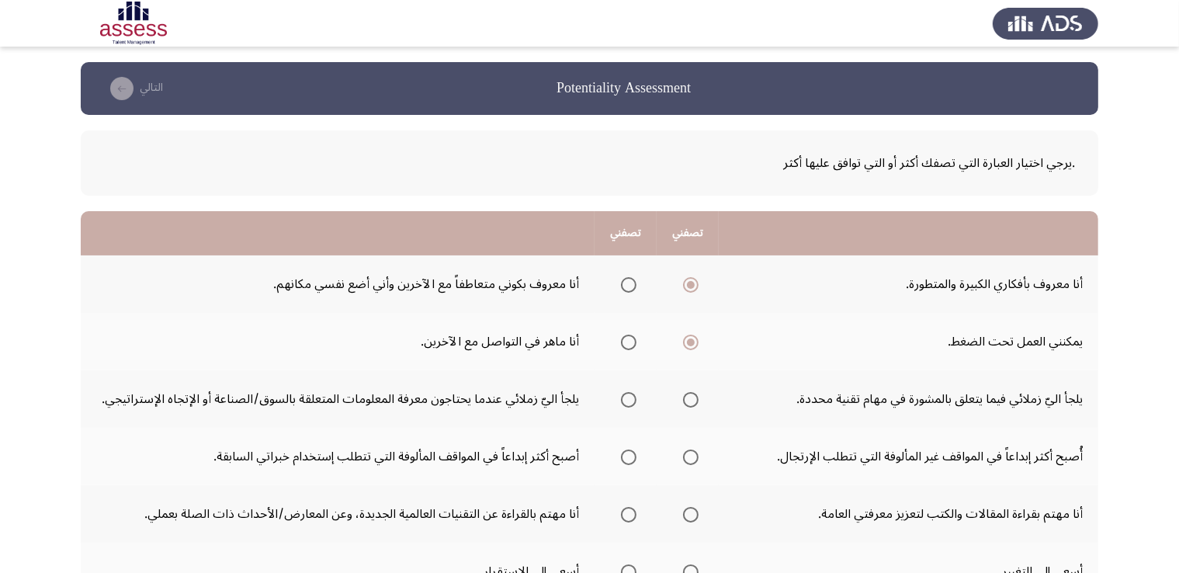
click at [684, 400] on span "Select an option" at bounding box center [691, 400] width 16 height 16
click at [684, 400] on input "Select an option" at bounding box center [691, 400] width 16 height 16
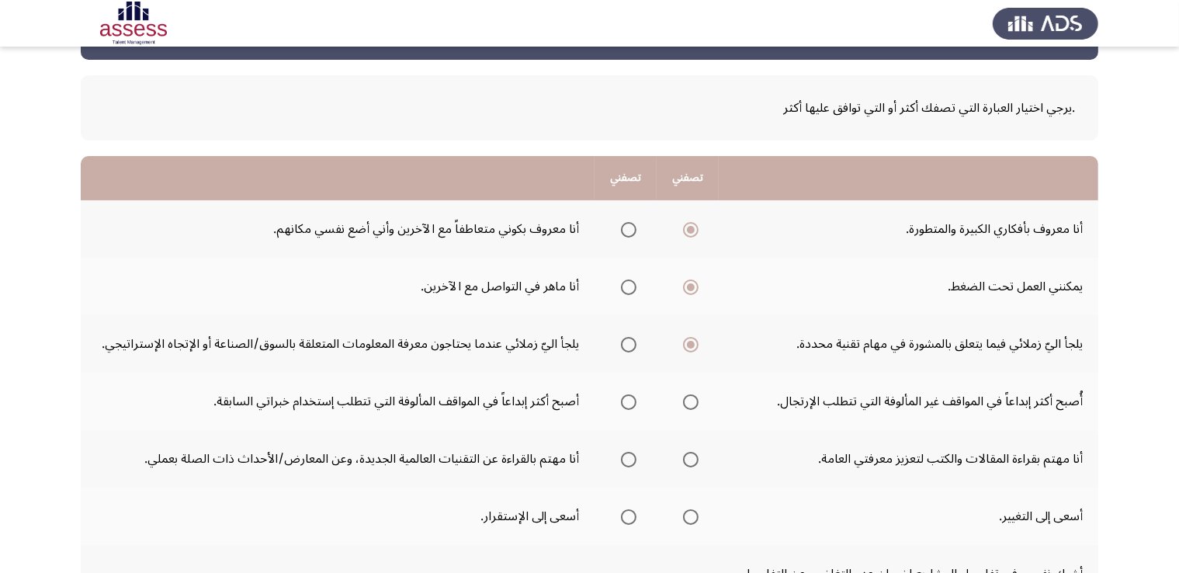
scroll to position [87, 0]
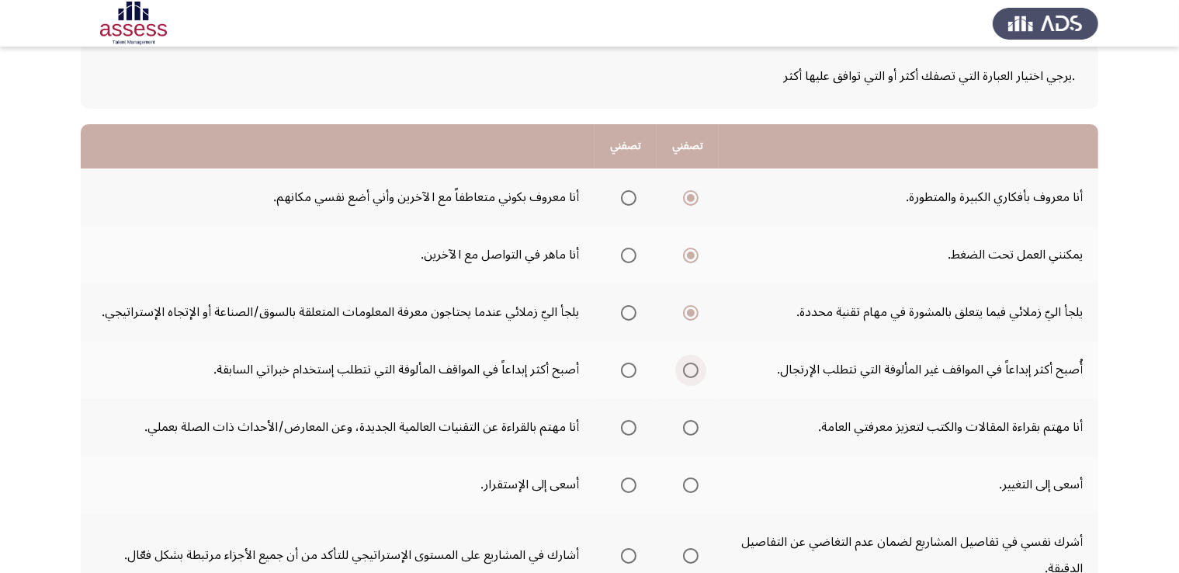
click at [683, 365] on span "Select an option" at bounding box center [691, 371] width 16 height 16
click at [683, 365] on input "Select an option" at bounding box center [691, 371] width 16 height 16
click at [699, 425] on span "Select an option" at bounding box center [691, 428] width 16 height 16
click at [699, 425] on input "Select an option" at bounding box center [691, 428] width 16 height 16
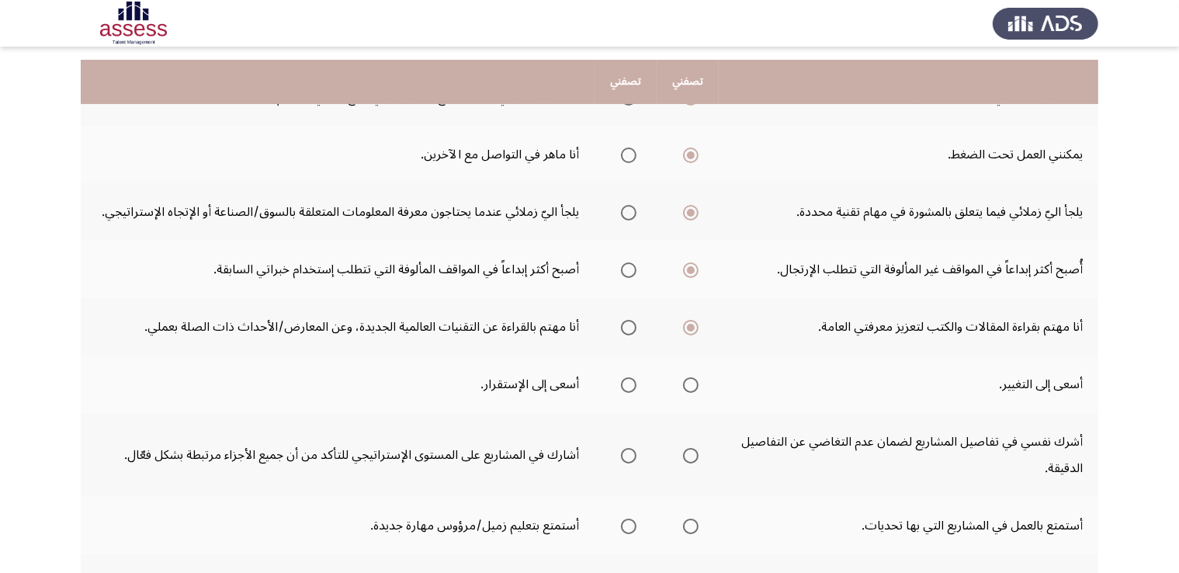
scroll to position [200, 0]
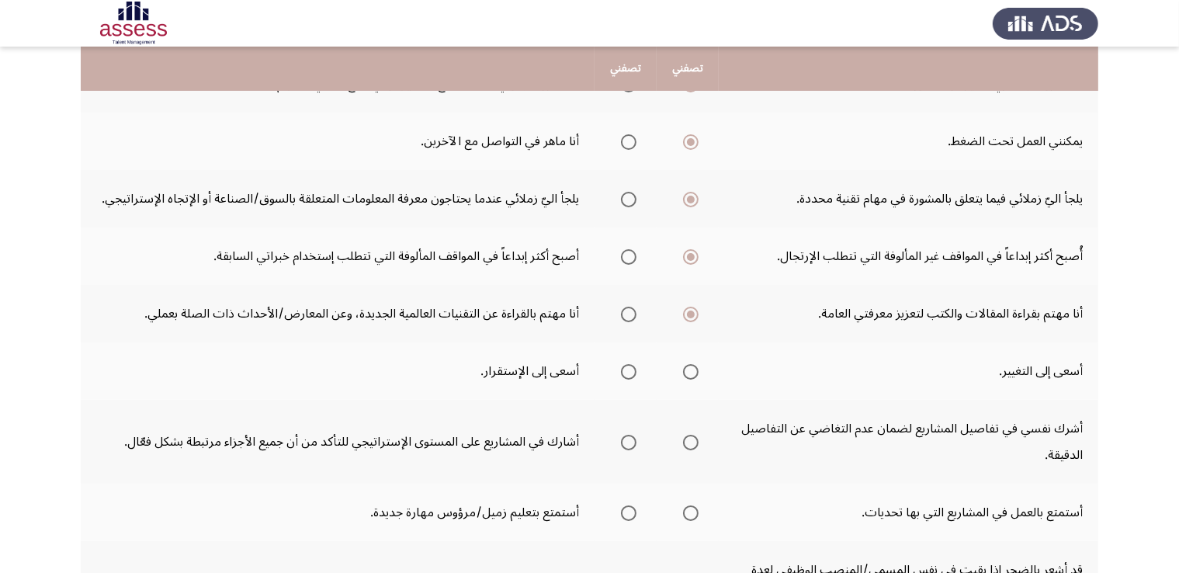
click at [692, 364] on span "Select an option" at bounding box center [691, 372] width 16 height 16
click at [692, 364] on input "Select an option" at bounding box center [691, 372] width 16 height 16
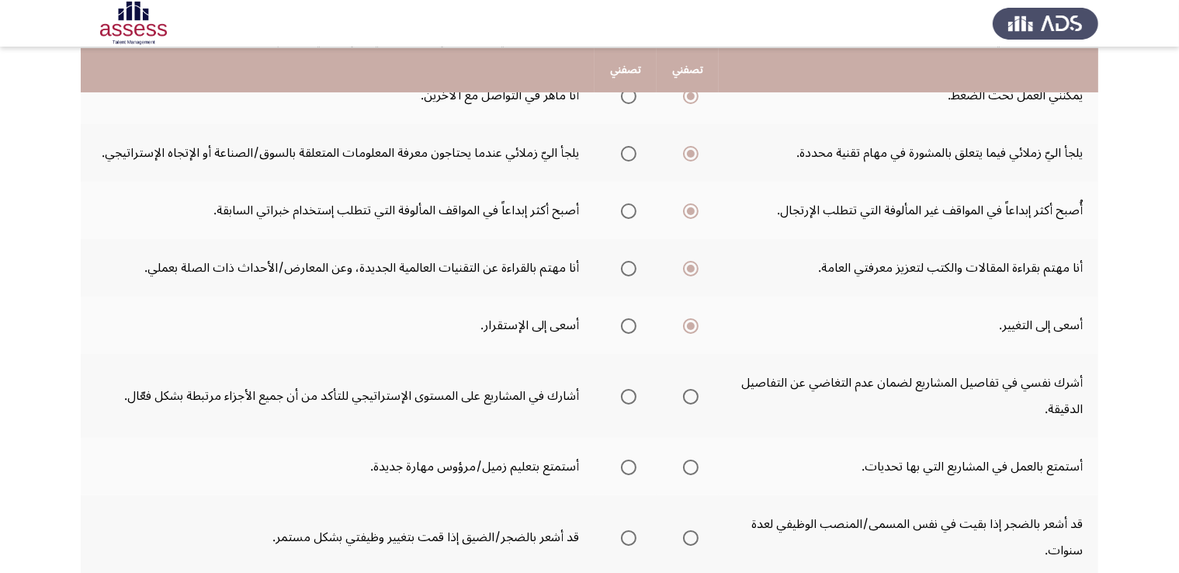
scroll to position [248, 0]
click at [693, 391] on span "Select an option" at bounding box center [691, 395] width 16 height 16
click at [693, 391] on input "Select an option" at bounding box center [691, 395] width 16 height 16
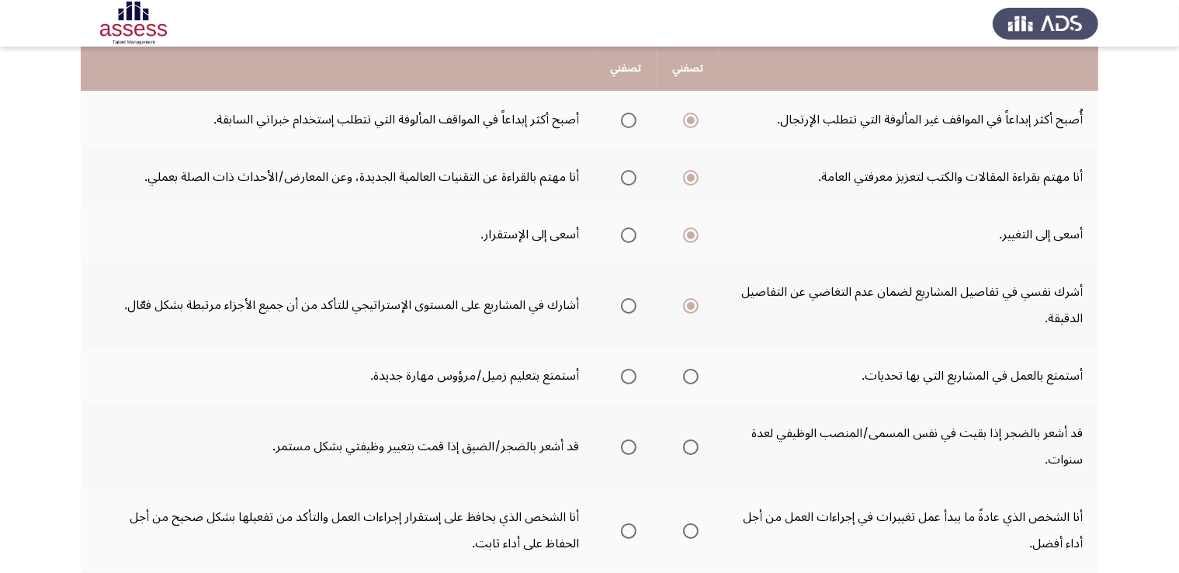
scroll to position [344, 0]
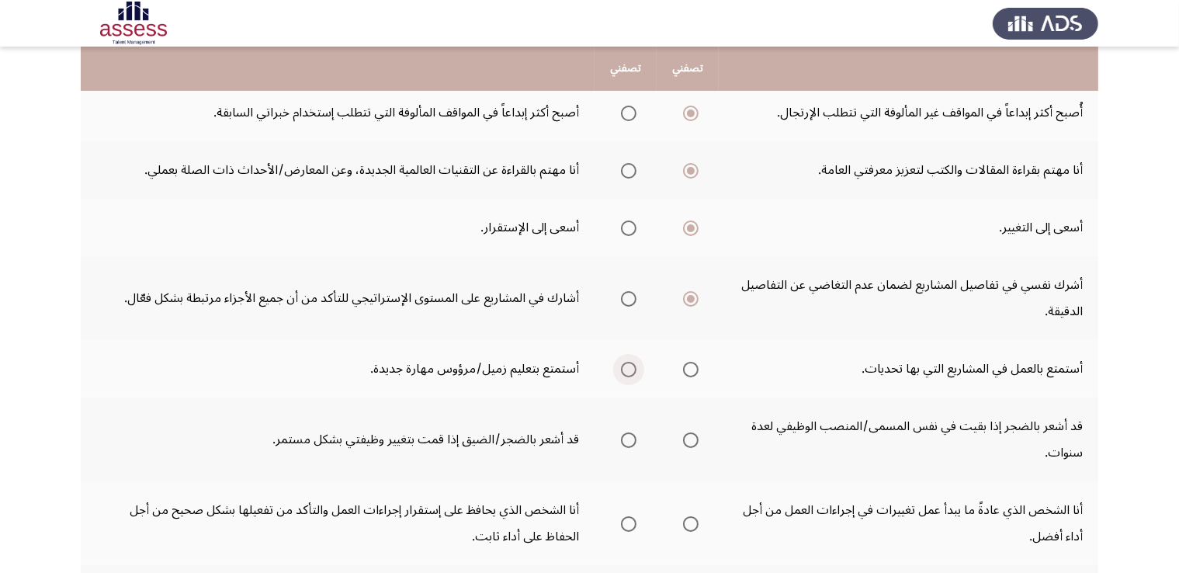
click at [625, 368] on span "Select an option" at bounding box center [629, 370] width 16 height 16
click at [625, 368] on input "Select an option" at bounding box center [629, 370] width 16 height 16
click at [689, 432] on span "Select an option" at bounding box center [691, 440] width 16 height 16
click at [689, 432] on input "Select an option" at bounding box center [691, 440] width 16 height 16
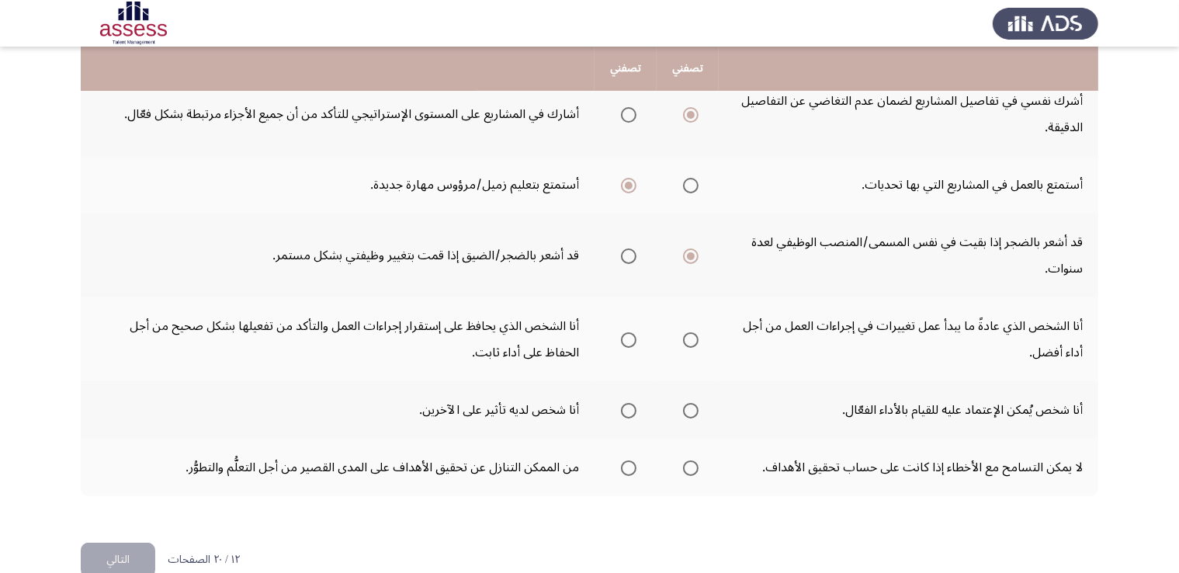
scroll to position [536, 0]
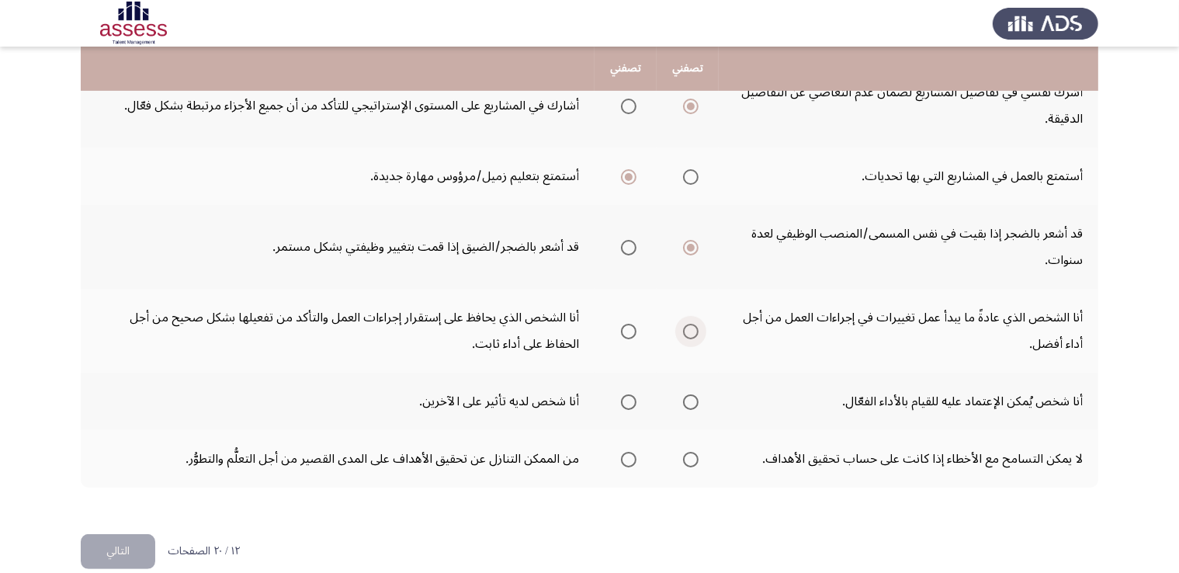
click at [689, 324] on span "Select an option" at bounding box center [691, 332] width 16 height 16
click at [689, 324] on input "Select an option" at bounding box center [691, 332] width 16 height 16
click at [689, 394] on span "Select an option" at bounding box center [691, 402] width 16 height 16
click at [689, 394] on input "Select an option" at bounding box center [691, 402] width 16 height 16
click at [628, 457] on span "Select an option" at bounding box center [629, 460] width 16 height 16
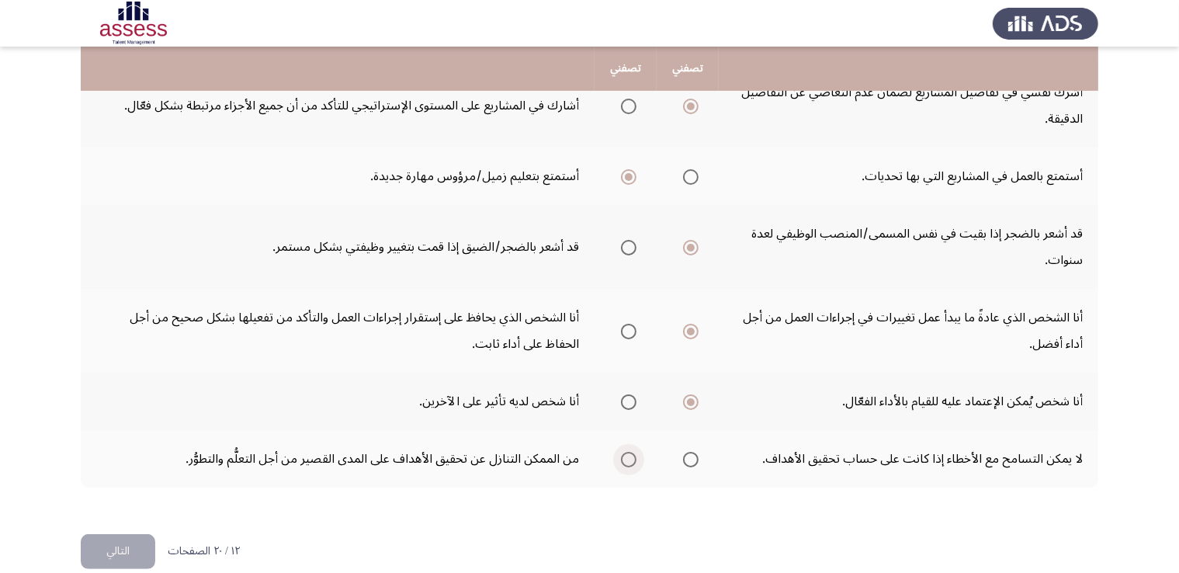
click at [628, 457] on input "Select an option" at bounding box center [629, 460] width 16 height 16
click at [144, 540] on button "التالي" at bounding box center [118, 551] width 75 height 35
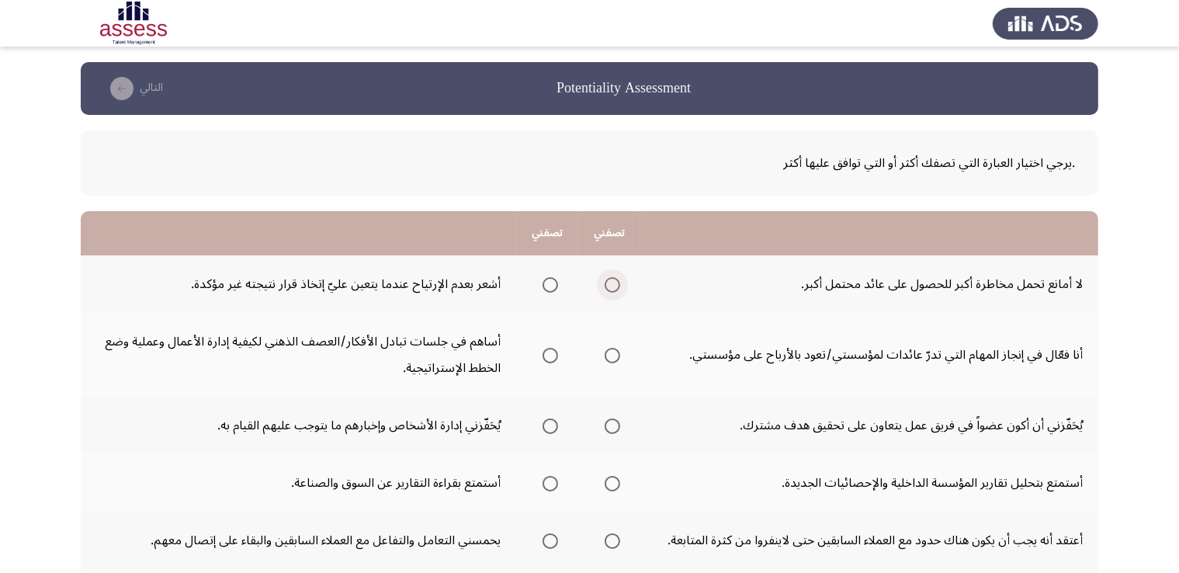
click at [613, 284] on span "Select an option" at bounding box center [613, 285] width 16 height 16
click at [613, 284] on input "Select an option" at bounding box center [613, 285] width 16 height 16
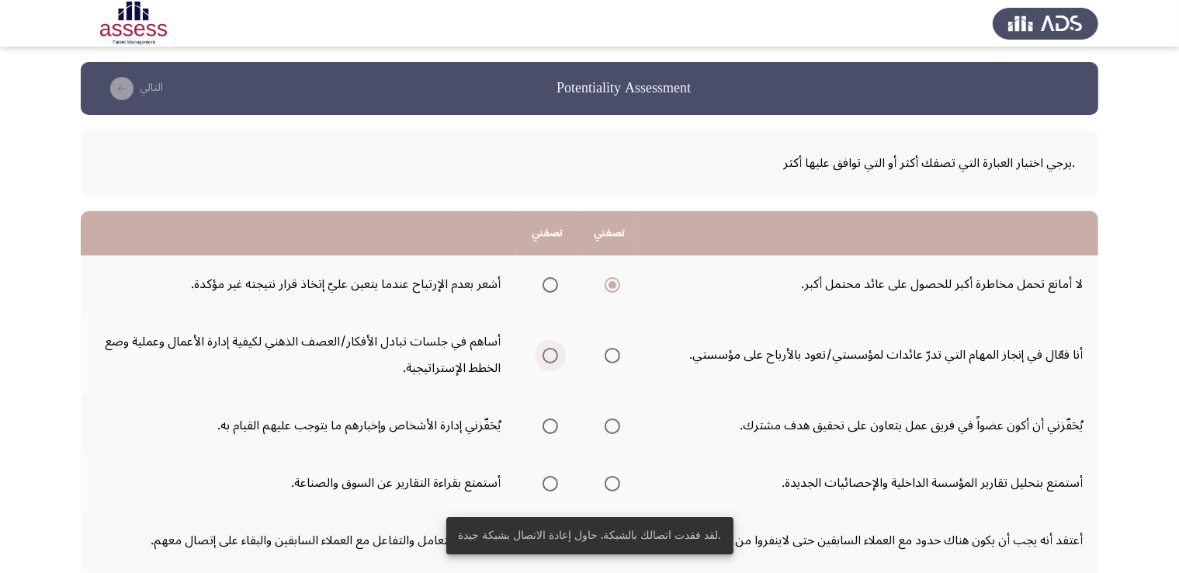
click at [553, 352] on span "Select an option" at bounding box center [551, 356] width 16 height 16
click at [553, 352] on input "Select an option" at bounding box center [551, 356] width 16 height 16
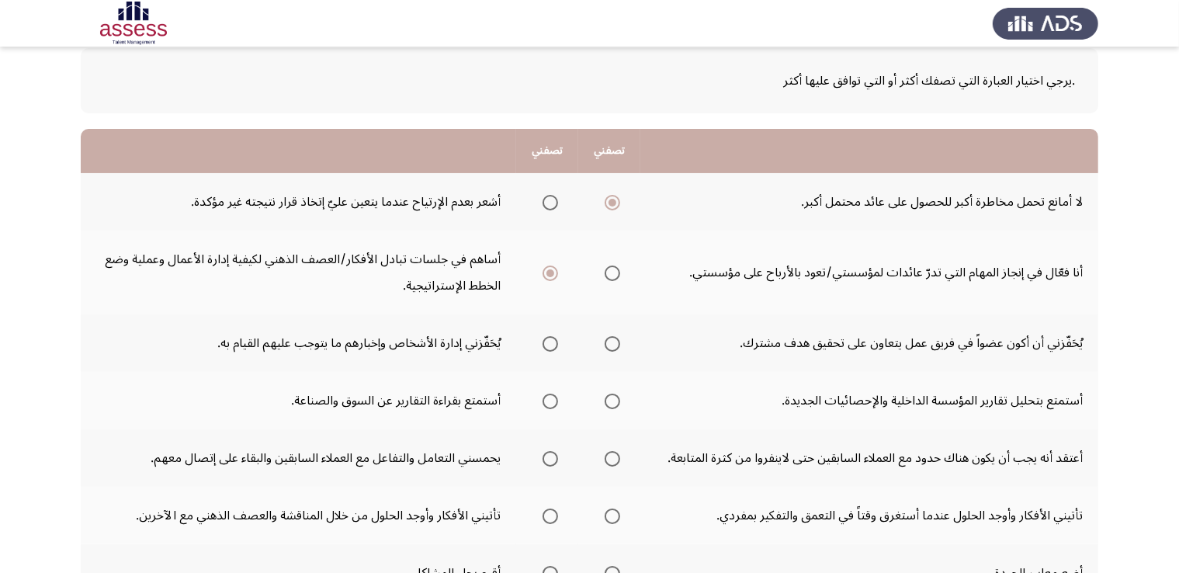
scroll to position [87, 0]
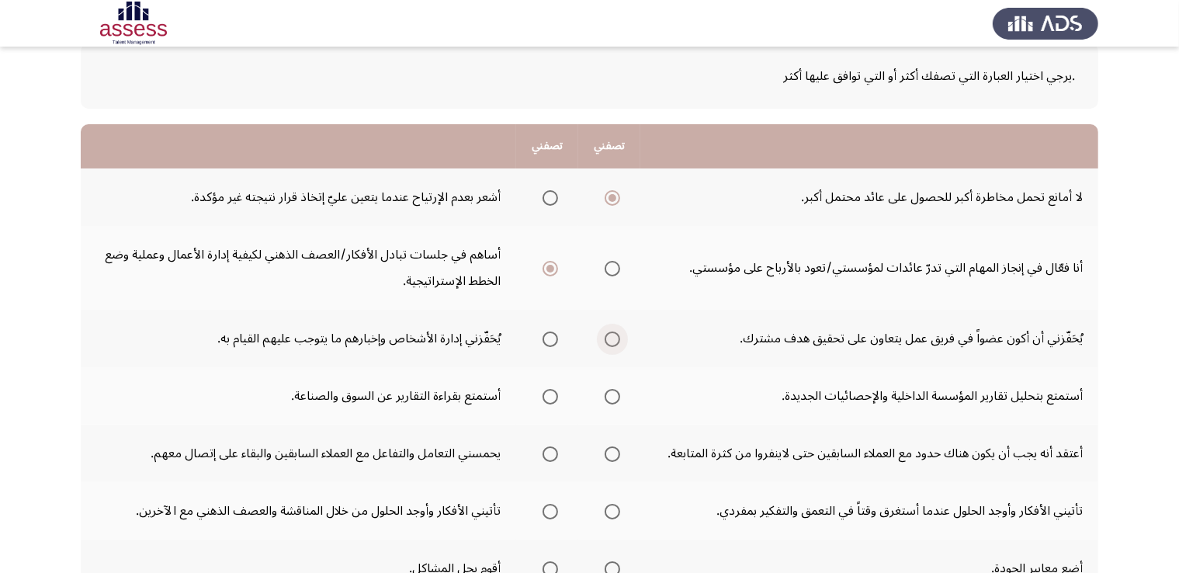
click at [613, 342] on span "Select an option" at bounding box center [613, 340] width 16 height 16
click at [613, 342] on input "Select an option" at bounding box center [613, 340] width 16 height 16
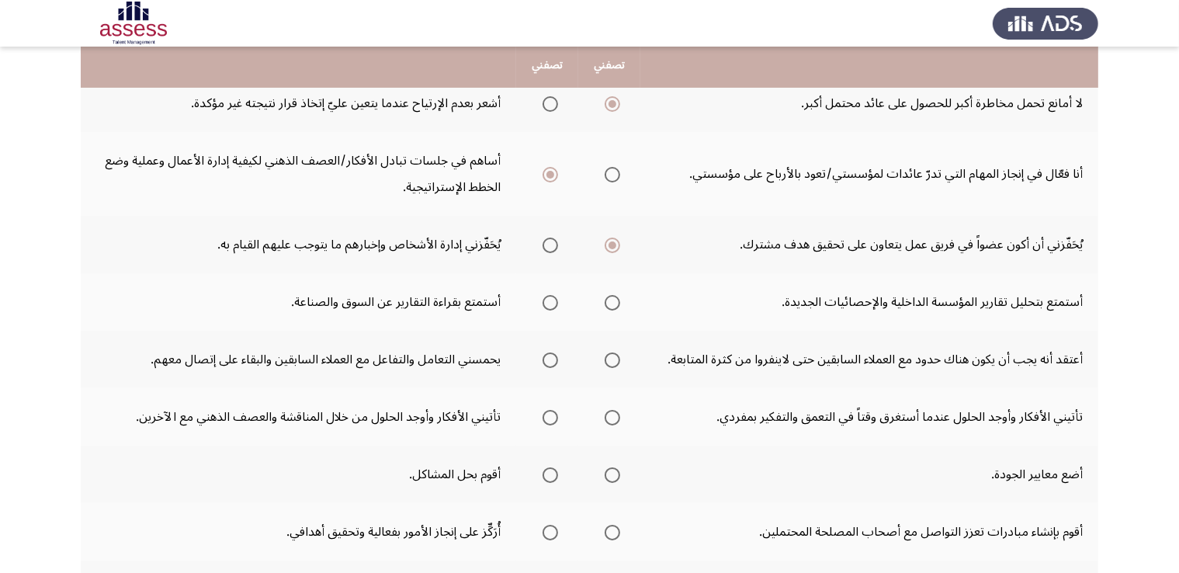
scroll to position [196, 0]
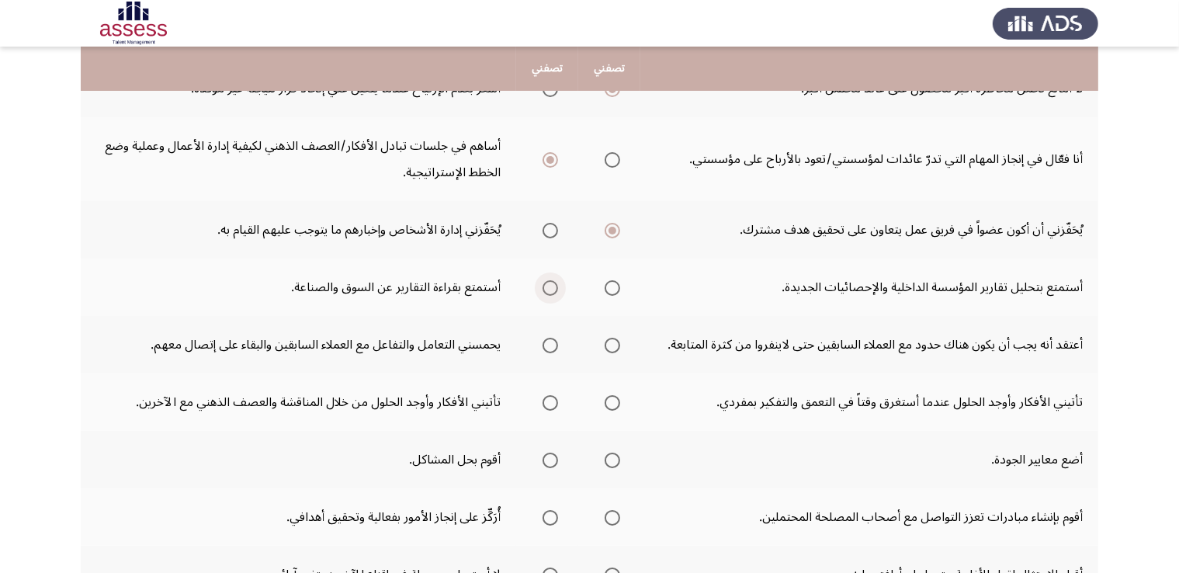
click at [553, 283] on span "Select an option" at bounding box center [551, 288] width 16 height 16
click at [553, 283] on input "Select an option" at bounding box center [551, 288] width 16 height 16
click at [555, 339] on span "Select an option" at bounding box center [551, 346] width 16 height 16
click at [555, 339] on input "Select an option" at bounding box center [551, 346] width 16 height 16
click at [541, 398] on label "Select an option" at bounding box center [547, 403] width 22 height 16
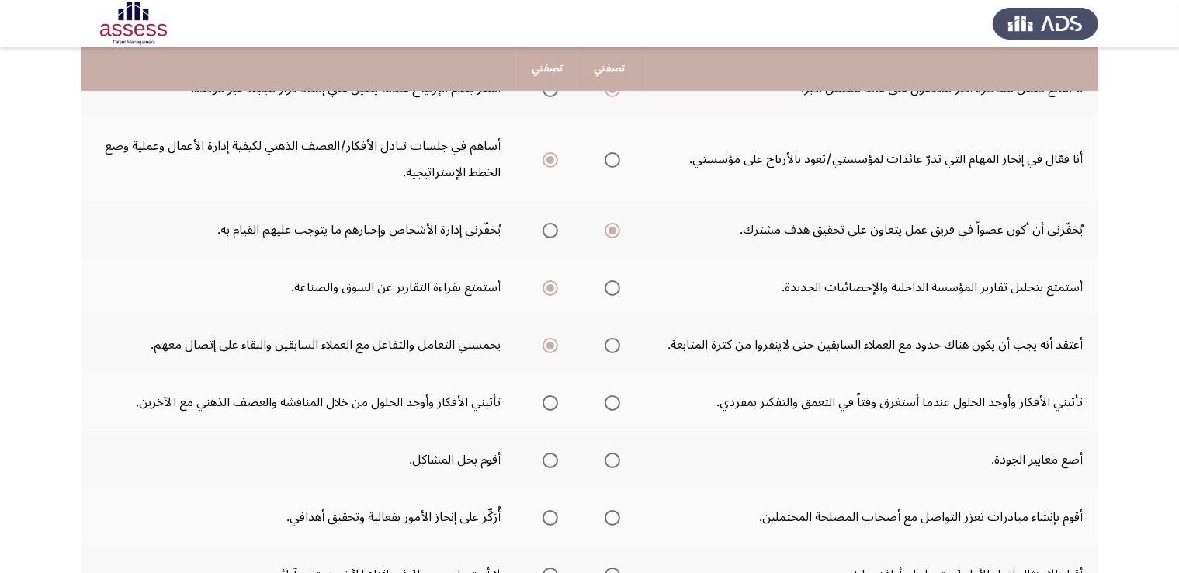
click at [543, 398] on input "Select an option" at bounding box center [551, 403] width 16 height 16
click at [555, 460] on span "Select an option" at bounding box center [551, 461] width 16 height 16
click at [555, 460] on input "Select an option" at bounding box center [551, 461] width 16 height 16
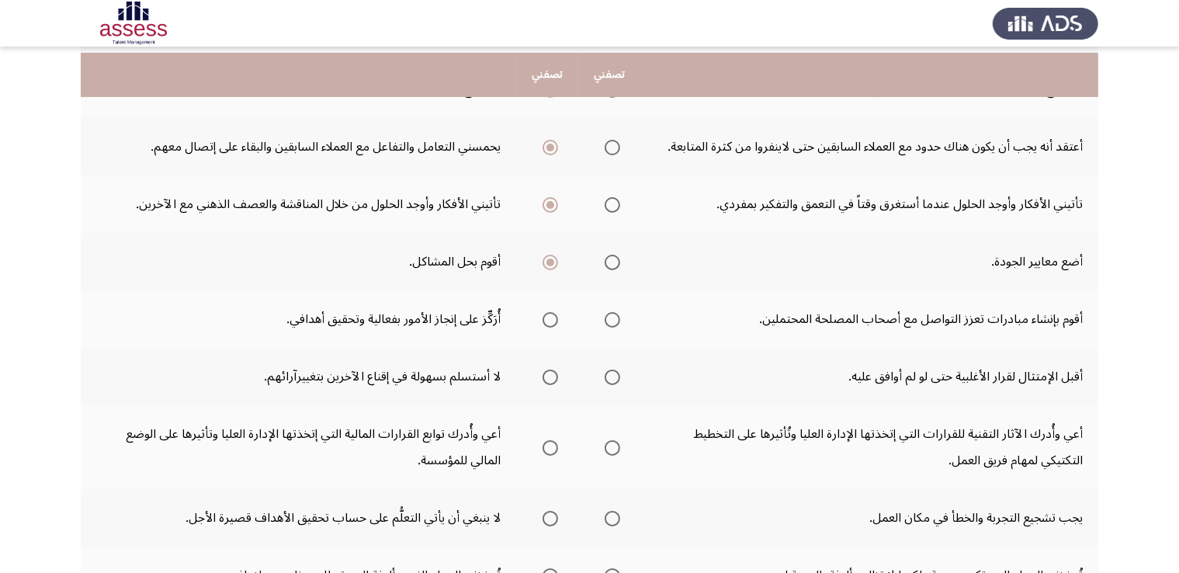
scroll to position [400, 0]
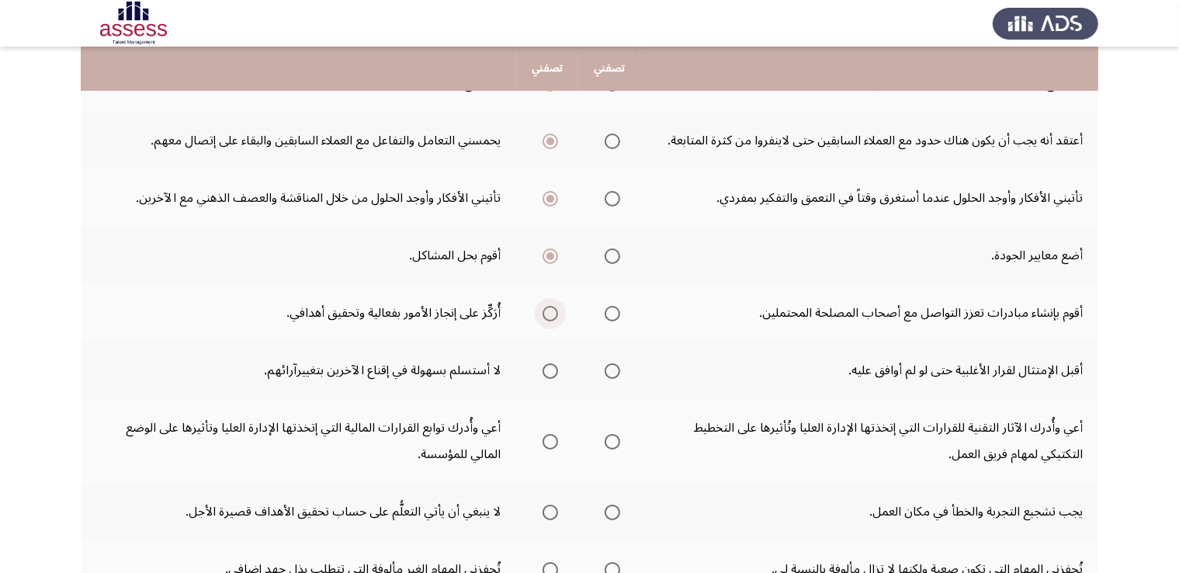
click at [547, 314] on span "Select an option" at bounding box center [551, 314] width 16 height 16
click at [547, 314] on input "Select an option" at bounding box center [551, 314] width 16 height 16
click at [545, 363] on span "Select an option" at bounding box center [551, 371] width 16 height 16
click at [545, 363] on input "Select an option" at bounding box center [551, 371] width 16 height 16
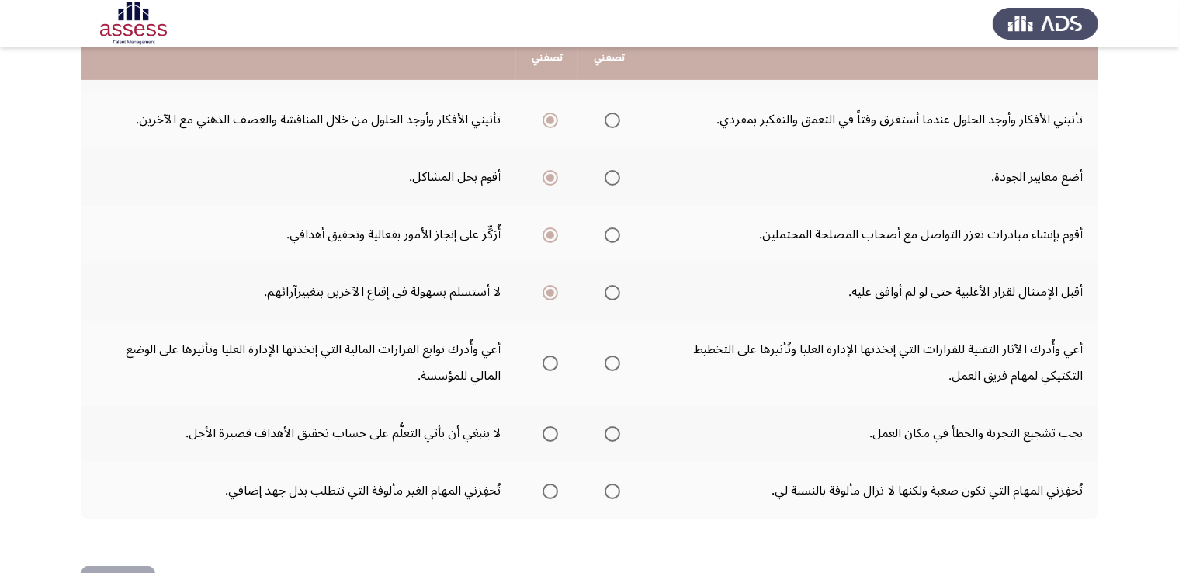
scroll to position [494, 0]
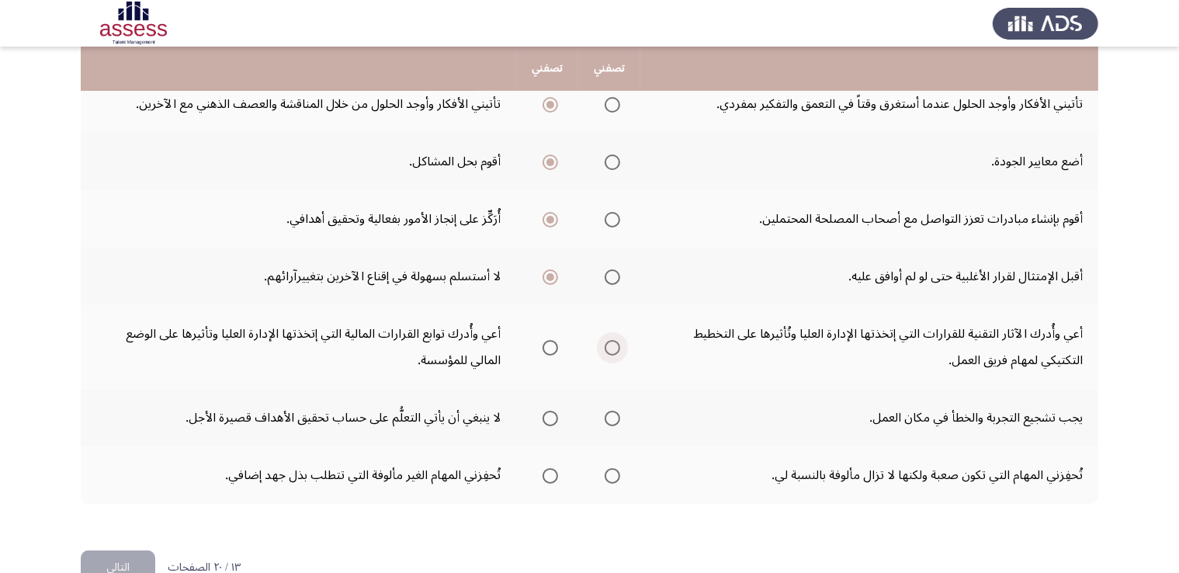
click at [607, 342] on span "Select an option" at bounding box center [613, 348] width 16 height 16
click at [607, 342] on input "Select an option" at bounding box center [613, 348] width 16 height 16
click at [609, 411] on span "Select an option" at bounding box center [613, 419] width 16 height 16
click at [609, 411] on input "Select an option" at bounding box center [613, 419] width 16 height 16
click at [554, 469] on span "Select an option" at bounding box center [551, 476] width 16 height 16
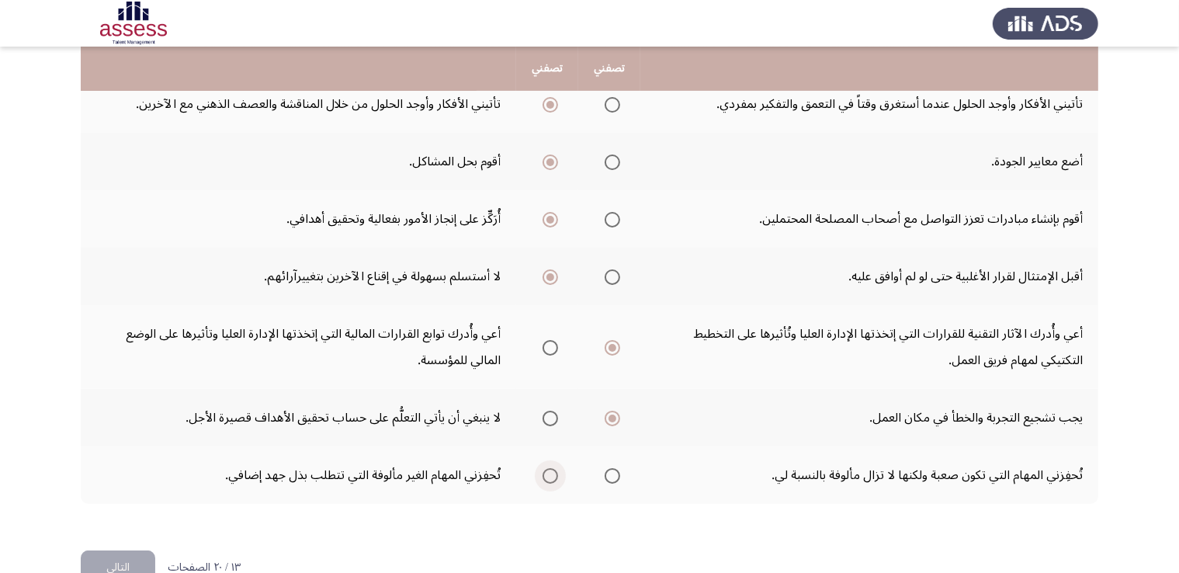
click at [554, 469] on input "Select an option" at bounding box center [551, 476] width 16 height 16
click at [130, 551] on button "التالي" at bounding box center [118, 567] width 75 height 35
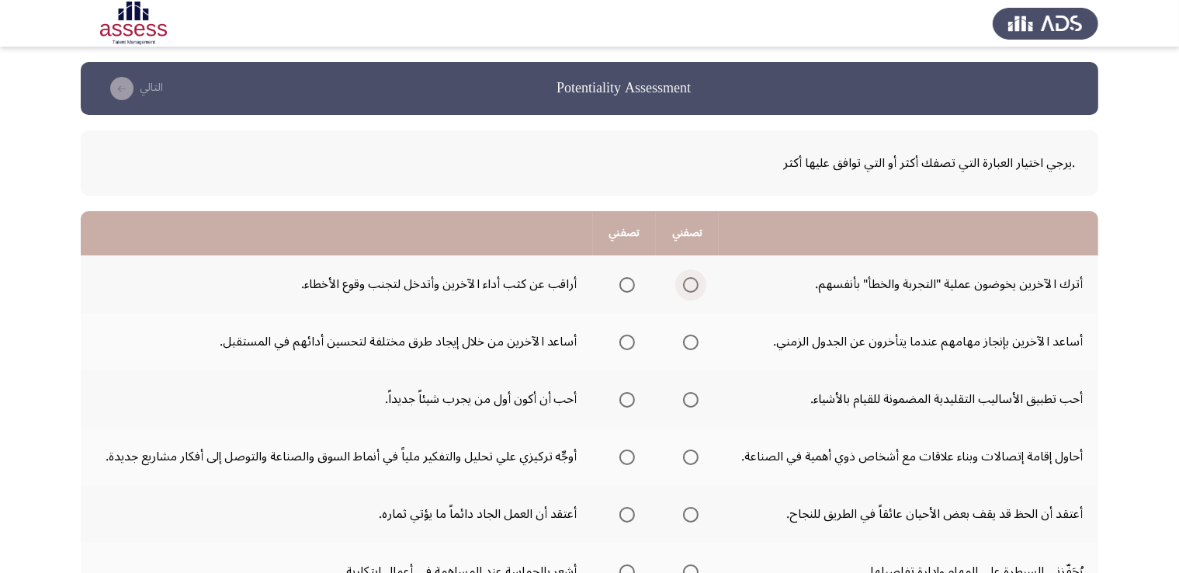
click at [692, 284] on span "Select an option" at bounding box center [691, 285] width 16 height 16
click at [692, 284] on input "Select an option" at bounding box center [691, 285] width 16 height 16
click at [625, 341] on span "Select an option" at bounding box center [628, 343] width 16 height 16
click at [625, 341] on input "Select an option" at bounding box center [628, 343] width 16 height 16
click at [634, 399] on span "Select an option" at bounding box center [628, 400] width 16 height 16
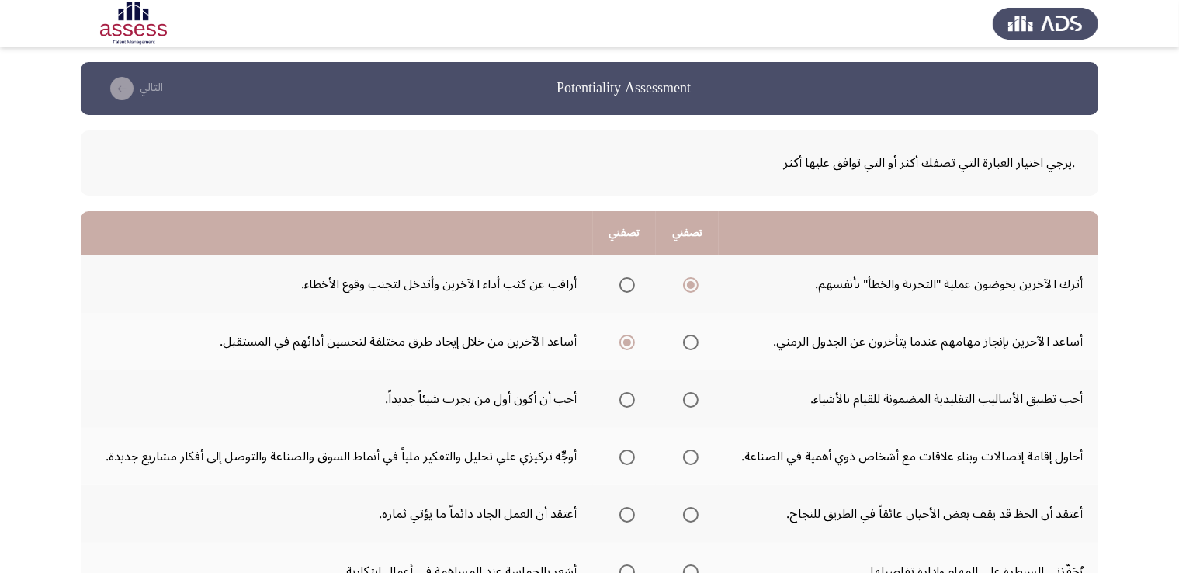
click at [634, 399] on input "Select an option" at bounding box center [628, 400] width 16 height 16
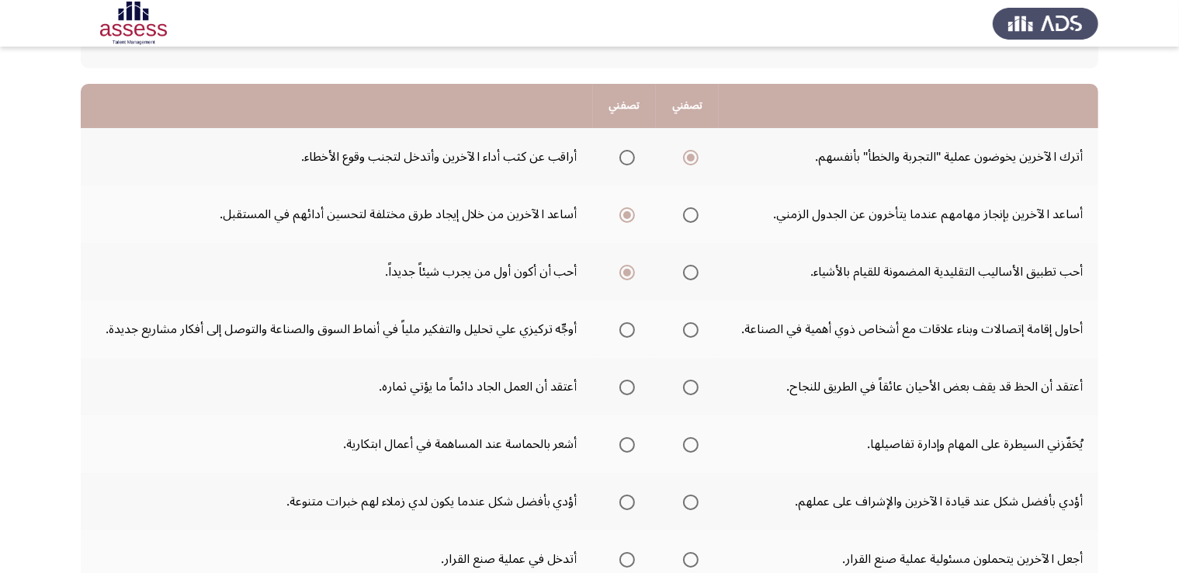
scroll to position [133, 0]
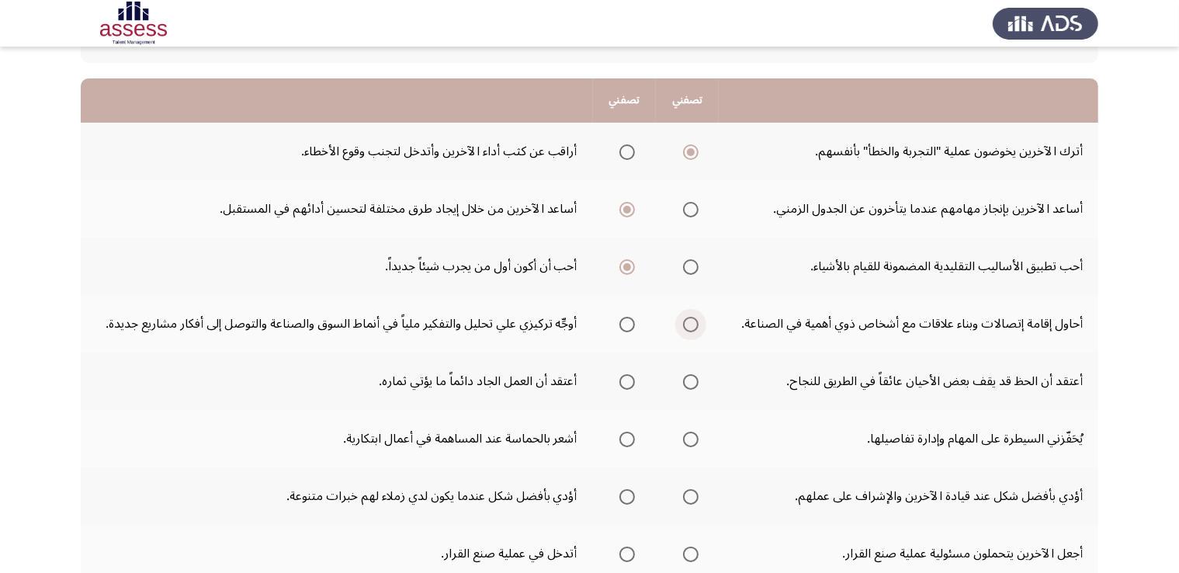
click at [692, 327] on span "Select an option" at bounding box center [691, 325] width 16 height 16
click at [692, 327] on input "Select an option" at bounding box center [691, 325] width 16 height 16
click at [627, 381] on span "Select an option" at bounding box center [628, 382] width 16 height 16
click at [627, 381] on input "Select an option" at bounding box center [628, 382] width 16 height 16
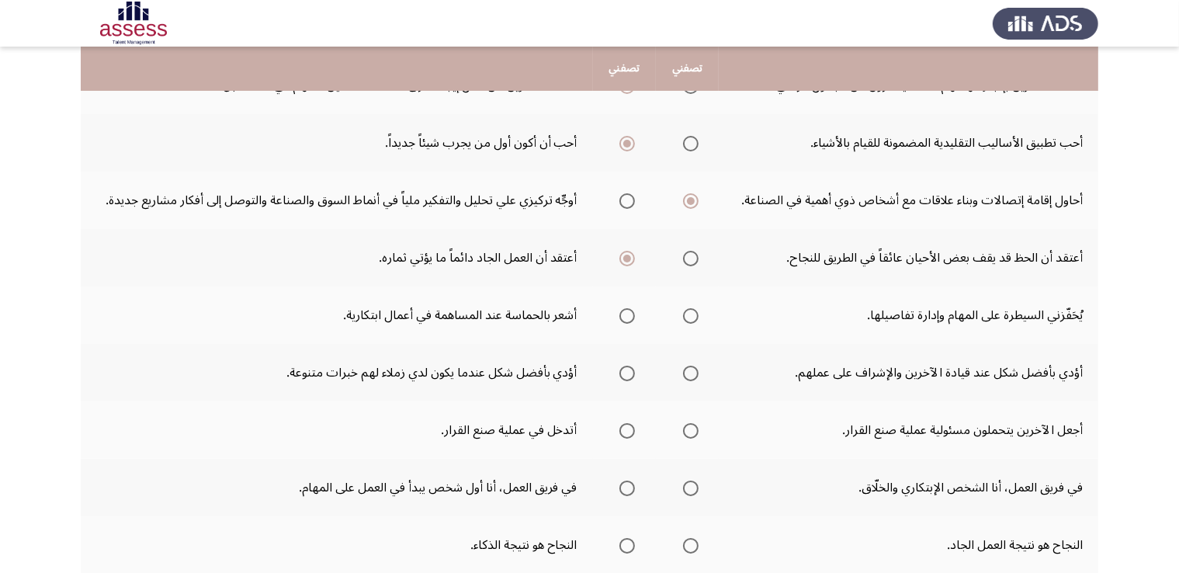
scroll to position [261, 0]
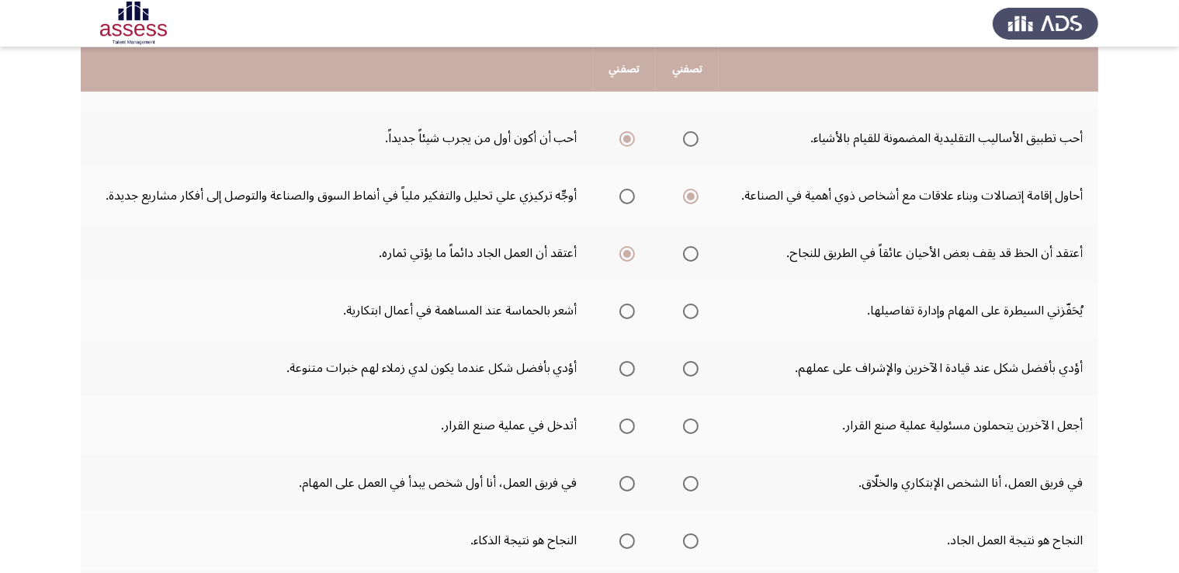
click at [1179, 395] on app-assessment-container "Potentiality Assessment التالي .يرجي اختيار العبارة التي تصفك أكثر أو التي تواف…" at bounding box center [589, 265] width 1179 height 929
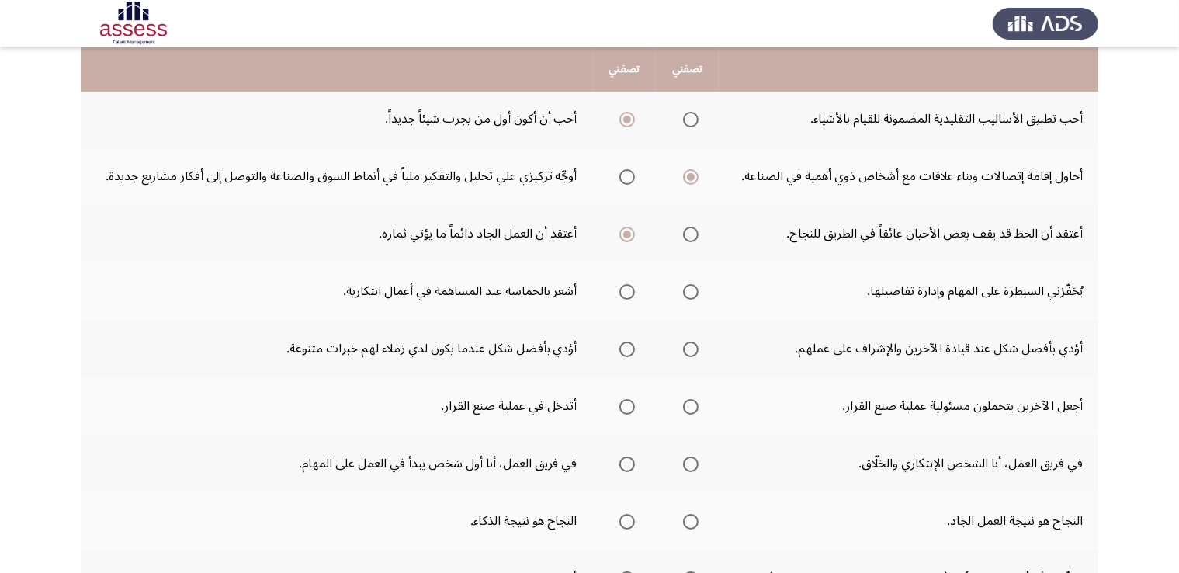
scroll to position [281, 0]
click at [686, 290] on span "Select an option" at bounding box center [691, 291] width 16 height 16
click at [686, 290] on input "Select an option" at bounding box center [691, 291] width 16 height 16
click at [627, 347] on span "Select an option" at bounding box center [628, 349] width 16 height 16
click at [627, 347] on input "Select an option" at bounding box center [628, 349] width 16 height 16
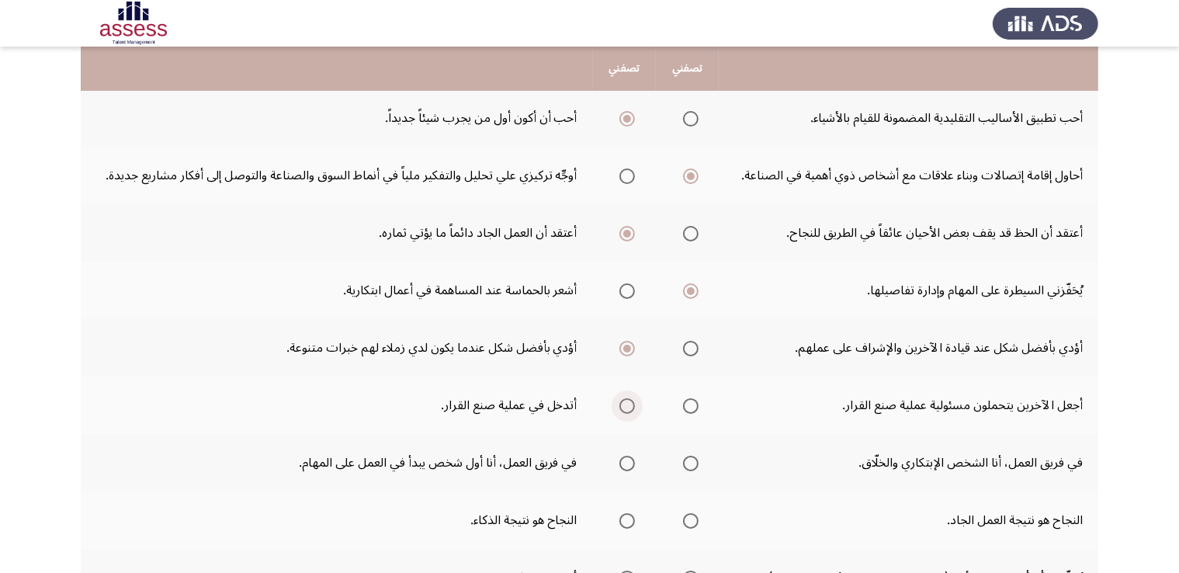
click at [624, 406] on span "Select an option" at bounding box center [628, 406] width 16 height 16
click at [624, 406] on input "Select an option" at bounding box center [628, 406] width 16 height 16
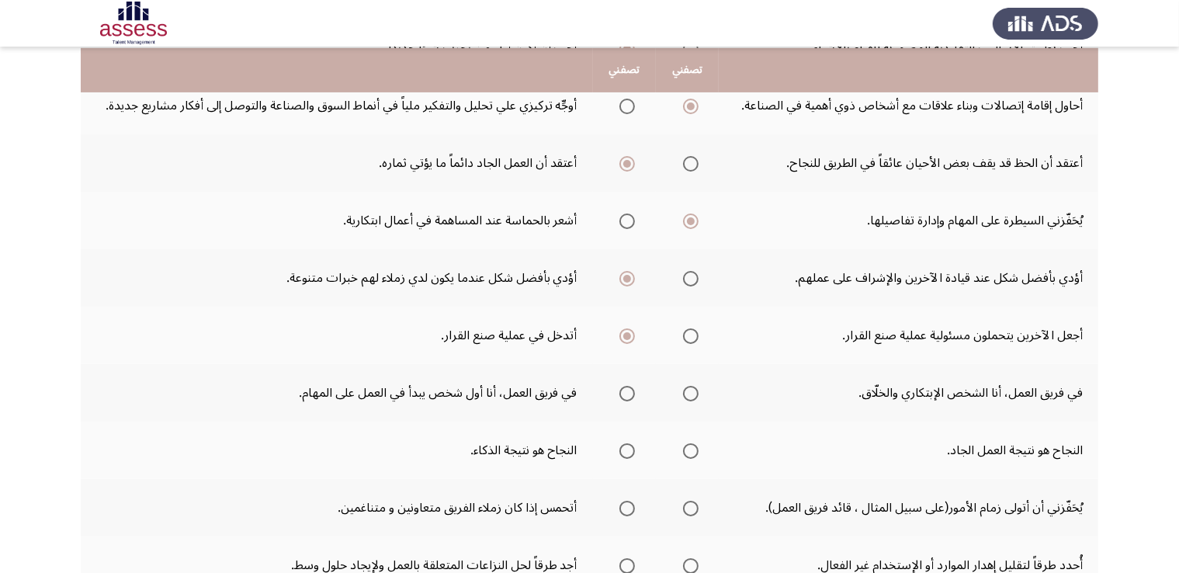
scroll to position [352, 0]
click at [687, 392] on span "Select an option" at bounding box center [691, 393] width 16 height 16
click at [687, 392] on input "Select an option" at bounding box center [691, 393] width 16 height 16
click at [689, 453] on span "Select an option" at bounding box center [691, 451] width 16 height 16
click at [689, 453] on input "Select an option" at bounding box center [691, 451] width 16 height 16
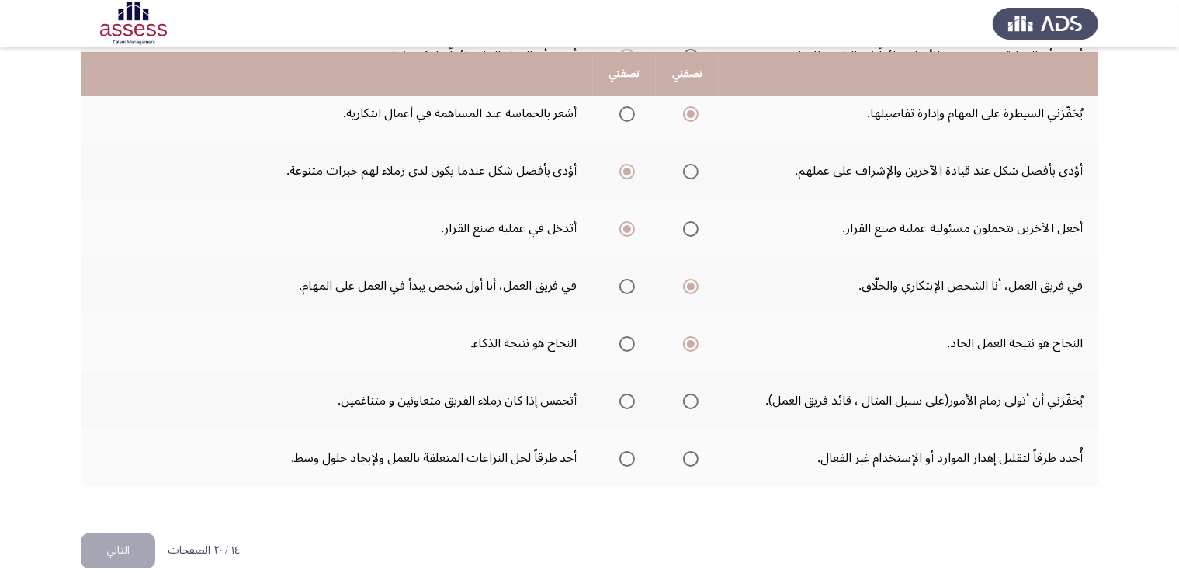
scroll to position [468, 0]
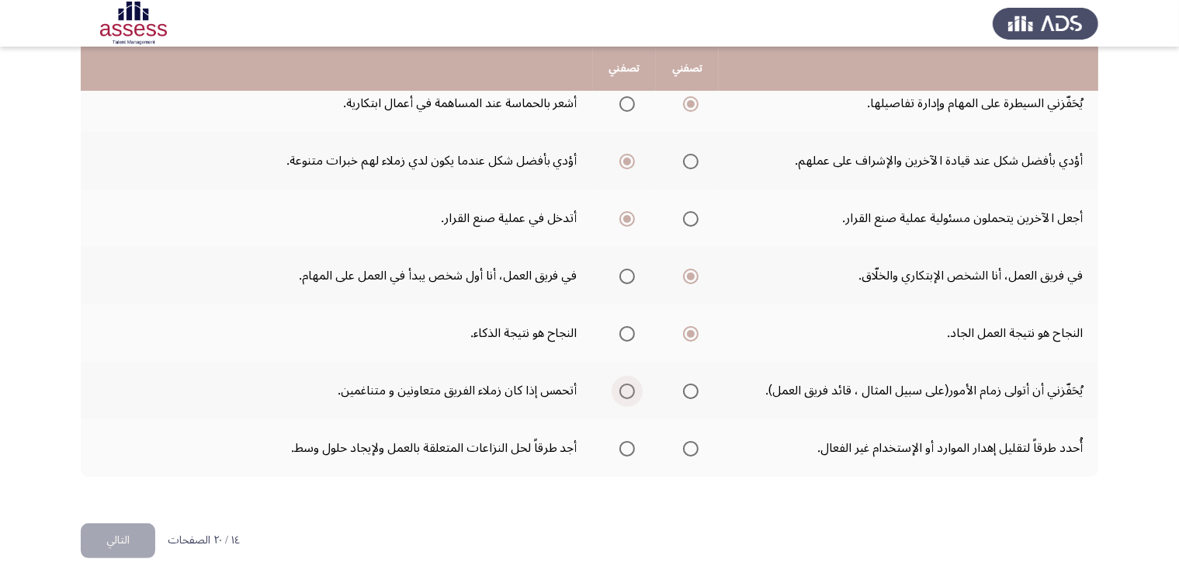
click at [631, 384] on span "Select an option" at bounding box center [628, 392] width 16 height 16
click at [631, 384] on input "Select an option" at bounding box center [628, 392] width 16 height 16
click at [695, 389] on span "Select an option" at bounding box center [691, 392] width 16 height 16
click at [695, 389] on input "Select an option" at bounding box center [691, 392] width 16 height 16
click at [691, 446] on span "Select an option" at bounding box center [691, 449] width 16 height 16
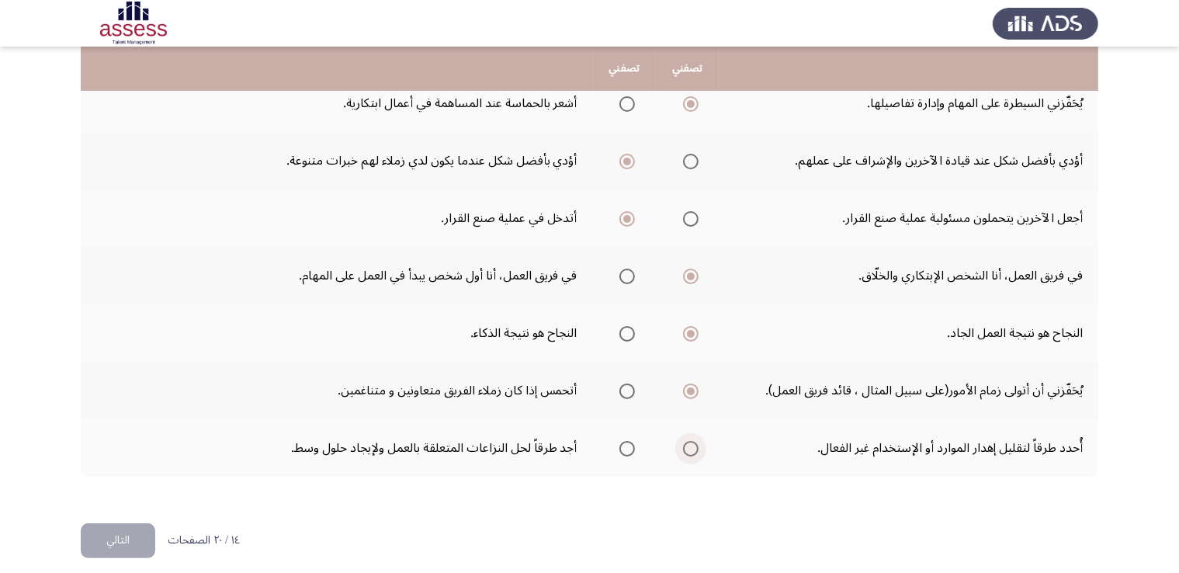
click at [691, 446] on input "Select an option" at bounding box center [691, 449] width 16 height 16
click at [109, 536] on button "التالي" at bounding box center [118, 540] width 75 height 35
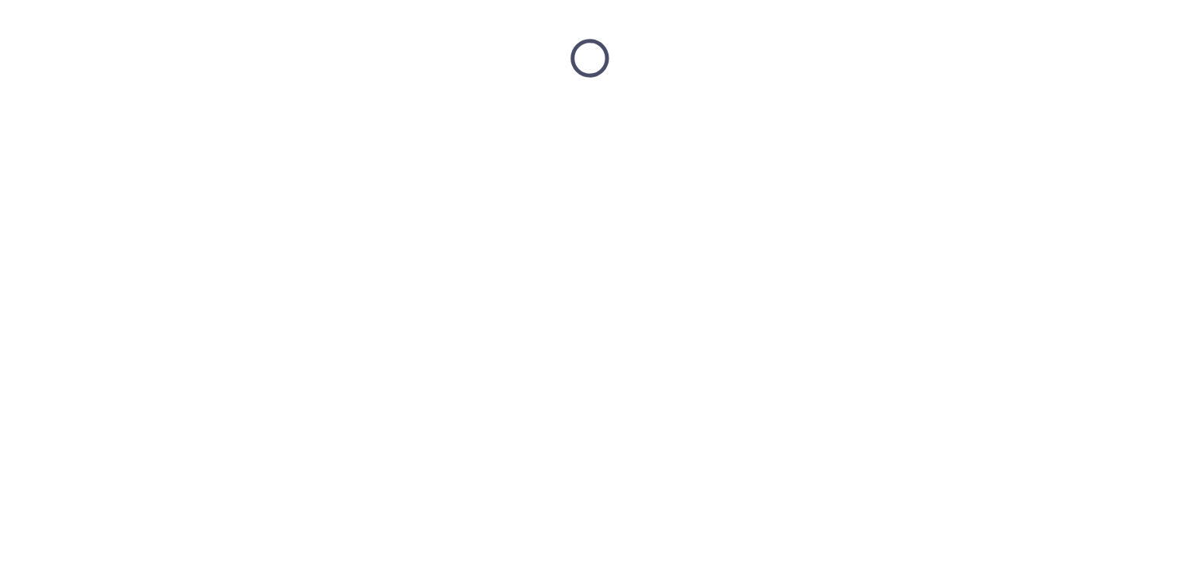
scroll to position [0, 0]
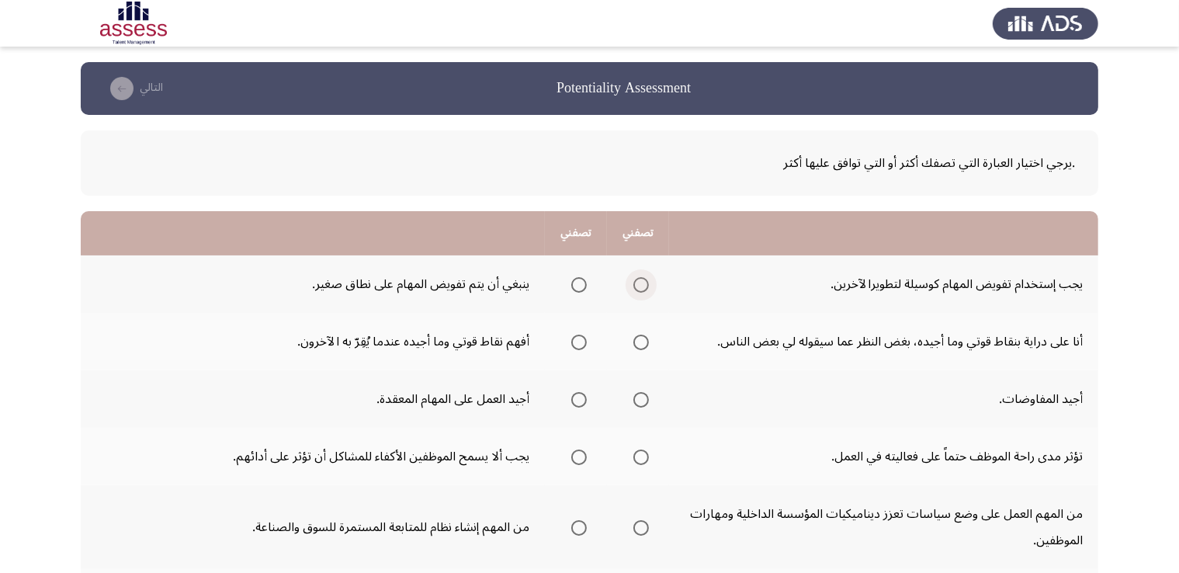
click at [636, 279] on span "Select an option" at bounding box center [642, 285] width 16 height 16
click at [636, 279] on input "Select an option" at bounding box center [642, 285] width 16 height 16
click at [641, 337] on span "Select an option" at bounding box center [642, 343] width 16 height 16
click at [641, 337] on input "Select an option" at bounding box center [642, 343] width 16 height 16
click at [573, 404] on span "Select an option" at bounding box center [579, 400] width 16 height 16
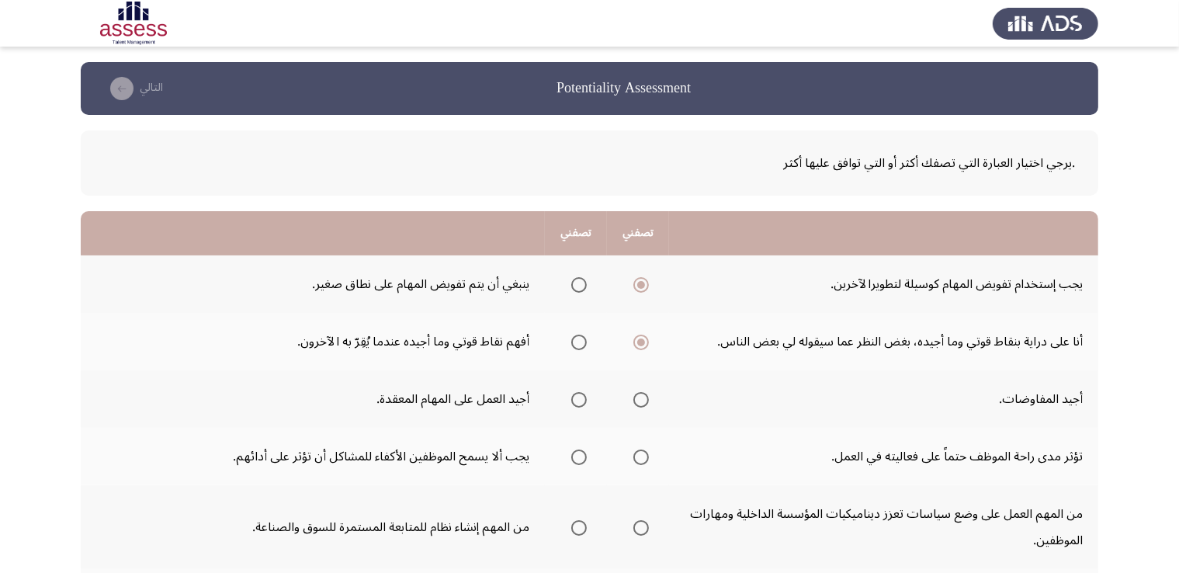
click at [573, 404] on input "Select an option" at bounding box center [579, 400] width 16 height 16
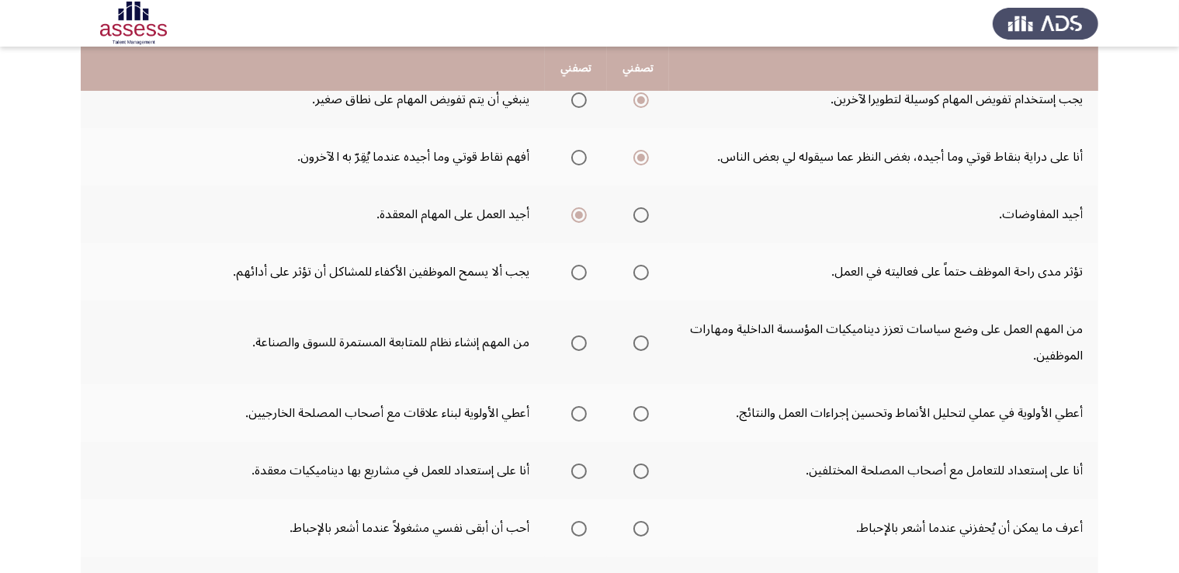
scroll to position [189, 0]
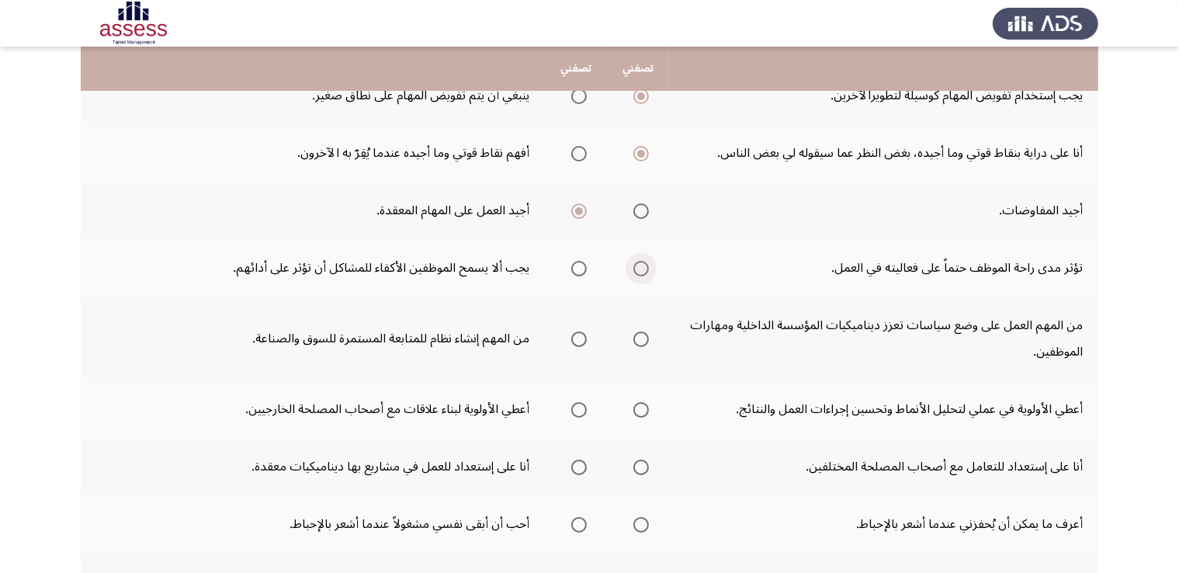
click at [641, 271] on span "Select an option" at bounding box center [642, 269] width 16 height 16
click at [641, 271] on input "Select an option" at bounding box center [642, 269] width 16 height 16
click at [646, 335] on span "Select an option" at bounding box center [642, 340] width 16 height 16
click at [646, 335] on input "Select an option" at bounding box center [642, 340] width 16 height 16
click at [646, 404] on span "Select an option" at bounding box center [642, 410] width 16 height 16
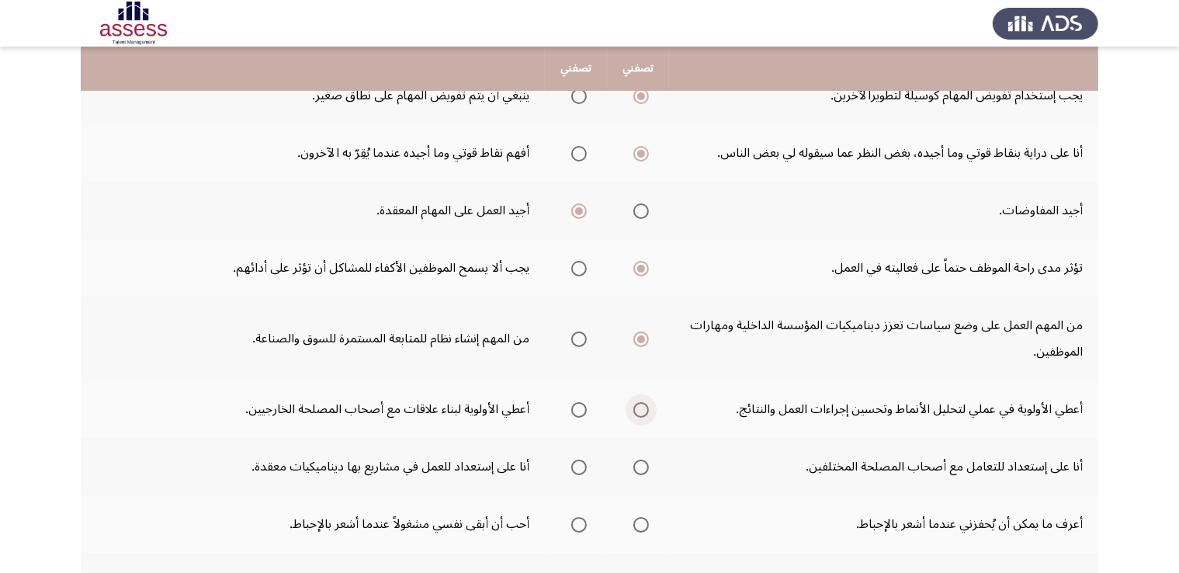
click at [646, 404] on input "Select an option" at bounding box center [642, 410] width 16 height 16
click at [570, 461] on label "Select an option" at bounding box center [576, 468] width 22 height 16
click at [571, 461] on input "Select an option" at bounding box center [579, 468] width 16 height 16
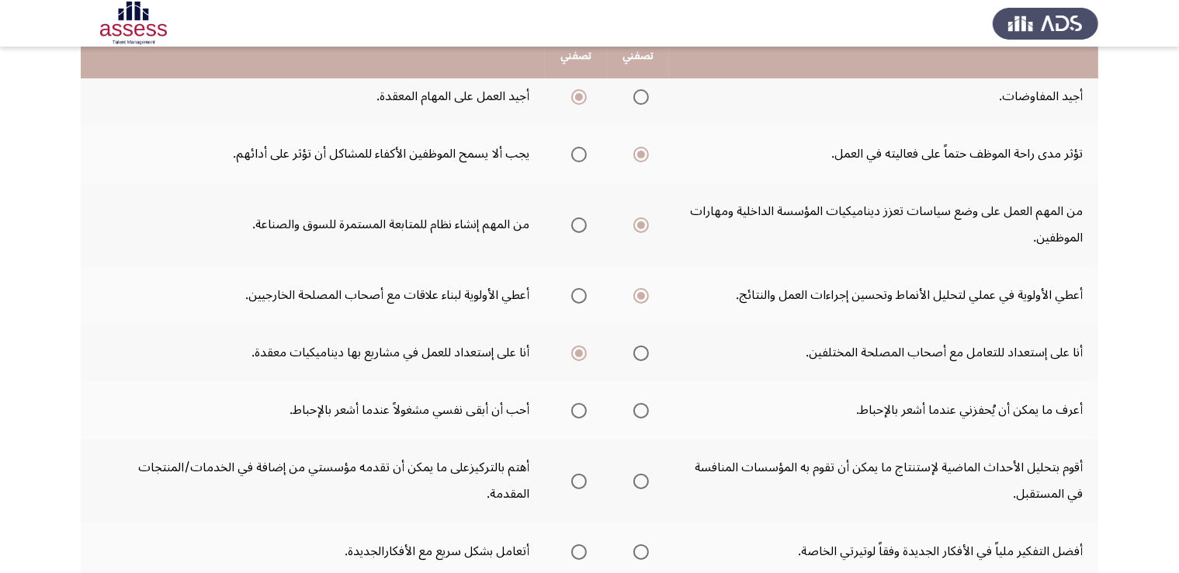
scroll to position [310, 0]
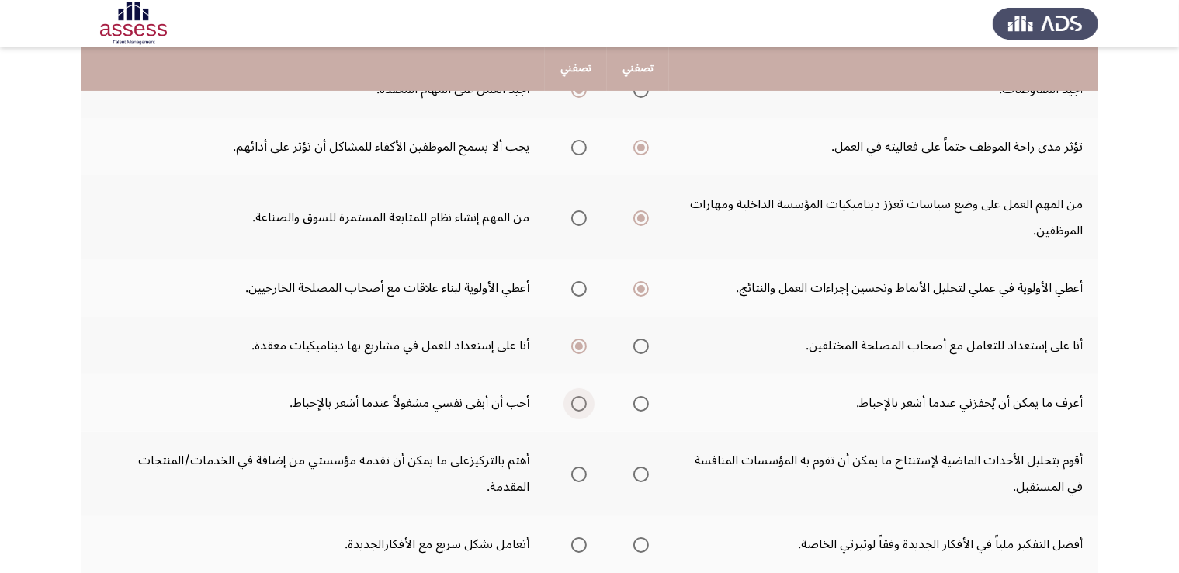
click at [578, 398] on span "Select an option" at bounding box center [579, 404] width 16 height 16
click at [578, 398] on input "Select an option" at bounding box center [579, 404] width 16 height 16
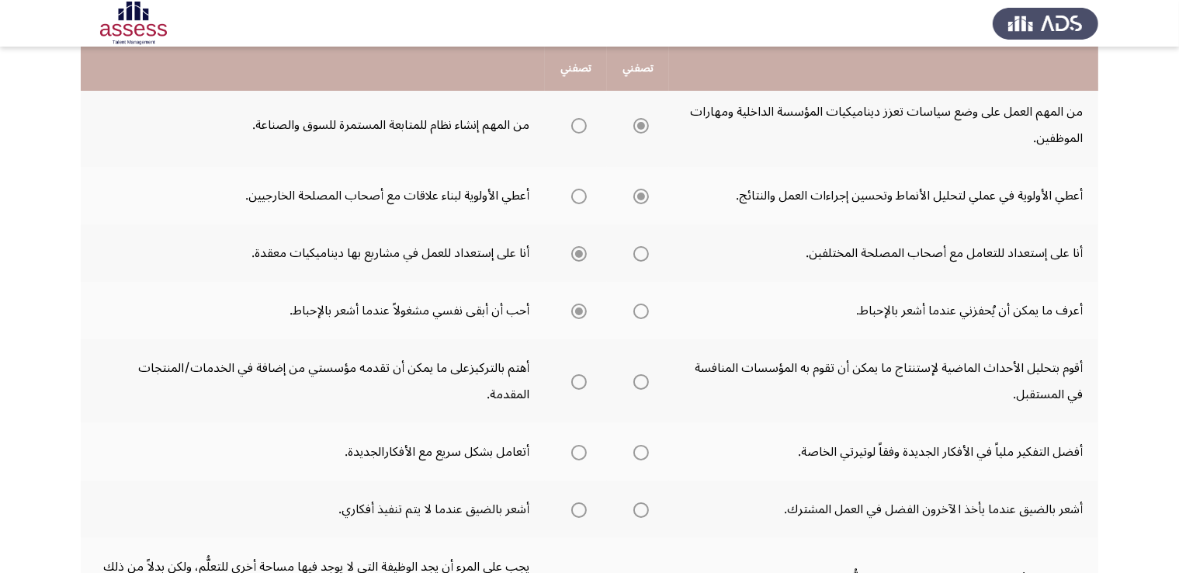
scroll to position [404, 0]
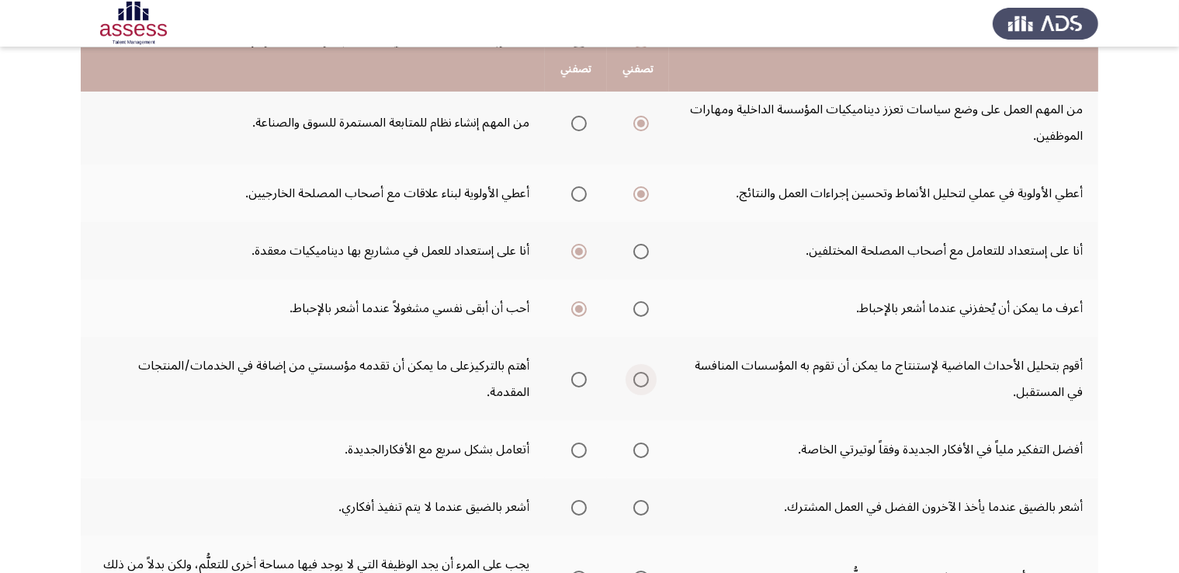
click at [627, 378] on label "Select an option" at bounding box center [638, 380] width 22 height 16
click at [634, 378] on input "Select an option" at bounding box center [642, 380] width 16 height 16
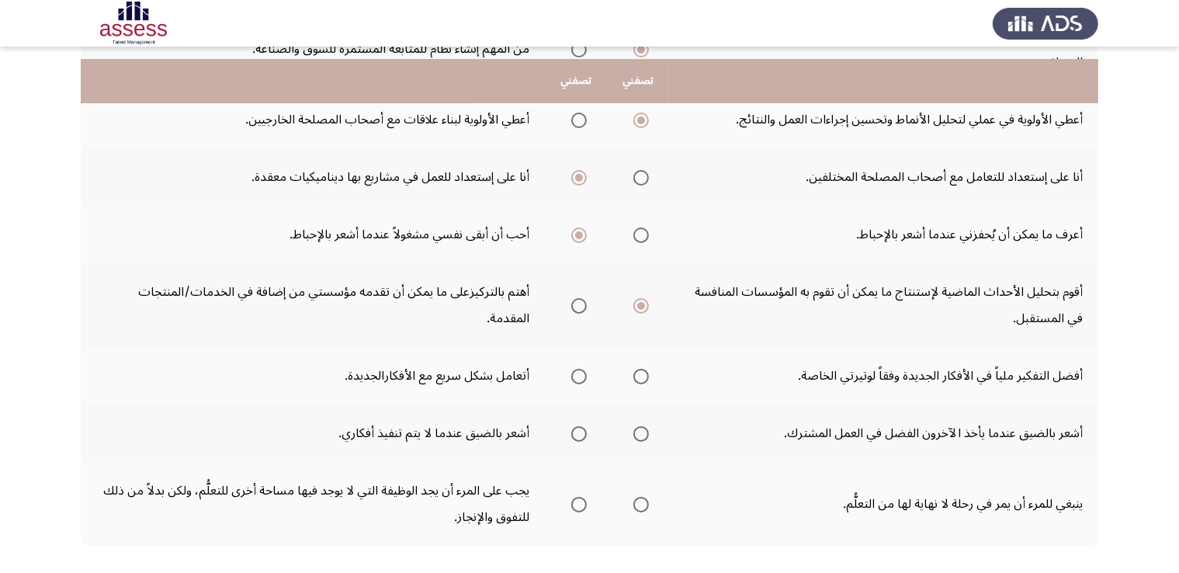
scroll to position [493, 0]
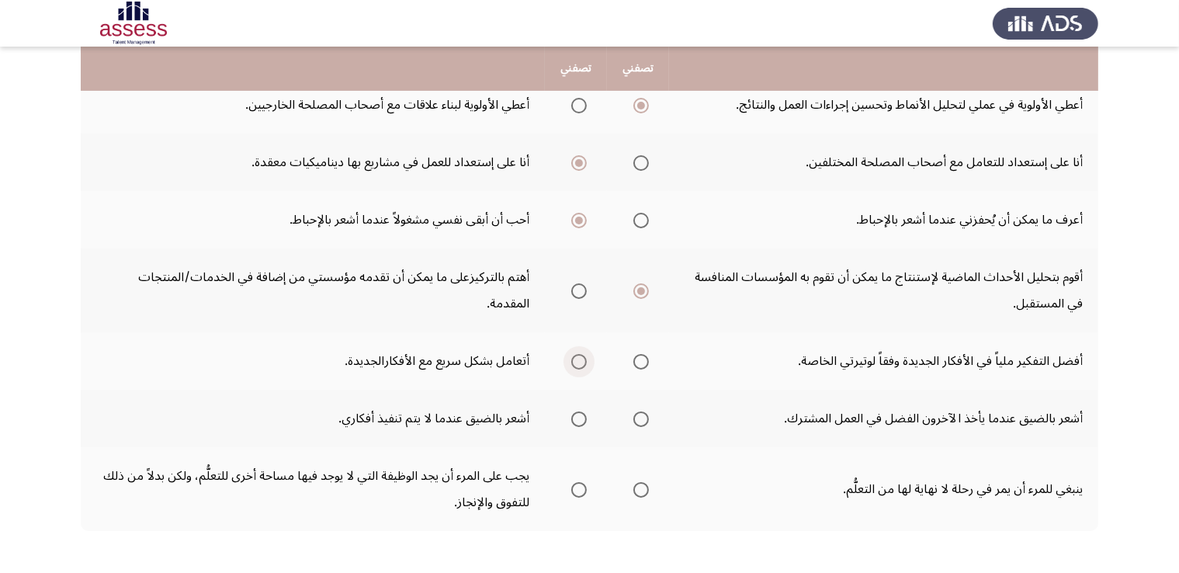
click at [584, 360] on span "Select an option" at bounding box center [579, 362] width 16 height 16
click at [584, 360] on input "Select an option" at bounding box center [579, 362] width 16 height 16
click at [649, 416] on th at bounding box center [638, 418] width 62 height 57
click at [637, 416] on span "Select an option" at bounding box center [642, 419] width 16 height 16
click at [637, 416] on input "Select an option" at bounding box center [642, 419] width 16 height 16
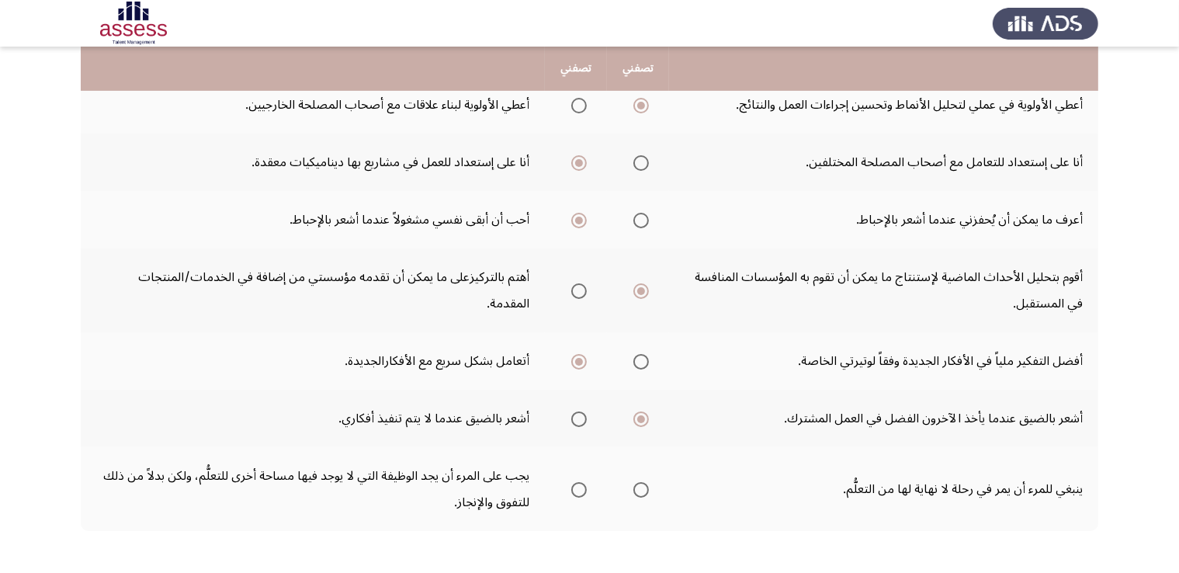
click at [637, 492] on mat-radio-group "Select an option" at bounding box center [638, 489] width 22 height 26
click at [637, 485] on span "Select an option" at bounding box center [642, 490] width 16 height 16
click at [637, 485] on input "Select an option" at bounding box center [642, 490] width 16 height 16
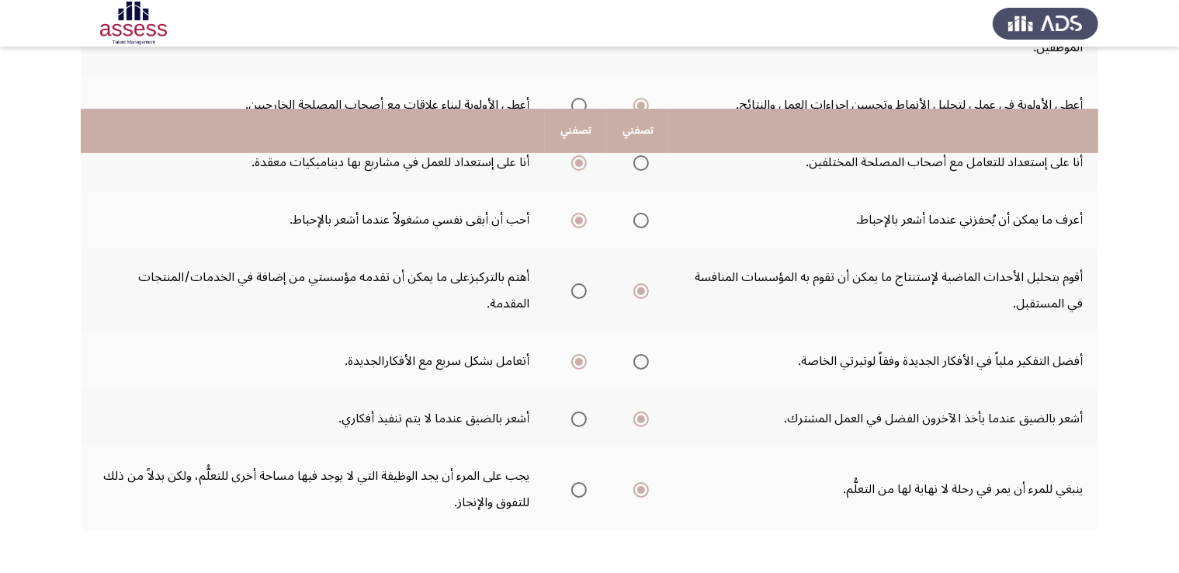
scroll to position [555, 0]
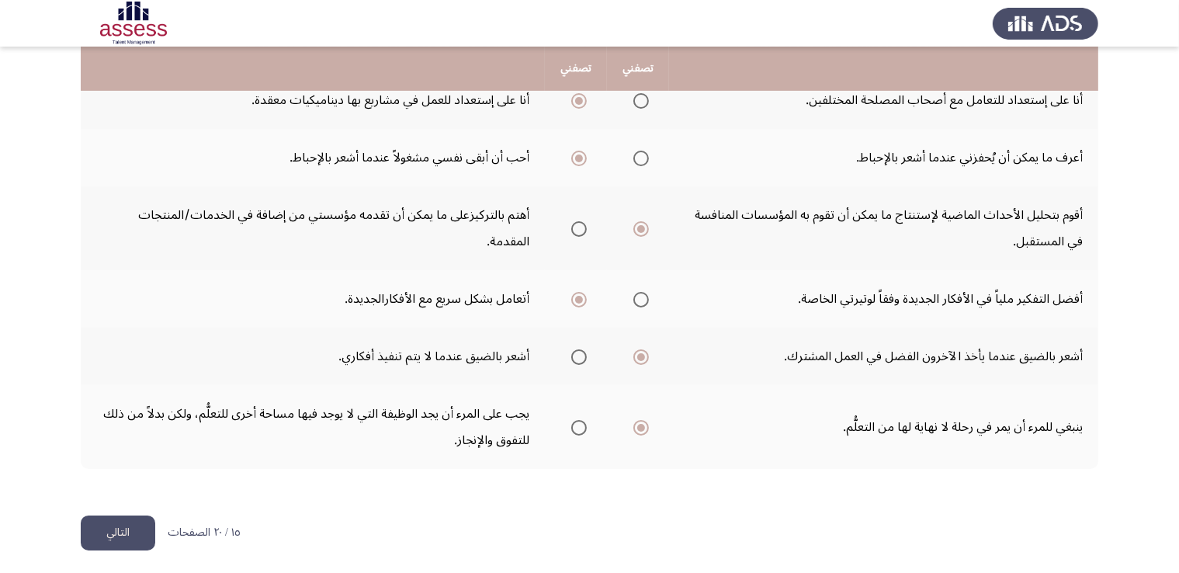
click at [140, 539] on button "التالي" at bounding box center [118, 533] width 75 height 35
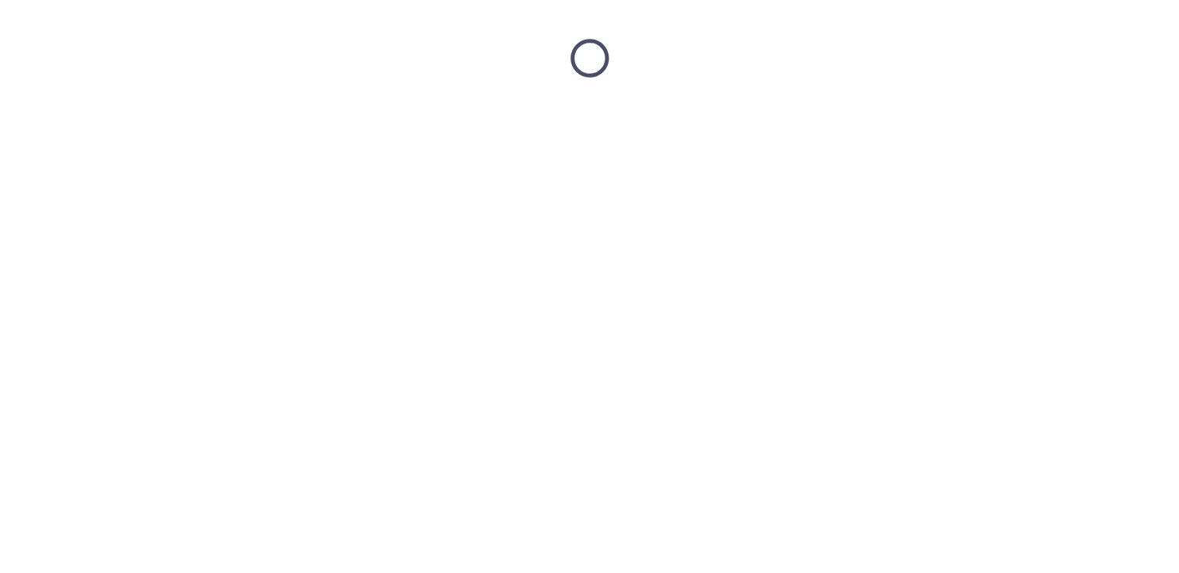
scroll to position [0, 0]
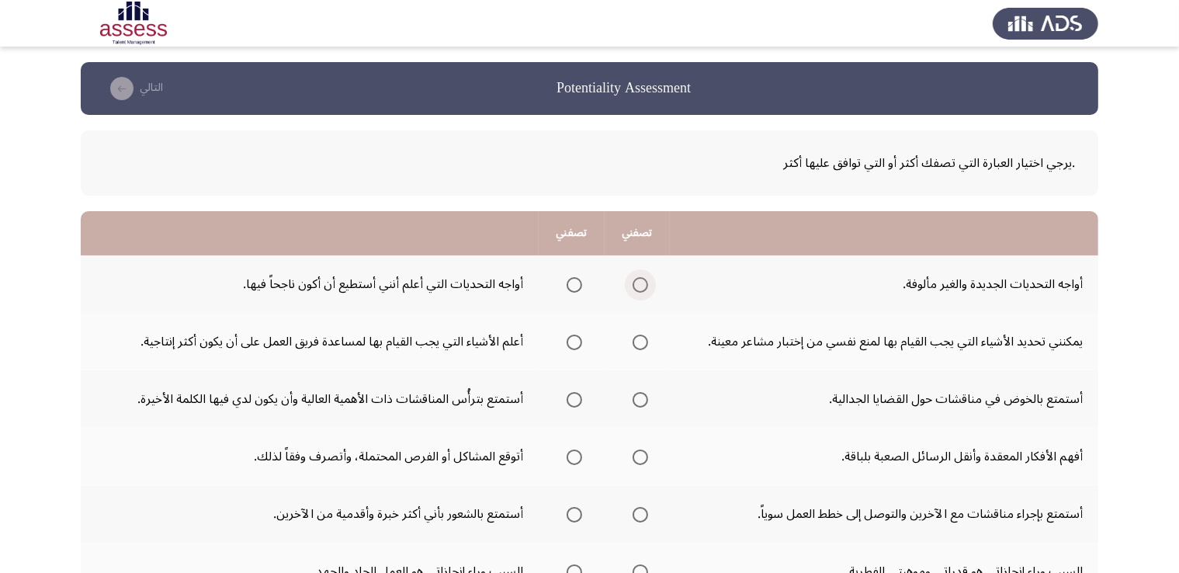
click at [641, 279] on span "Select an option" at bounding box center [641, 285] width 16 height 16
click at [641, 279] on input "Select an option" at bounding box center [641, 285] width 16 height 16
click at [633, 339] on span "Select an option" at bounding box center [641, 343] width 16 height 16
click at [633, 339] on input "Select an option" at bounding box center [641, 343] width 16 height 16
click at [637, 396] on span "Select an option" at bounding box center [641, 400] width 16 height 16
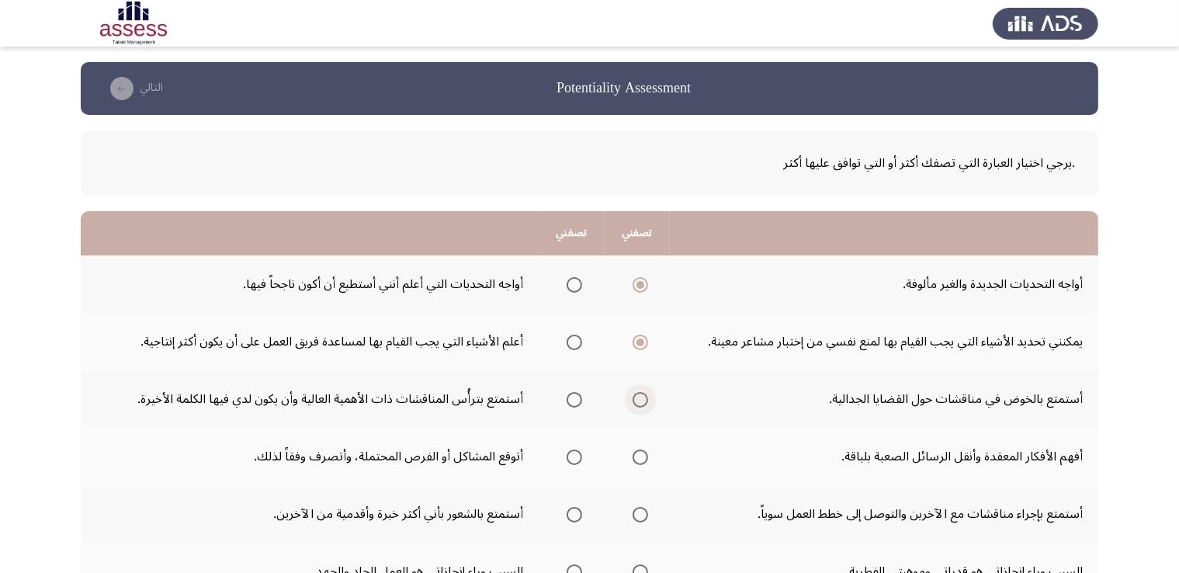
click at [637, 396] on input "Select an option" at bounding box center [641, 400] width 16 height 16
click at [641, 454] on span "Select an option" at bounding box center [641, 458] width 16 height 16
click at [641, 454] on input "Select an option" at bounding box center [641, 458] width 16 height 16
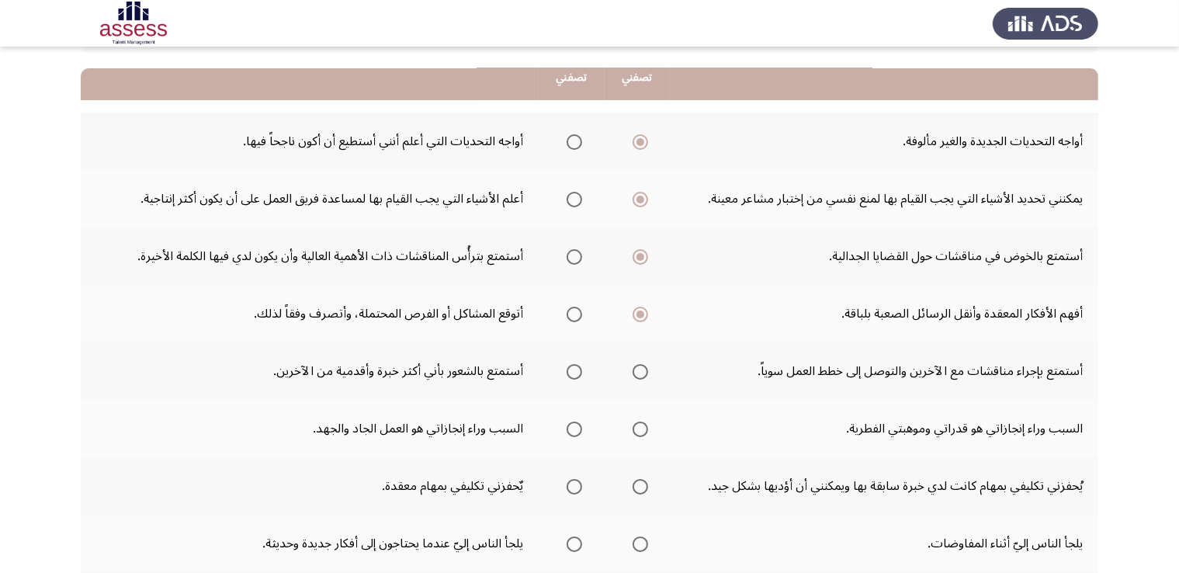
scroll to position [152, 0]
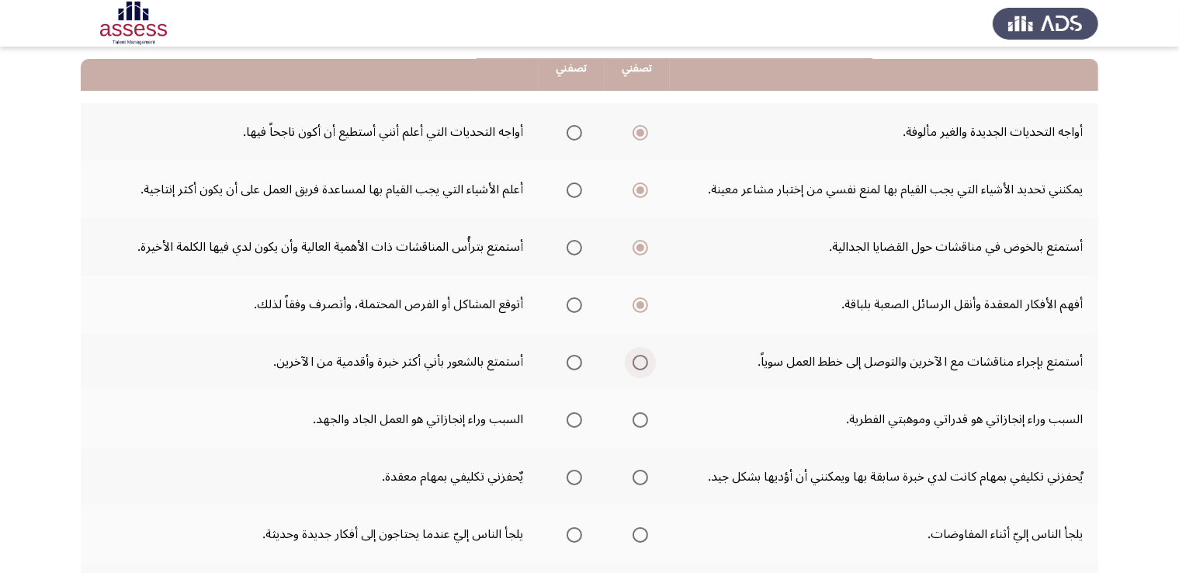
click at [636, 361] on span "Select an option" at bounding box center [641, 363] width 16 height 16
click at [636, 361] on input "Select an option" at bounding box center [641, 363] width 16 height 16
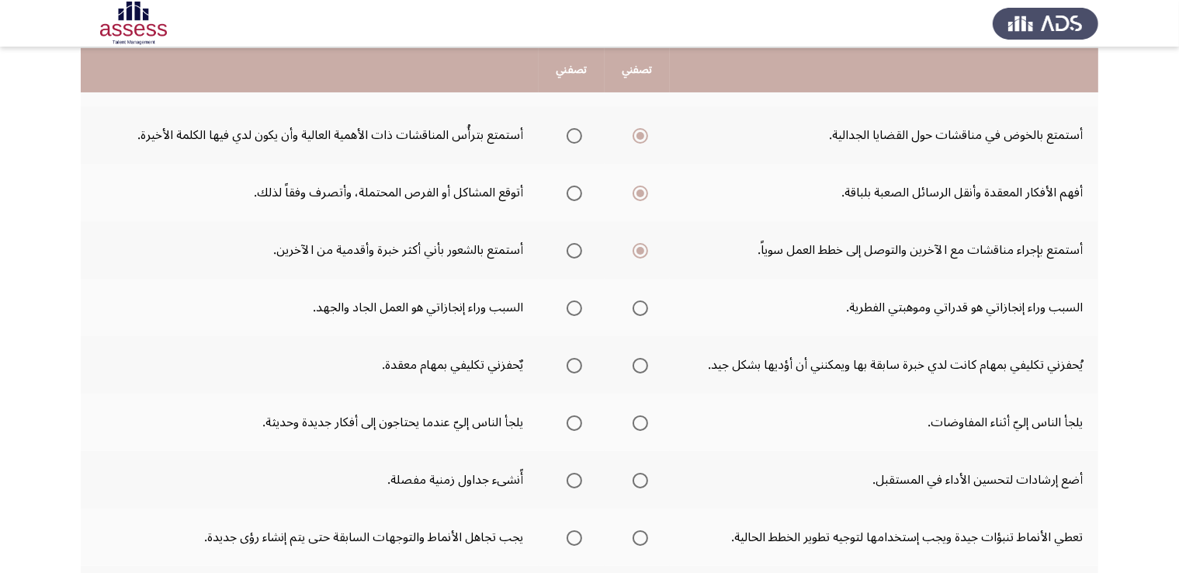
scroll to position [265, 0]
click at [575, 300] on span "Select an option" at bounding box center [575, 308] width 16 height 16
click at [575, 300] on input "Select an option" at bounding box center [575, 308] width 16 height 16
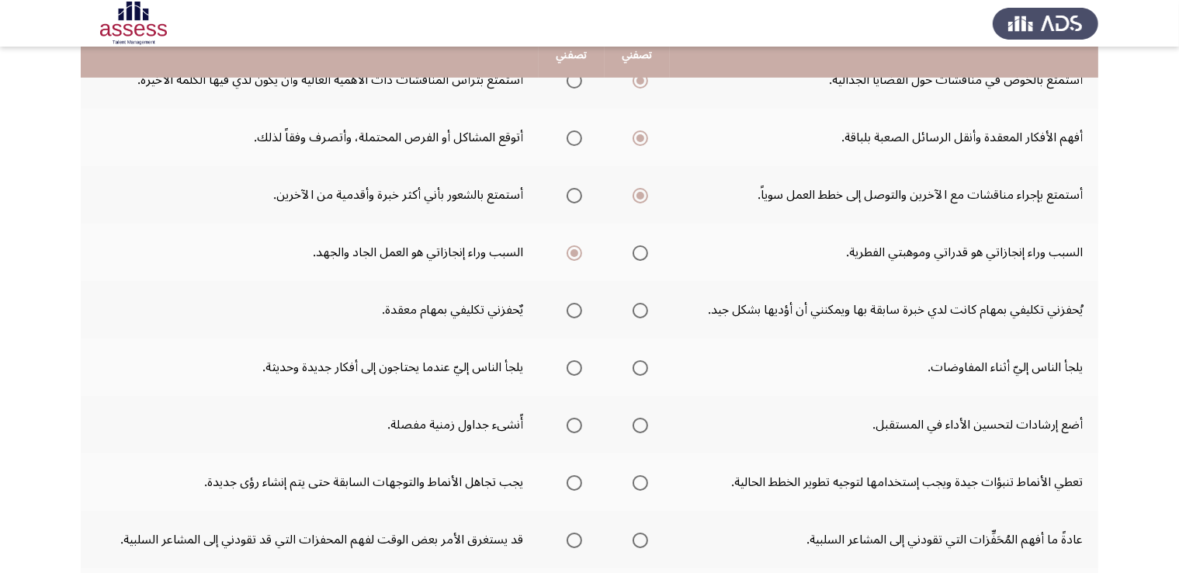
scroll to position [323, 0]
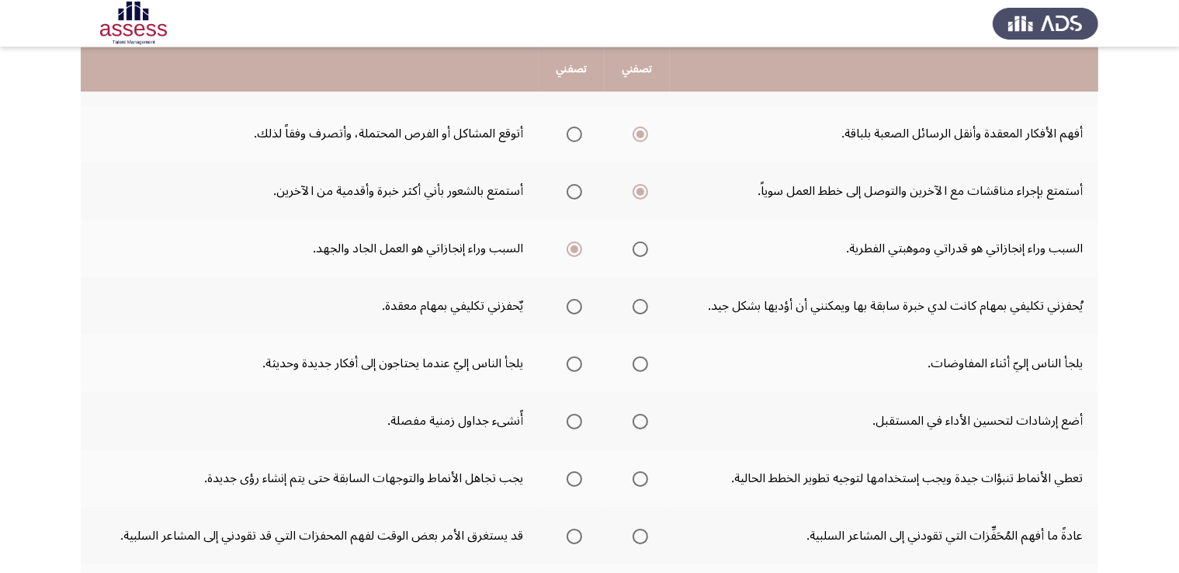
click at [567, 299] on span "Select an option" at bounding box center [575, 307] width 16 height 16
click at [567, 299] on input "Select an option" at bounding box center [575, 307] width 16 height 16
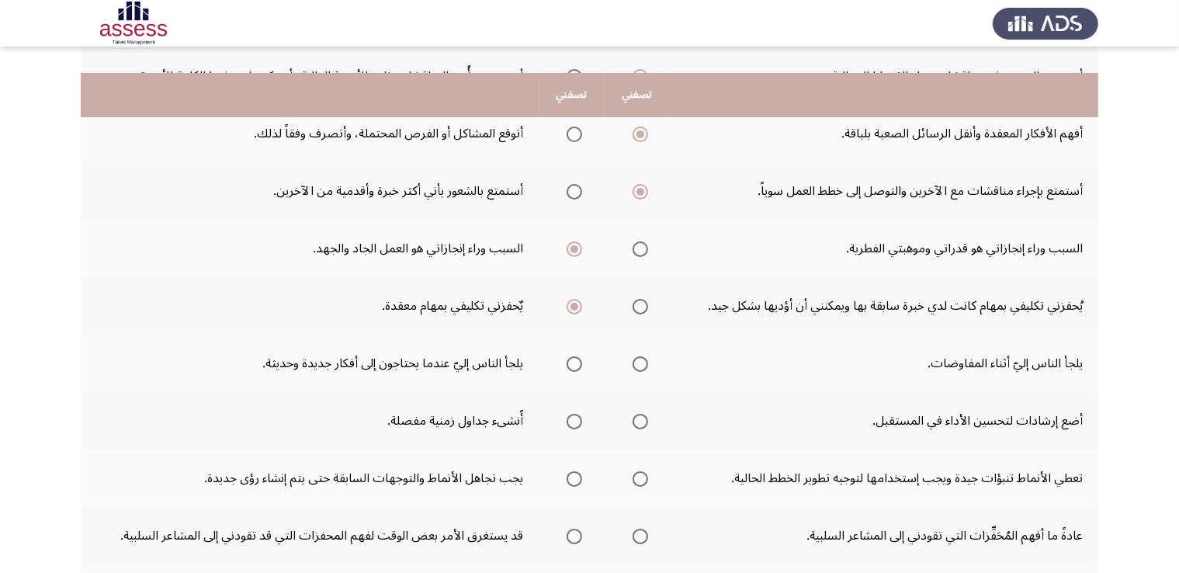
scroll to position [376, 0]
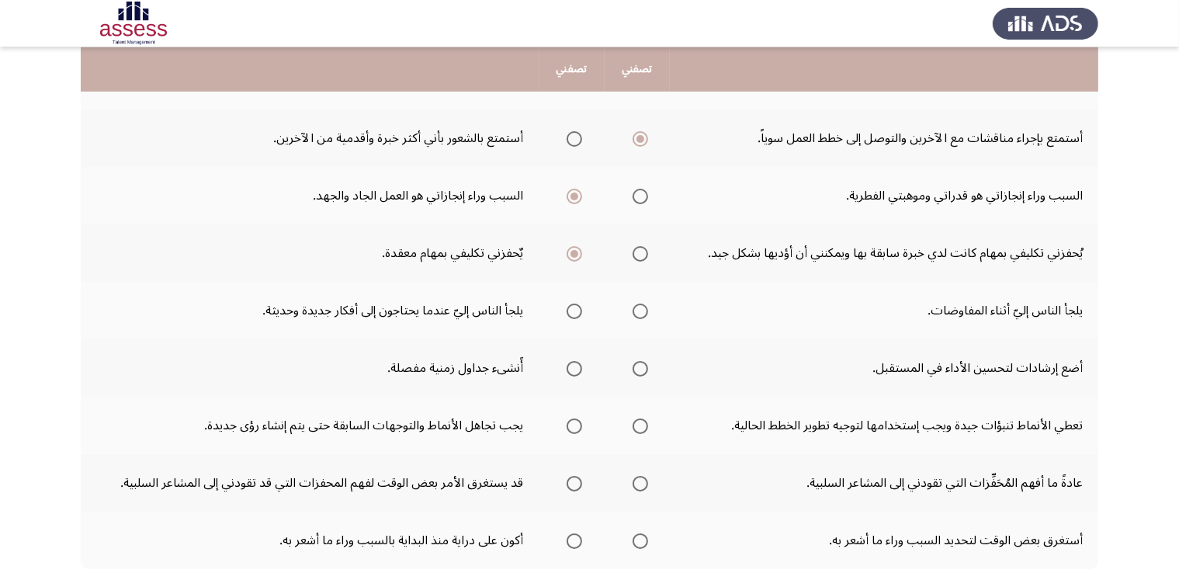
click at [640, 305] on span "Select an option" at bounding box center [641, 312] width 16 height 16
click at [640, 305] on input "Select an option" at bounding box center [641, 312] width 16 height 16
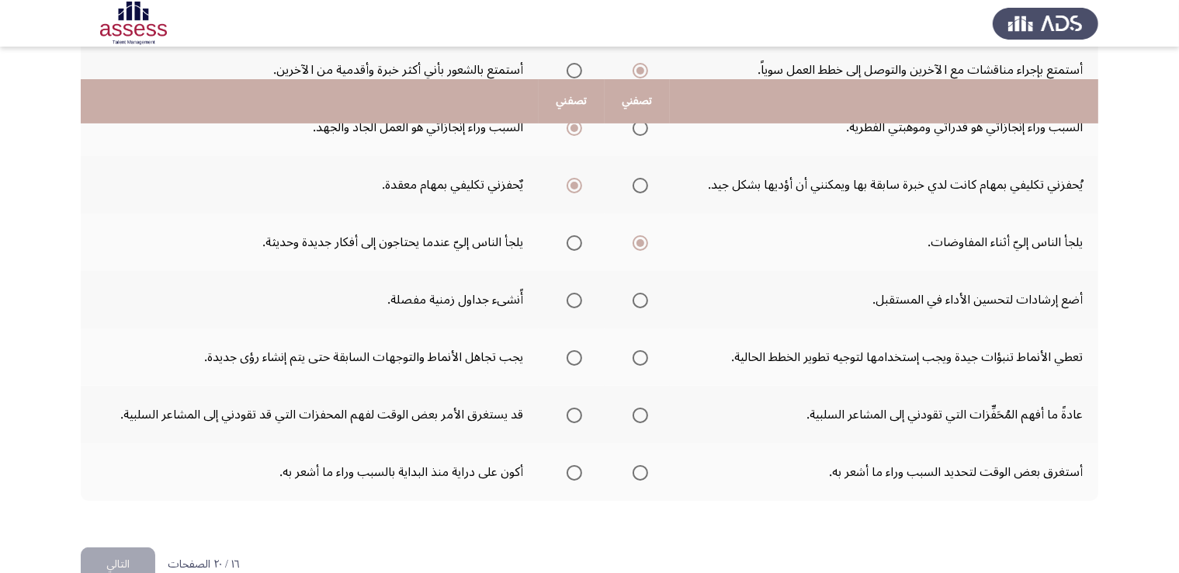
scroll to position [477, 0]
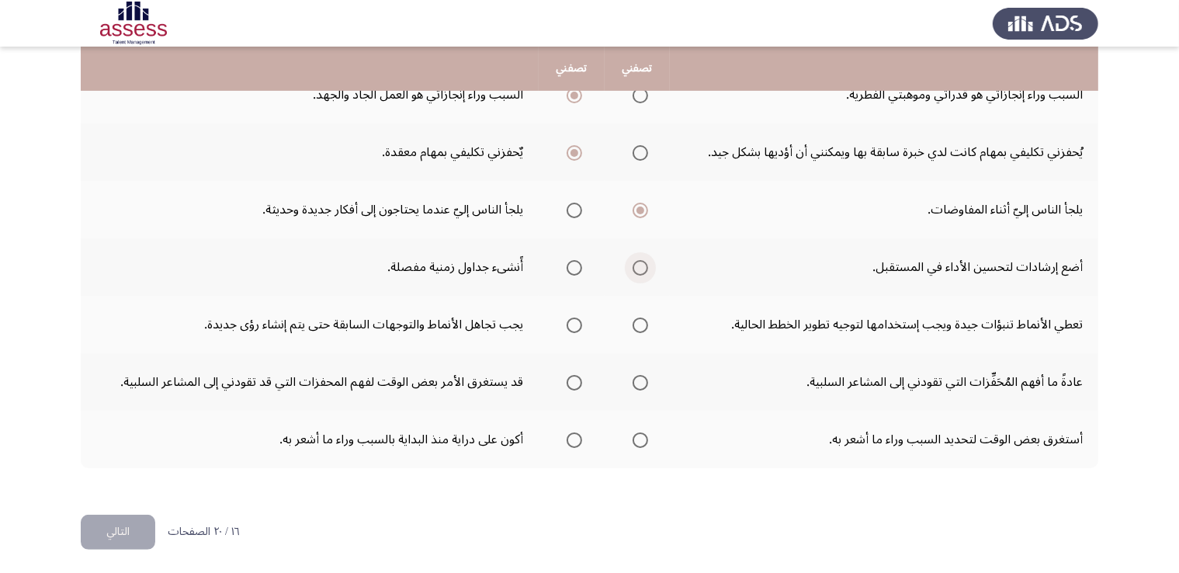
click at [634, 260] on span "Select an option" at bounding box center [641, 268] width 16 height 16
click at [634, 260] on input "Select an option" at bounding box center [641, 268] width 16 height 16
click at [487, 370] on td "قد يستغرق الأمر بعض الوقت لفهم المحفزات التي قد تقودني إلى المشاعر السلبية." at bounding box center [310, 381] width 458 height 57
click at [634, 327] on span "Select an option" at bounding box center [641, 326] width 16 height 16
click at [634, 327] on input "Select an option" at bounding box center [641, 326] width 16 height 16
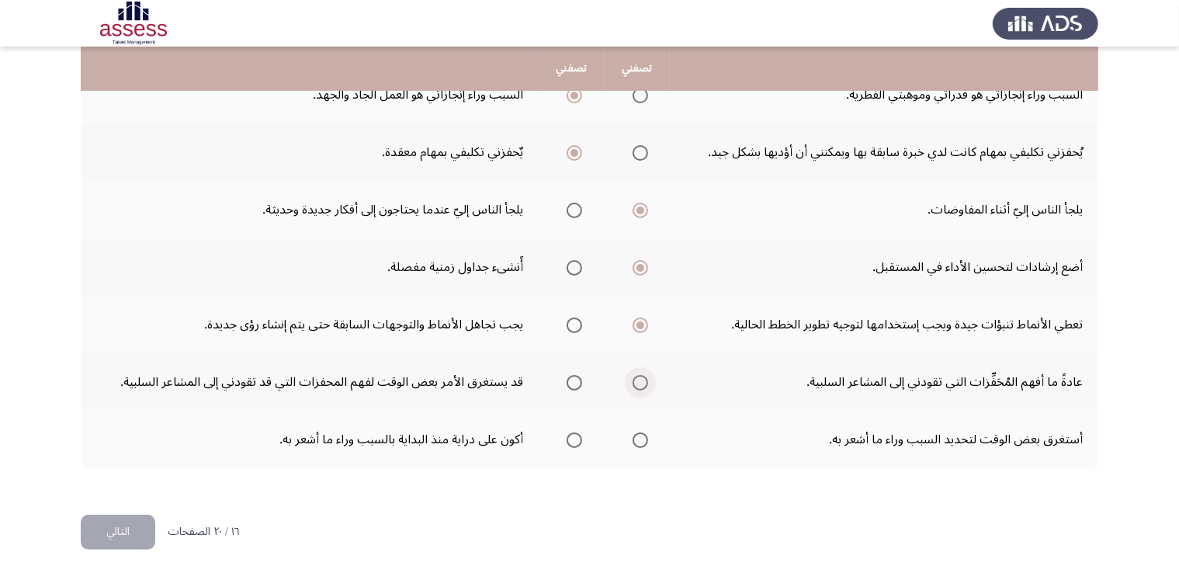
click at [627, 379] on label "Select an option" at bounding box center [638, 383] width 22 height 16
click at [633, 379] on input "Select an option" at bounding box center [641, 383] width 16 height 16
click at [575, 432] on span "Select an option" at bounding box center [575, 440] width 16 height 16
click at [575, 432] on input "Select an option" at bounding box center [575, 440] width 16 height 16
click at [106, 536] on button "التالي" at bounding box center [118, 532] width 75 height 35
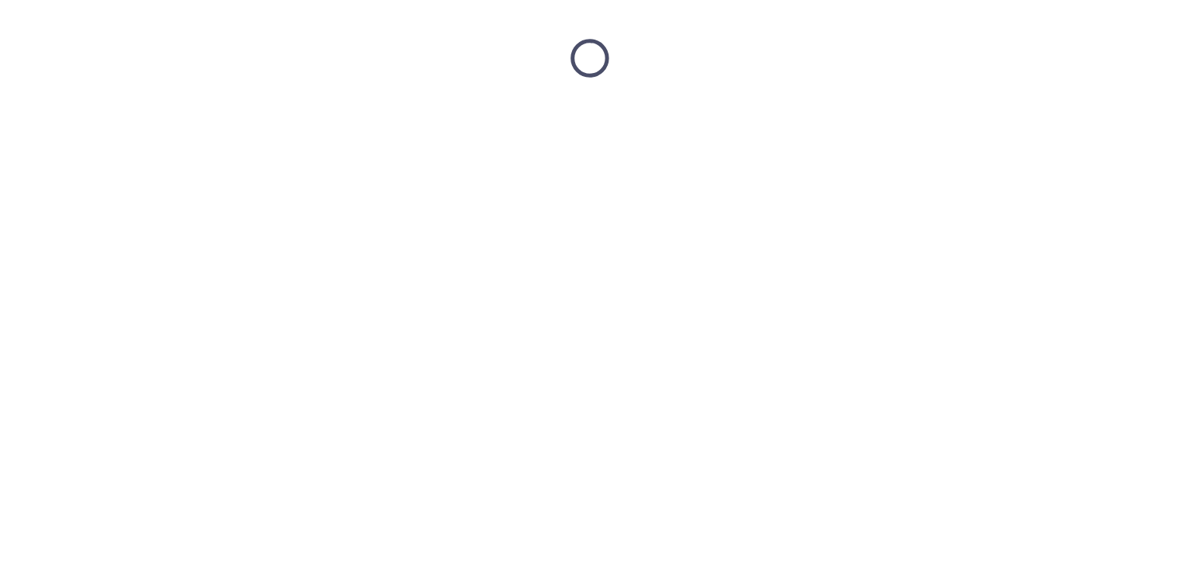
scroll to position [0, 0]
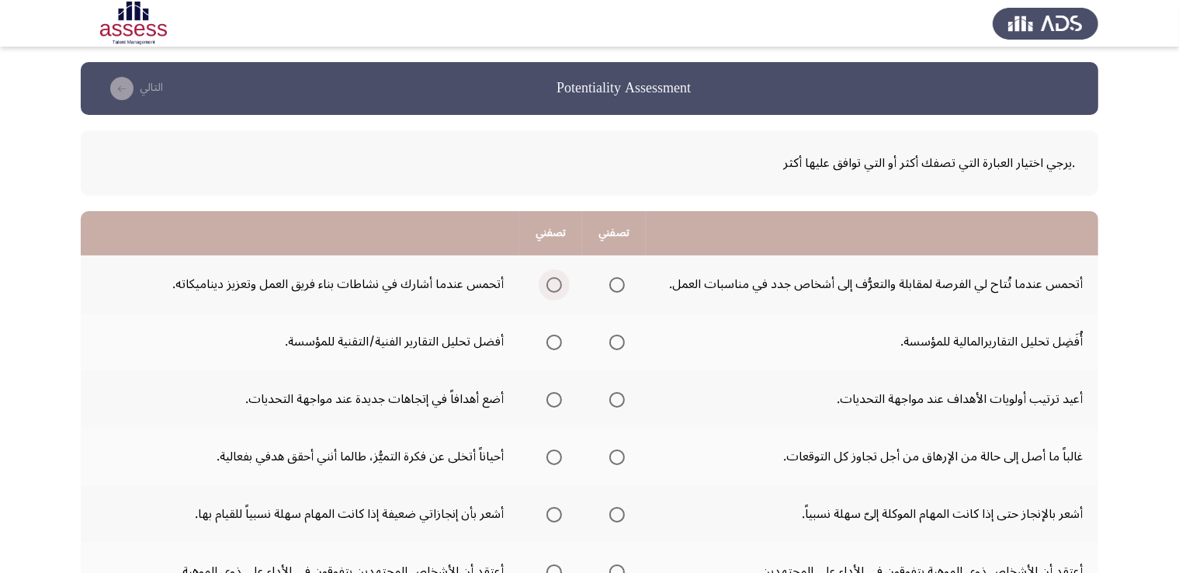
click at [556, 286] on span "Select an option" at bounding box center [555, 285] width 16 height 16
click at [556, 286] on input "Select an option" at bounding box center [555, 285] width 16 height 16
click at [553, 335] on span "Select an option" at bounding box center [555, 343] width 16 height 16
click at [553, 335] on input "Select an option" at bounding box center [555, 343] width 16 height 16
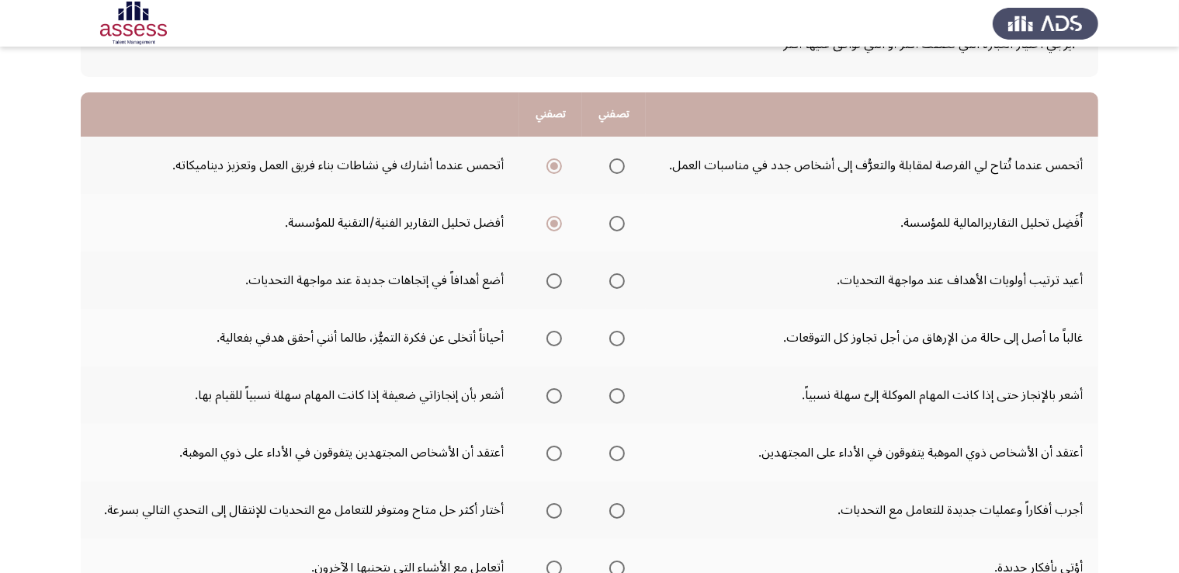
scroll to position [125, 0]
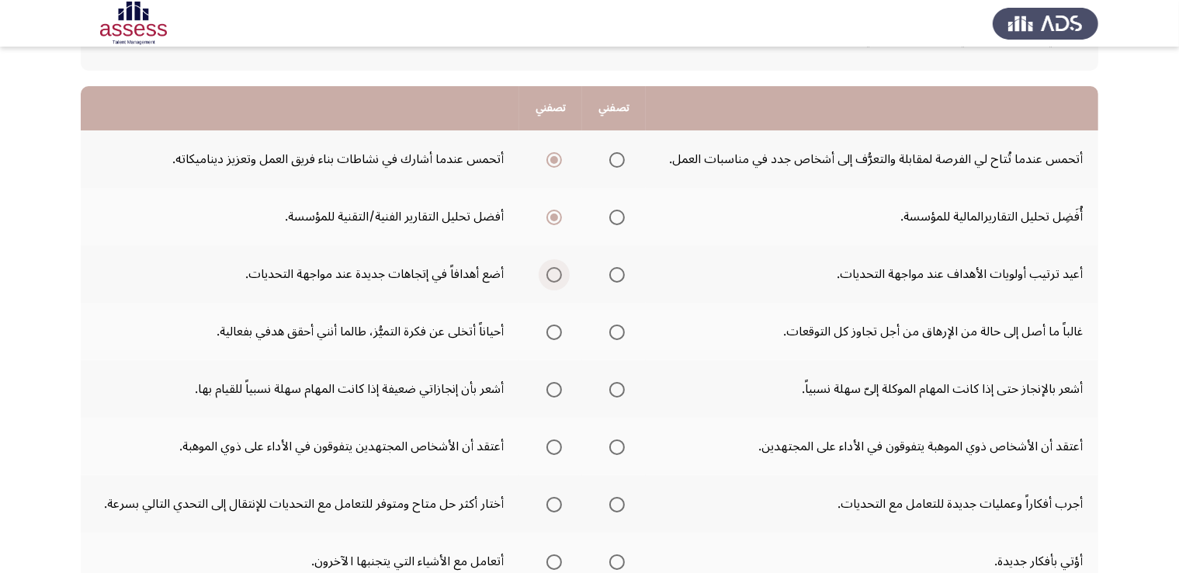
click at [556, 268] on span "Select an option" at bounding box center [555, 275] width 16 height 16
click at [556, 268] on input "Select an option" at bounding box center [555, 275] width 16 height 16
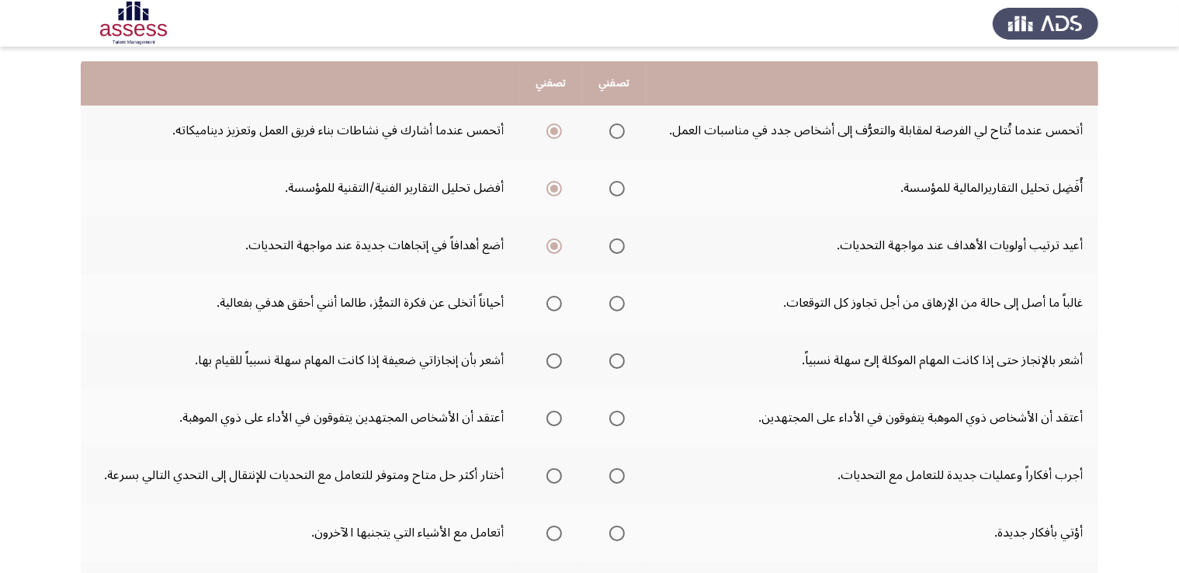
scroll to position [168, 0]
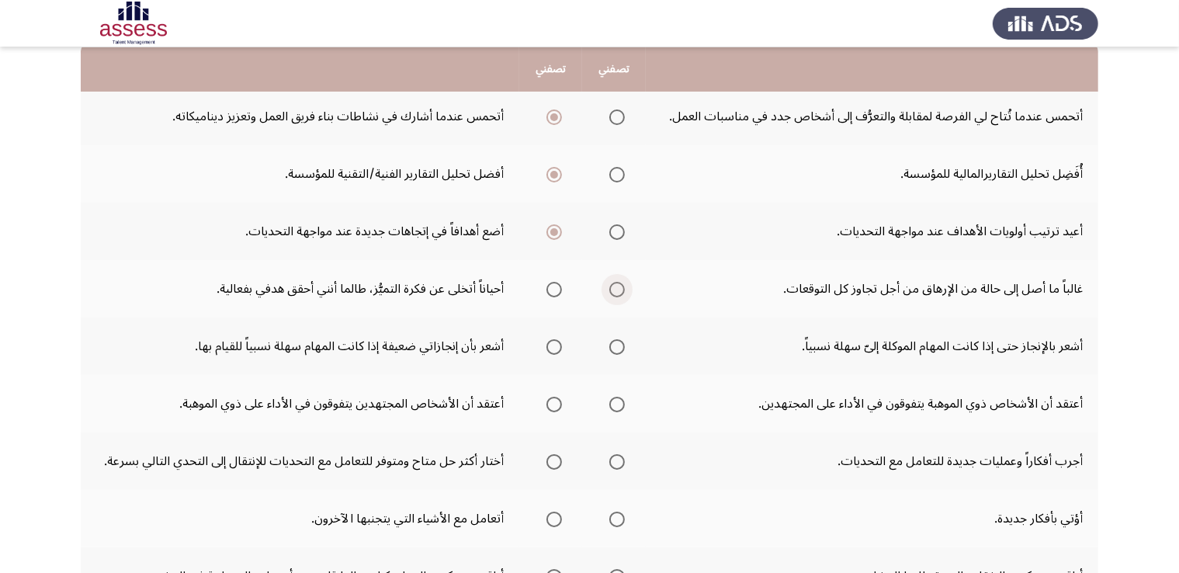
click at [608, 282] on label "Select an option" at bounding box center [614, 290] width 22 height 16
click at [609, 282] on input "Select an option" at bounding box center [617, 290] width 16 height 16
click at [554, 344] on span "Select an option" at bounding box center [555, 347] width 16 height 16
click at [554, 344] on input "Select an option" at bounding box center [555, 347] width 16 height 16
click at [553, 398] on span "Select an option" at bounding box center [555, 405] width 16 height 16
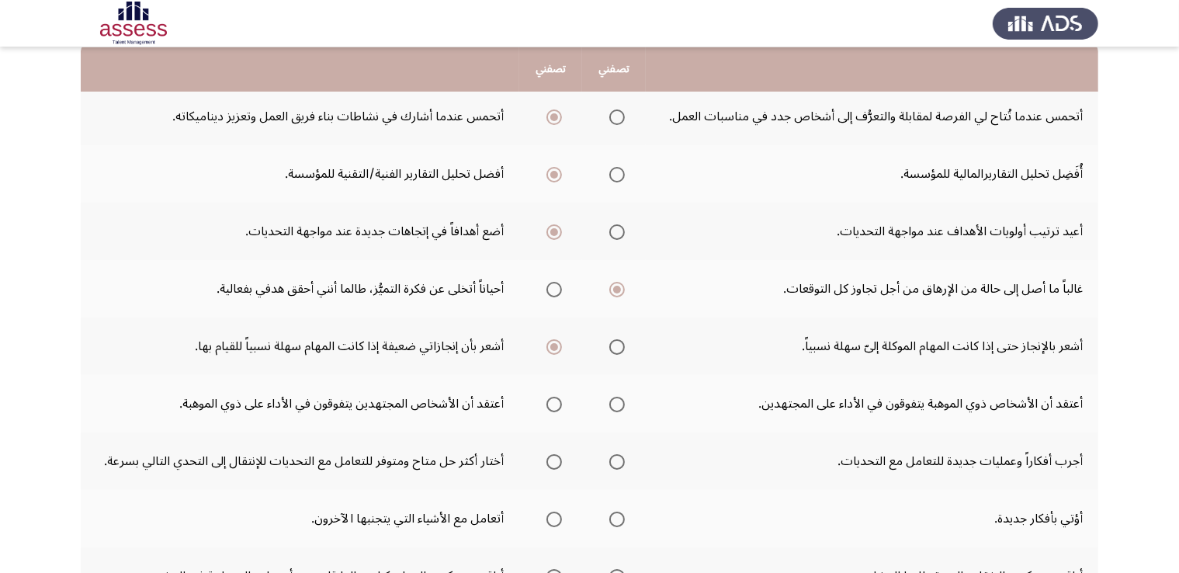
click at [553, 398] on input "Select an option" at bounding box center [555, 405] width 16 height 16
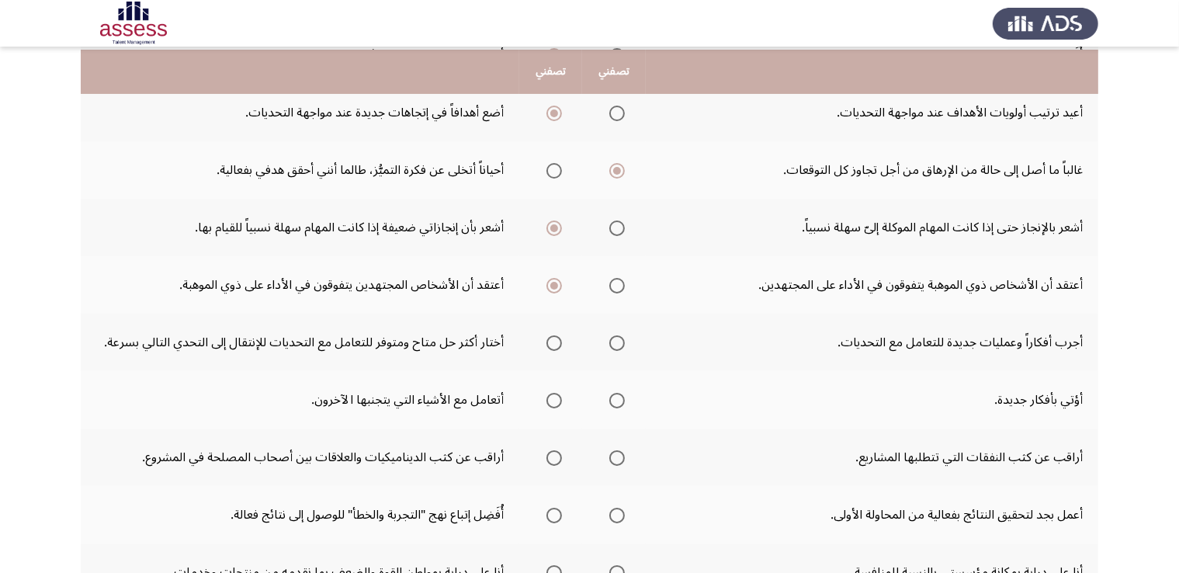
scroll to position [289, 0]
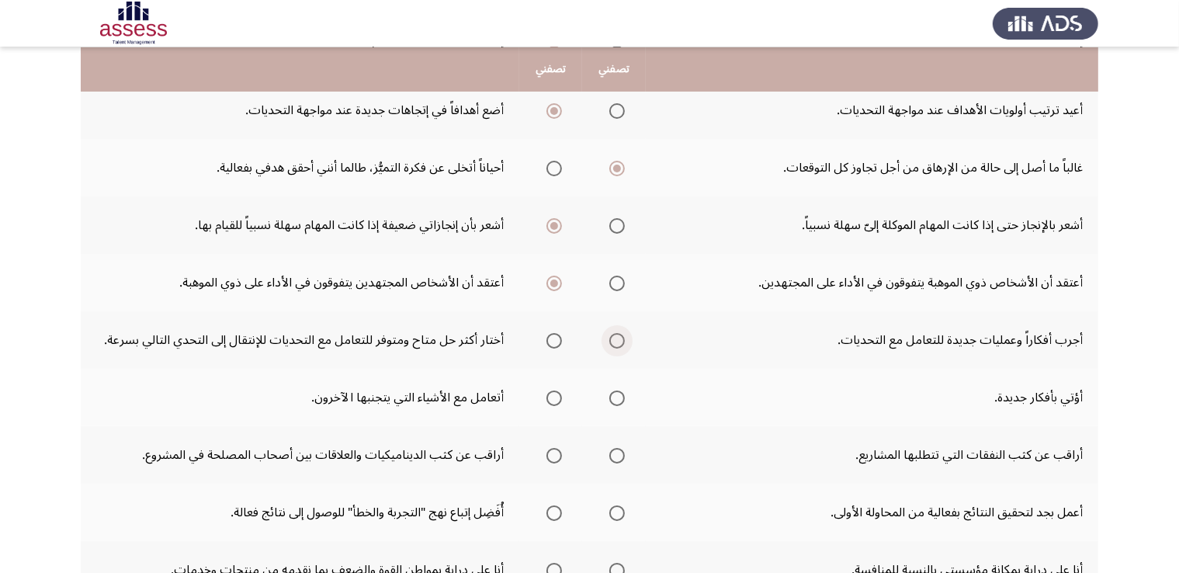
click at [612, 333] on span "Select an option" at bounding box center [617, 341] width 16 height 16
click at [612, 333] on input "Select an option" at bounding box center [617, 341] width 16 height 16
click at [554, 395] on span "Select an option" at bounding box center [555, 399] width 16 height 16
click at [554, 395] on input "Select an option" at bounding box center [555, 399] width 16 height 16
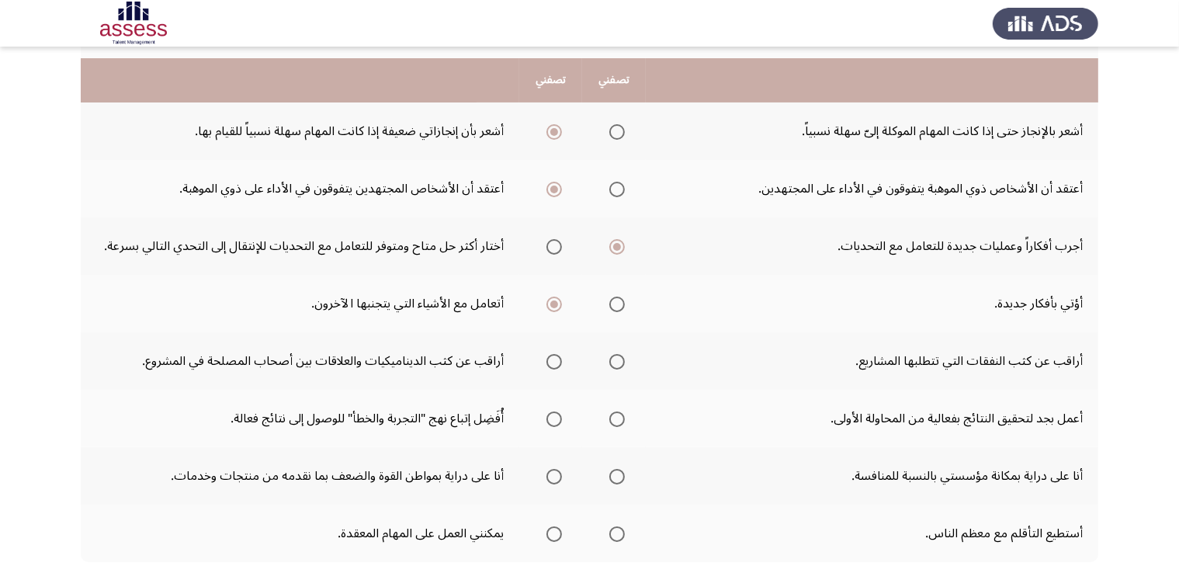
scroll to position [394, 0]
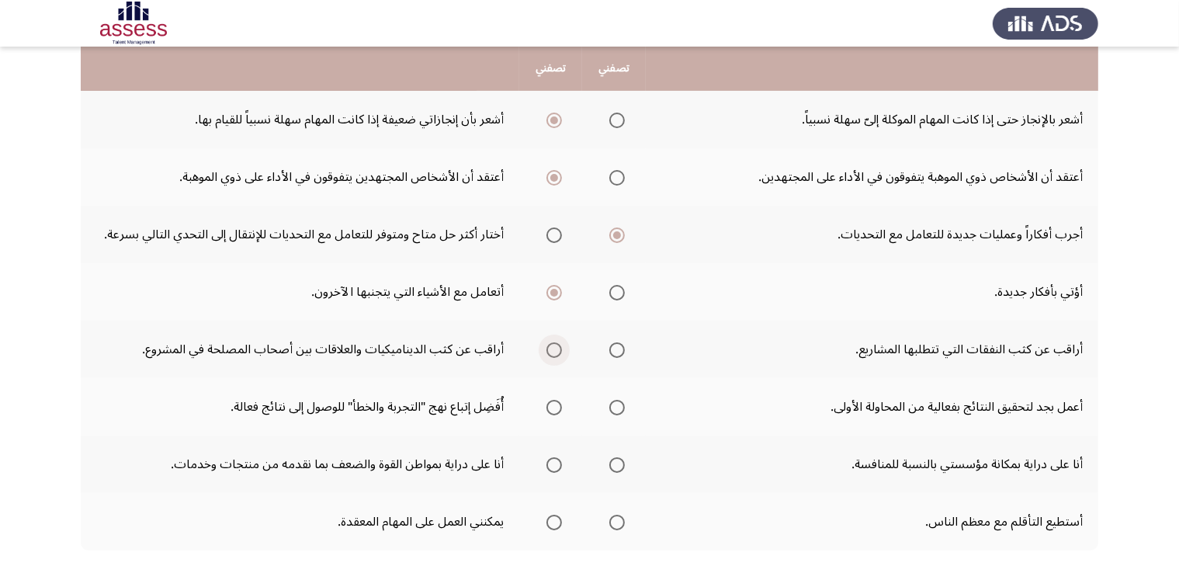
click at [554, 345] on span "Select an option" at bounding box center [555, 350] width 16 height 16
click at [554, 345] on input "Select an option" at bounding box center [555, 350] width 16 height 16
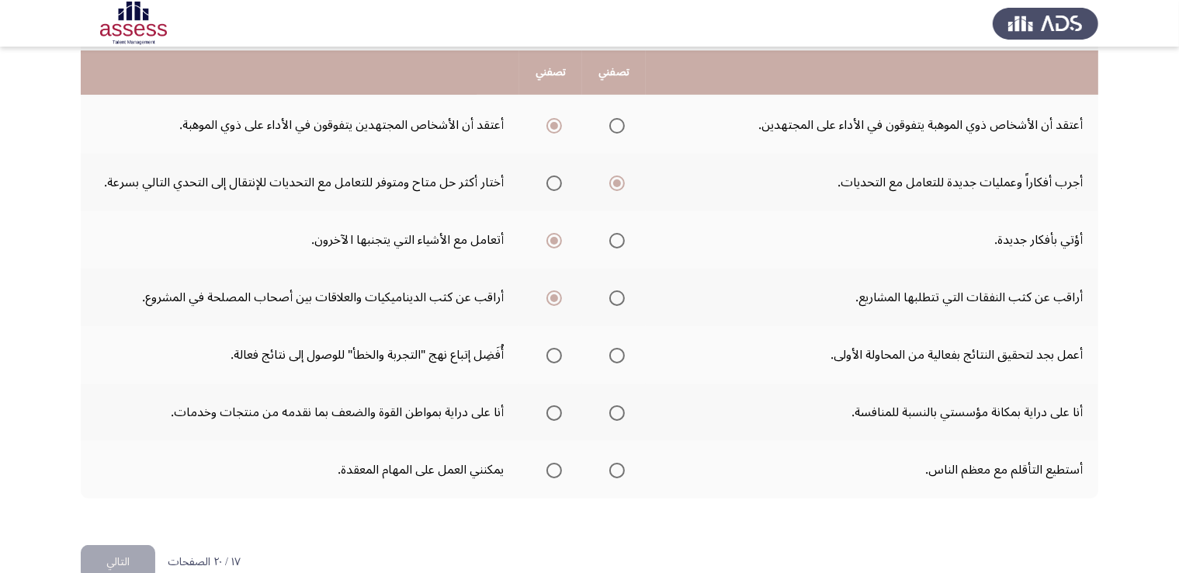
scroll to position [450, 0]
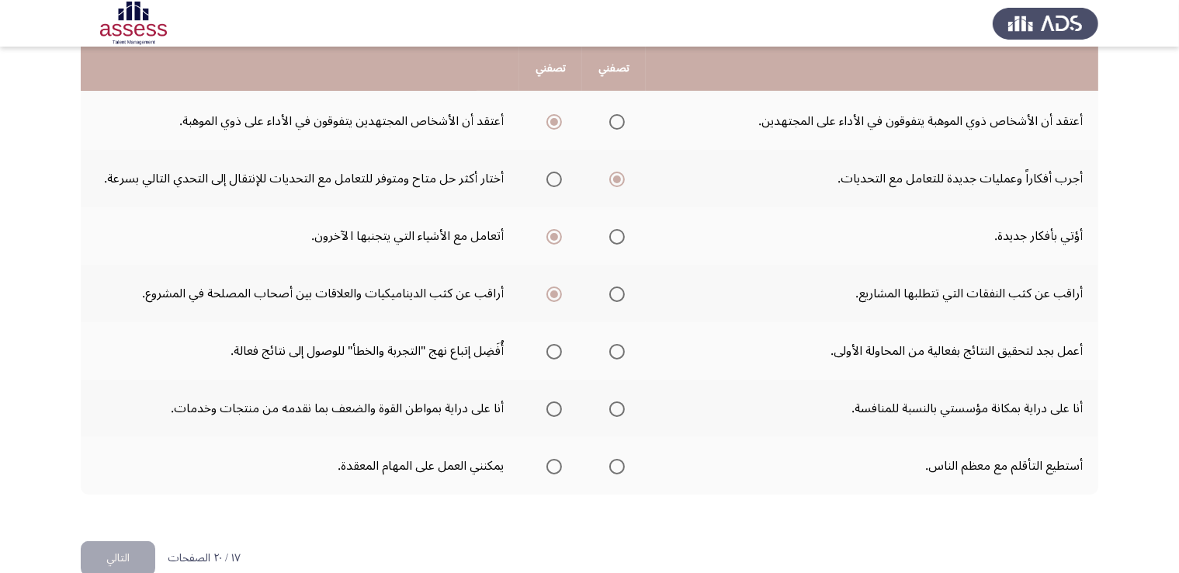
click at [618, 301] on mat-radio-group "Select an option" at bounding box center [614, 293] width 22 height 26
click at [618, 296] on span "Select an option" at bounding box center [617, 294] width 16 height 16
click at [618, 296] on input "Select an option" at bounding box center [617, 294] width 16 height 16
click at [459, 404] on td "أنا على دراية بمواطن القوة والضعف بما نقدمه من منتجات وخدمات." at bounding box center [300, 408] width 439 height 57
click at [554, 349] on span "Select an option" at bounding box center [555, 352] width 16 height 16
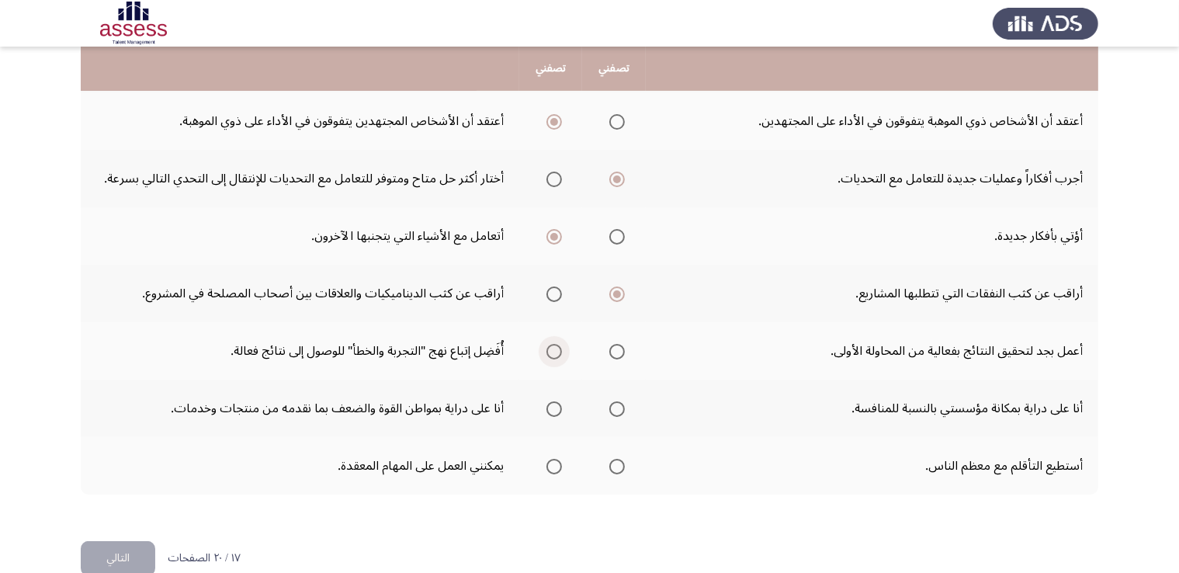
click at [554, 349] on input "Select an option" at bounding box center [555, 352] width 16 height 16
click at [618, 411] on span "Select an option" at bounding box center [617, 409] width 16 height 16
click at [618, 411] on input "Select an option" at bounding box center [617, 409] width 16 height 16
click at [556, 460] on span "Select an option" at bounding box center [555, 467] width 16 height 16
click at [556, 460] on input "Select an option" at bounding box center [555, 467] width 16 height 16
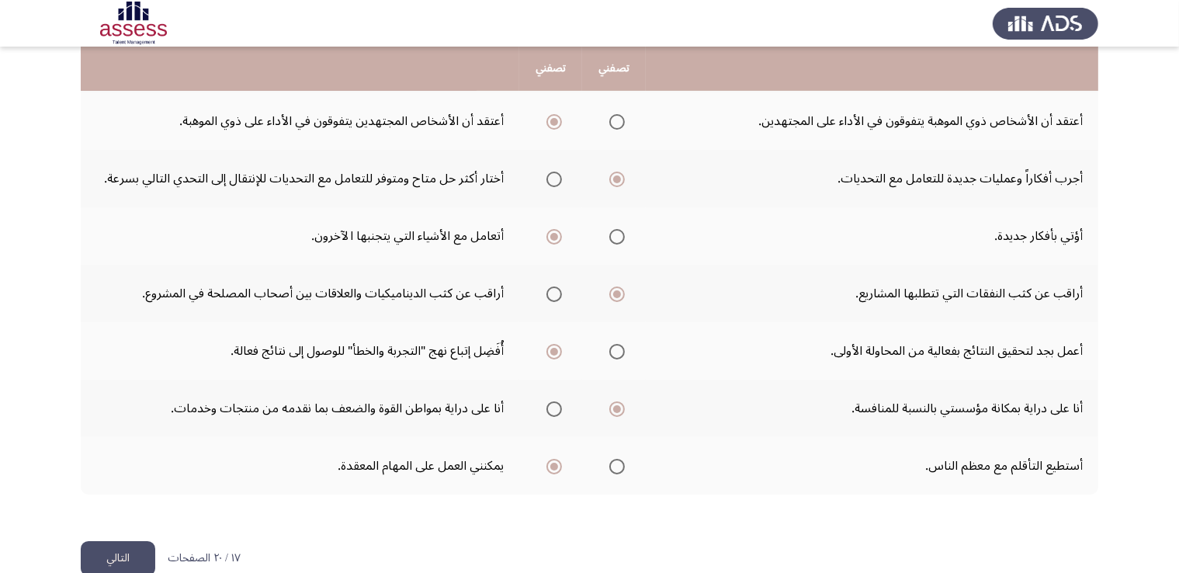
click at [125, 547] on button "التالي" at bounding box center [118, 558] width 75 height 35
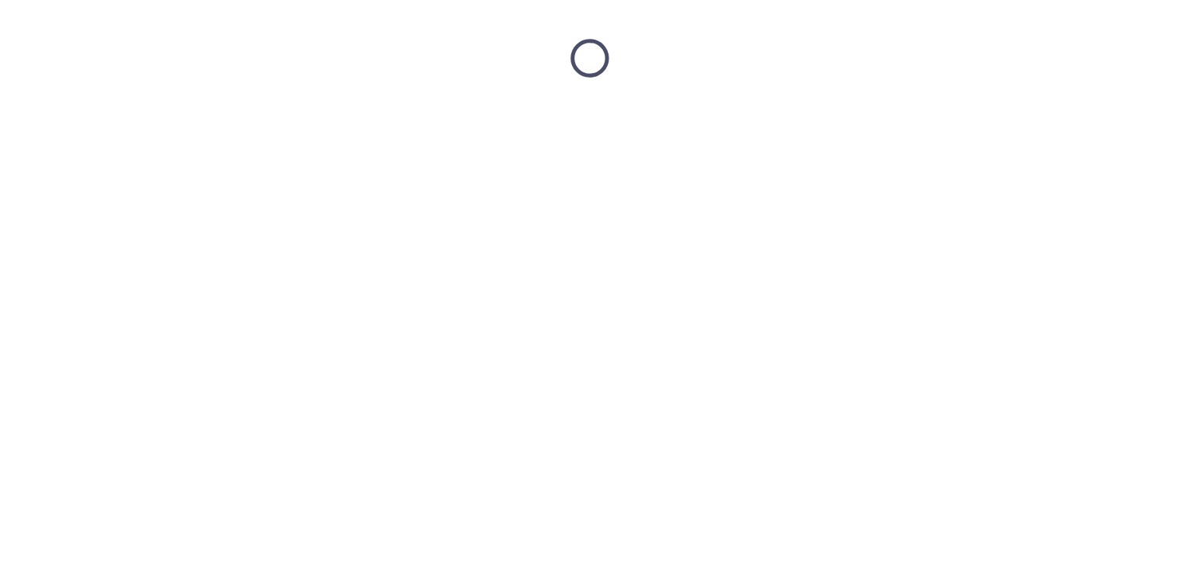
scroll to position [0, 0]
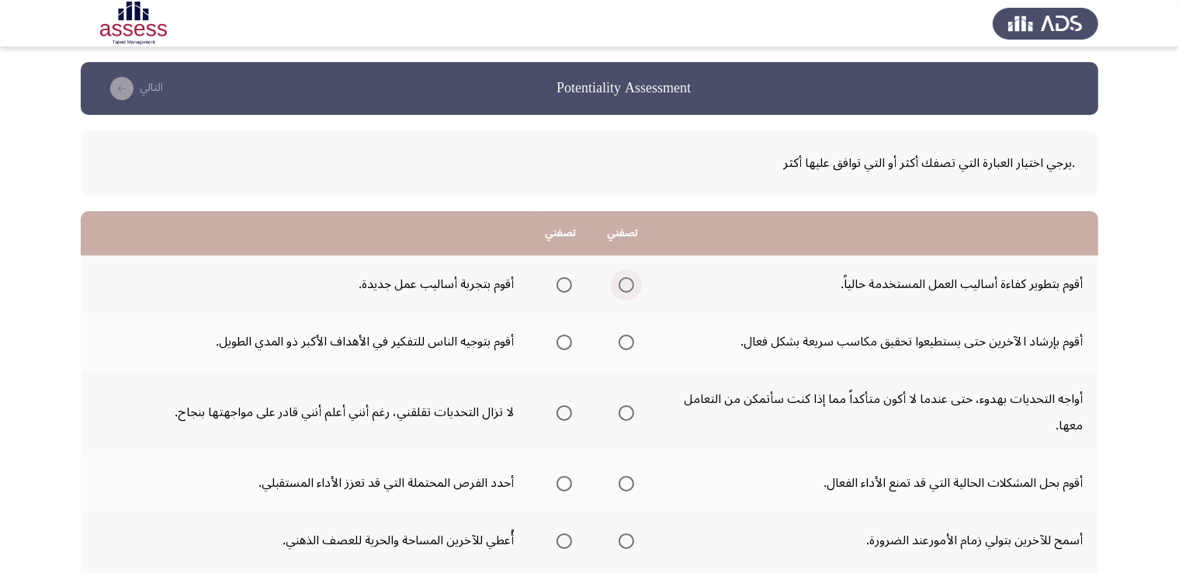
click at [627, 278] on span "Select an option" at bounding box center [627, 285] width 16 height 16
click at [627, 278] on input "Select an option" at bounding box center [627, 285] width 16 height 16
click at [561, 336] on span "Select an option" at bounding box center [565, 343] width 16 height 16
click at [561, 336] on input "Select an option" at bounding box center [565, 343] width 16 height 16
click at [628, 410] on span "Select an option" at bounding box center [627, 413] width 16 height 16
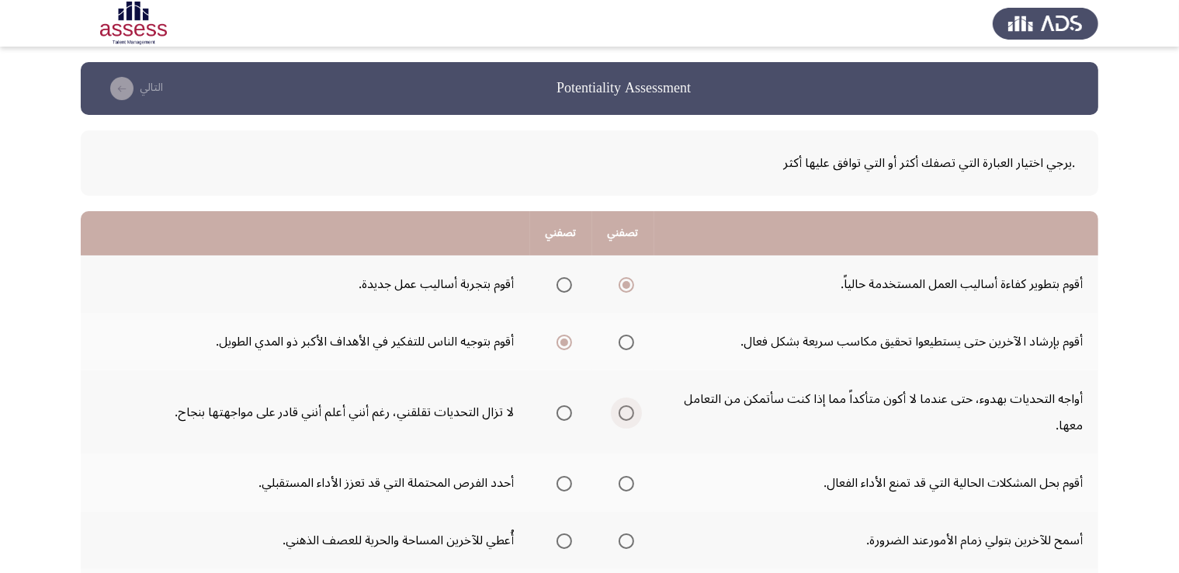
click at [628, 410] on input "Select an option" at bounding box center [627, 413] width 16 height 16
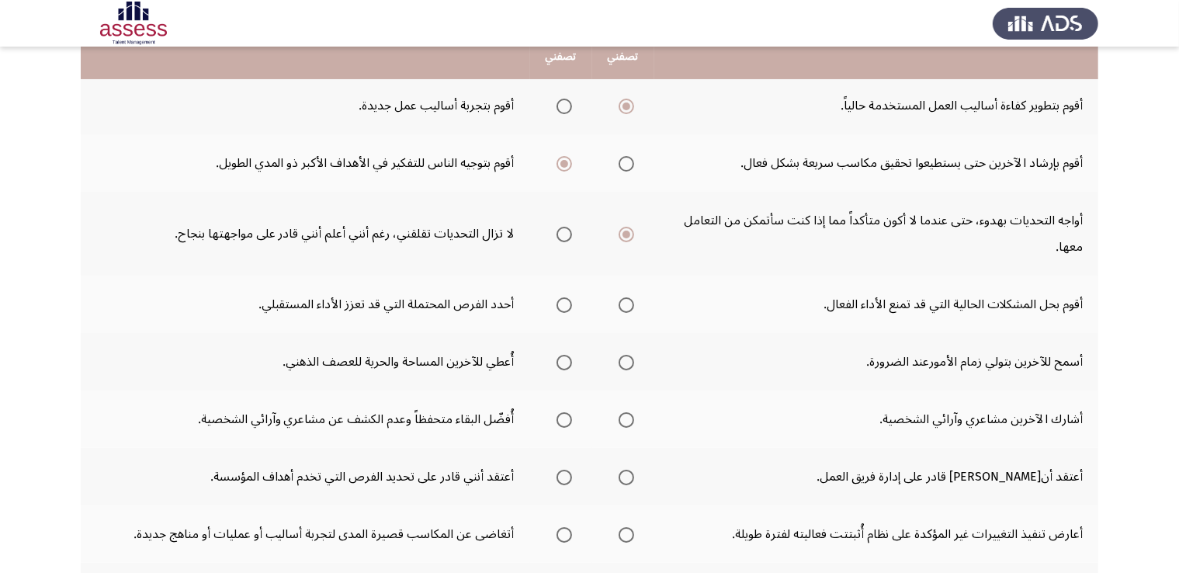
scroll to position [186, 0]
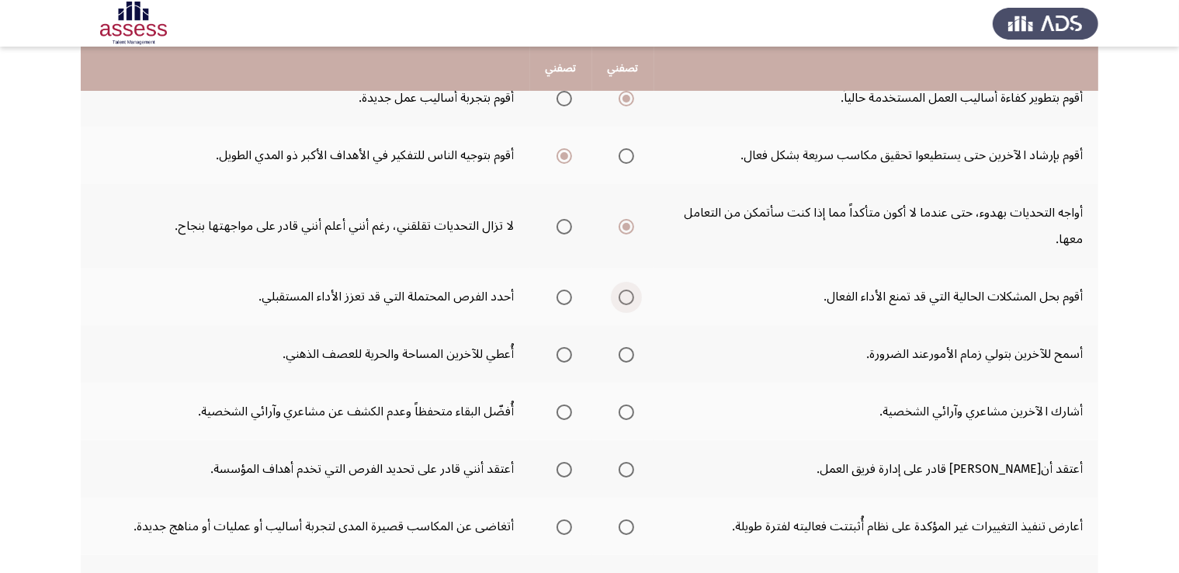
click at [626, 292] on span "Select an option" at bounding box center [627, 298] width 16 height 16
click at [626, 292] on input "Select an option" at bounding box center [627, 298] width 16 height 16
click at [564, 348] on span "Select an option" at bounding box center [565, 355] width 16 height 16
click at [564, 348] on input "Select an option" at bounding box center [565, 355] width 16 height 16
click at [565, 404] on span "Select an option" at bounding box center [565, 412] width 16 height 16
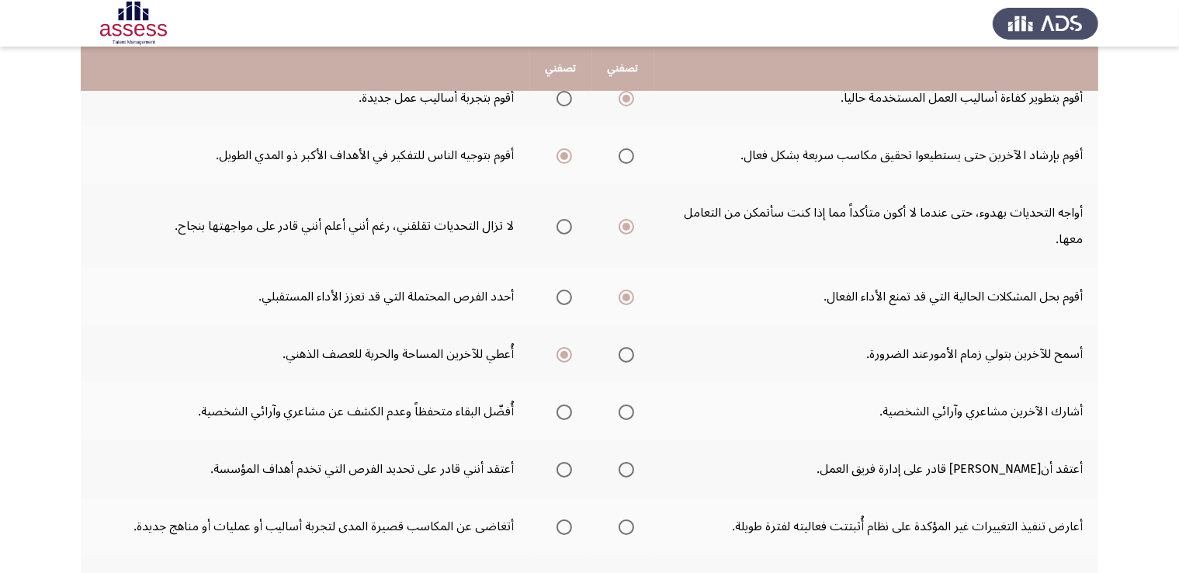
click at [565, 404] on input "Select an option" at bounding box center [565, 412] width 16 height 16
click at [623, 466] on span "Select an option" at bounding box center [627, 470] width 16 height 16
click at [623, 466] on input "Select an option" at bounding box center [627, 470] width 16 height 16
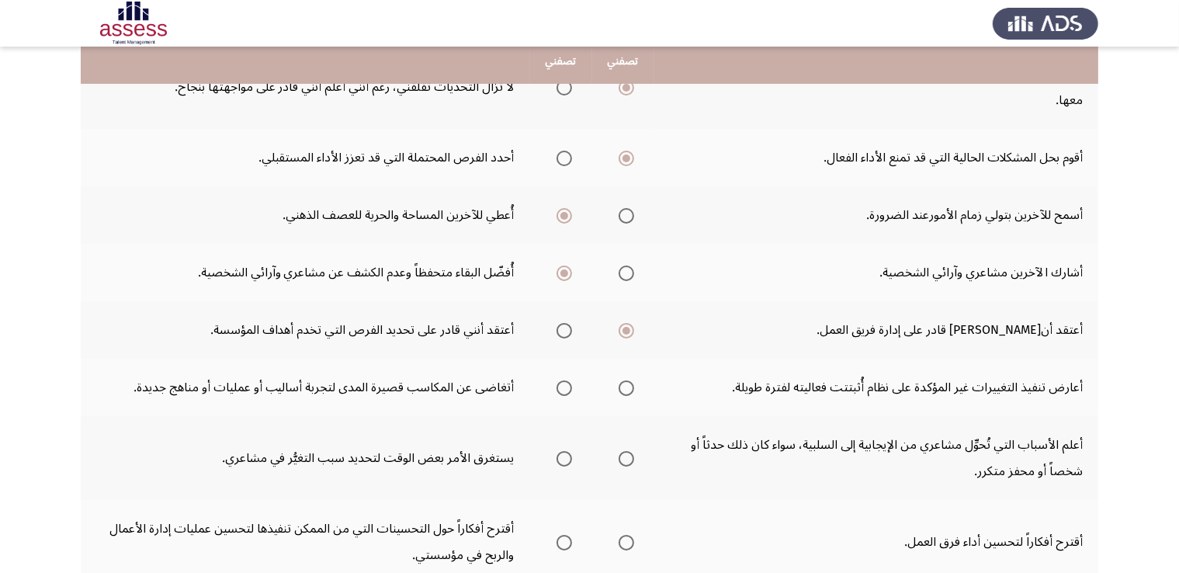
scroll to position [328, 0]
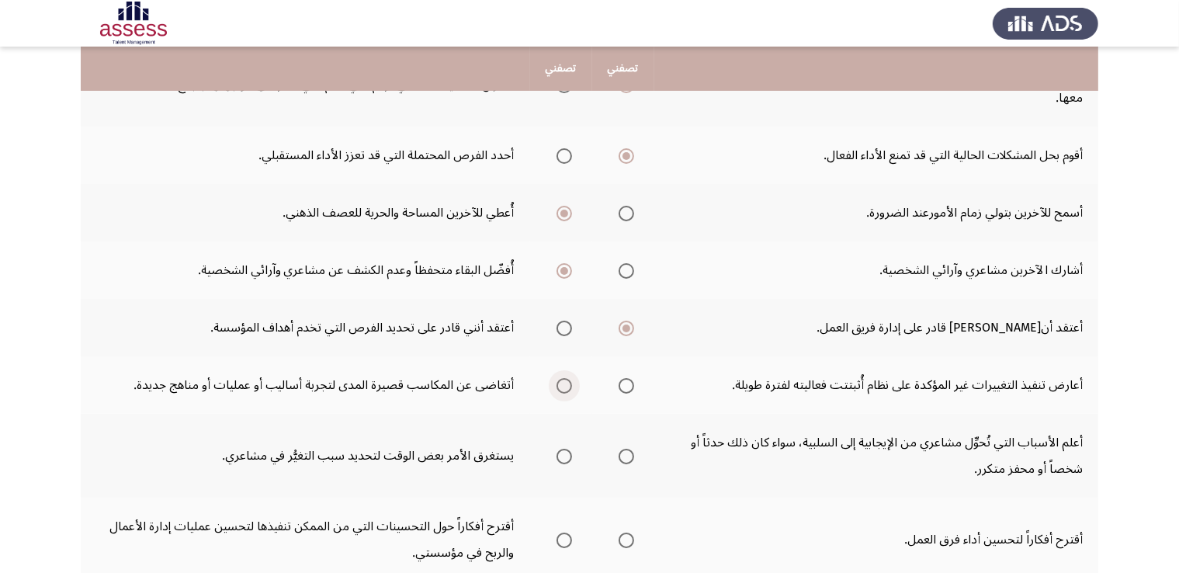
click at [565, 387] on span "Select an option" at bounding box center [565, 386] width 16 height 16
click at [565, 387] on input "Select an option" at bounding box center [565, 386] width 16 height 16
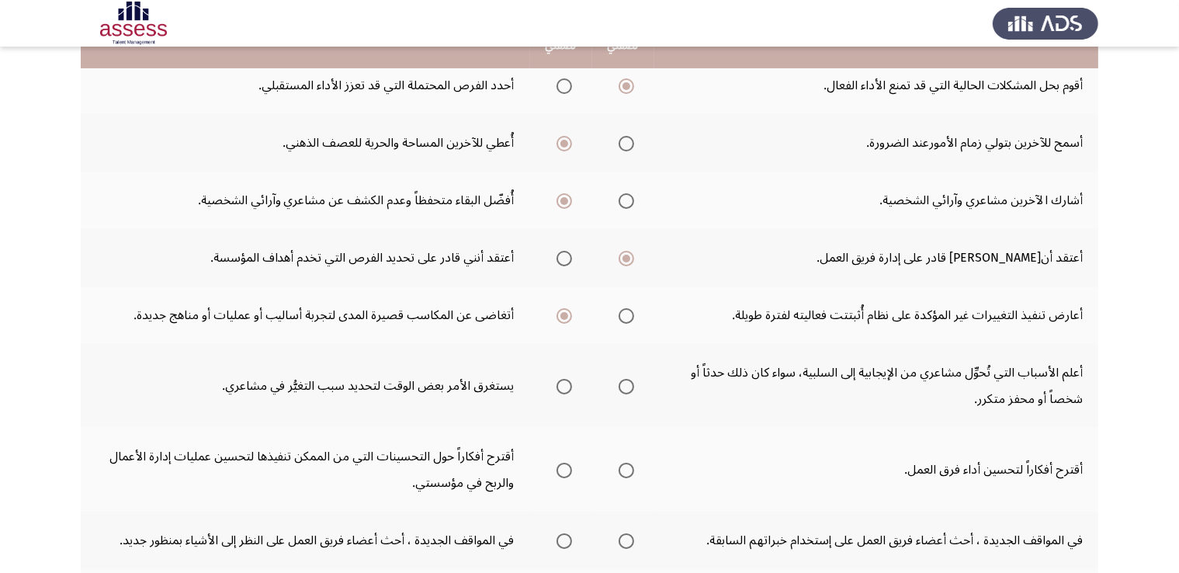
scroll to position [404, 0]
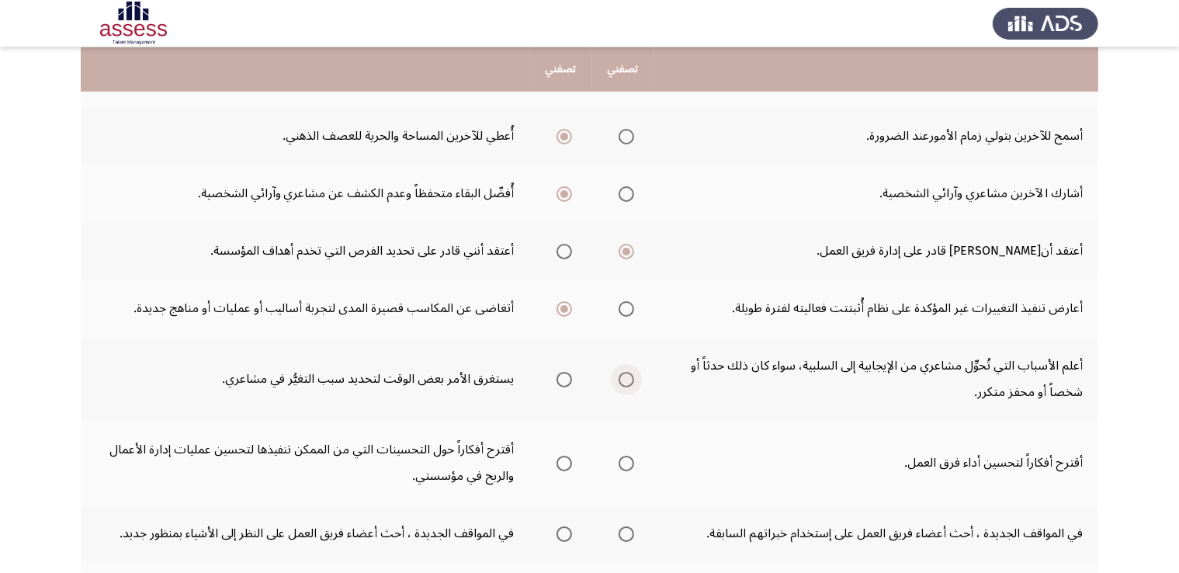
click at [627, 372] on span "Select an option" at bounding box center [627, 380] width 16 height 16
click at [627, 372] on input "Select an option" at bounding box center [627, 380] width 16 height 16
click at [570, 457] on span "Select an option" at bounding box center [565, 464] width 16 height 16
click at [570, 457] on input "Select an option" at bounding box center [565, 464] width 16 height 16
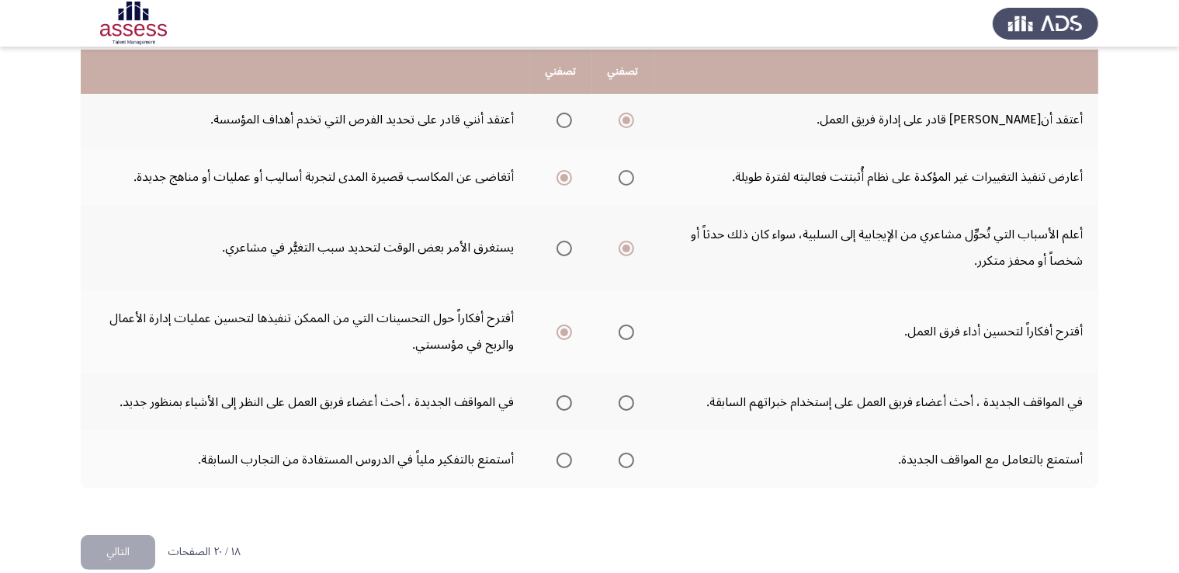
scroll to position [538, 0]
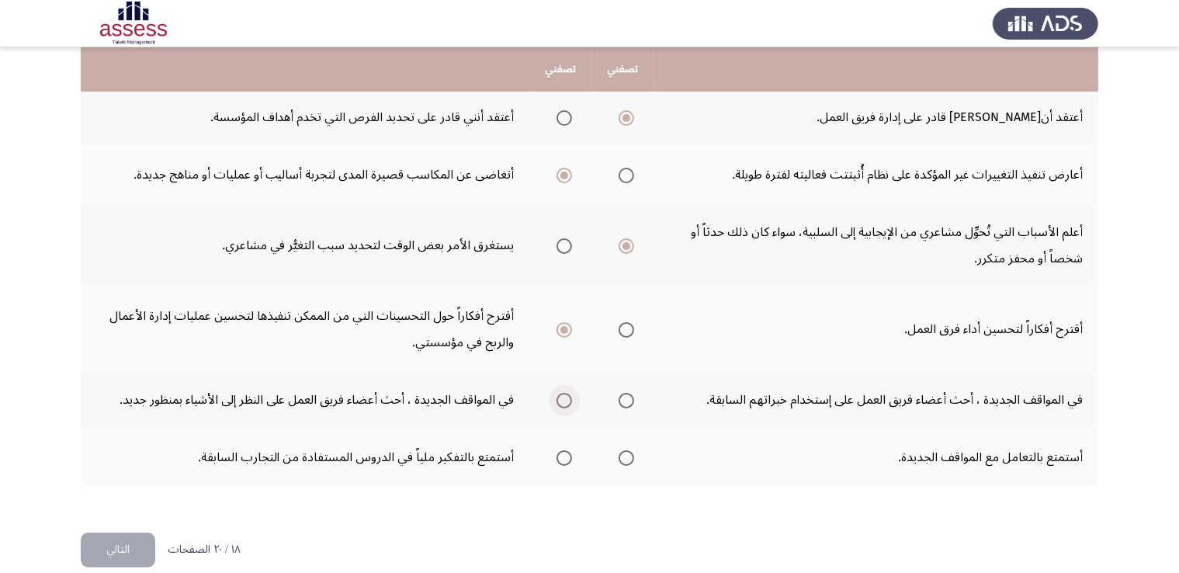
click at [568, 393] on span "Select an option" at bounding box center [565, 401] width 16 height 16
click at [568, 393] on input "Select an option" at bounding box center [565, 401] width 16 height 16
click at [554, 457] on label "Select an option" at bounding box center [561, 458] width 22 height 16
click at [557, 457] on input "Select an option" at bounding box center [565, 458] width 16 height 16
click at [113, 544] on button "التالي" at bounding box center [118, 550] width 75 height 35
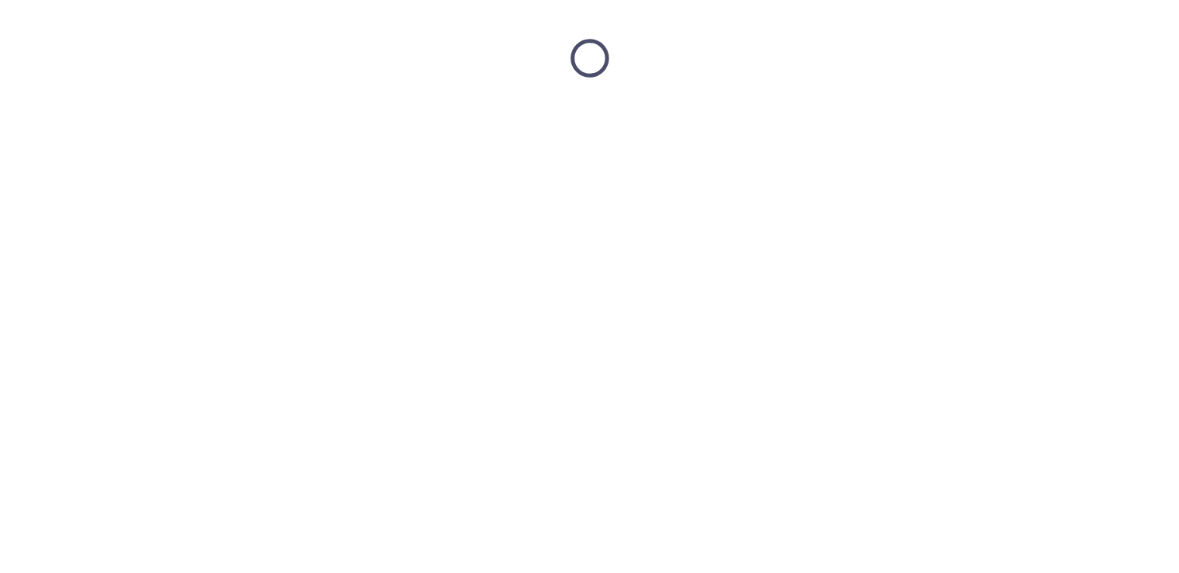
scroll to position [0, 0]
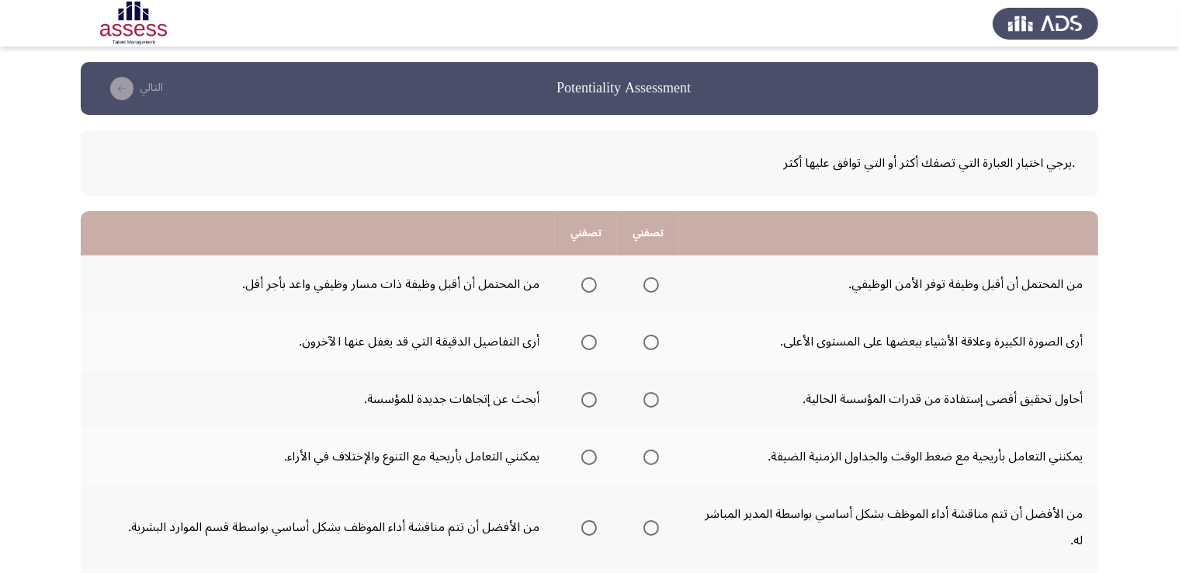
click at [585, 277] on span "Select an option" at bounding box center [590, 285] width 16 height 16
click at [585, 277] on input "Select an option" at bounding box center [590, 285] width 16 height 16
click at [653, 336] on span "Select an option" at bounding box center [652, 343] width 16 height 16
click at [653, 336] on input "Select an option" at bounding box center [652, 343] width 16 height 16
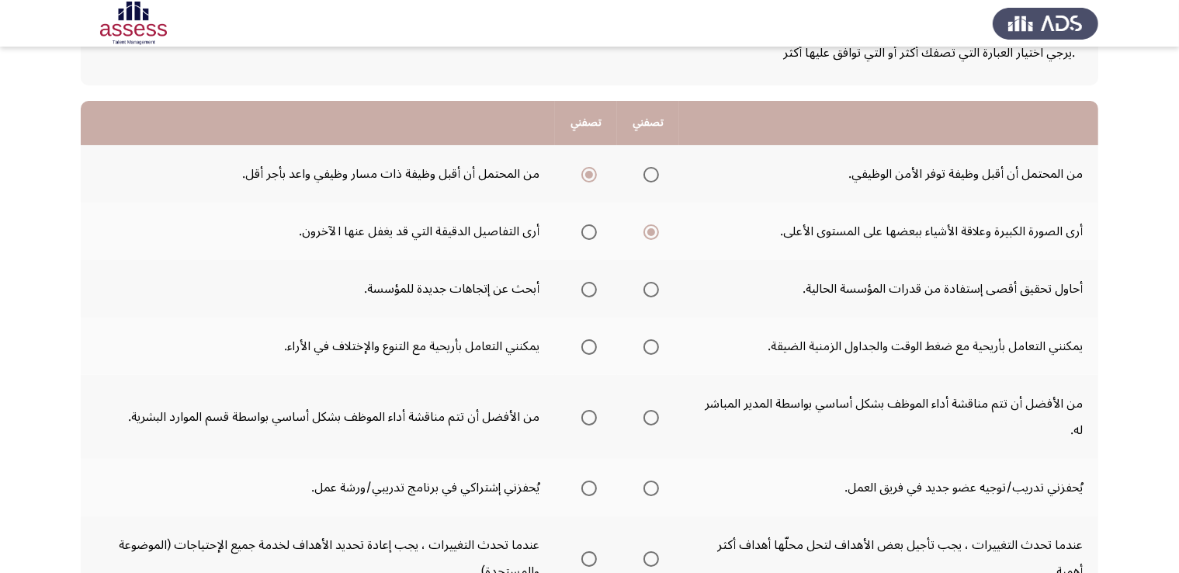
scroll to position [119, 0]
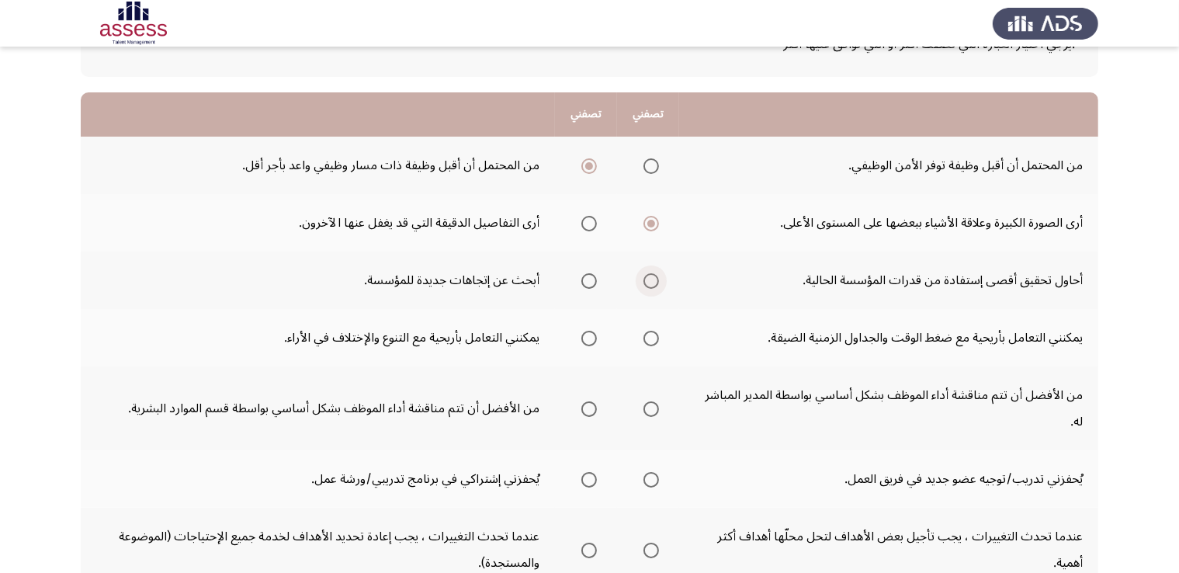
click at [652, 280] on span "Select an option" at bounding box center [652, 281] width 16 height 16
click at [652, 280] on input "Select an option" at bounding box center [652, 281] width 16 height 16
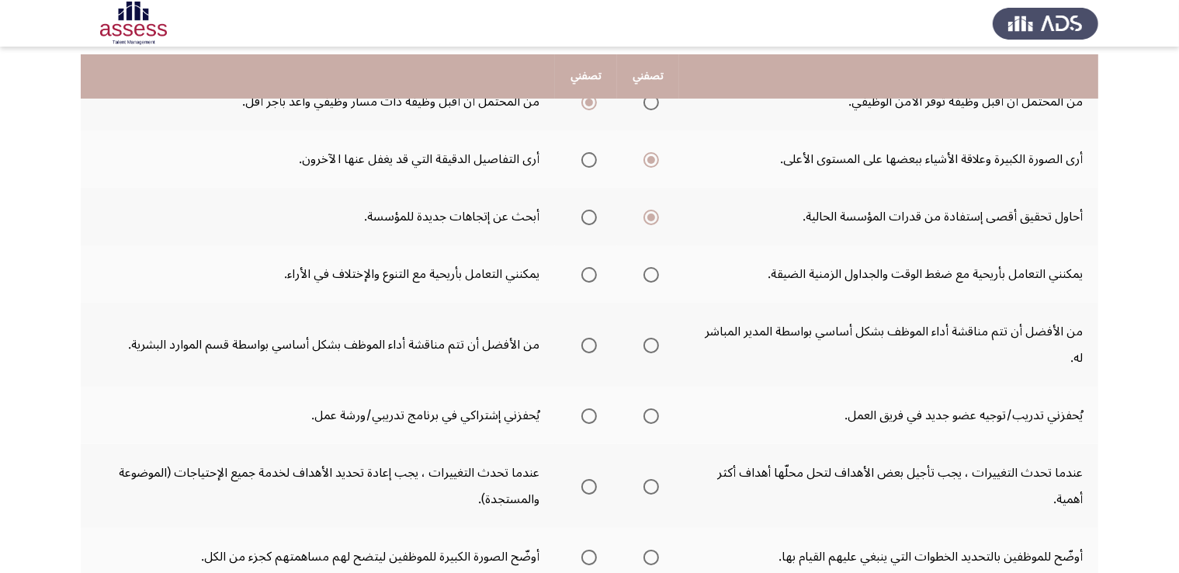
scroll to position [191, 0]
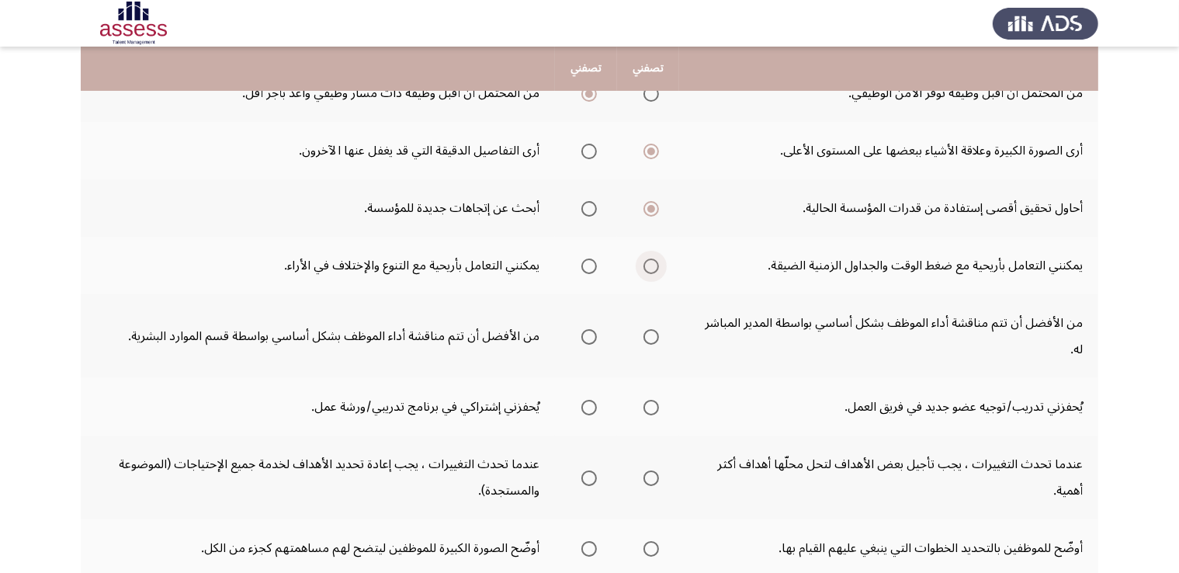
click at [654, 271] on span "Select an option" at bounding box center [652, 267] width 16 height 16
click at [654, 271] on input "Select an option" at bounding box center [652, 267] width 16 height 16
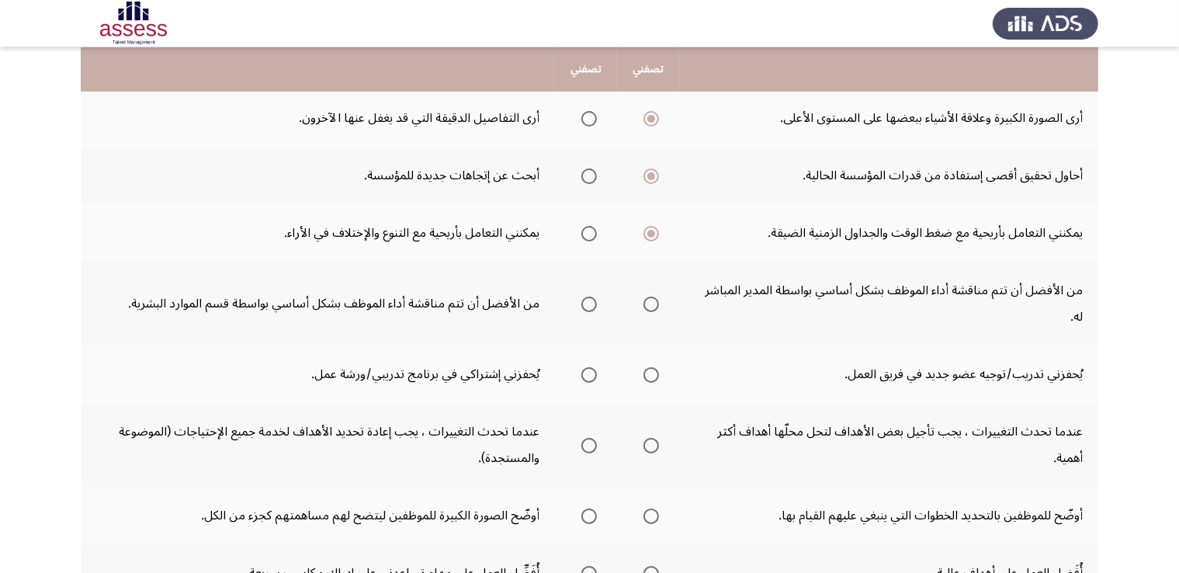
scroll to position [226, 0]
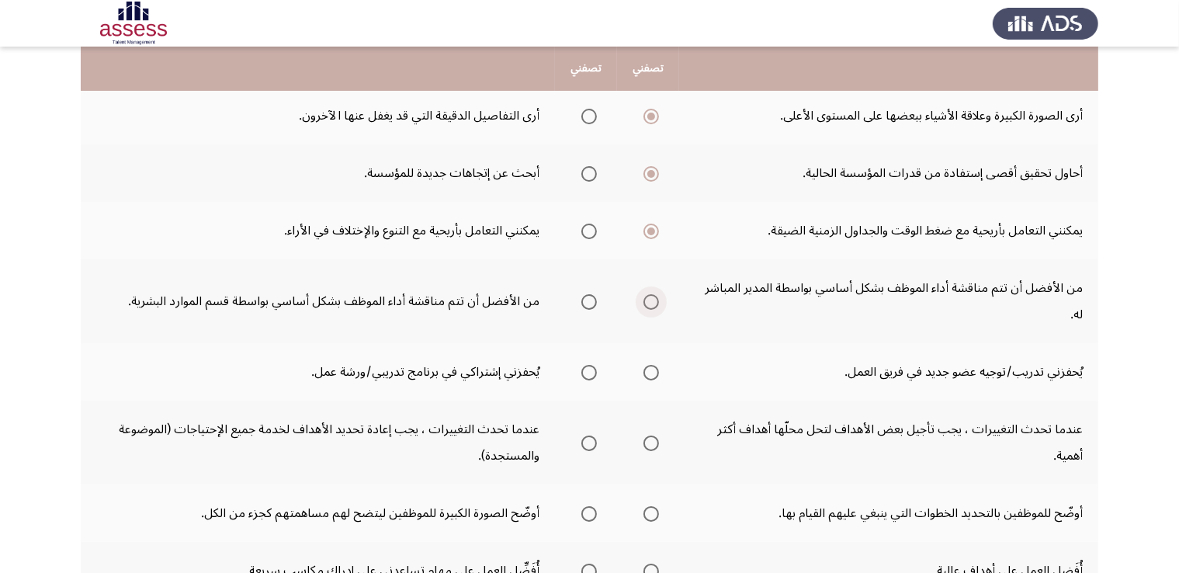
click at [651, 294] on span "Select an option" at bounding box center [652, 302] width 16 height 16
click at [651, 294] on input "Select an option" at bounding box center [652, 302] width 16 height 16
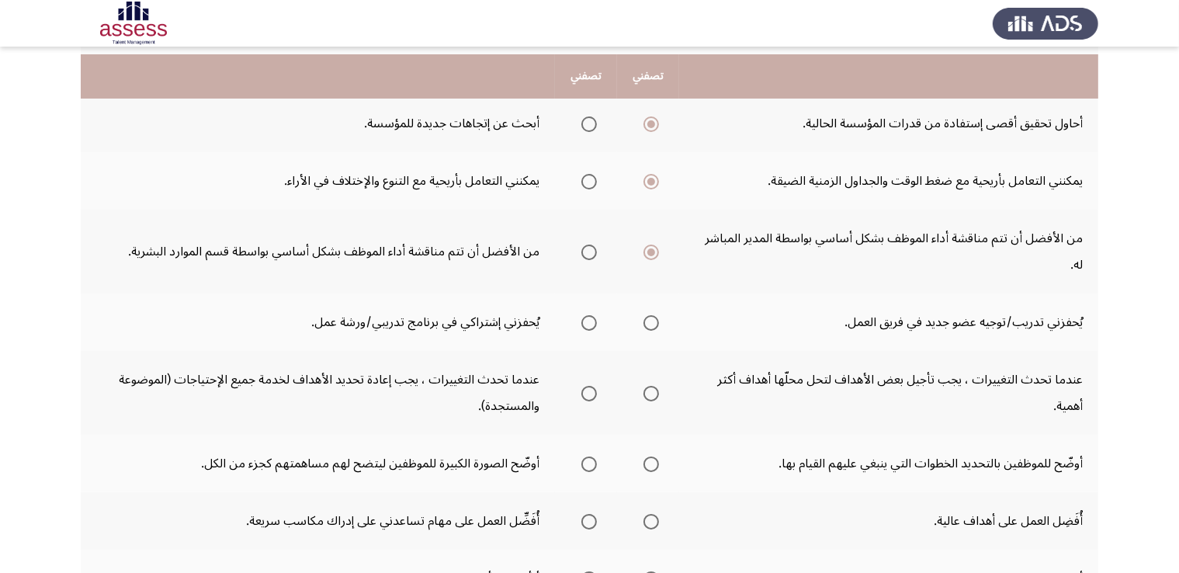
scroll to position [283, 0]
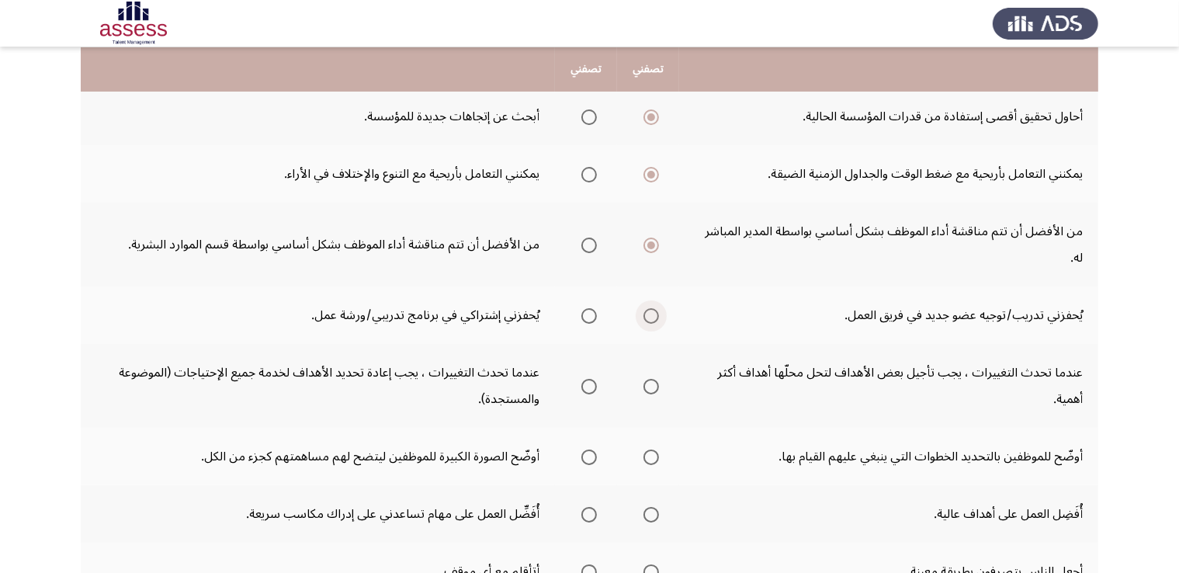
click at [644, 308] on span "Select an option" at bounding box center [652, 316] width 16 height 16
click at [644, 308] on input "Select an option" at bounding box center [652, 316] width 16 height 16
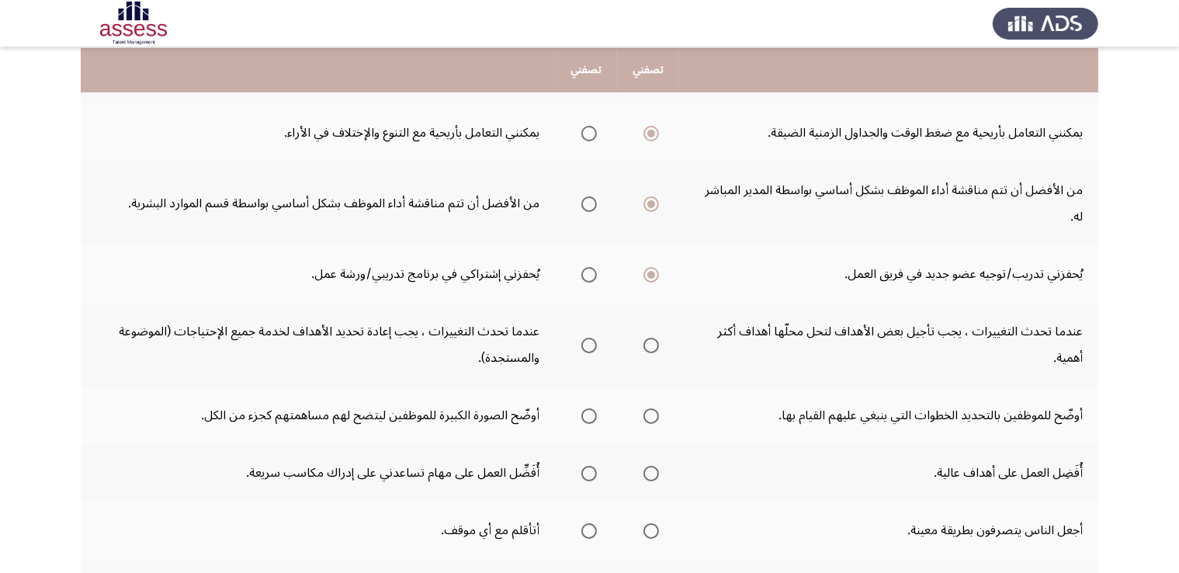
scroll to position [325, 0]
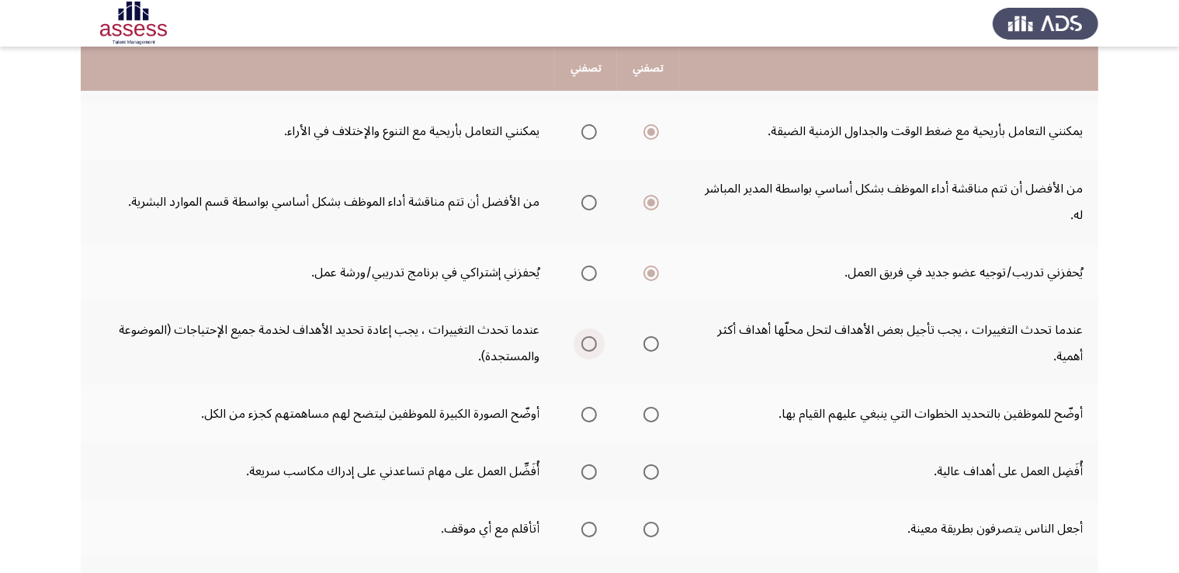
click at [593, 336] on span "Select an option" at bounding box center [590, 344] width 16 height 16
click at [593, 336] on input "Select an option" at bounding box center [590, 344] width 16 height 16
click at [1106, 329] on app-assessment-container "Potentiality Assessment التالي .يرجي اختيار العبارة التي تصفك أكثر أو التي تواف…" at bounding box center [589, 254] width 1179 height 1035
click at [648, 407] on span "Select an option" at bounding box center [652, 415] width 16 height 16
click at [648, 407] on input "Select an option" at bounding box center [652, 415] width 16 height 16
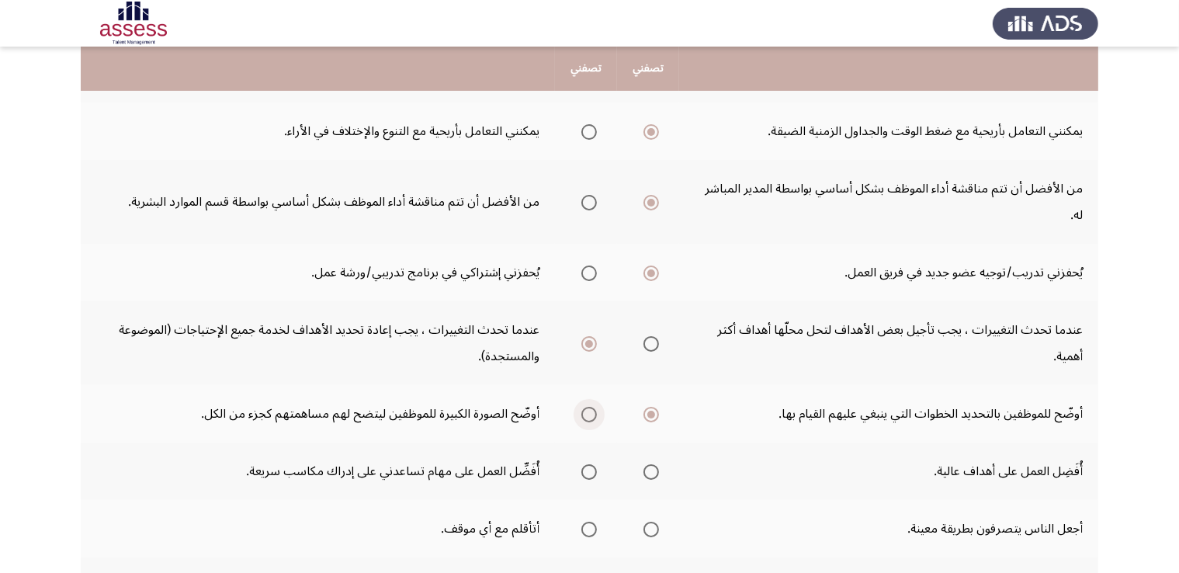
click at [588, 407] on span "Select an option" at bounding box center [590, 415] width 16 height 16
click at [588, 407] on input "Select an option" at bounding box center [590, 415] width 16 height 16
click at [640, 464] on label "Select an option" at bounding box center [648, 472] width 22 height 16
click at [644, 464] on input "Select an option" at bounding box center [652, 472] width 16 height 16
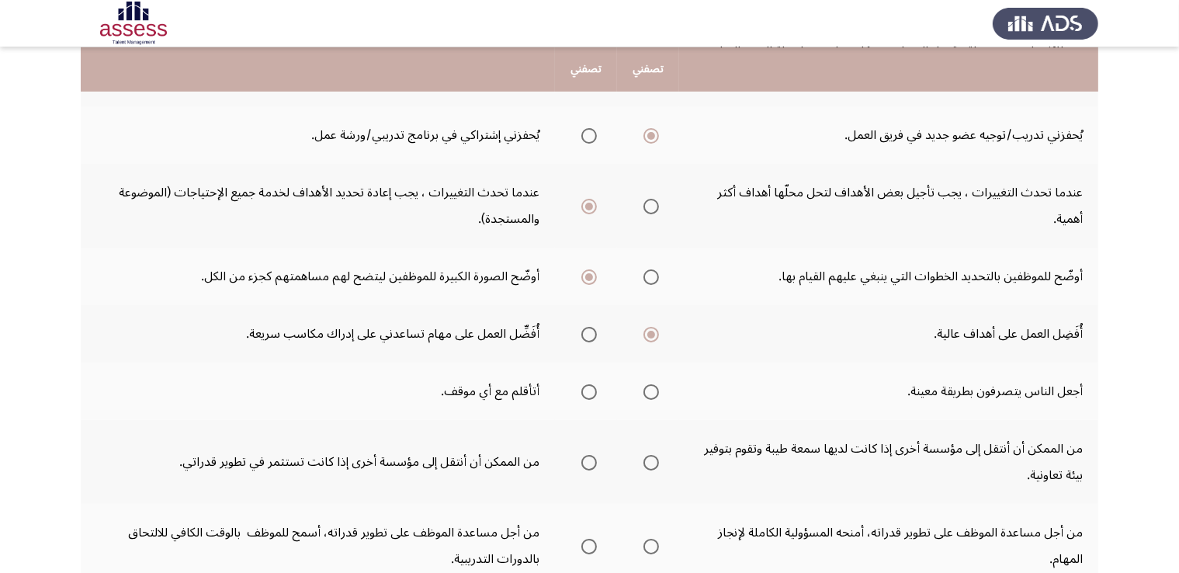
scroll to position [464, 0]
click at [594, 383] on span "Select an option" at bounding box center [590, 391] width 16 height 16
click at [594, 383] on input "Select an option" at bounding box center [590, 391] width 16 height 16
click at [584, 453] on span "Select an option" at bounding box center [590, 461] width 16 height 16
click at [584, 453] on input "Select an option" at bounding box center [590, 461] width 16 height 16
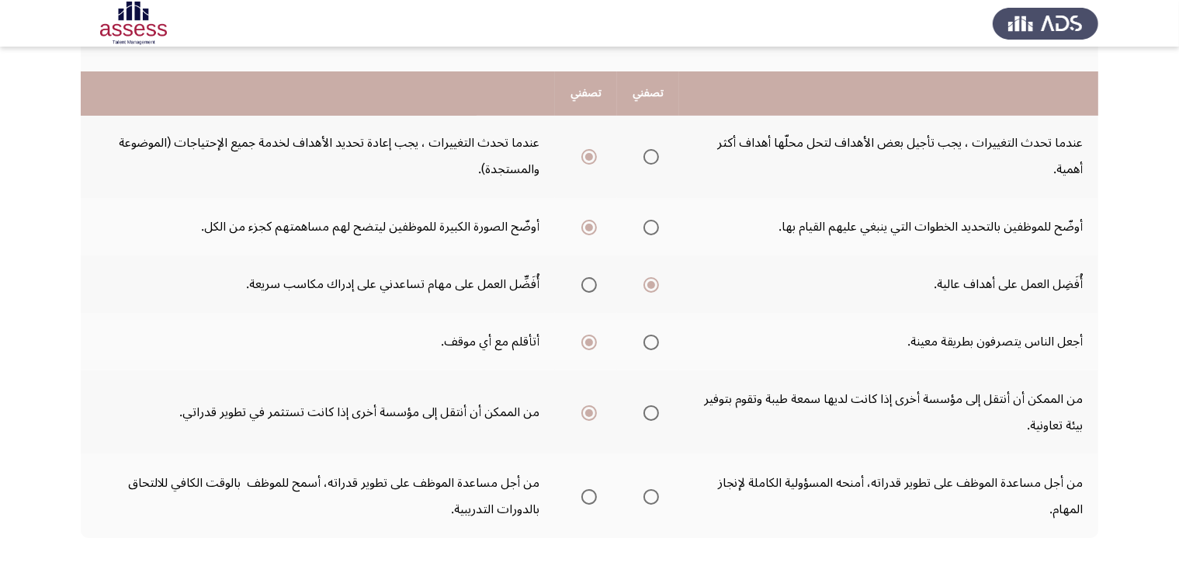
scroll to position [555, 0]
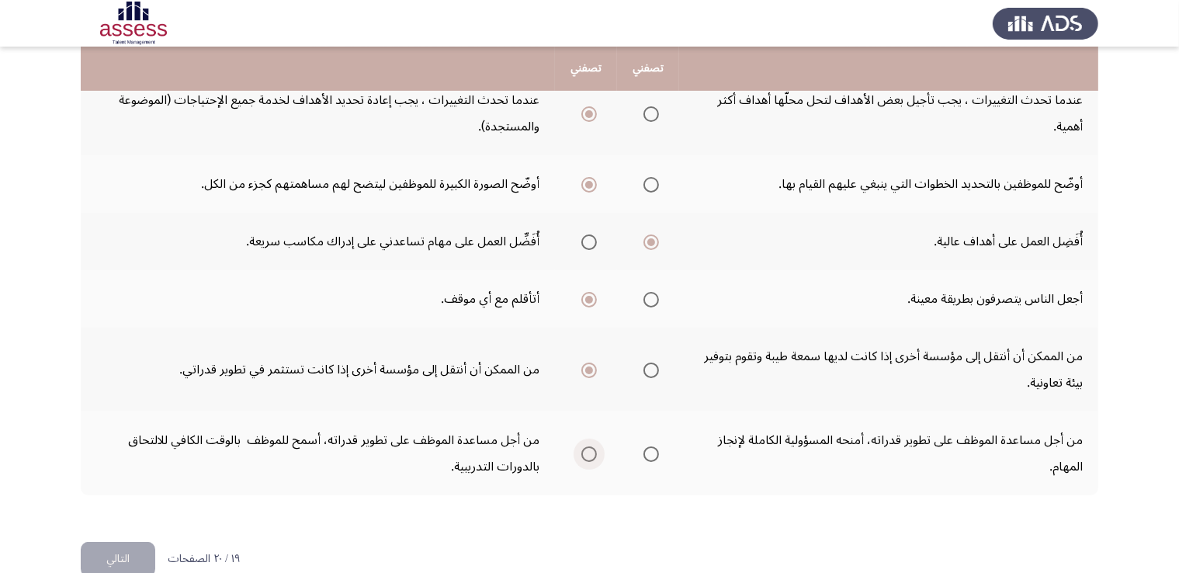
click at [588, 446] on span "Select an option" at bounding box center [590, 454] width 16 height 16
click at [588, 446] on input "Select an option" at bounding box center [590, 454] width 16 height 16
click at [105, 542] on button "التالي" at bounding box center [118, 559] width 75 height 35
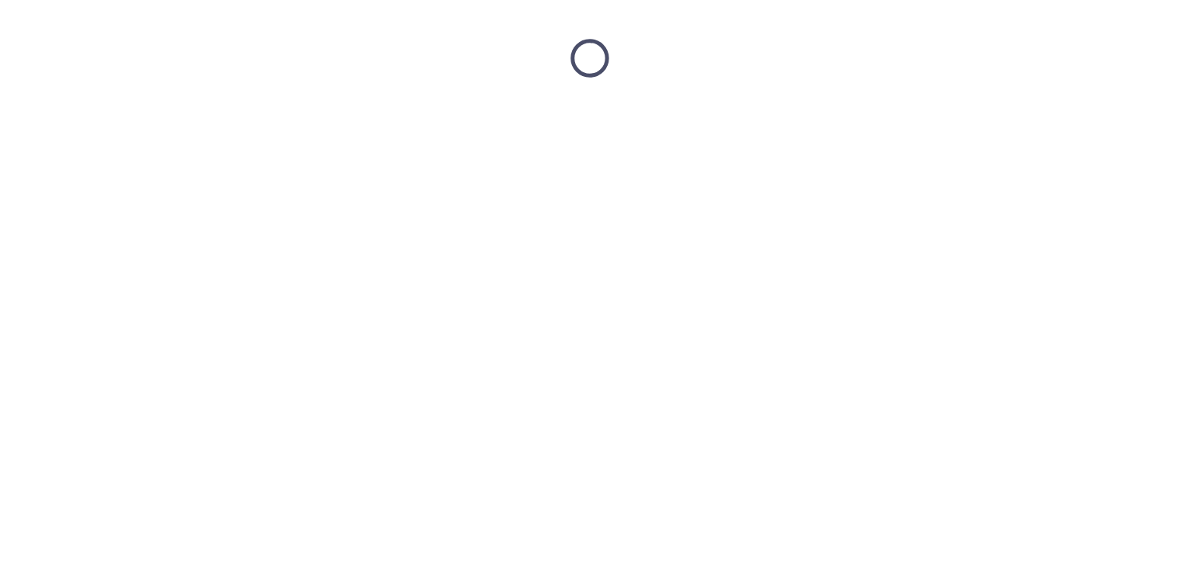
scroll to position [0, 0]
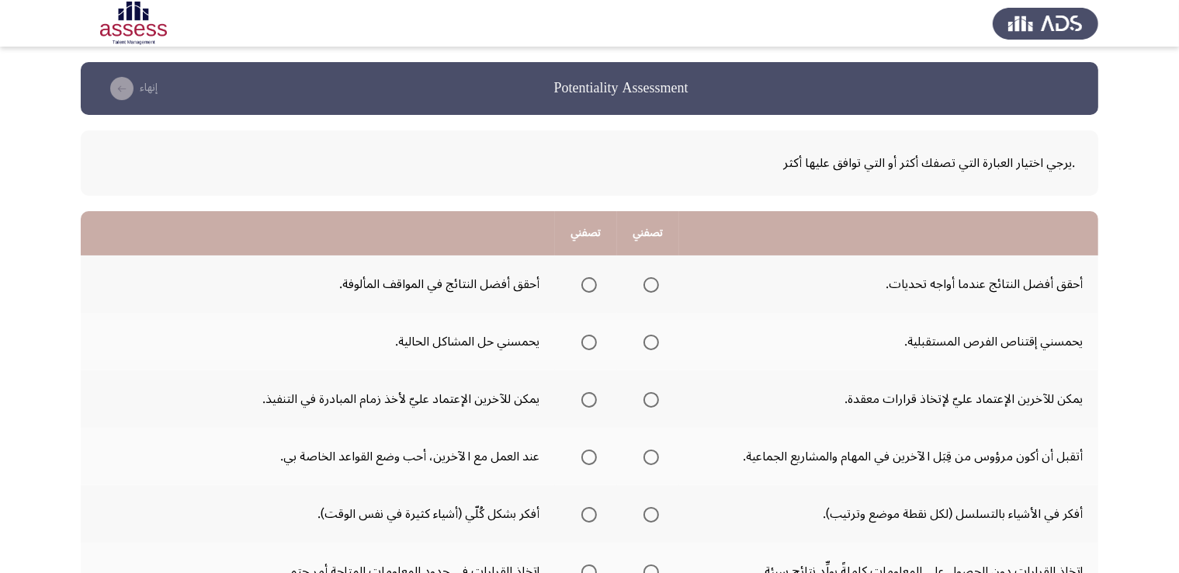
click at [658, 271] on th at bounding box center [648, 283] width 62 height 57
click at [651, 286] on span "Select an option" at bounding box center [652, 285] width 16 height 16
click at [651, 286] on input "Select an option" at bounding box center [652, 285] width 16 height 16
click at [584, 340] on span "Select an option" at bounding box center [590, 343] width 16 height 16
click at [584, 340] on input "Select an option" at bounding box center [590, 343] width 16 height 16
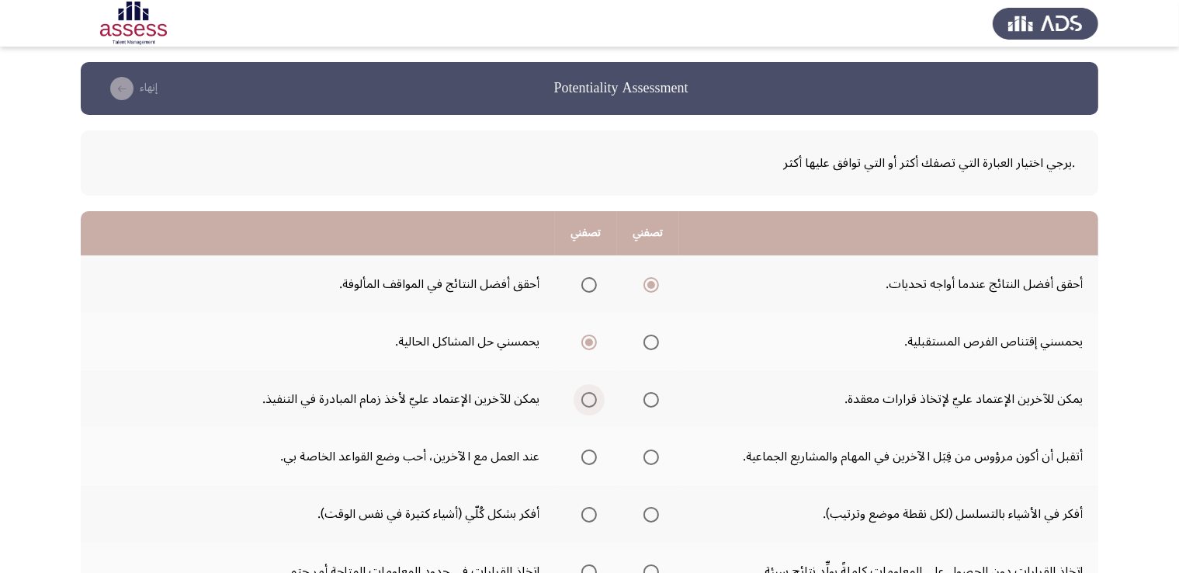
click at [587, 394] on span "Select an option" at bounding box center [590, 400] width 16 height 16
click at [587, 394] on input "Select an option" at bounding box center [590, 400] width 16 height 16
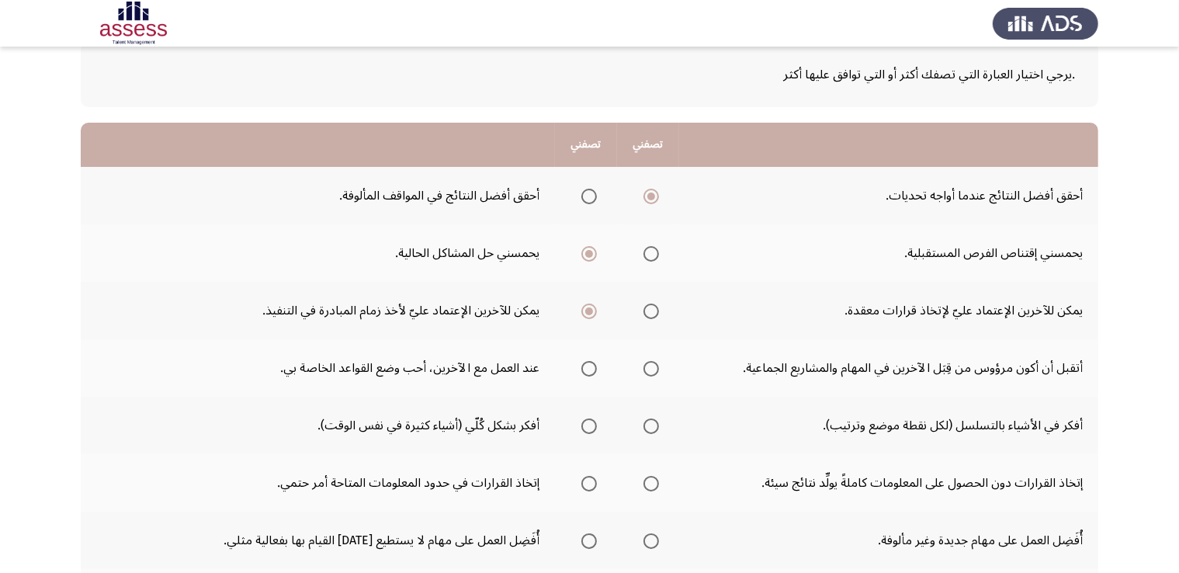
scroll to position [95, 0]
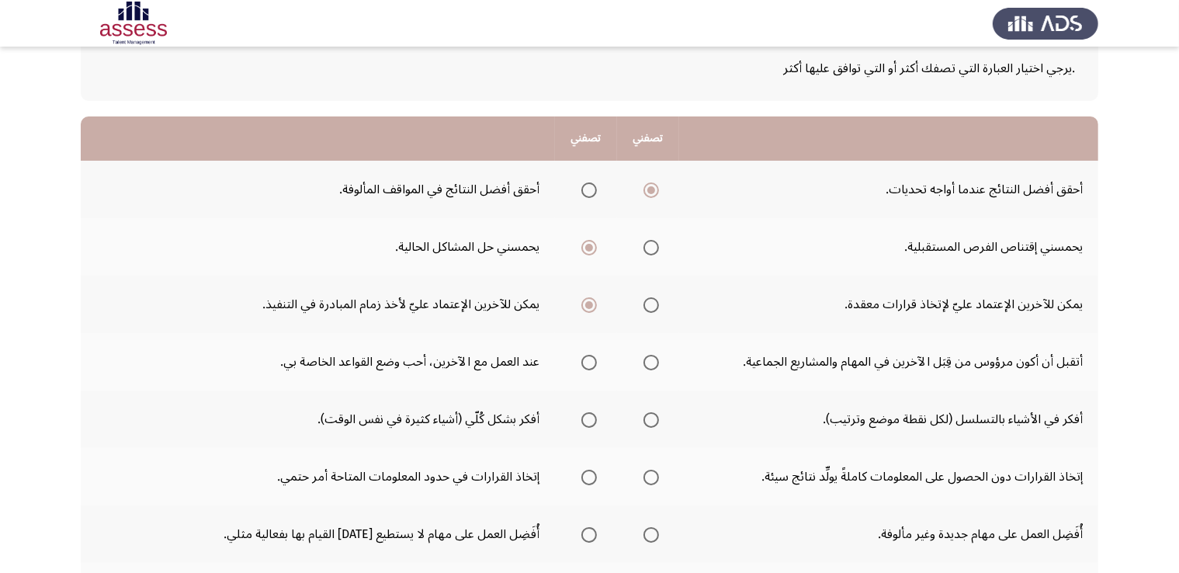
click at [647, 357] on span "Select an option" at bounding box center [652, 363] width 16 height 16
click at [647, 357] on input "Select an option" at bounding box center [652, 363] width 16 height 16
click at [590, 349] on mat-radio-group "Select an option" at bounding box center [586, 362] width 22 height 26
click at [589, 420] on span "Select an option" at bounding box center [589, 420] width 0 height 0
click at [589, 417] on input "Select an option" at bounding box center [590, 420] width 16 height 16
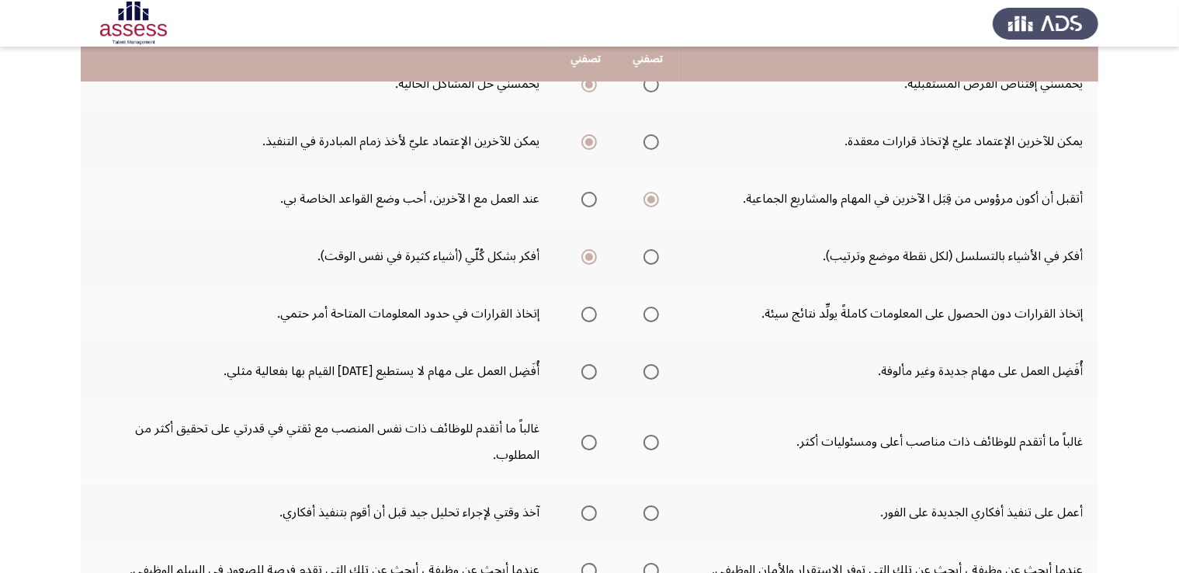
scroll to position [247, 0]
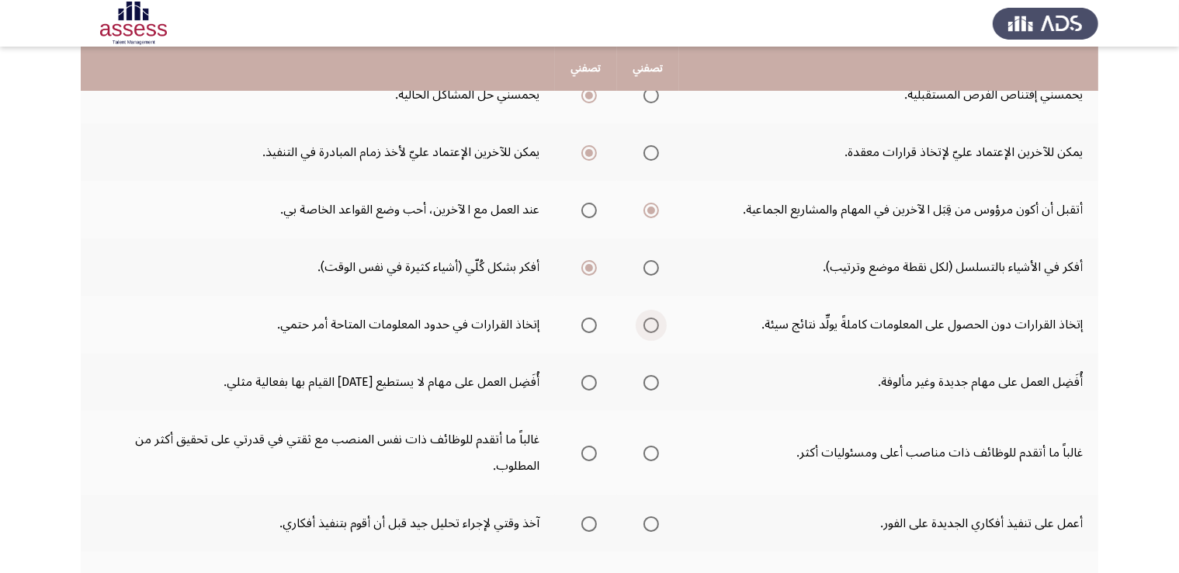
click at [649, 323] on span "Select an option" at bounding box center [652, 326] width 16 height 16
click at [649, 323] on input "Select an option" at bounding box center [652, 326] width 16 height 16
click at [654, 377] on span "Select an option" at bounding box center [652, 383] width 16 height 16
click at [654, 377] on input "Select an option" at bounding box center [652, 383] width 16 height 16
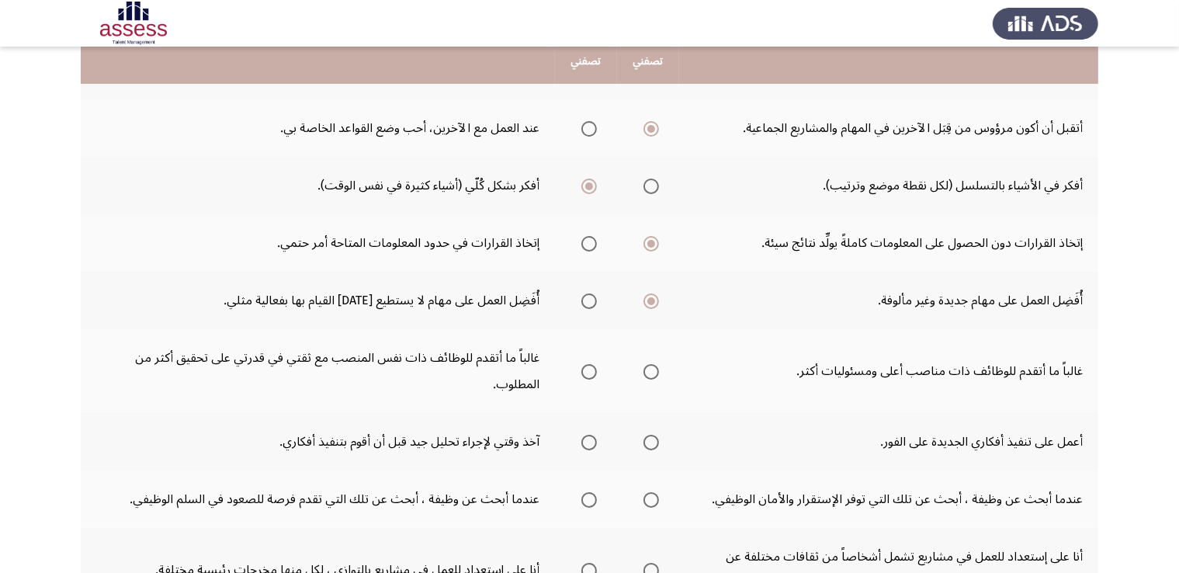
scroll to position [329, 0]
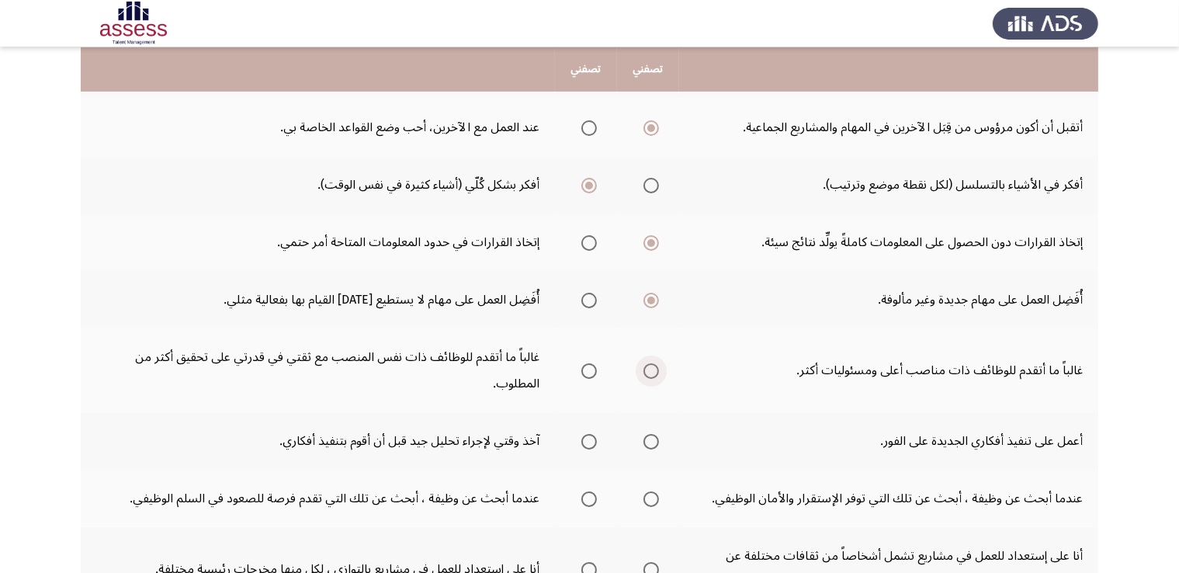
click at [640, 365] on label "Select an option" at bounding box center [648, 371] width 22 height 16
click at [644, 365] on input "Select an option" at bounding box center [652, 371] width 16 height 16
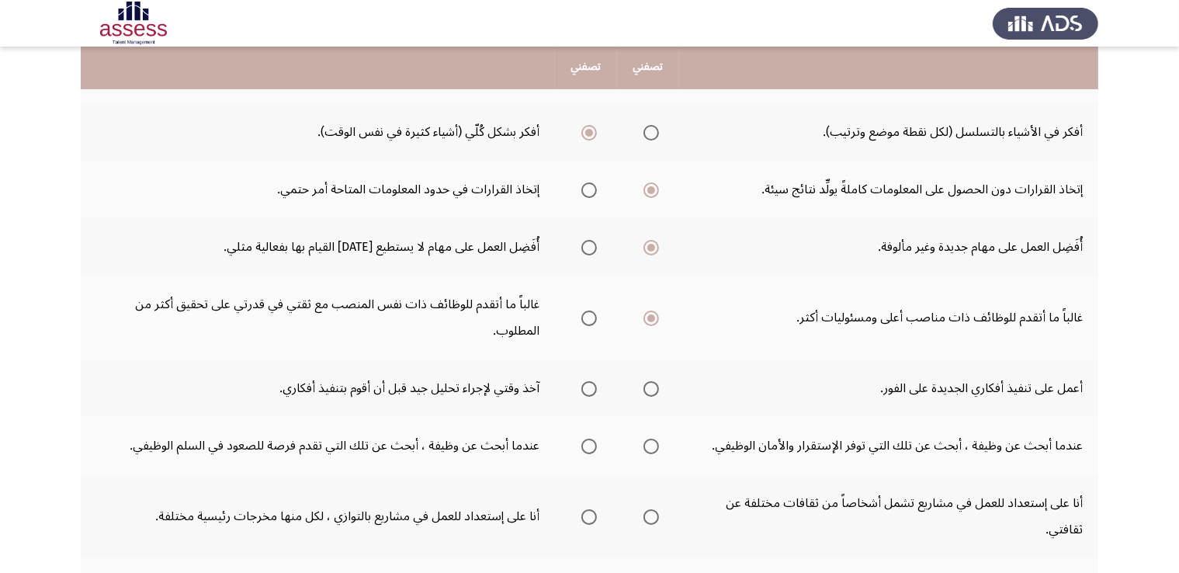
scroll to position [400, 0]
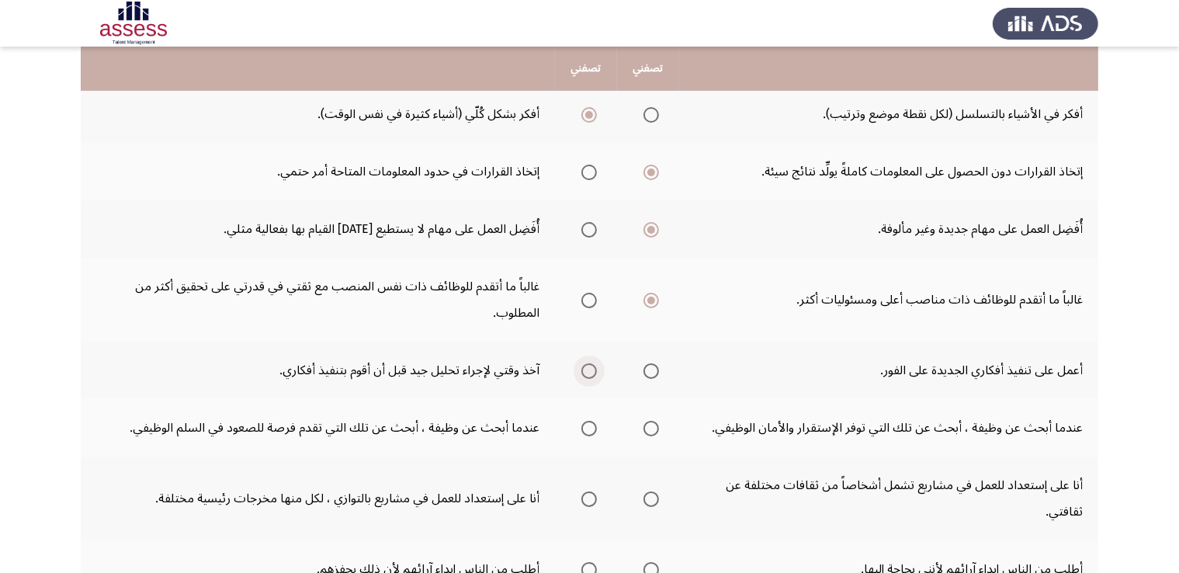
click at [595, 372] on span "Select an option" at bounding box center [590, 371] width 16 height 16
click at [595, 372] on input "Select an option" at bounding box center [590, 371] width 16 height 16
click at [594, 422] on span "Select an option" at bounding box center [590, 429] width 16 height 16
click at [594, 422] on input "Select an option" at bounding box center [590, 429] width 16 height 16
drag, startPoint x: 1179, startPoint y: 328, endPoint x: 1184, endPoint y: 377, distance: 49.2
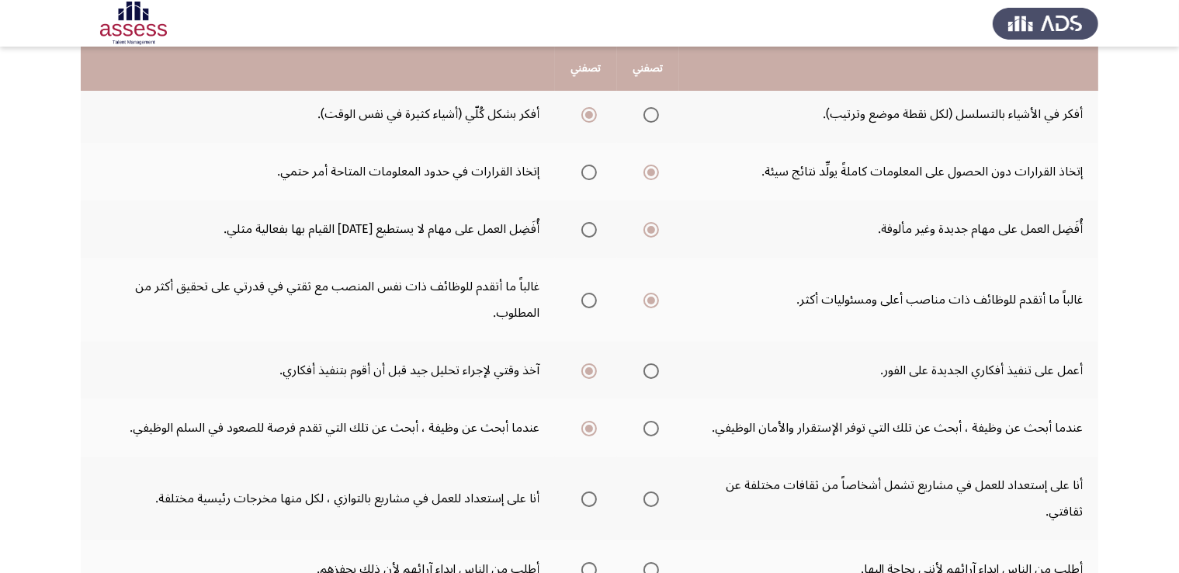
click at [1179, 377] on html "Potentiality Assessment إنهاء .يرجي اختيار العبارة التي تصفك أكثر أو التي توافق…" at bounding box center [589, 153] width 1179 height 1106
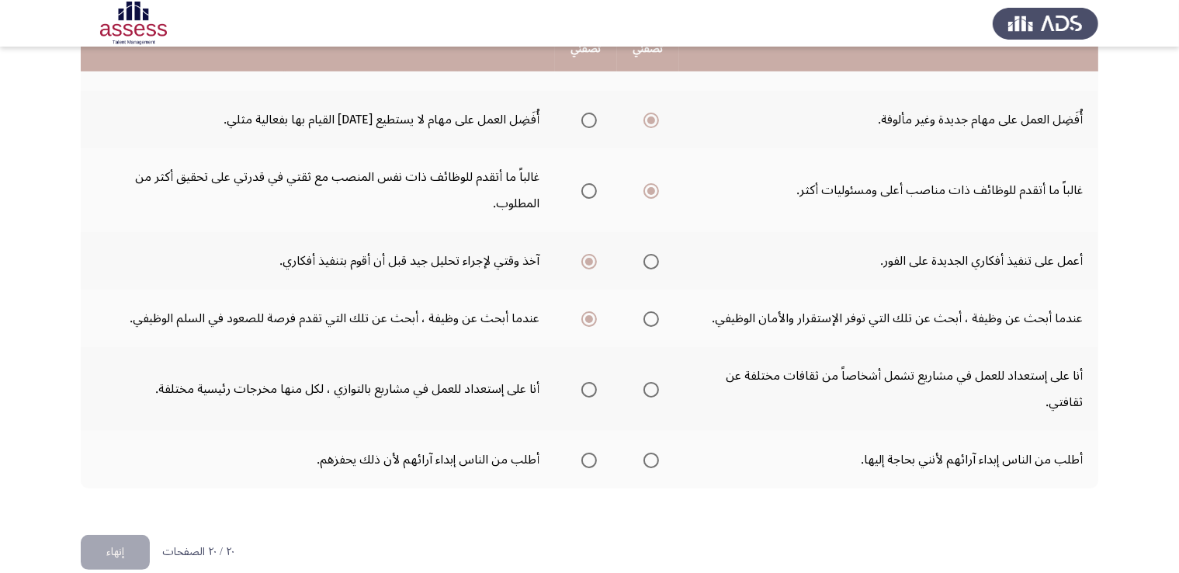
scroll to position [529, 0]
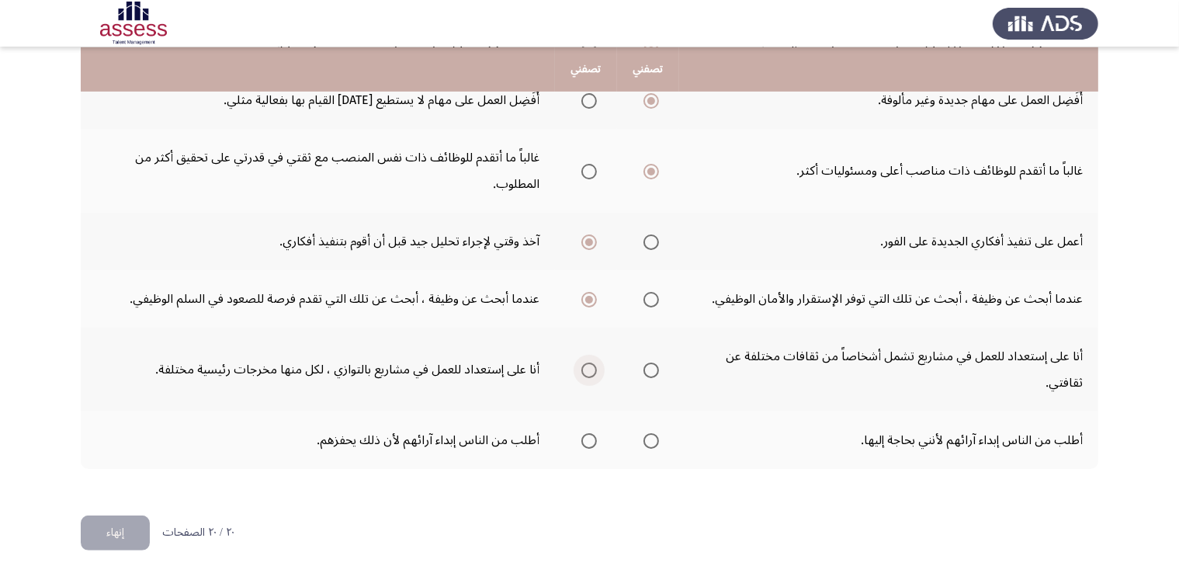
click at [588, 363] on span "Select an option" at bounding box center [590, 371] width 16 height 16
click at [588, 363] on input "Select an option" at bounding box center [590, 371] width 16 height 16
click at [585, 436] on span "Select an option" at bounding box center [590, 441] width 16 height 16
click at [585, 436] on input "Select an option" at bounding box center [590, 441] width 16 height 16
click at [116, 523] on button "إنهاء" at bounding box center [115, 533] width 69 height 35
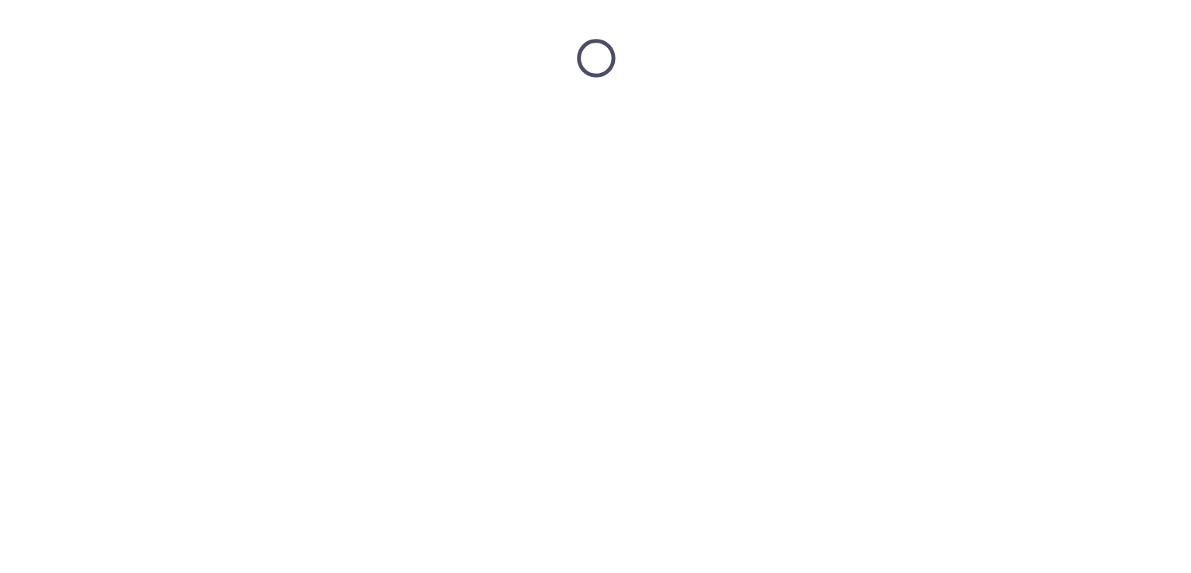
scroll to position [0, 0]
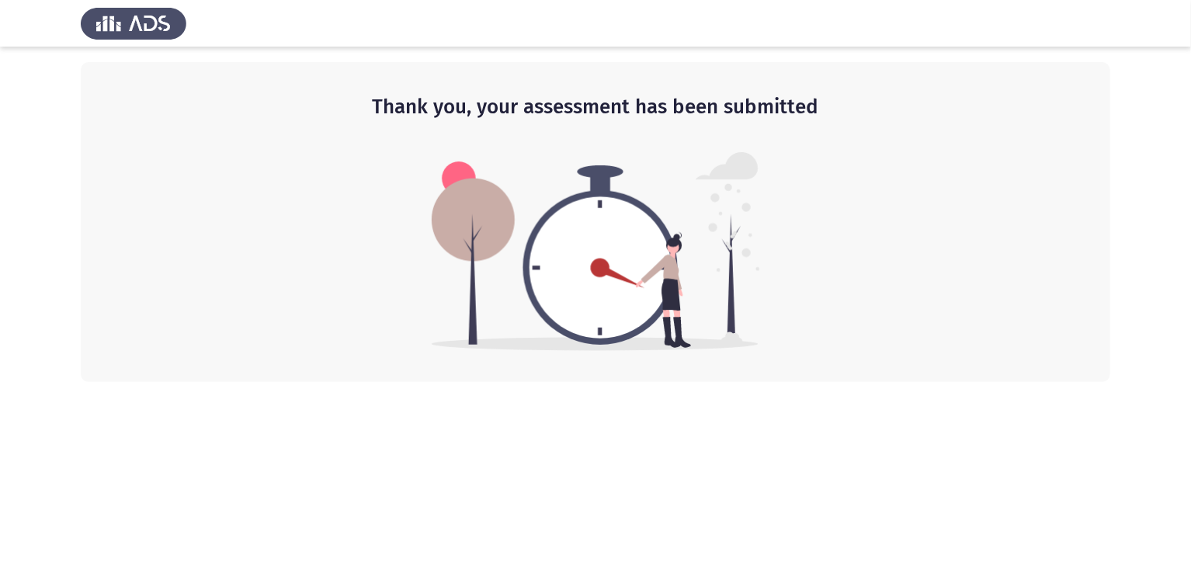
drag, startPoint x: 652, startPoint y: 548, endPoint x: 550, endPoint y: -29, distance: 585.7
click at [550, 0] on html "Thank you, your assessment has been submitted" at bounding box center [595, 191] width 1191 height 382
